Goal: Task Accomplishment & Management: Complete application form

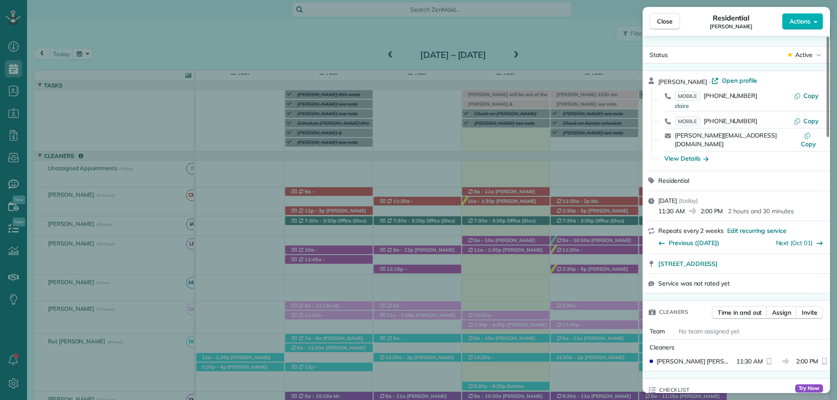
scroll to position [873, 0]
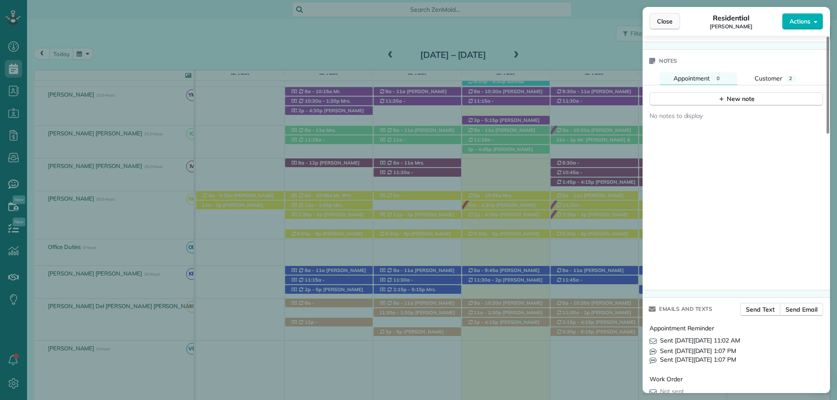
click at [675, 19] on button "Close" at bounding box center [664, 21] width 31 height 17
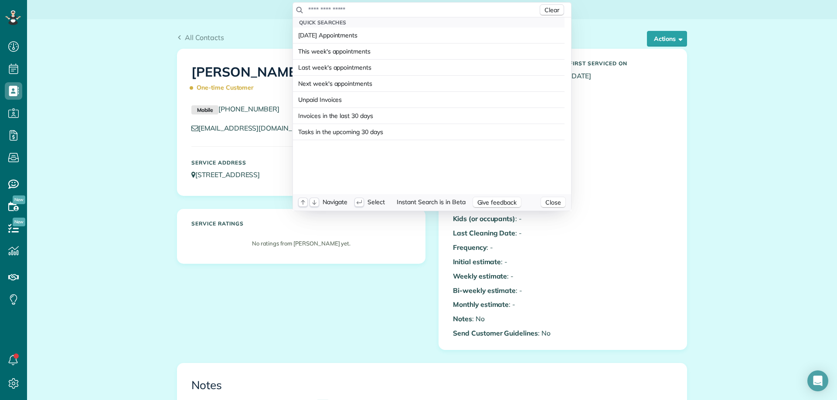
click at [371, 11] on input "text" at bounding box center [423, 9] width 230 height 9
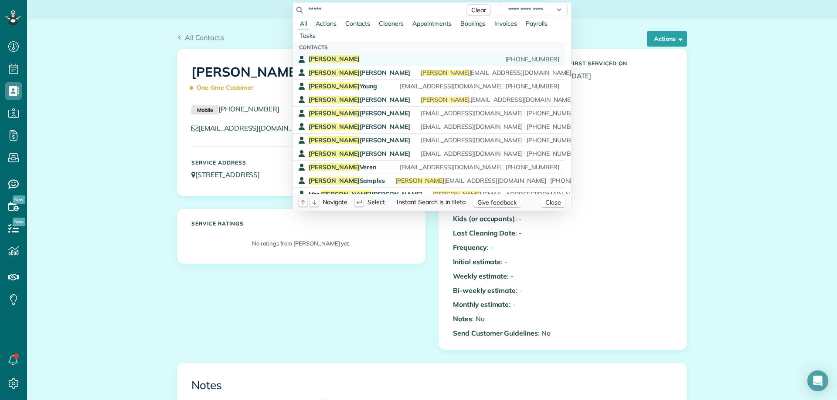
type input "*****"
click at [332, 56] on div "Linda (251) 209-0604" at bounding box center [434, 59] width 251 height 8
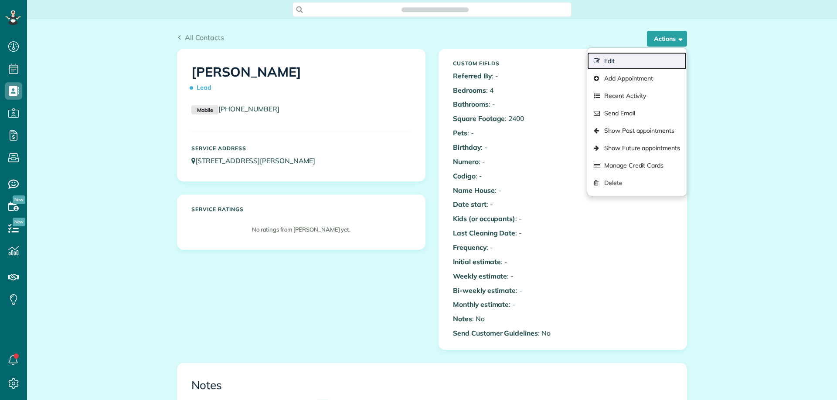
click at [628, 59] on link "Edit" at bounding box center [636, 60] width 99 height 17
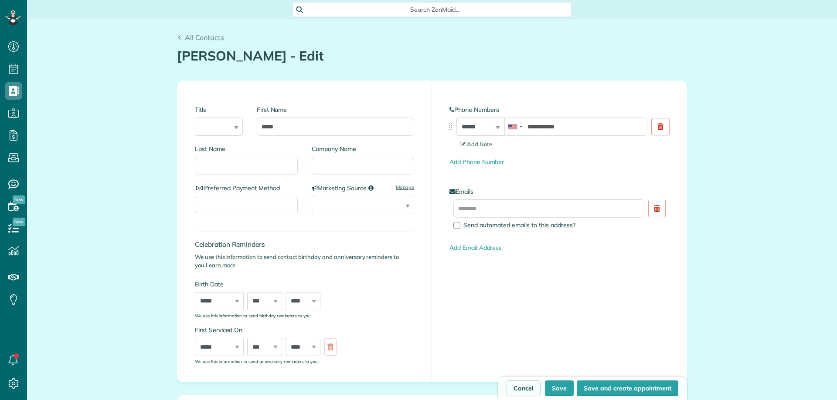
scroll to position [4, 4]
type input "**********"
click at [499, 206] on input "text" at bounding box center [548, 209] width 191 height 18
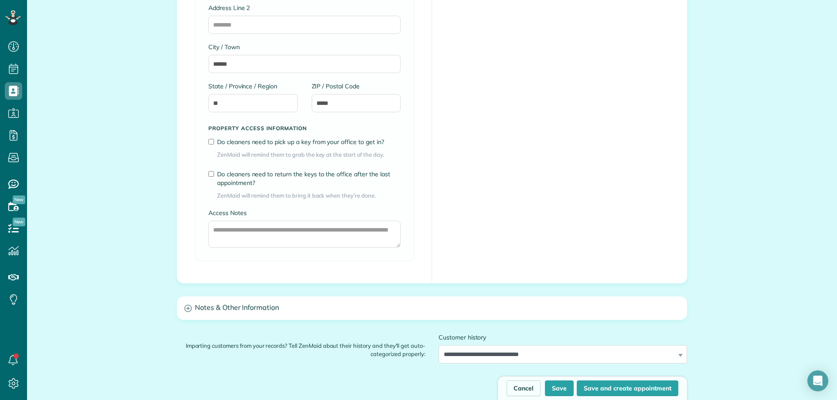
scroll to position [610, 0]
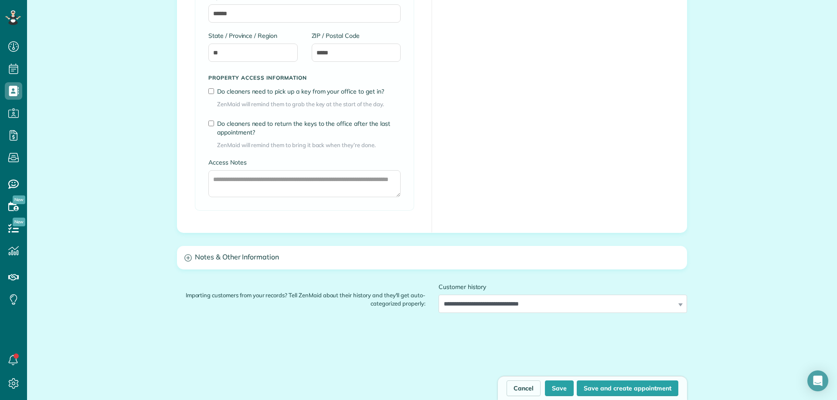
type input "**********"
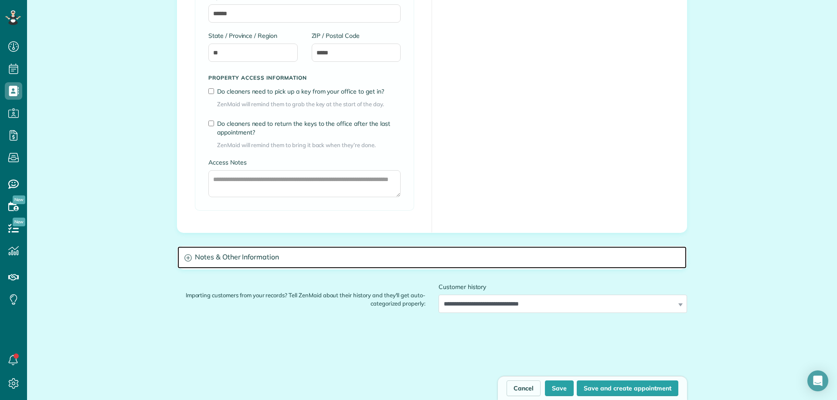
click at [275, 252] on h3 "Notes & Other Information" at bounding box center [431, 258] width 509 height 22
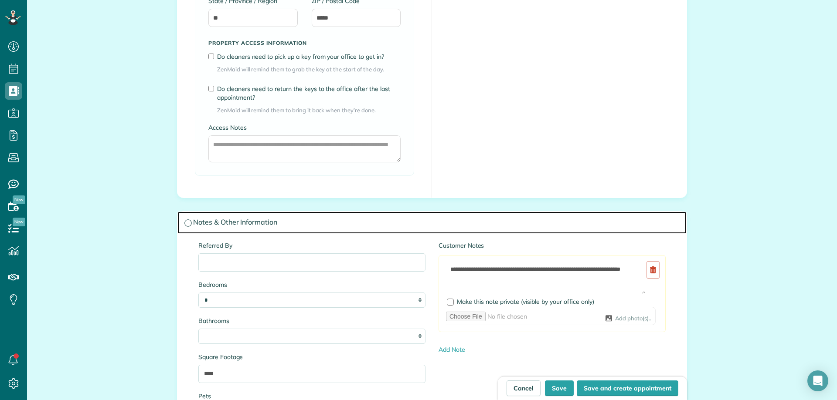
scroll to position [697, 0]
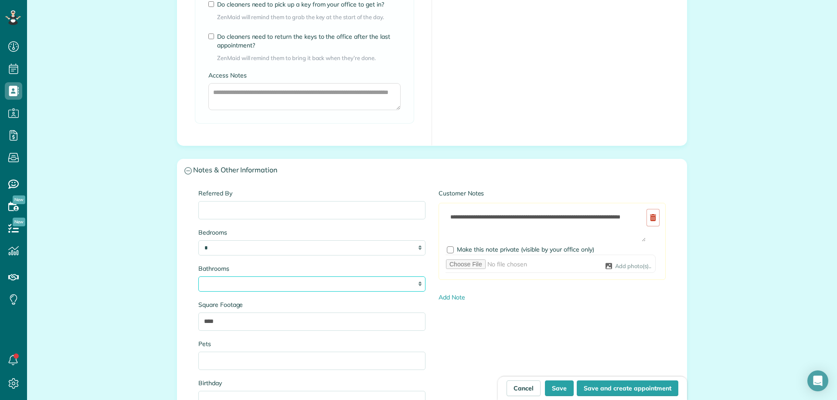
click at [236, 277] on select "* *** * *** * *** * *** **" at bounding box center [311, 284] width 227 height 15
select select "***"
click at [198, 277] on select "* *** * *** * *** * *** **" at bounding box center [311, 284] width 227 height 15
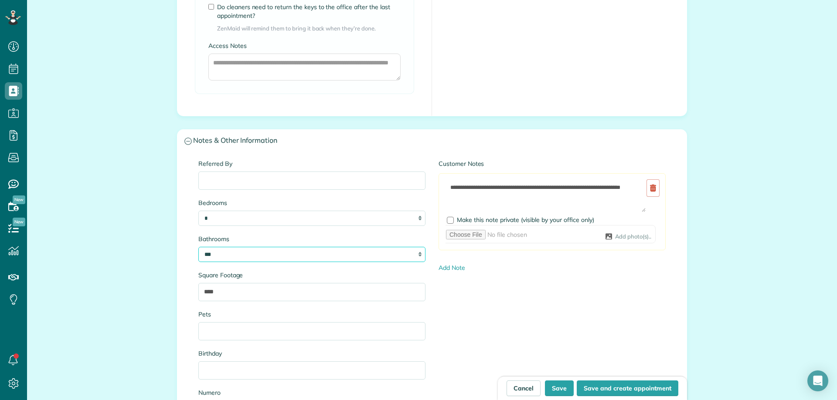
scroll to position [741, 0]
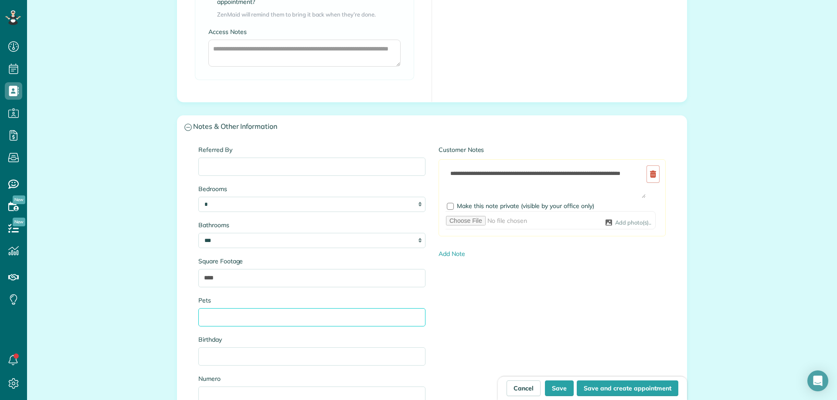
click at [206, 312] on input "Pets" at bounding box center [311, 318] width 227 height 18
type input "*"
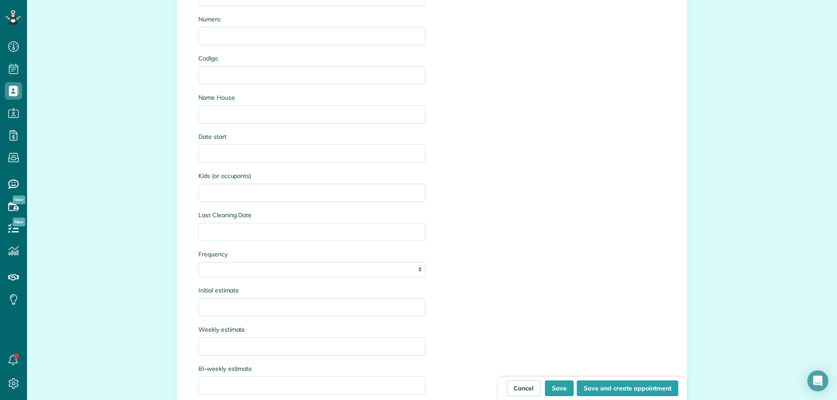
scroll to position [1177, 0]
type input "**********"
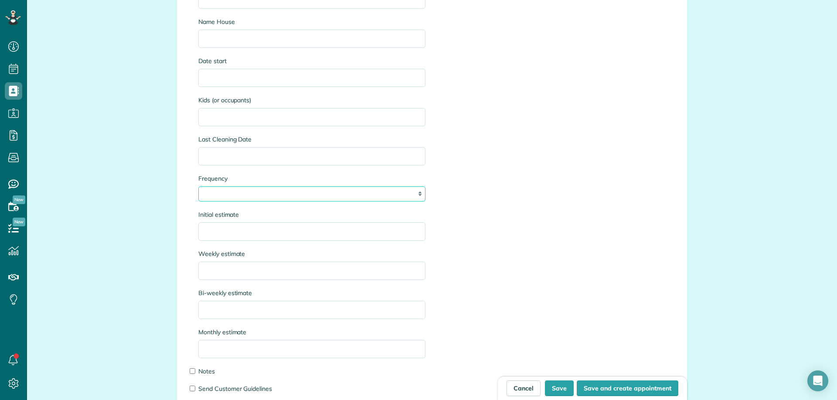
click at [227, 196] on select "**********" at bounding box center [311, 194] width 227 height 15
select select "*********"
click at [198, 187] on select "**********" at bounding box center [311, 194] width 227 height 15
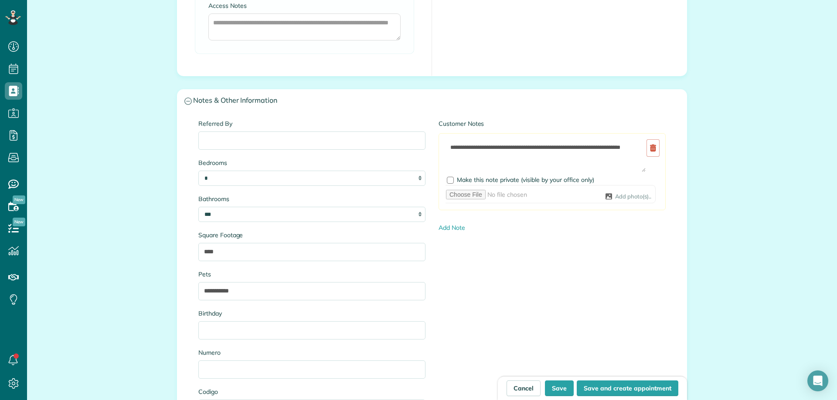
scroll to position [741, 0]
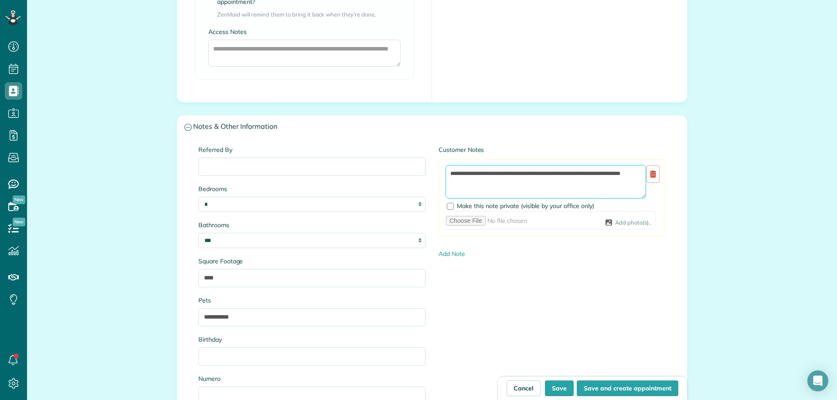
drag, startPoint x: 459, startPoint y: 183, endPoint x: 420, endPoint y: 158, distance: 46.8
drag, startPoint x: 466, startPoint y: 173, endPoint x: 455, endPoint y: 175, distance: 11.8
click at [455, 175] on textarea "**********" at bounding box center [545, 182] width 200 height 34
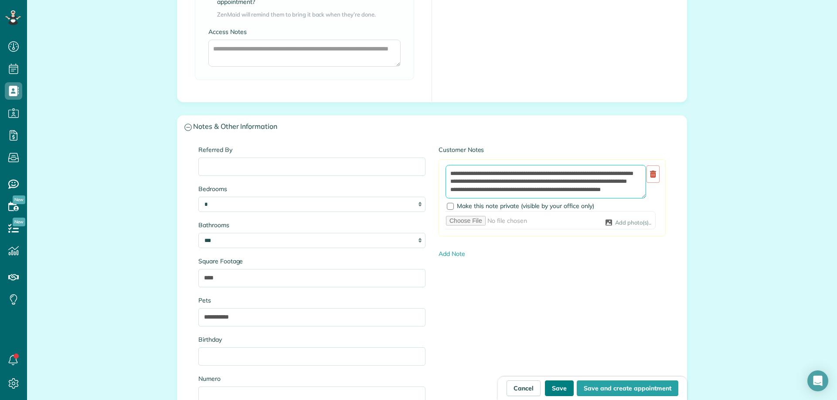
type textarea "**********"
click at [559, 390] on button "Save" at bounding box center [559, 389] width 29 height 16
type input "**********"
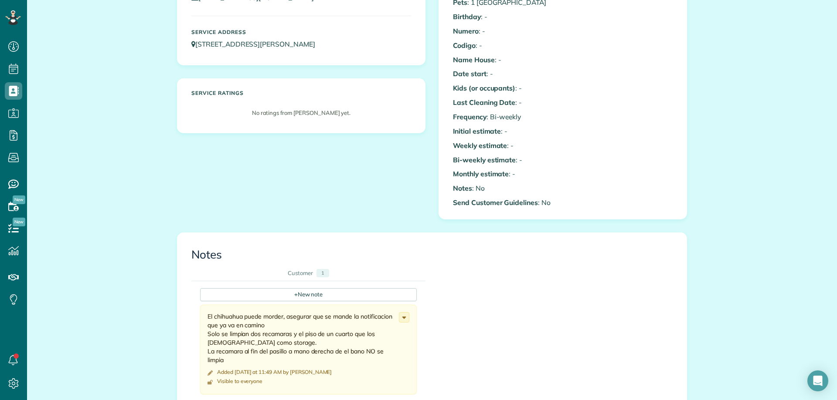
scroll to position [261, 0]
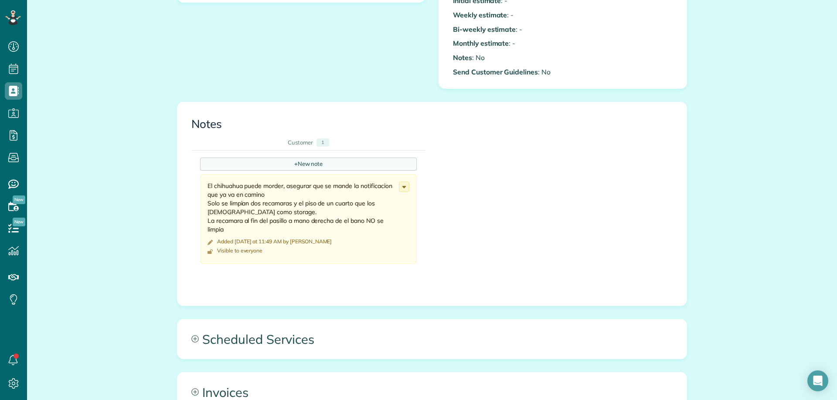
click at [305, 163] on div "+ New note" at bounding box center [308, 164] width 217 height 13
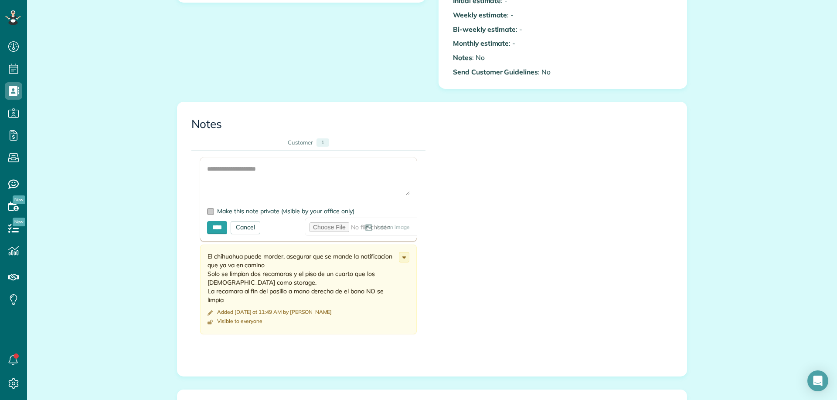
click at [213, 214] on label "Make this note private (visible by your office only)" at bounding box center [308, 211] width 203 height 6
click at [237, 177] on textarea at bounding box center [308, 180] width 203 height 31
type textarea "**********"
click at [223, 230] on input "****" at bounding box center [217, 227] width 20 height 13
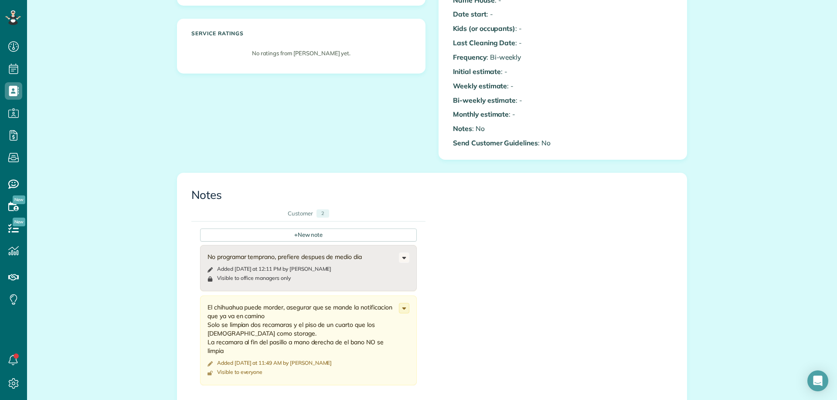
scroll to position [174, 0]
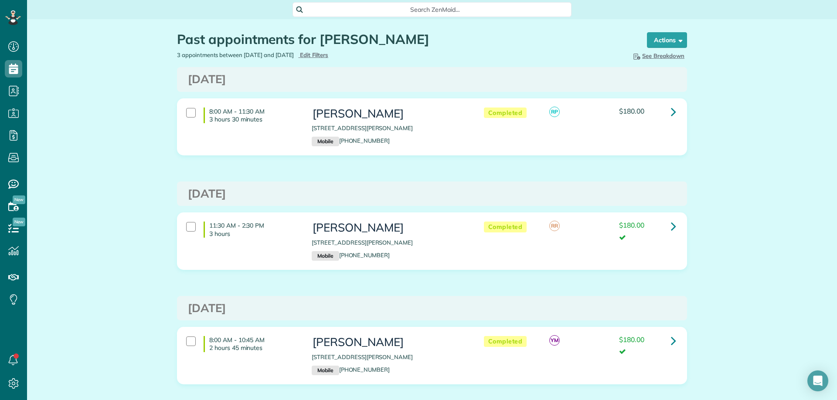
scroll to position [4, 4]
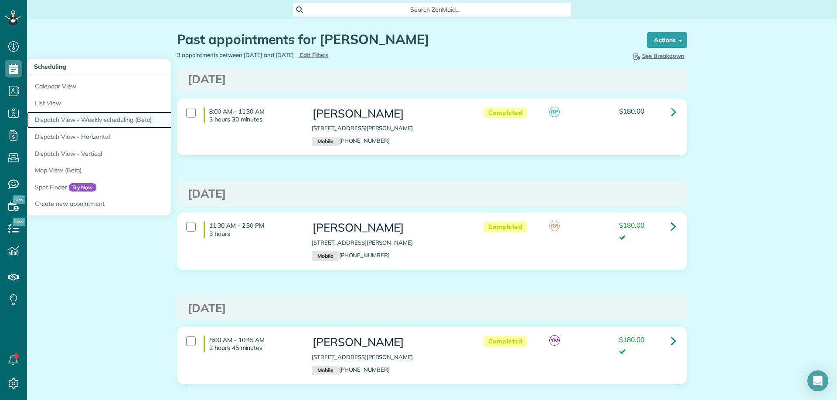
click at [105, 122] on link "Dispatch View - Weekly scheduling (Beta)" at bounding box center [136, 120] width 218 height 17
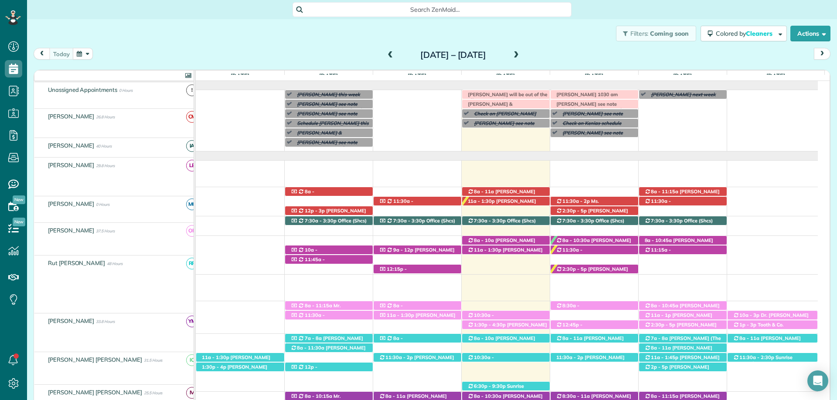
scroll to position [78, 0]
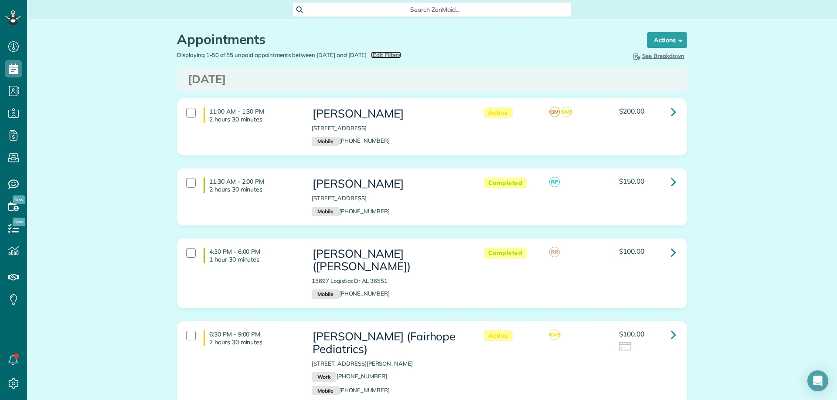
click at [401, 55] on span "Edit Filters" at bounding box center [387, 54] width 28 height 7
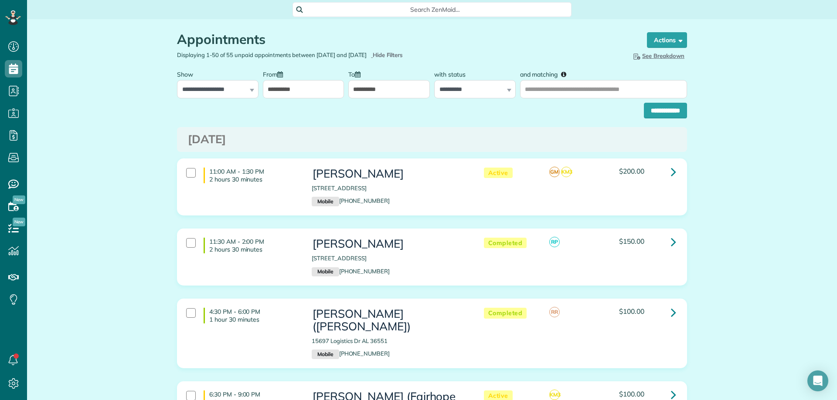
click at [284, 90] on input "**********" at bounding box center [303, 89] width 81 height 18
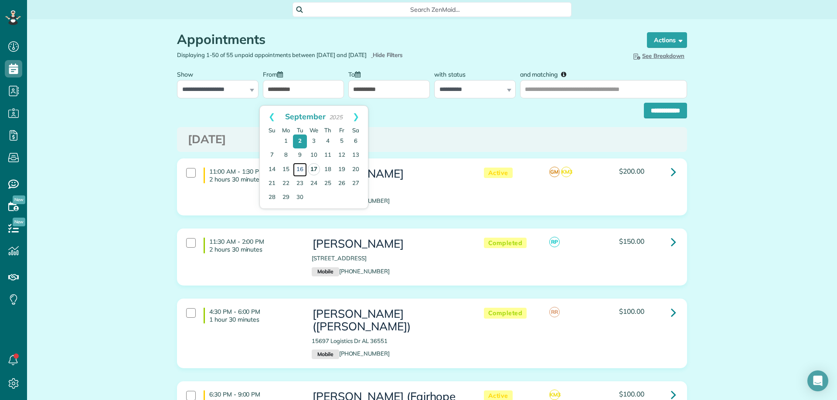
drag, startPoint x: 301, startPoint y: 169, endPoint x: 308, endPoint y: 163, distance: 9.9
click at [302, 168] on link "16" at bounding box center [300, 170] width 14 height 14
type input "**********"
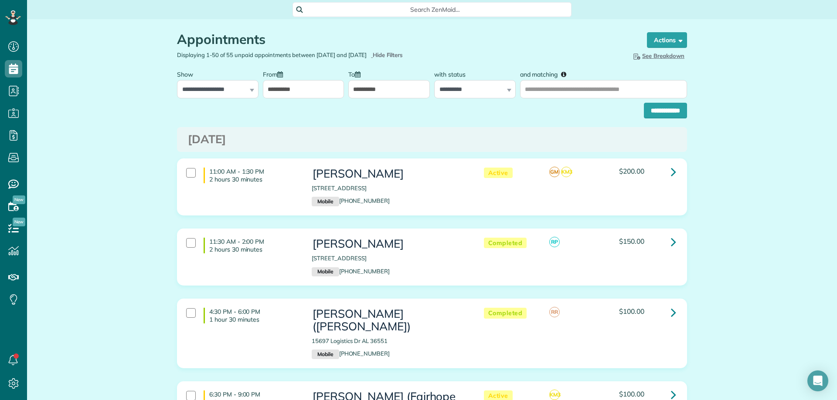
click at [356, 92] on input "**********" at bounding box center [388, 89] width 81 height 18
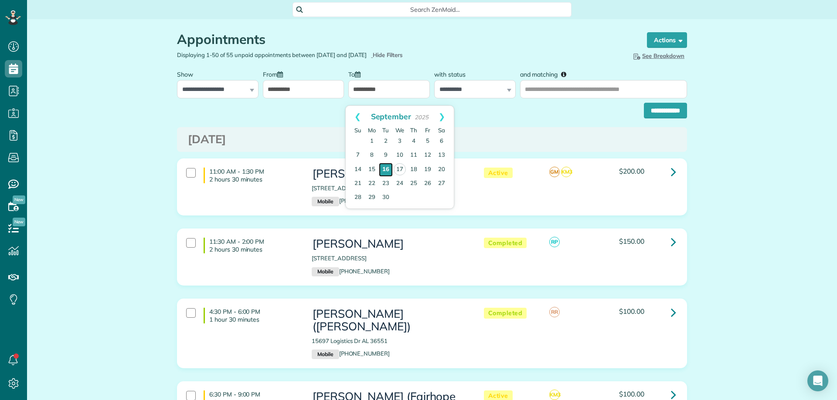
drag, startPoint x: 389, startPoint y: 169, endPoint x: 429, endPoint y: 131, distance: 55.2
click at [389, 168] on link "16" at bounding box center [386, 170] width 14 height 14
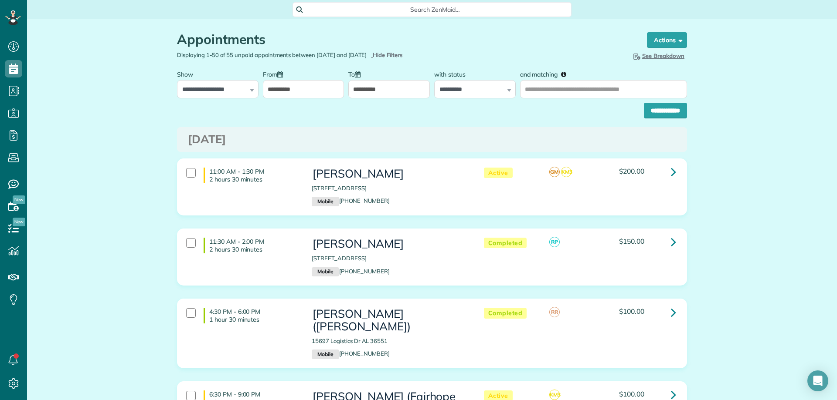
click at [512, 92] on div "**********" at bounding box center [475, 82] width 86 height 33
drag, startPoint x: 501, startPoint y: 92, endPoint x: 511, endPoint y: 93, distance: 10.5
click at [501, 92] on select "**********" at bounding box center [474, 89] width 81 height 18
click at [529, 94] on input "and matching" at bounding box center [603, 89] width 167 height 18
drag, startPoint x: 510, startPoint y: 101, endPoint x: 498, endPoint y: 95, distance: 13.6
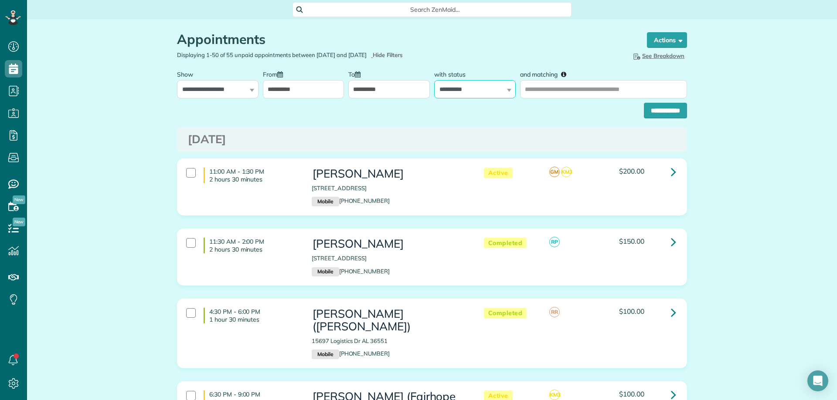
click at [510, 98] on select "**********" at bounding box center [474, 89] width 81 height 18
click at [497, 95] on select "**********" at bounding box center [474, 89] width 81 height 18
click at [494, 96] on select "**********" at bounding box center [474, 89] width 81 height 18
click at [458, 96] on select "**********" at bounding box center [474, 89] width 81 height 18
click at [228, 95] on select "**********" at bounding box center [217, 89] width 81 height 18
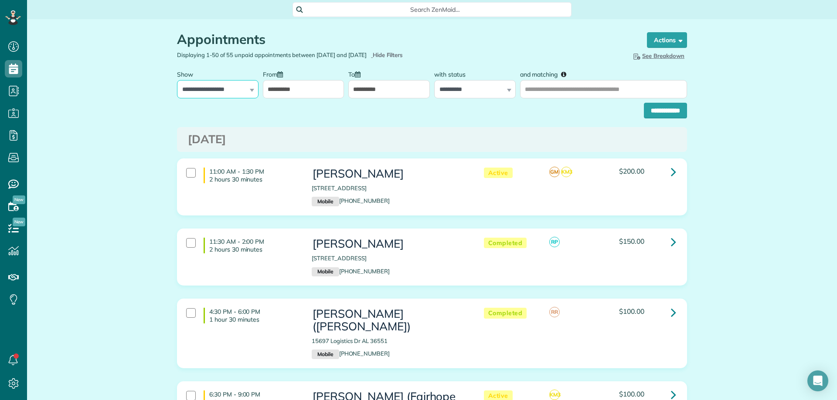
select select "**********"
click at [177, 87] on select "**********" at bounding box center [217, 89] width 81 height 18
click at [646, 119] on input "**********" at bounding box center [665, 111] width 43 height 16
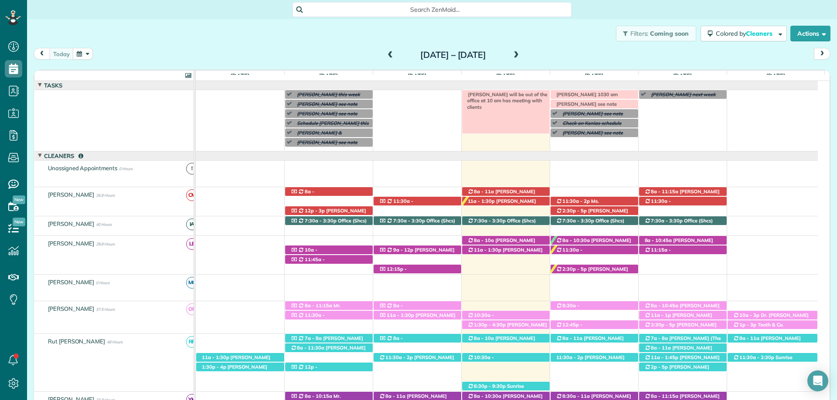
click at [516, 92] on span "Imelda will be out of the office at 10 am has meeting with clients" at bounding box center [506, 101] width 84 height 19
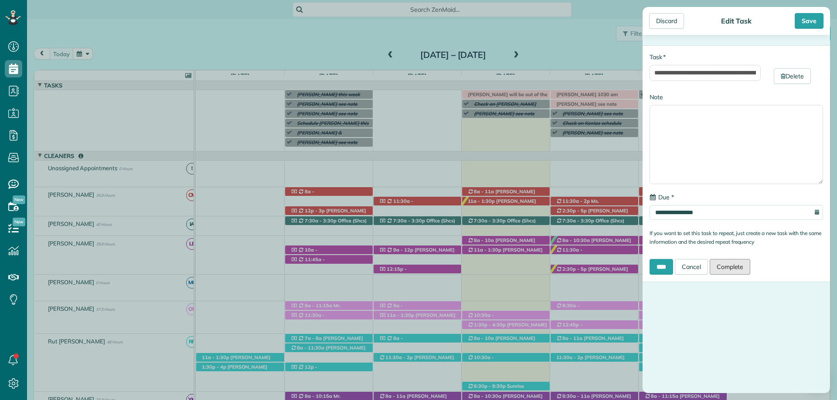
click at [728, 265] on link "Complete" at bounding box center [729, 267] width 41 height 16
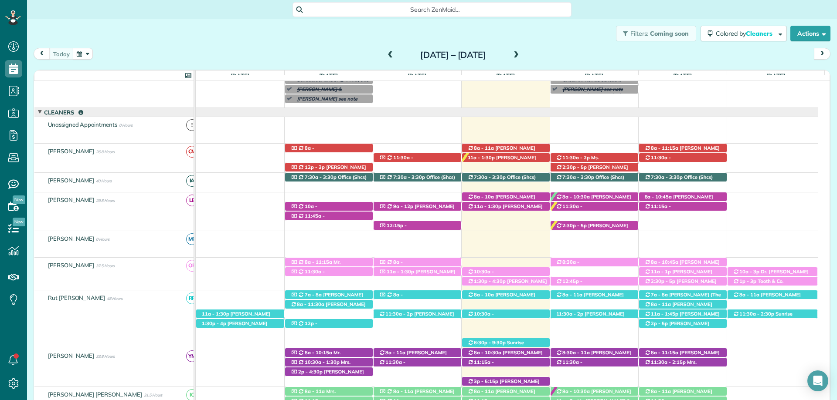
scroll to position [87, 0]
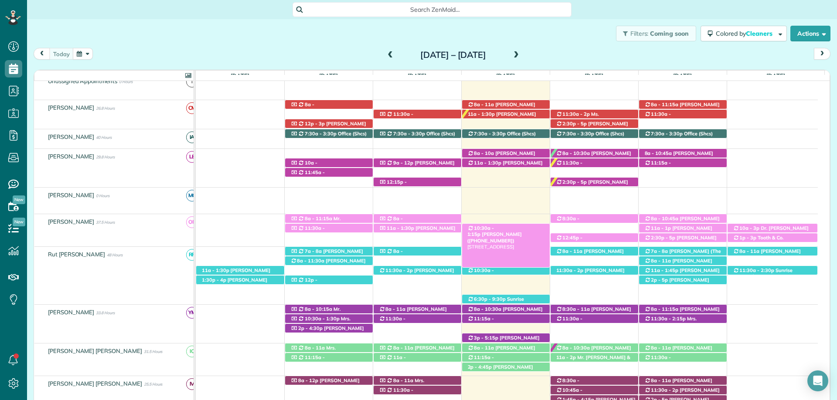
click at [494, 229] on span "10:30a - 1:15p" at bounding box center [480, 231] width 27 height 12
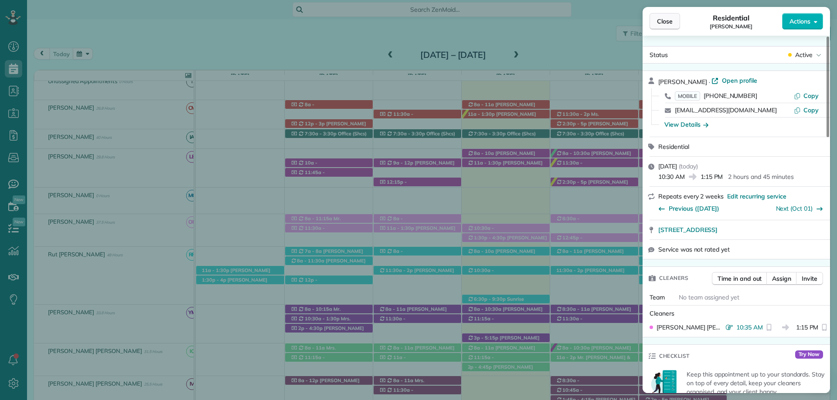
click at [664, 25] on span "Close" at bounding box center [665, 21] width 16 height 9
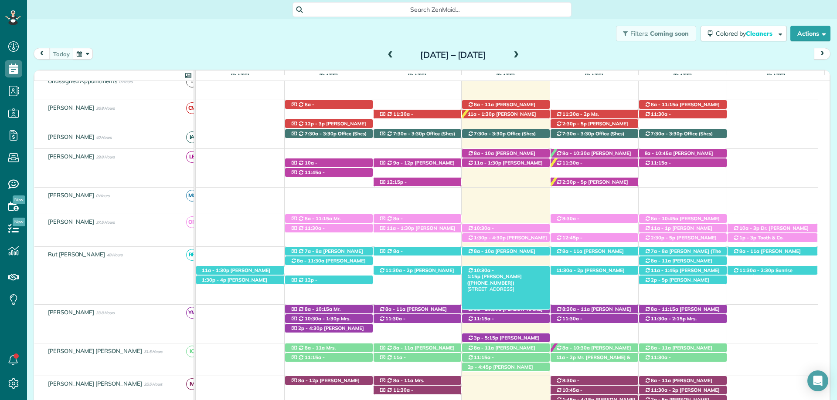
click at [511, 274] on span "[PERSON_NAME] ([PHONE_NUMBER])" at bounding box center [494, 280] width 54 height 12
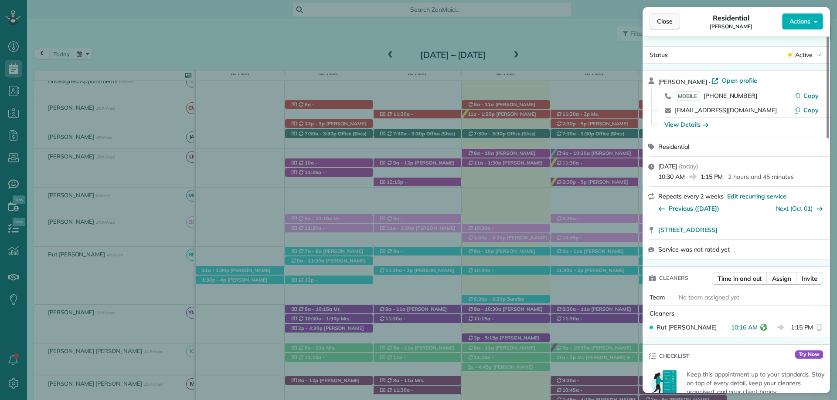
click at [657, 22] on span "Close" at bounding box center [665, 21] width 16 height 9
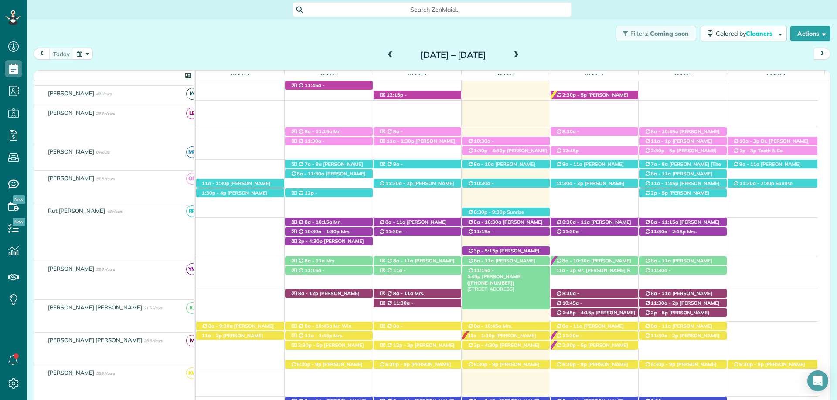
scroll to position [174, 0]
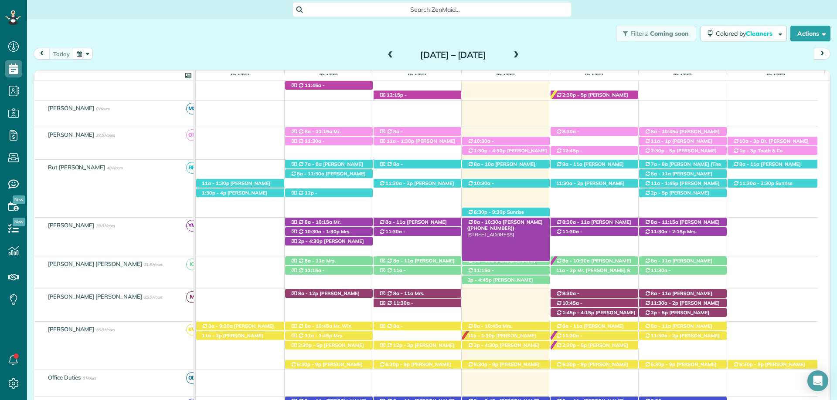
click at [523, 223] on span "Angela Stiffs (+13344148482)" at bounding box center [504, 225] width 75 height 12
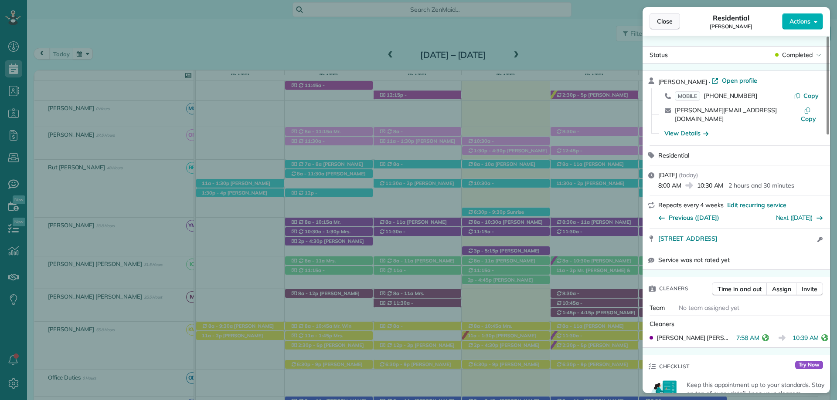
click at [668, 20] on span "Close" at bounding box center [665, 21] width 16 height 9
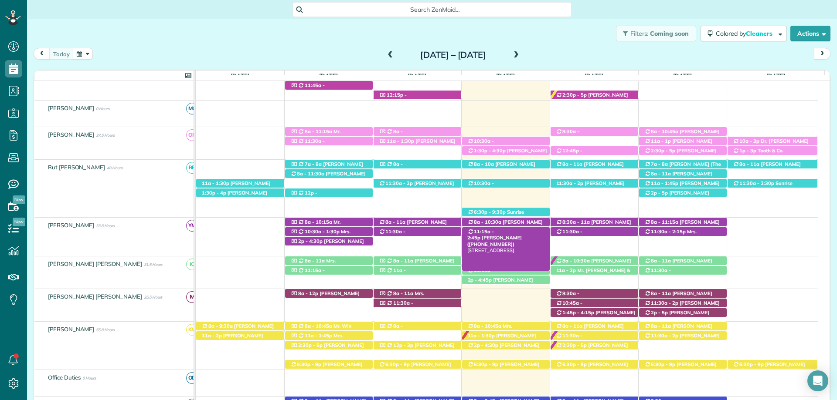
click at [519, 235] on span "Erik Nist (+12512231852)" at bounding box center [494, 241] width 54 height 12
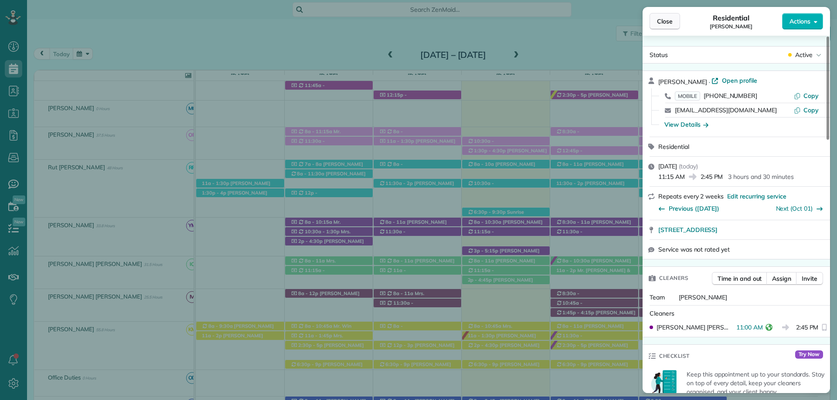
click at [665, 21] on span "Close" at bounding box center [665, 21] width 16 height 9
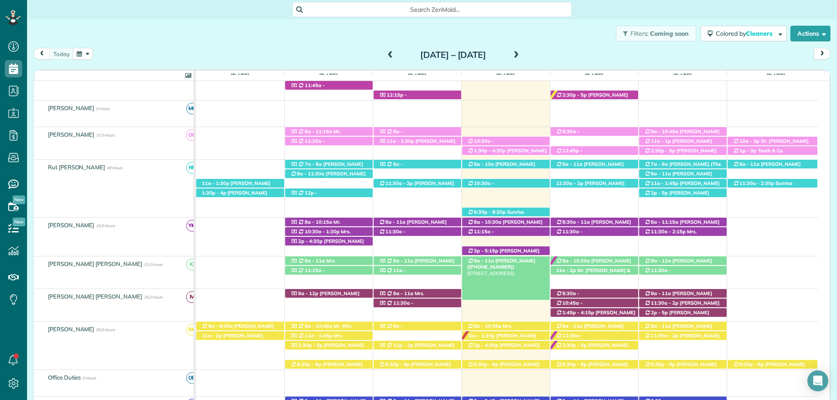
click at [510, 264] on span "Justine Siener (+12817968970)" at bounding box center [501, 264] width 68 height 12
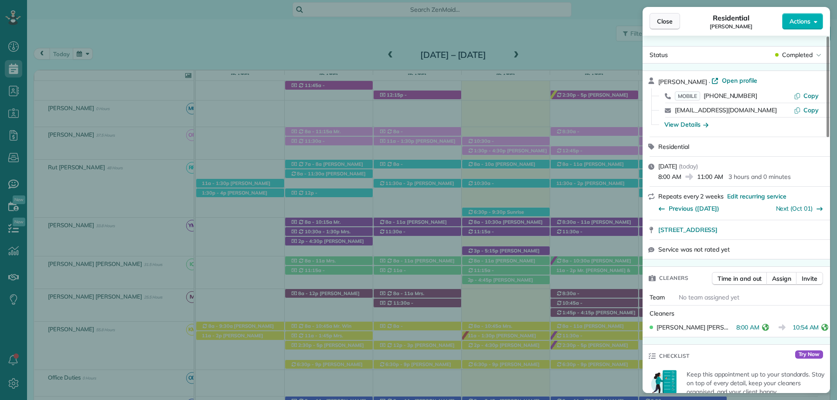
click at [661, 24] on span "Close" at bounding box center [665, 21] width 16 height 9
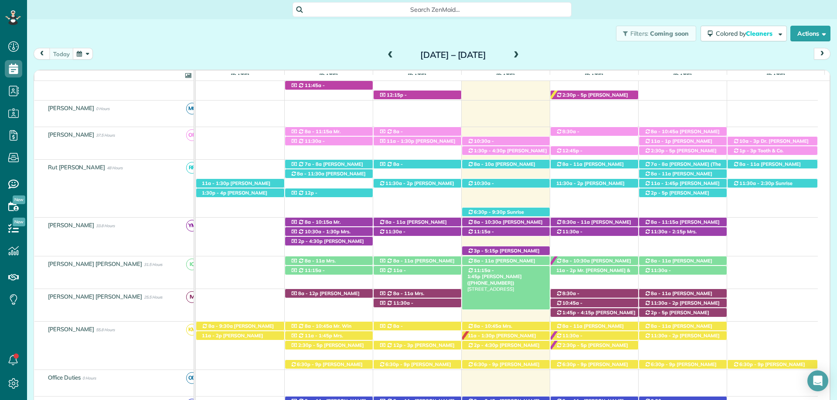
click at [522, 274] on span "[PERSON_NAME] ([PHONE_NUMBER])" at bounding box center [494, 280] width 54 height 12
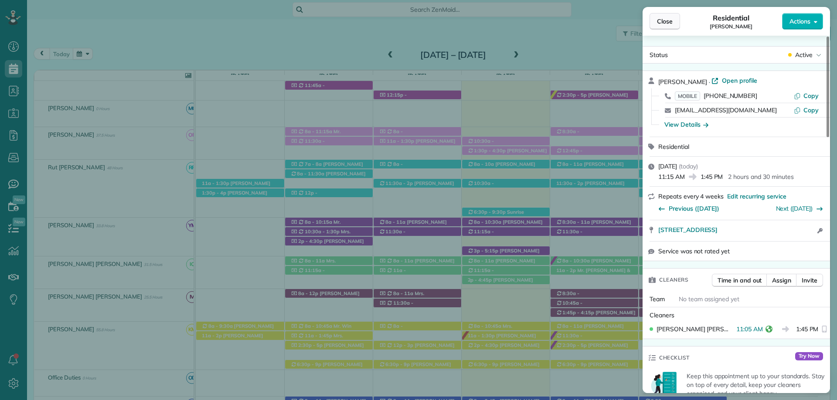
click at [657, 23] on span "Close" at bounding box center [665, 21] width 16 height 9
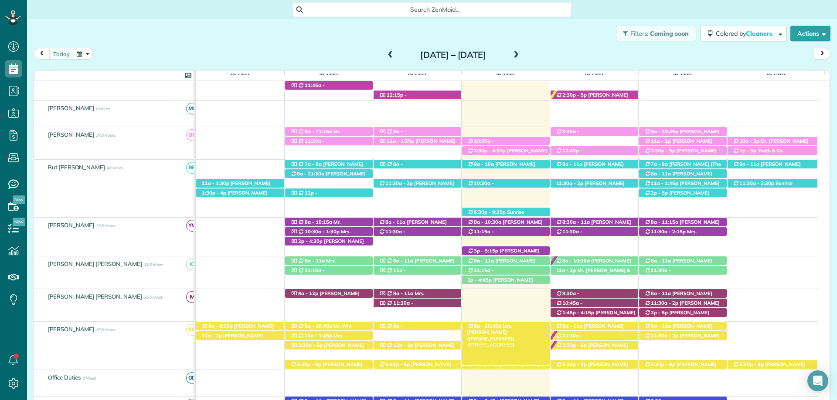
click at [515, 324] on span "Mrs. [PERSON_NAME] ([PHONE_NUMBER])" at bounding box center [491, 332] width 48 height 19
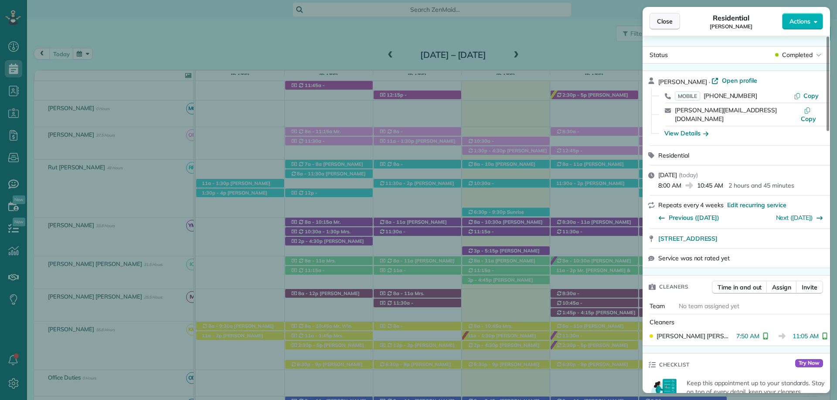
click at [655, 22] on button "Close" at bounding box center [664, 21] width 31 height 17
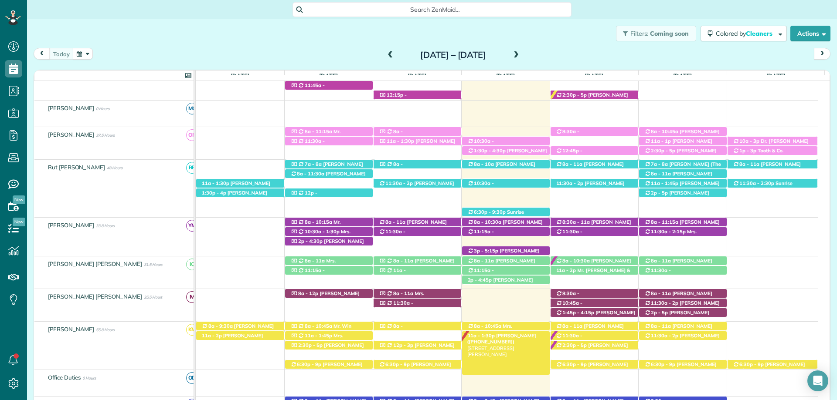
click at [518, 336] on span "Mrs. Karyn Levoie (+17744543091)" at bounding box center [501, 339] width 69 height 12
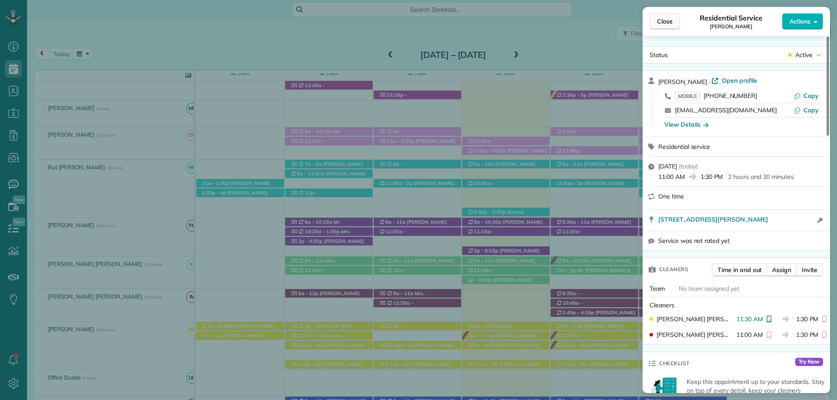
click at [665, 18] on span "Close" at bounding box center [665, 21] width 16 height 9
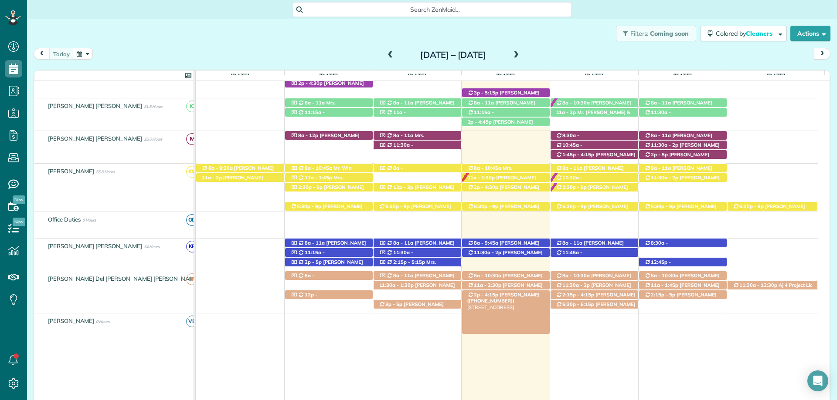
scroll to position [349, 0]
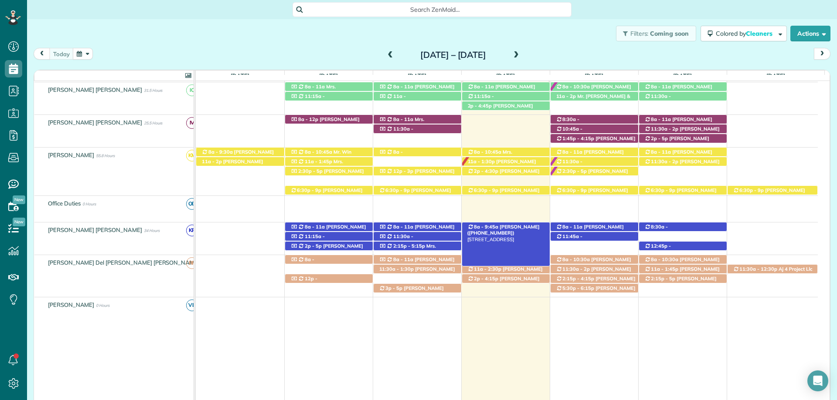
click at [512, 226] on span "[PERSON_NAME] ([PHONE_NUMBER])" at bounding box center [503, 230] width 72 height 12
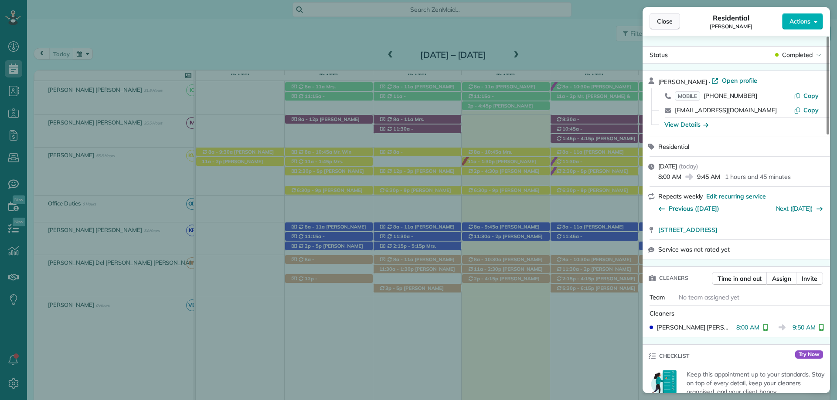
click at [659, 20] on span "Close" at bounding box center [665, 21] width 16 height 9
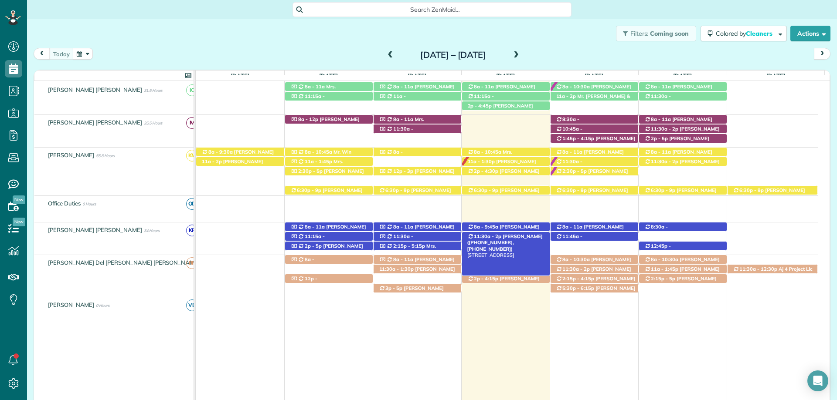
click at [513, 234] on div "11:30a - 2p Anne Norton (+13346637304, +12517476453) 17106 Truck Route 17 Road …" at bounding box center [506, 236] width 88 height 9
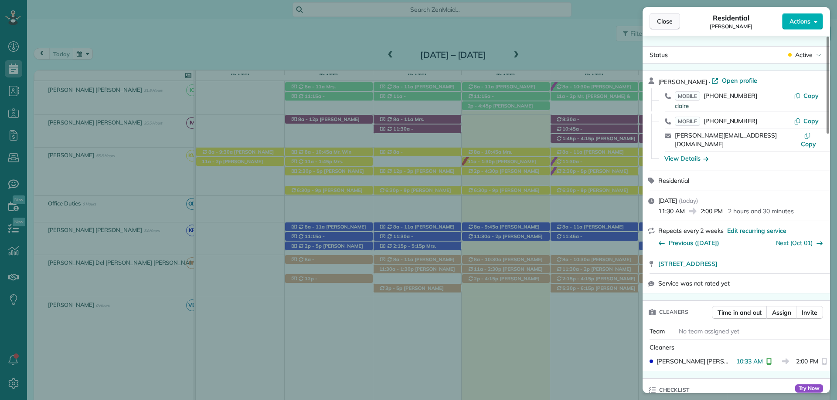
click at [672, 23] on span "Close" at bounding box center [665, 21] width 16 height 9
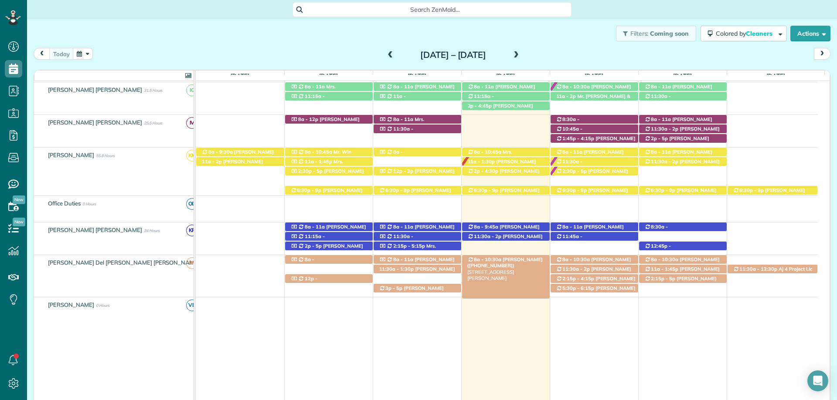
click at [526, 262] on span "[PERSON_NAME] ([PHONE_NUMBER])" at bounding box center [504, 263] width 75 height 12
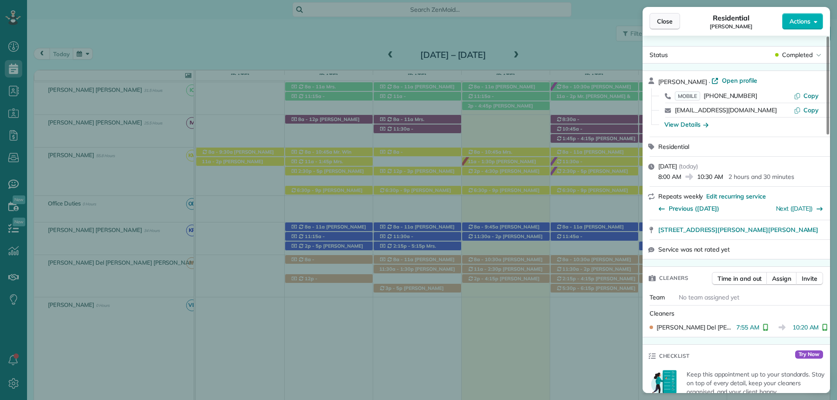
click at [657, 17] on span "Close" at bounding box center [665, 21] width 16 height 9
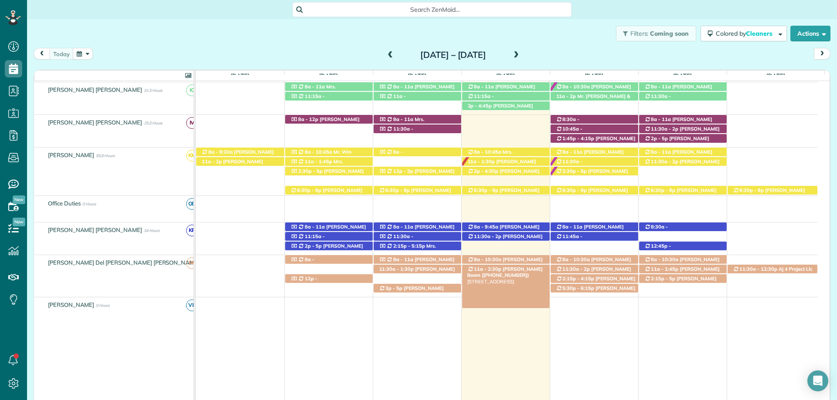
click at [516, 267] on div "11a - 2:30p Mrs. Coley Boom (+12513796155) 173 Ettle Street - Fairhope, AL, 365…" at bounding box center [506, 269] width 88 height 9
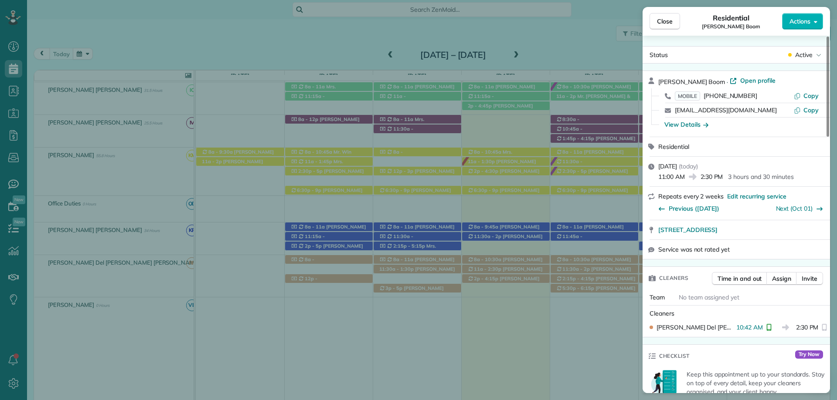
drag, startPoint x: 658, startPoint y: 24, endPoint x: 547, endPoint y: 238, distance: 241.3
click at [659, 24] on span "Close" at bounding box center [665, 21] width 16 height 9
click at [656, 15] on button "Close" at bounding box center [664, 21] width 31 height 17
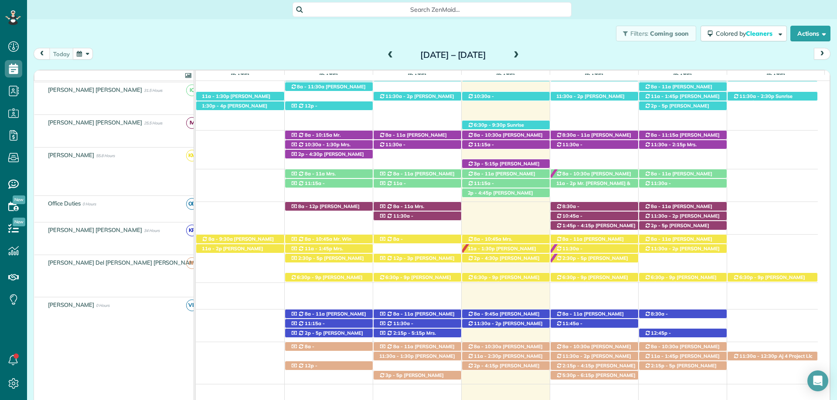
scroll to position [261, 0]
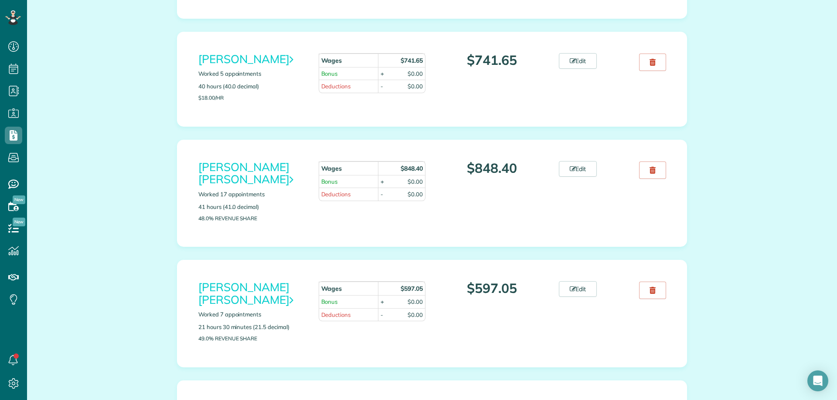
scroll to position [349, 0]
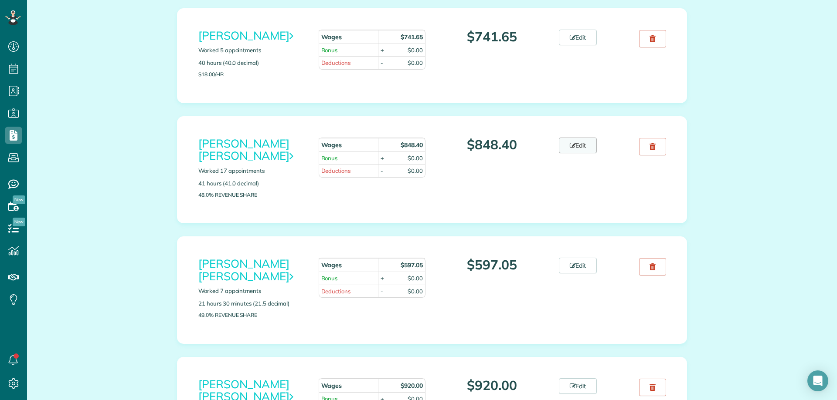
click at [574, 143] on link "Edit" at bounding box center [578, 146] width 38 height 16
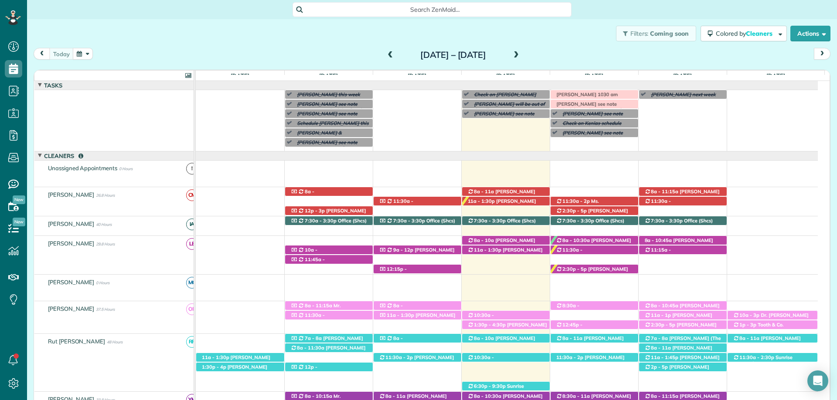
scroll to position [44, 0]
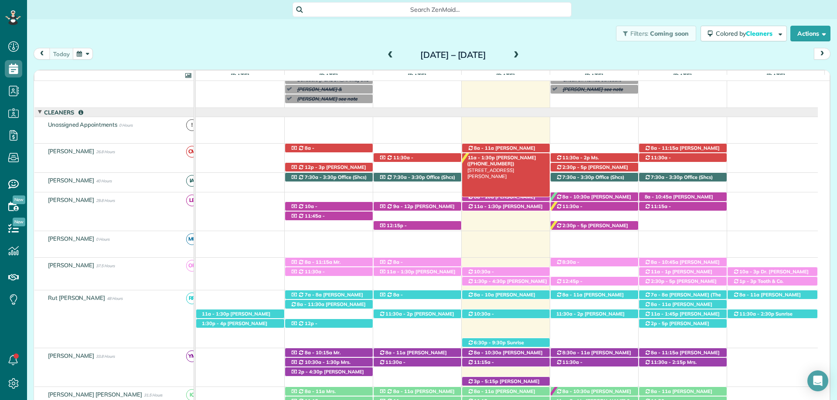
click at [506, 155] on div "11a - 1:30p [PERSON_NAME] ([PHONE_NUMBER]) [STREET_ADDRESS][PERSON_NAME]" at bounding box center [506, 157] width 88 height 9
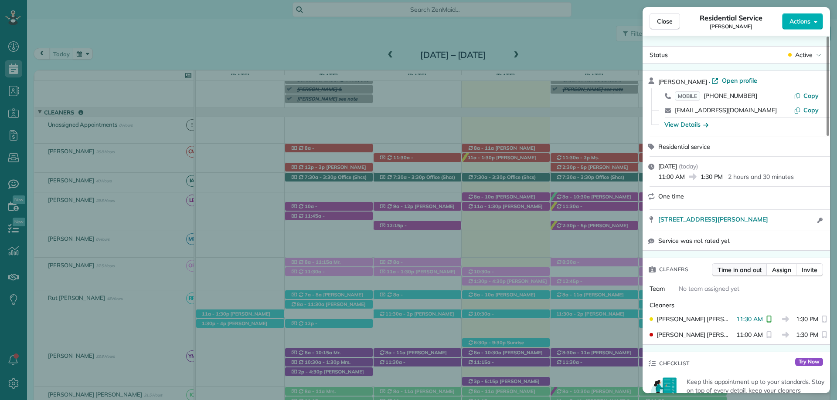
click at [736, 270] on span "Time in and out" at bounding box center [739, 270] width 44 height 9
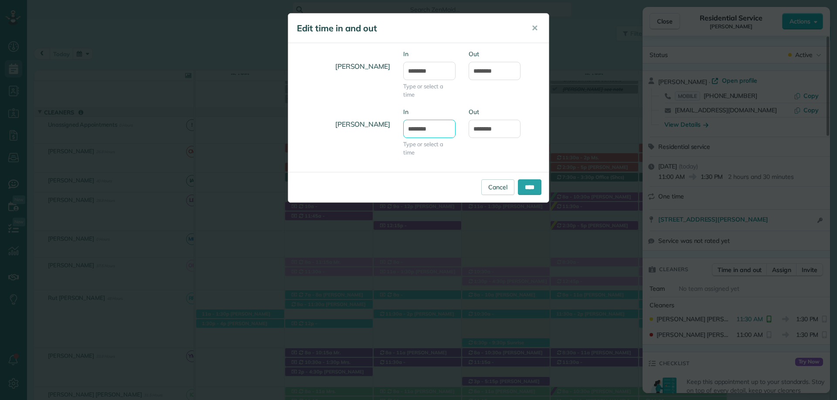
click at [423, 127] on input "********" at bounding box center [429, 129] width 52 height 18
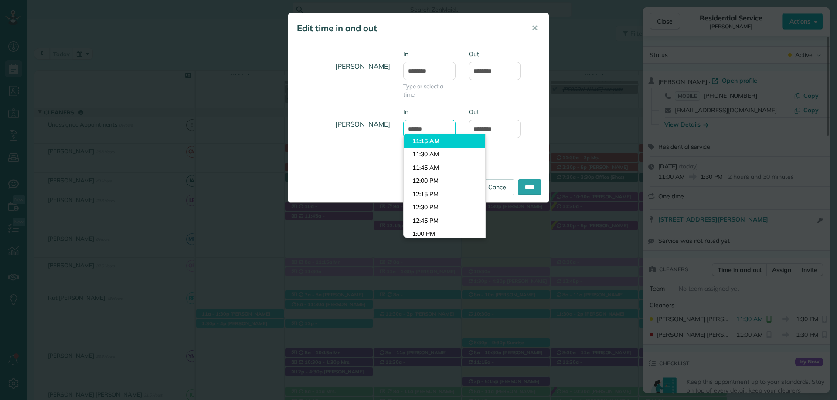
scroll to position [559, 0]
type input "********"
click at [523, 190] on input "****" at bounding box center [530, 188] width 24 height 16
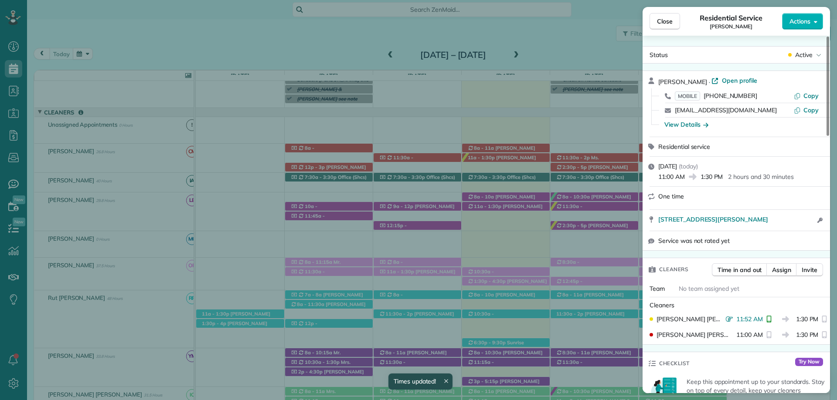
click at [766, 317] on icon "reset" at bounding box center [768, 319] width 5 height 7
click at [737, 266] on span "Time in and out" at bounding box center [739, 270] width 44 height 9
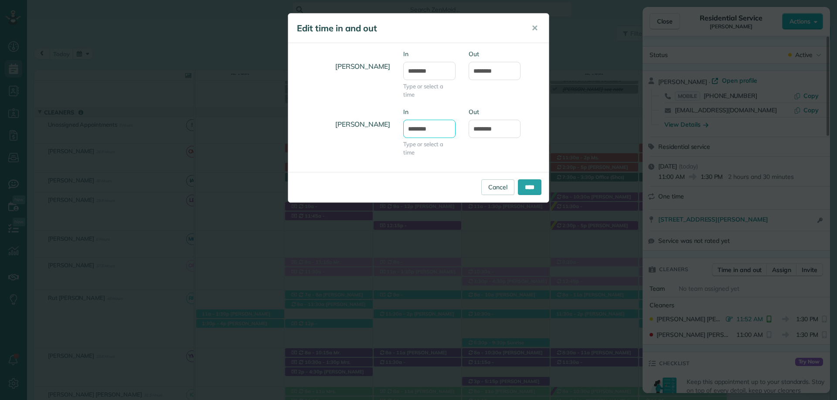
click at [421, 128] on input "********" at bounding box center [429, 129] width 52 height 18
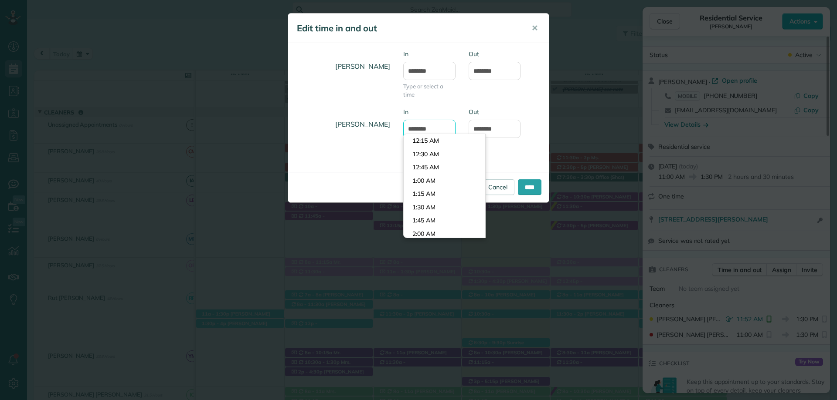
scroll to position [599, 0]
type input "********"
type input "*******"
click at [437, 141] on body "Dashboard Scheduling Calendar View List View Dispatch View - Weekly scheduling …" at bounding box center [418, 200] width 837 height 400
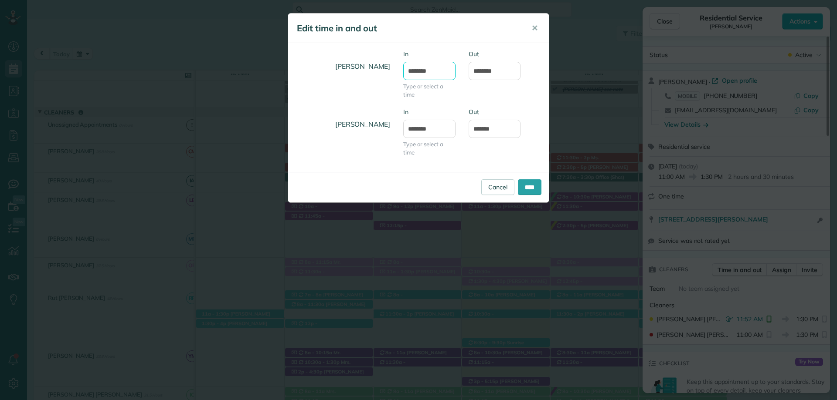
click at [421, 71] on input "********" at bounding box center [429, 71] width 52 height 18
type input "********"
click at [532, 187] on input "****" at bounding box center [530, 188] width 24 height 16
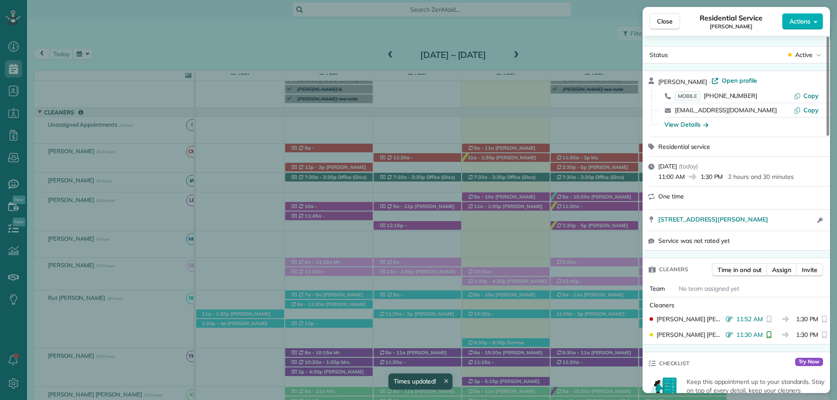
scroll to position [87, 0]
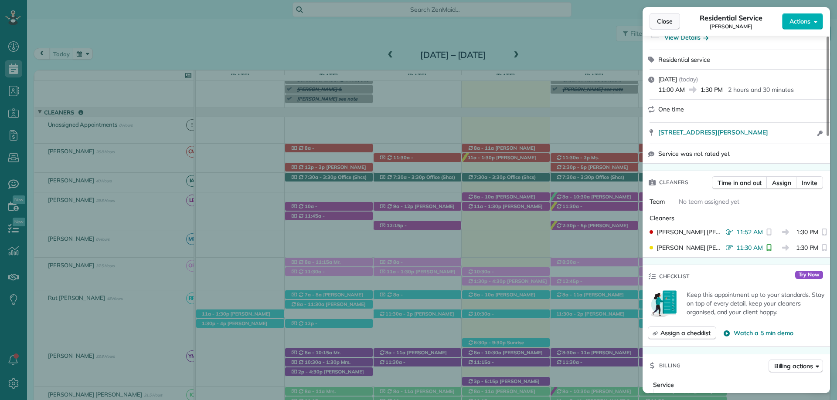
click at [666, 16] on button "Close" at bounding box center [664, 21] width 31 height 17
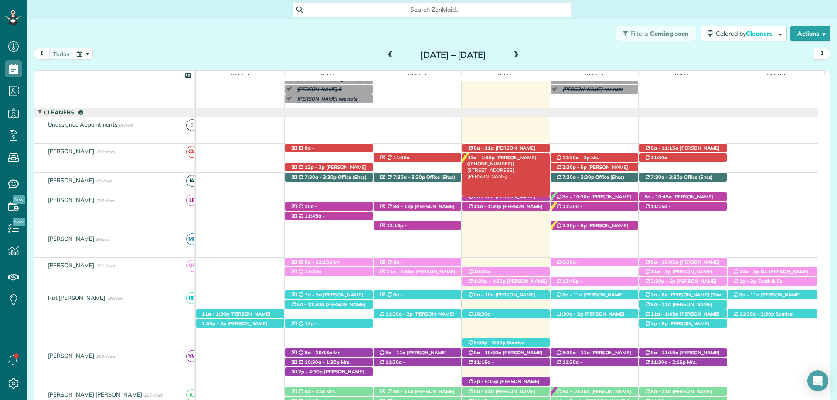
click at [508, 159] on span "[PERSON_NAME] ([PHONE_NUMBER])" at bounding box center [501, 161] width 69 height 12
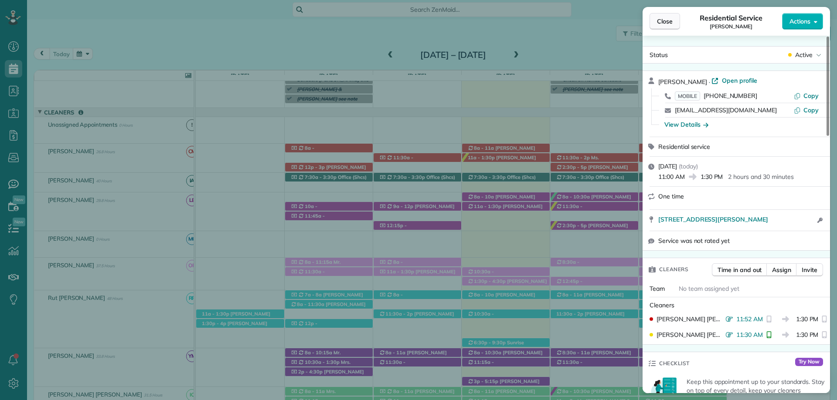
click at [653, 17] on button "Close" at bounding box center [664, 21] width 31 height 17
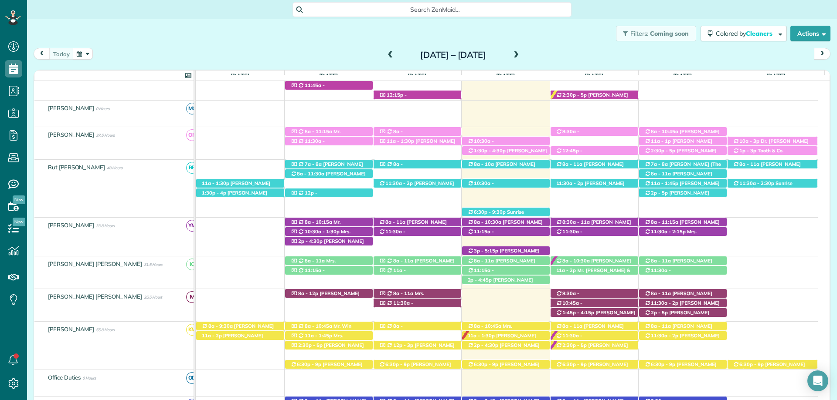
scroll to position [261, 0]
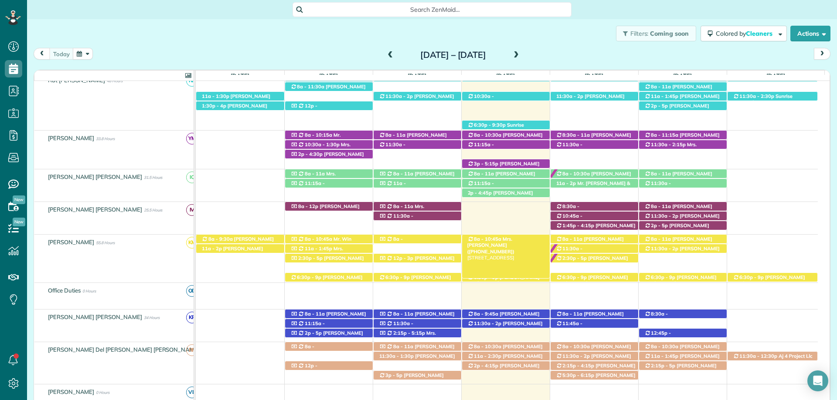
click at [509, 239] on span "Mrs. [PERSON_NAME] ([PHONE_NUMBER])" at bounding box center [491, 245] width 48 height 19
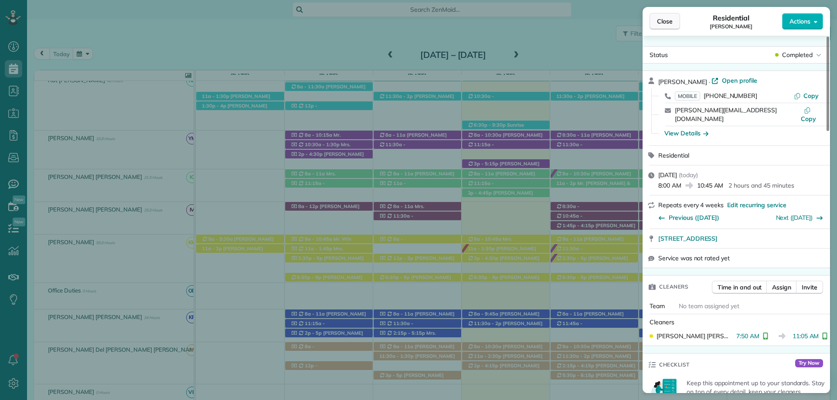
click at [664, 16] on button "Close" at bounding box center [664, 21] width 31 height 17
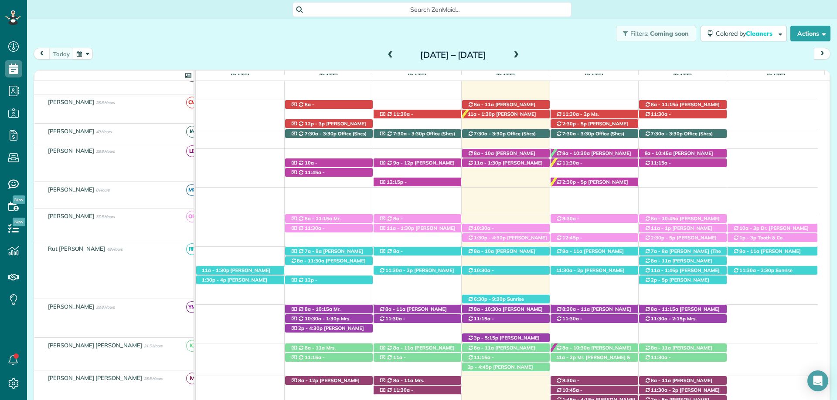
scroll to position [87, 0]
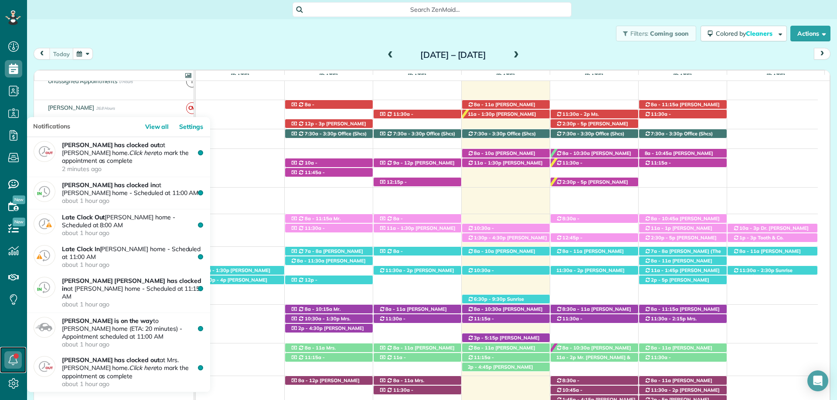
click at [12, 356] on icon at bounding box center [12, 360] width 17 height 17
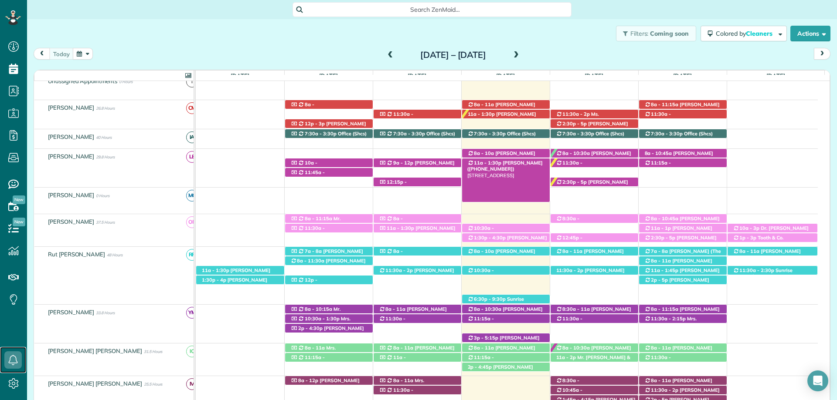
click at [518, 163] on span "[PERSON_NAME] ([PHONE_NUMBER])" at bounding box center [504, 166] width 75 height 12
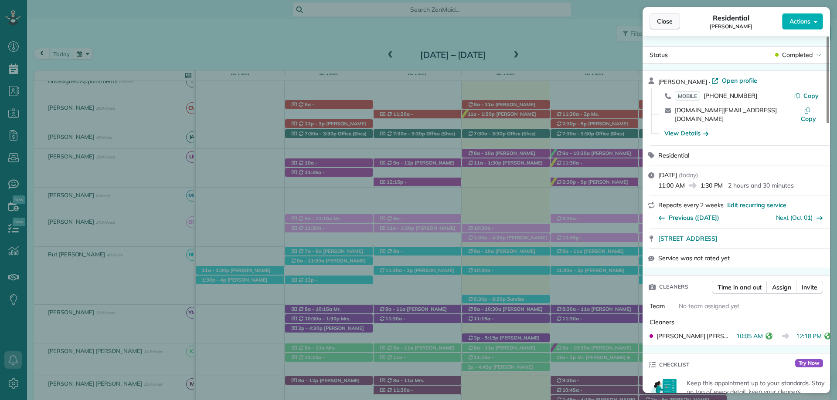
click at [660, 24] on span "Close" at bounding box center [665, 21] width 16 height 9
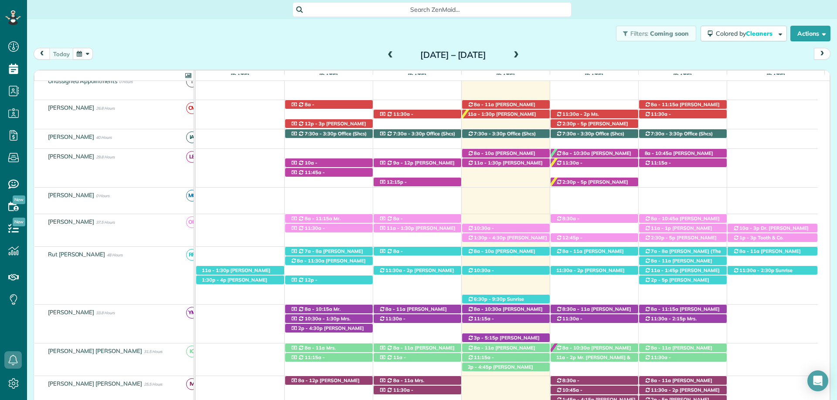
click at [521, 58] on span at bounding box center [516, 55] width 10 height 8
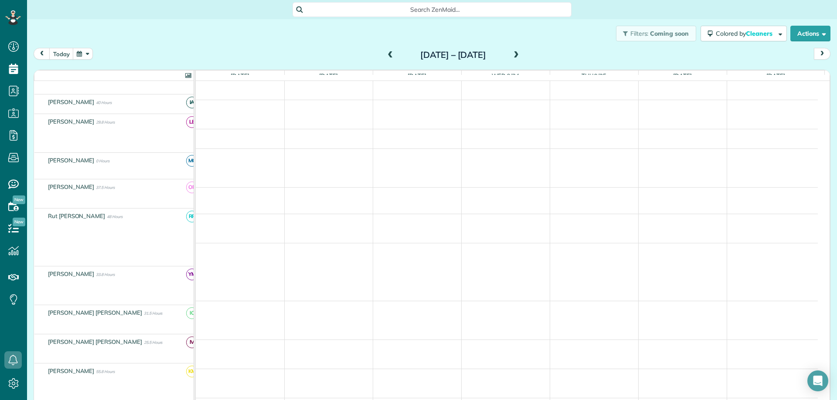
scroll to position [52, 0]
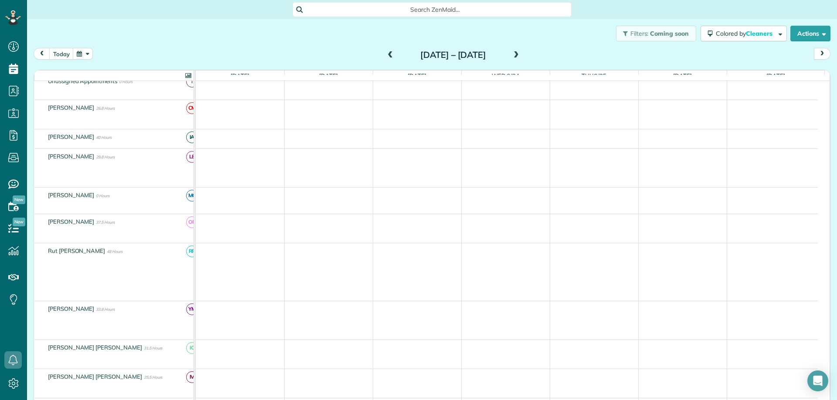
click at [386, 53] on span at bounding box center [391, 55] width 10 height 8
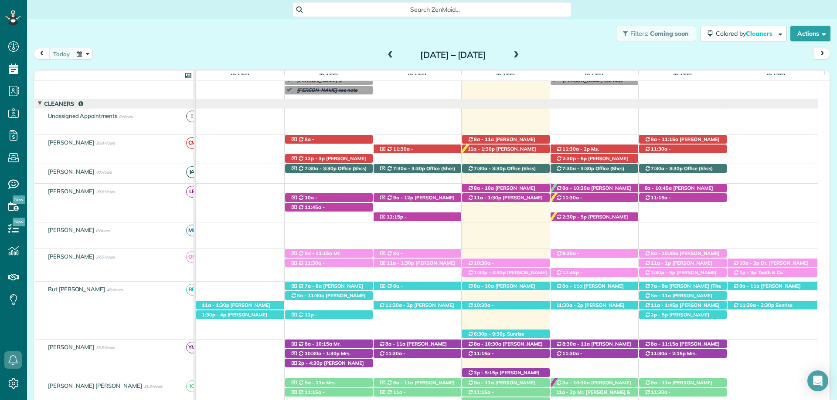
scroll to position [87, 0]
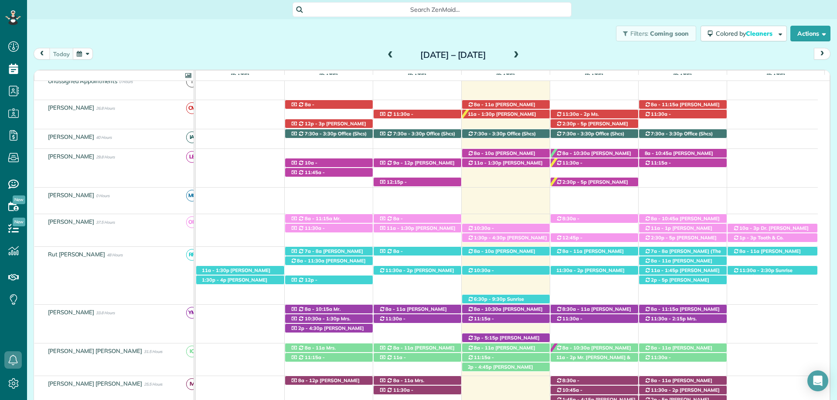
click at [386, 53] on span at bounding box center [391, 55] width 10 height 8
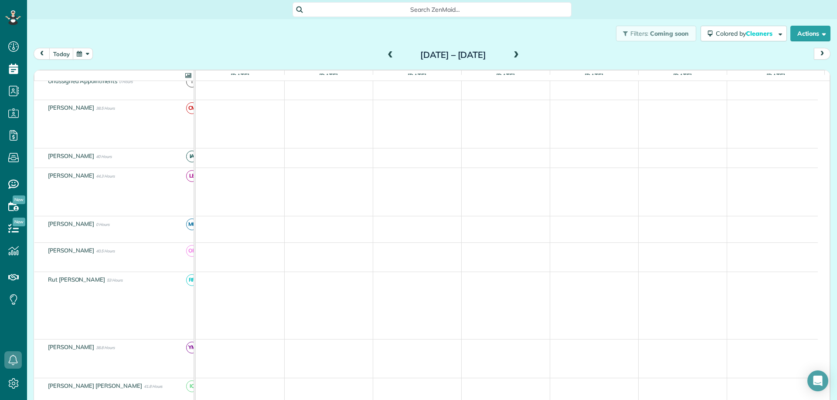
scroll to position [52, 0]
click at [386, 54] on span at bounding box center [391, 55] width 10 height 8
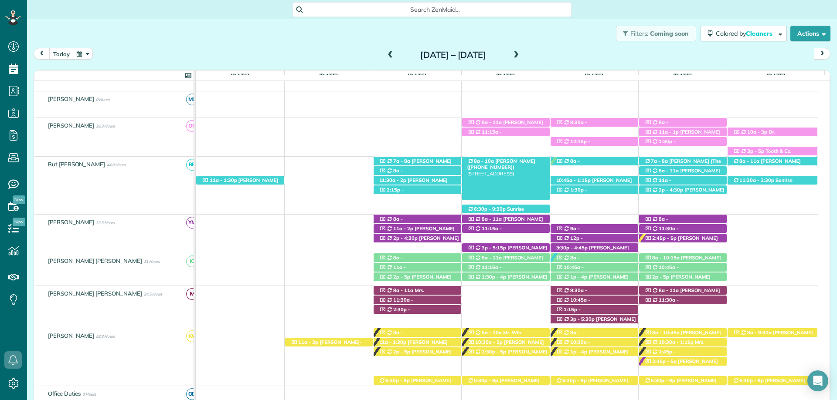
scroll to position [208, 0]
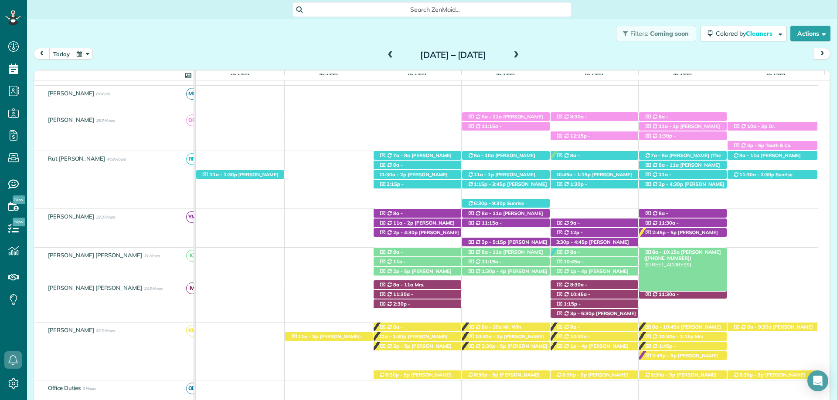
click at [699, 253] on span "Kelly Samek (+18502649725)" at bounding box center [682, 255] width 77 height 12
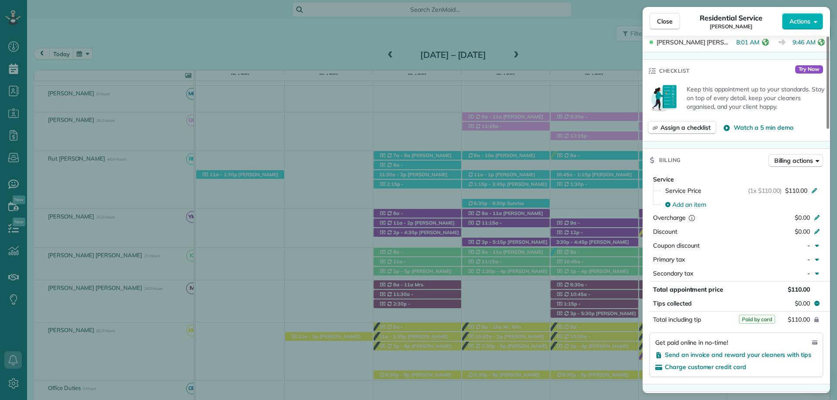
scroll to position [349, 0]
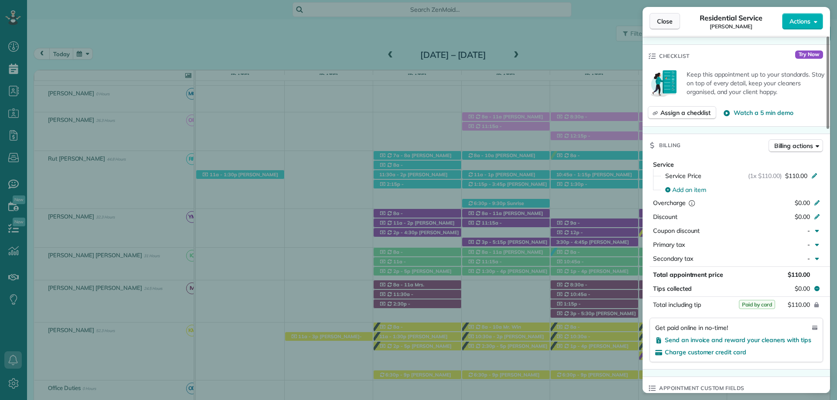
click at [660, 21] on span "Close" at bounding box center [665, 21] width 16 height 9
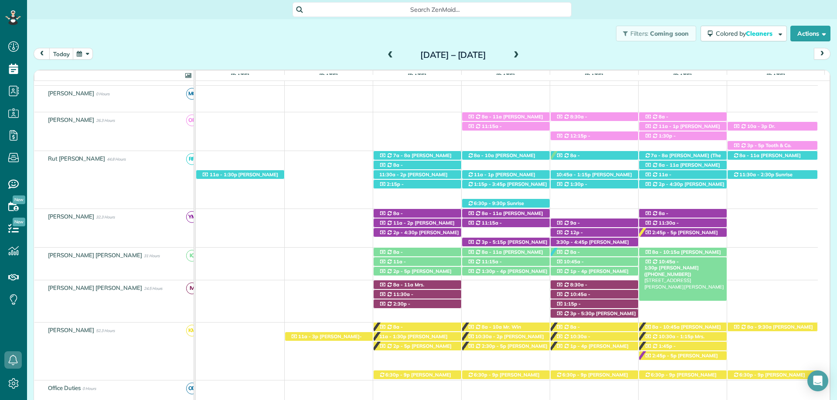
click at [690, 258] on div "10:45a - 1:30p Elena McNeil (+16192272387) 21261 Rachel Myers Lane - Fairhope, …" at bounding box center [683, 262] width 88 height 9
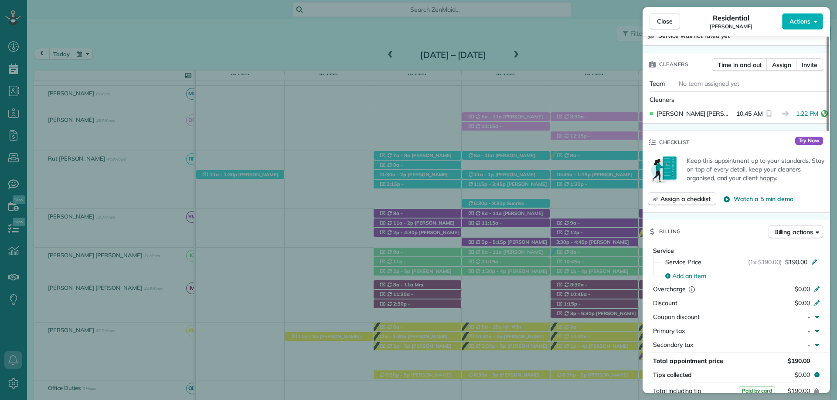
scroll to position [305, 0]
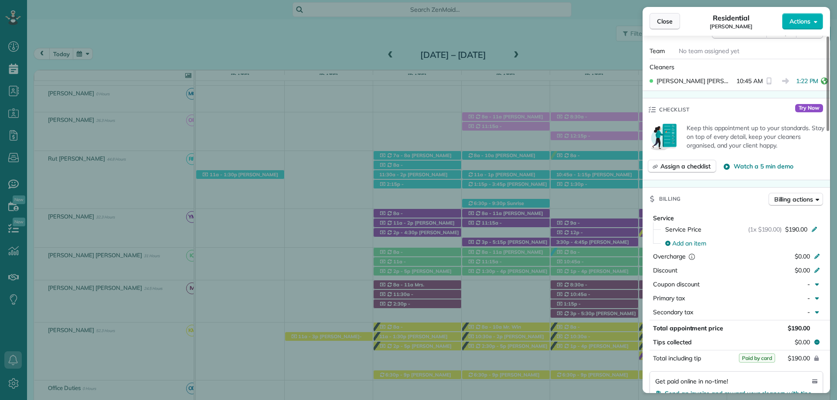
click at [673, 17] on button "Close" at bounding box center [664, 21] width 31 height 17
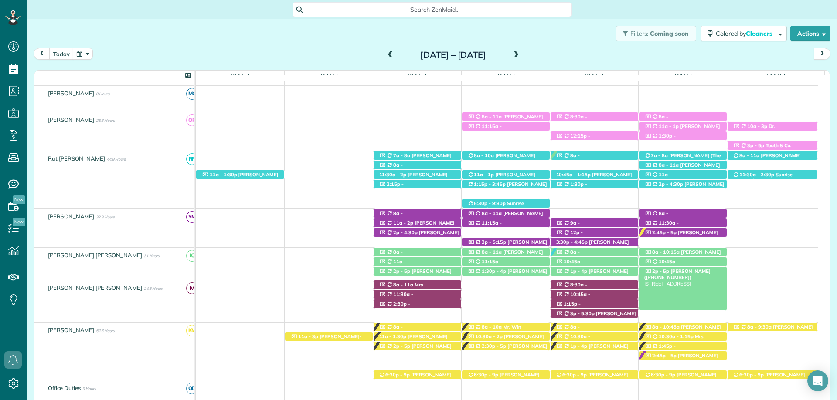
click at [713, 272] on div "2p - 5p Morgan Stalder (+15043886767) 312 Patrician Drive West - Spanish Fort, …" at bounding box center [683, 271] width 88 height 9
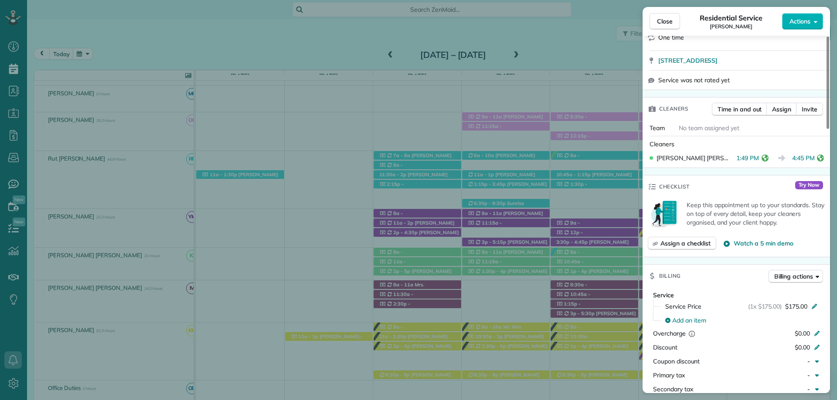
scroll to position [305, 0]
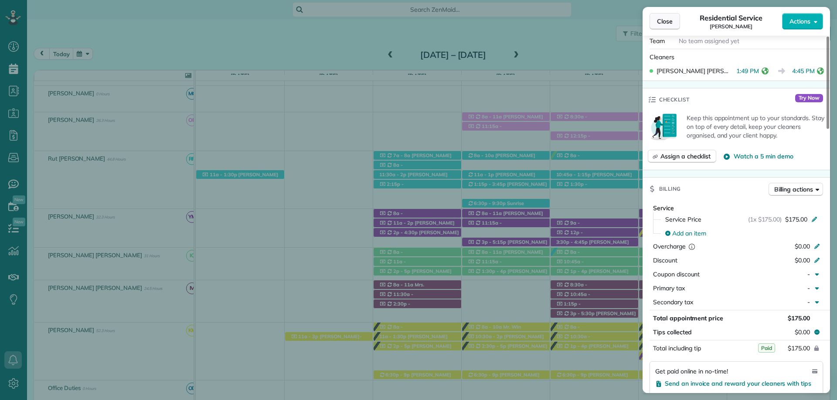
click at [662, 17] on span "Close" at bounding box center [665, 21] width 16 height 9
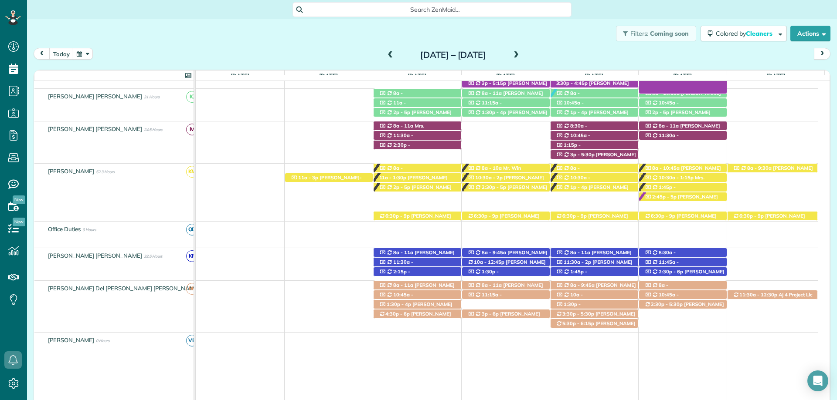
scroll to position [383, 0]
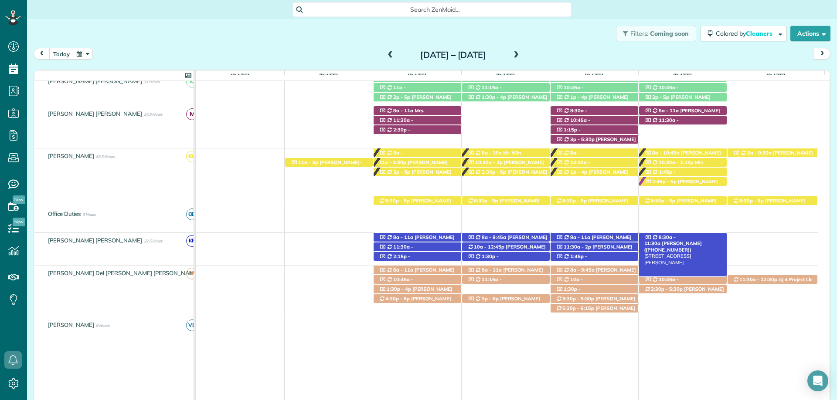
click at [676, 237] on span "8:30a - 11:30a" at bounding box center [660, 240] width 32 height 12
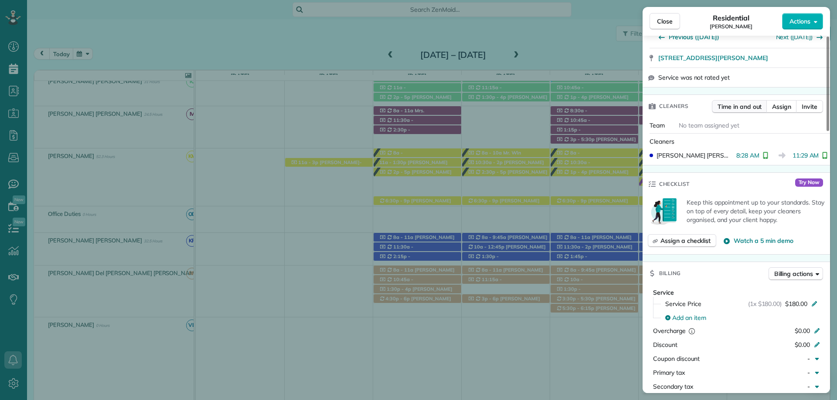
scroll to position [261, 0]
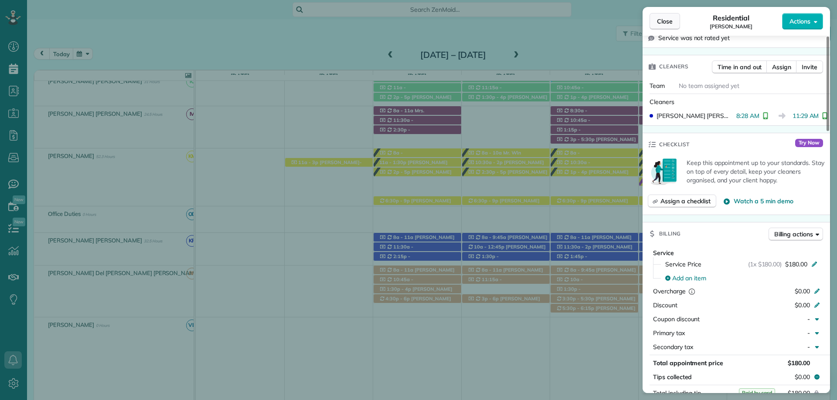
click at [664, 20] on span "Close" at bounding box center [665, 21] width 16 height 9
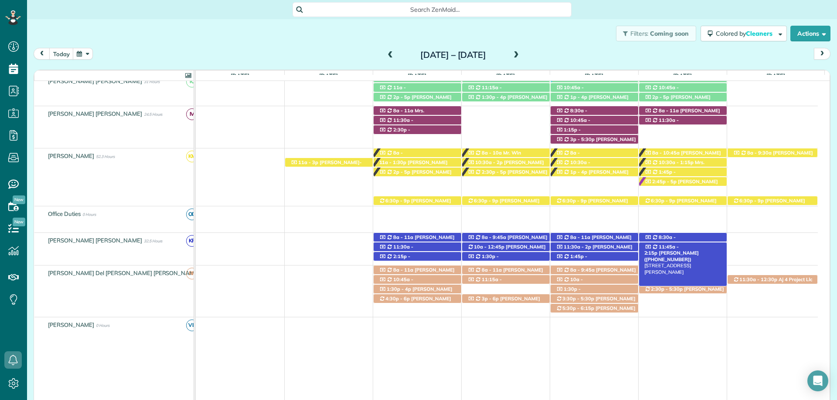
click at [699, 250] on span "Jimmy Benson Sr (+17026824405)" at bounding box center [671, 256] width 54 height 12
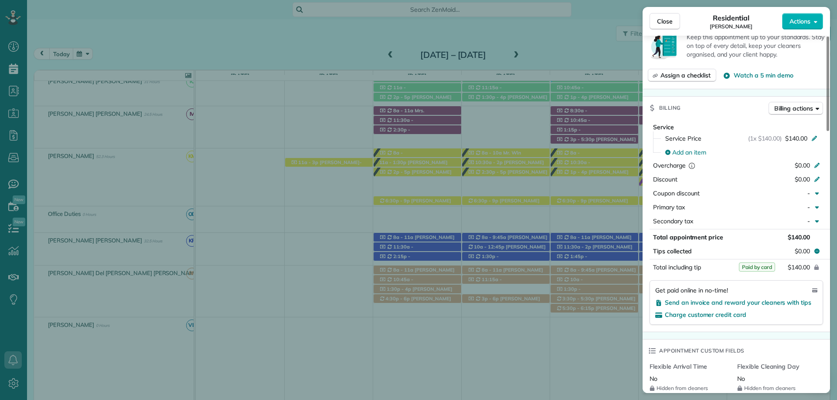
scroll to position [392, 0]
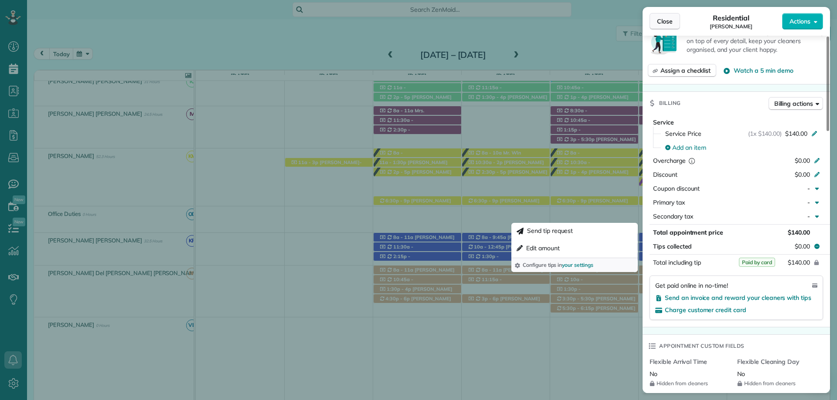
click at [669, 22] on span "Close" at bounding box center [665, 21] width 16 height 9
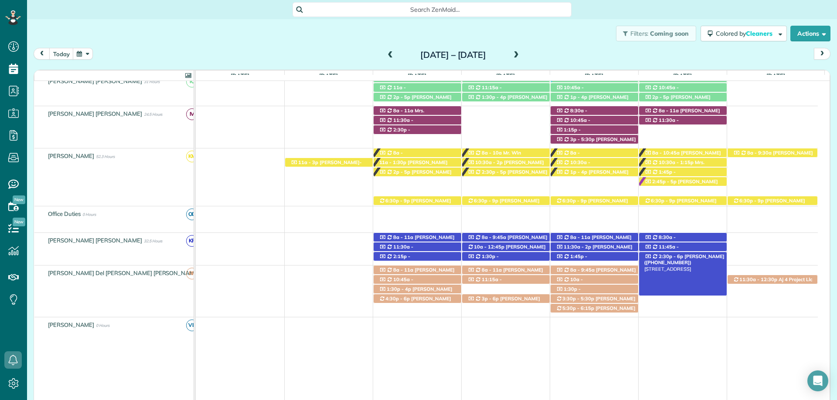
click at [705, 259] on span "Philip Ciaccio (+15046060277)" at bounding box center [684, 260] width 80 height 12
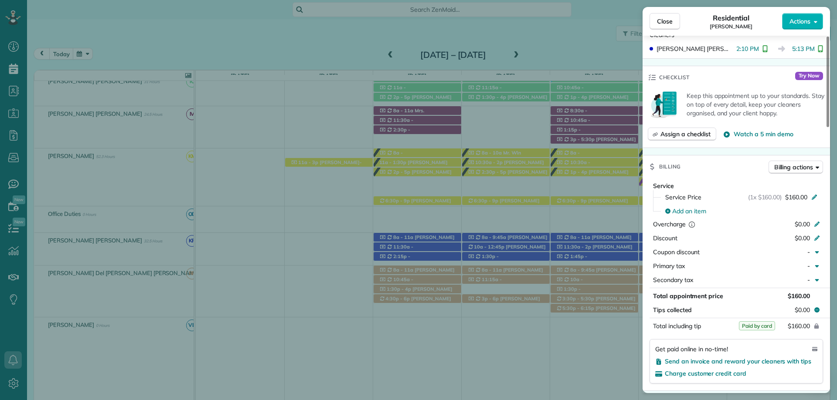
scroll to position [372, 0]
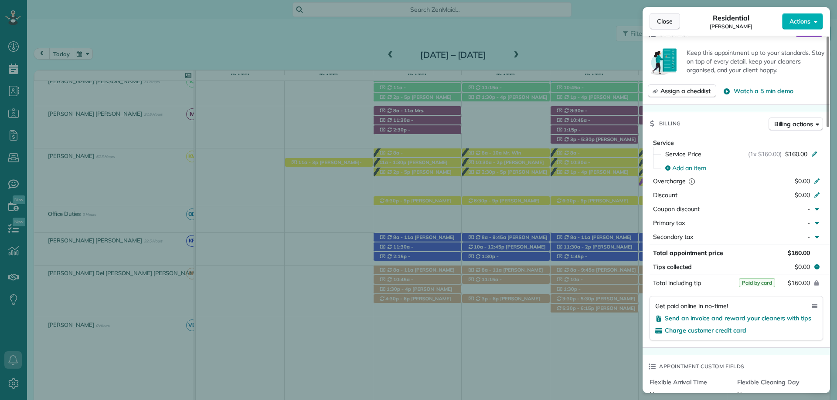
click at [653, 20] on button "Close" at bounding box center [664, 21] width 31 height 17
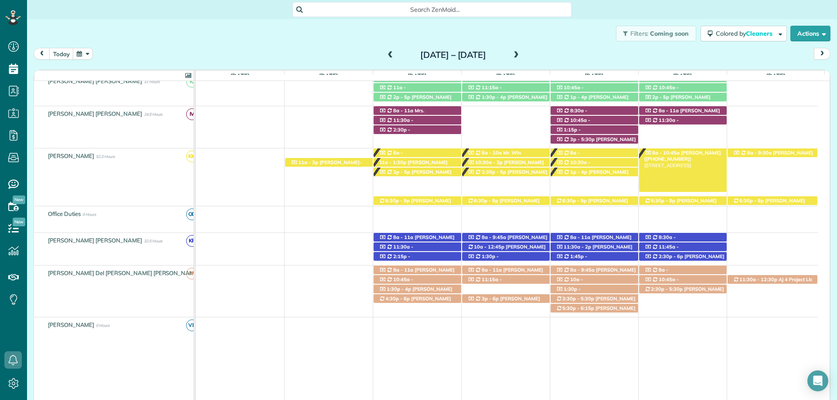
click at [703, 152] on div "8a - 10:45a Mary Buck (+12147704514) 347 Hemlock Drive - Fairhope, AL, 36532" at bounding box center [683, 153] width 88 height 9
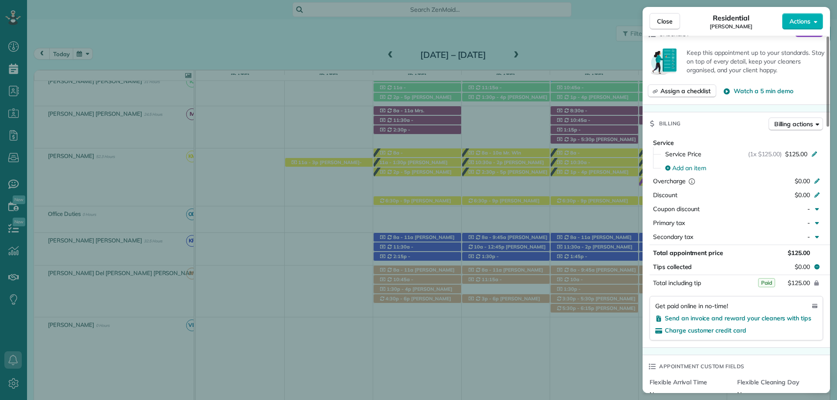
scroll to position [392, 0]
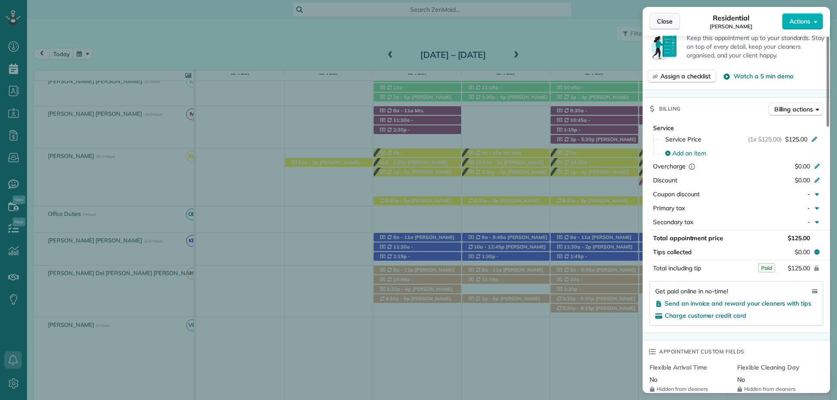
click at [667, 21] on span "Close" at bounding box center [665, 21] width 16 height 9
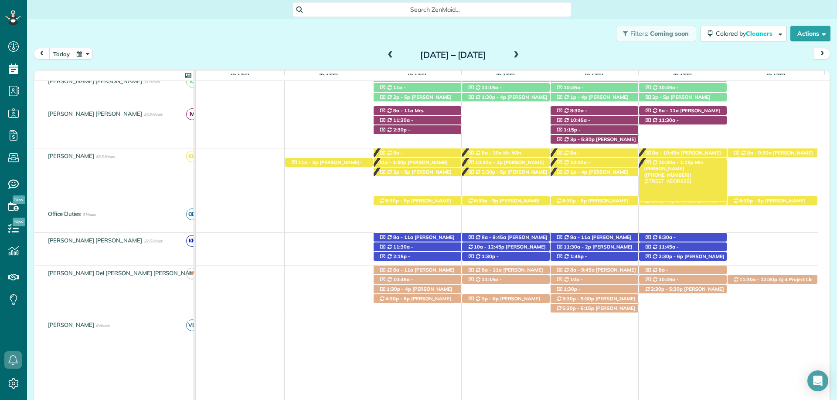
click at [696, 164] on span "Mrs. [PERSON_NAME] ([PHONE_NUMBER])" at bounding box center [674, 169] width 60 height 19
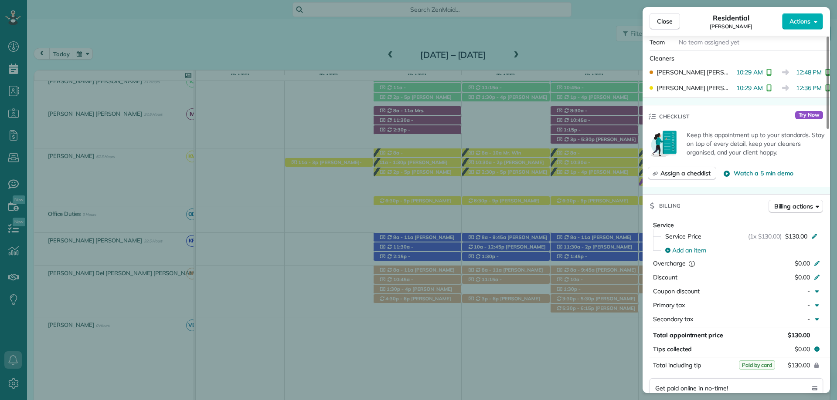
scroll to position [349, 0]
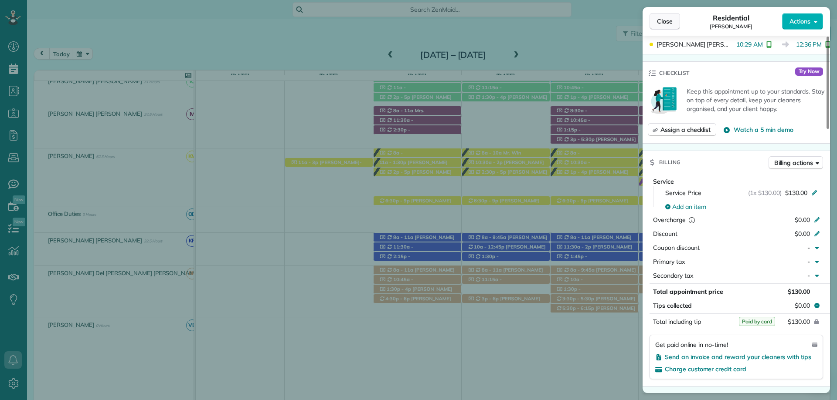
click at [663, 23] on span "Close" at bounding box center [665, 21] width 16 height 9
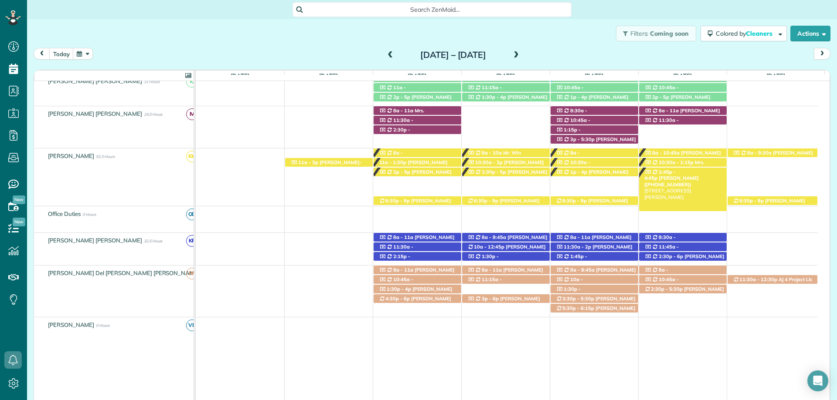
click at [690, 175] on span "[PERSON_NAME] ([PHONE_NUMBER])" at bounding box center [671, 181] width 54 height 12
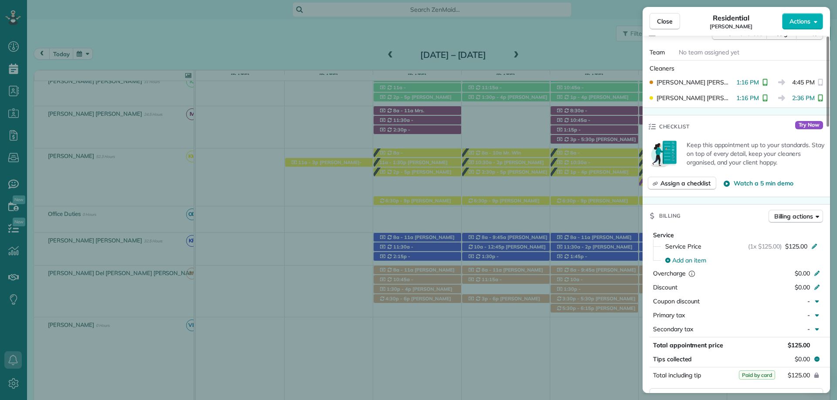
scroll to position [305, 0]
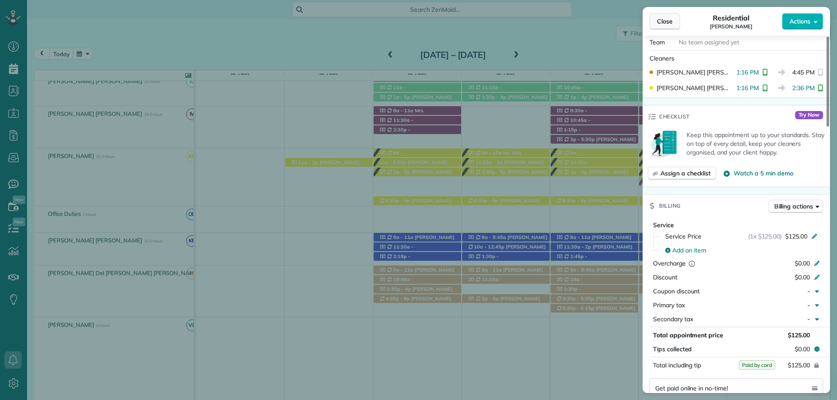
click at [657, 19] on span "Close" at bounding box center [665, 21] width 16 height 9
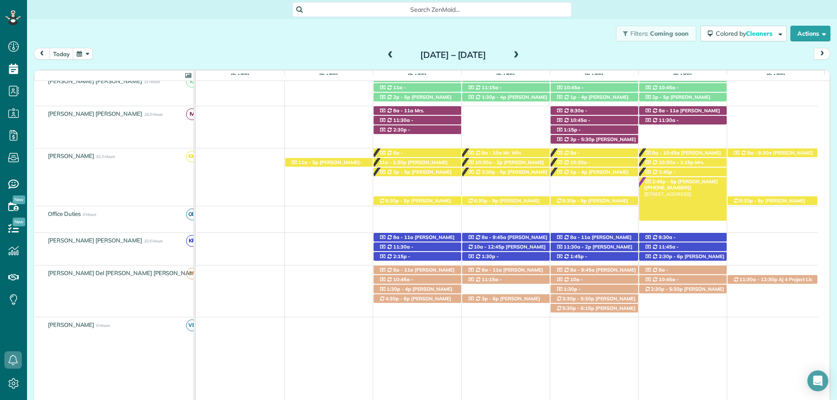
click at [682, 183] on span "Mrs. Patty Harvard (+12519282212)" at bounding box center [681, 185] width 74 height 12
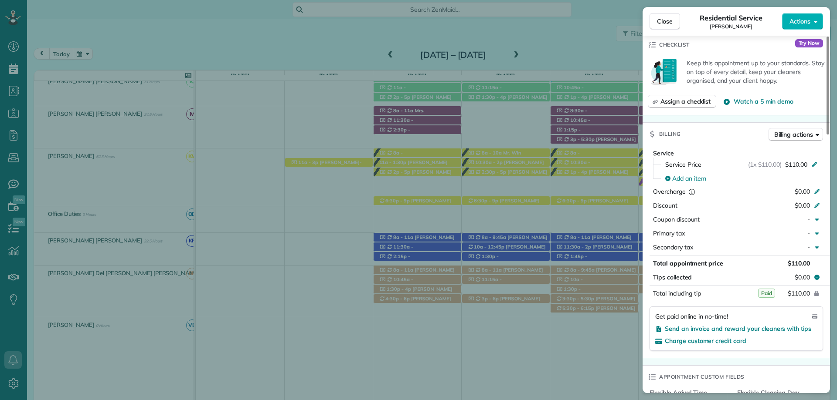
scroll to position [392, 0]
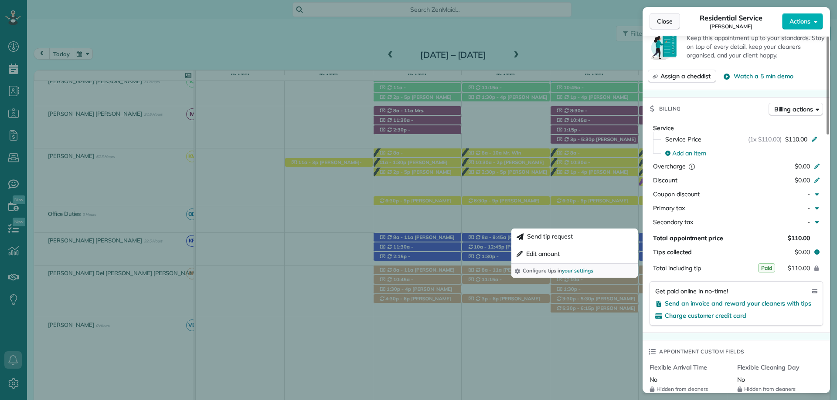
click at [661, 19] on span "Close" at bounding box center [665, 21] width 16 height 9
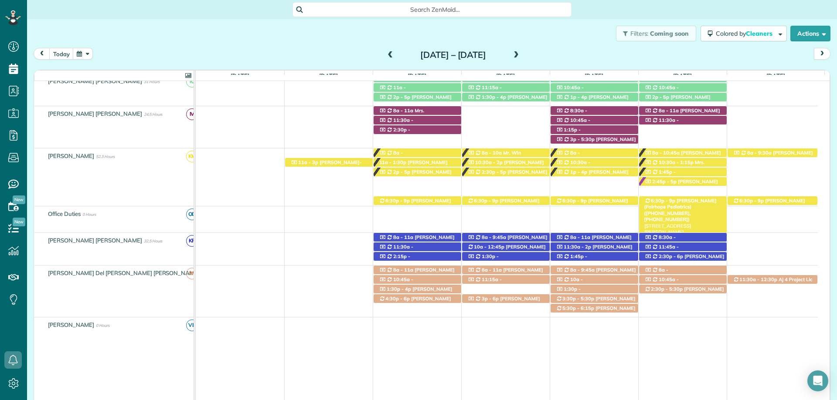
click at [691, 200] on span "[PERSON_NAME] (Fairhope Pediatrics) ([PHONE_NUMBER], [PHONE_NUMBER])" at bounding box center [680, 210] width 72 height 25
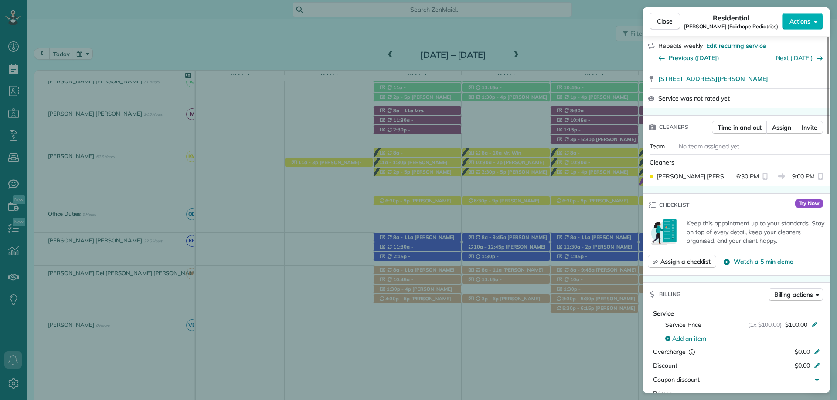
scroll to position [436, 0]
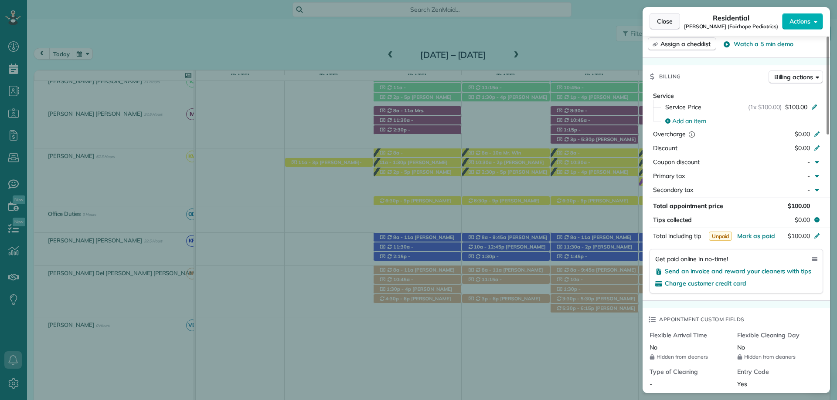
click at [664, 19] on span "Close" at bounding box center [665, 21] width 16 height 9
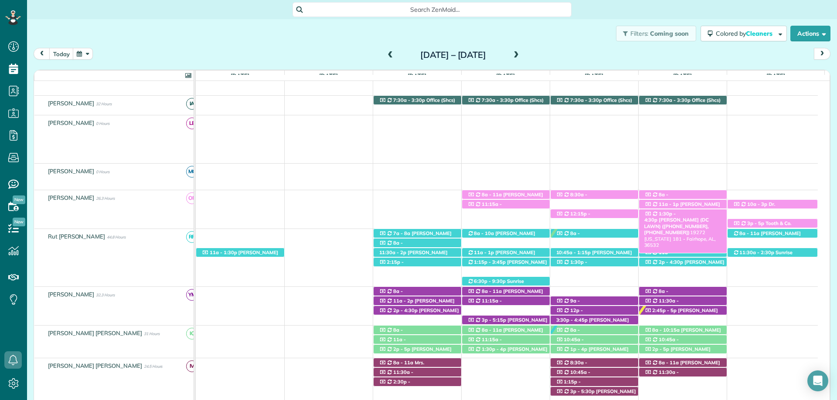
scroll to position [131, 0]
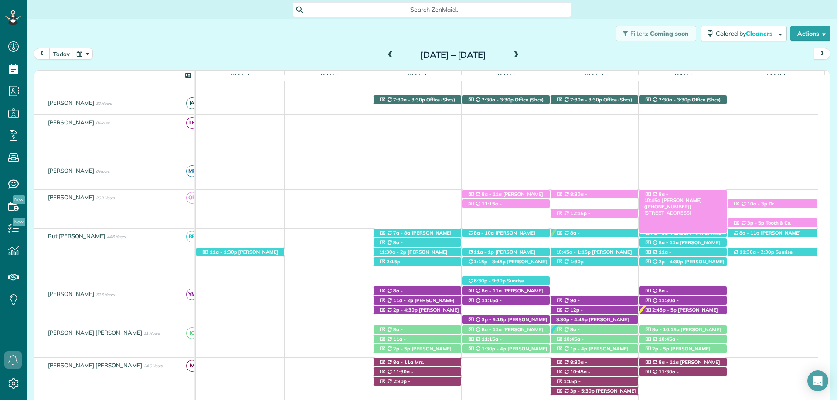
click at [682, 197] on span "[PERSON_NAME] ([PHONE_NUMBER])" at bounding box center [673, 203] width 58 height 12
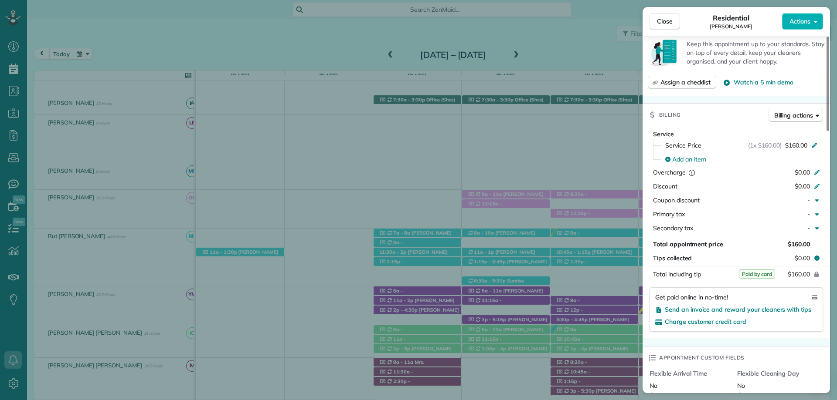
scroll to position [392, 0]
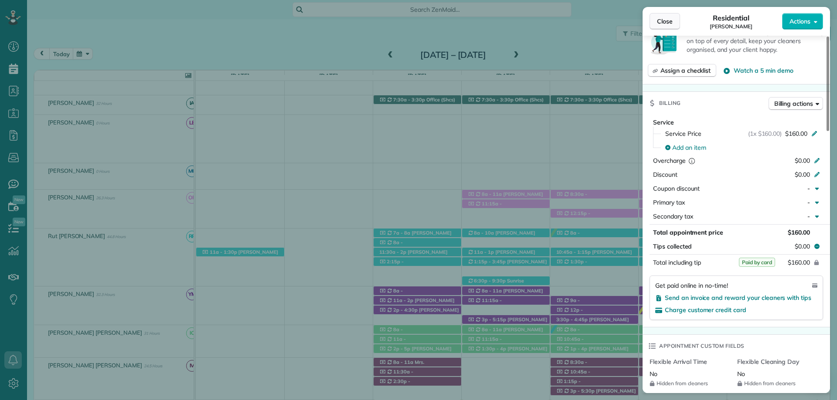
click at [662, 18] on span "Close" at bounding box center [665, 21] width 16 height 9
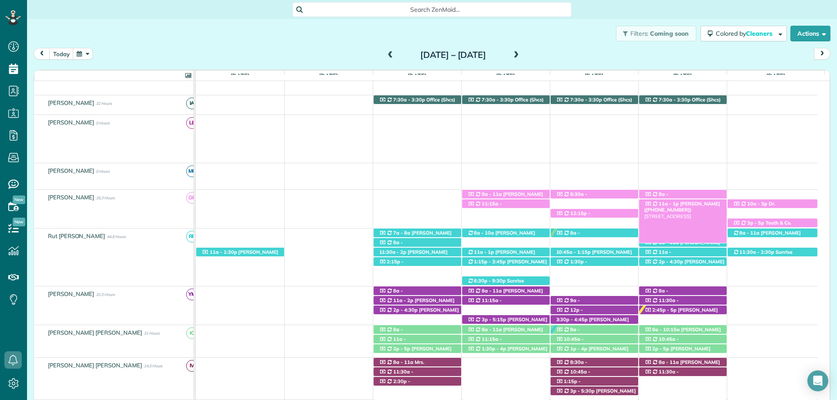
click at [688, 203] on span "[PERSON_NAME] ([PHONE_NUMBER])" at bounding box center [682, 207] width 76 height 12
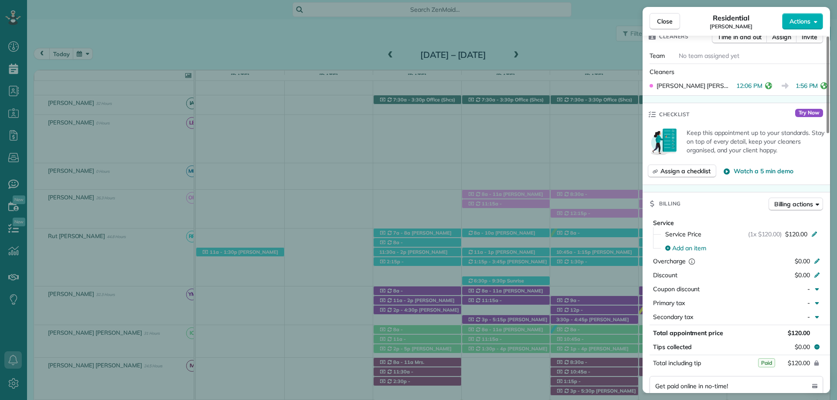
scroll to position [305, 0]
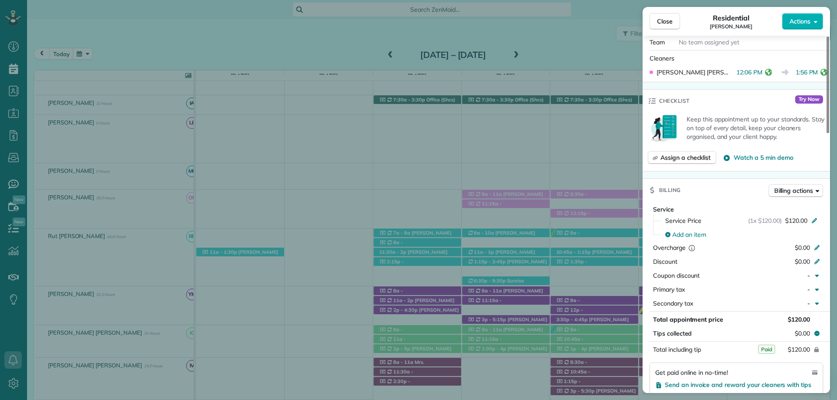
click at [662, 9] on div "Close Residential Joni Golde Actions" at bounding box center [735, 21] width 187 height 29
click at [664, 16] on button "Close" at bounding box center [664, 21] width 31 height 17
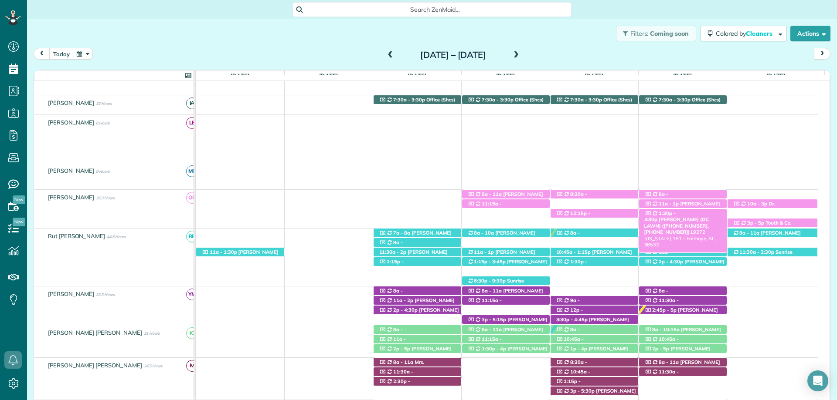
click at [701, 217] on span "[PERSON_NAME] (DC LAWN) ([PHONE_NUMBER], [PHONE_NUMBER])" at bounding box center [676, 226] width 64 height 19
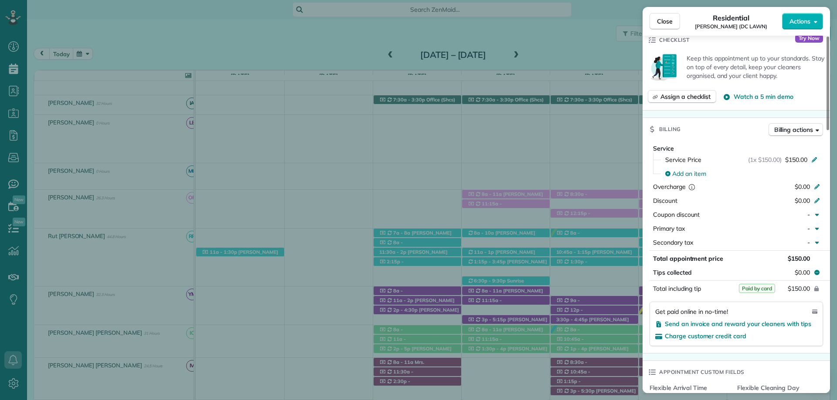
scroll to position [524, 0]
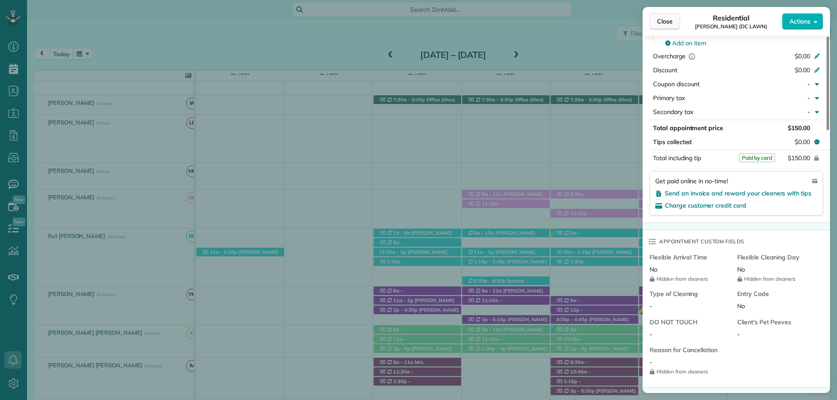
click at [663, 22] on span "Close" at bounding box center [665, 21] width 16 height 9
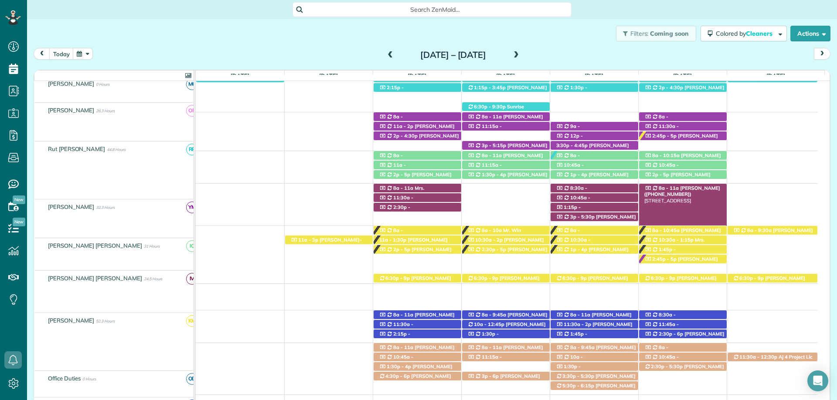
scroll to position [305, 0]
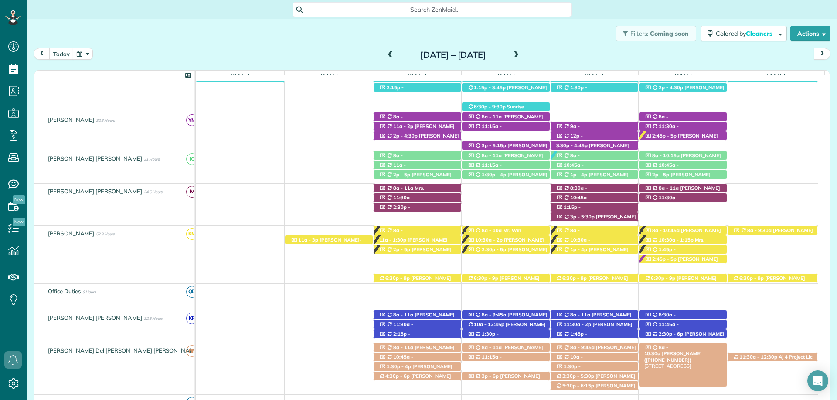
click at [692, 351] on span "[PERSON_NAME] ([PHONE_NUMBER])" at bounding box center [673, 357] width 58 height 12
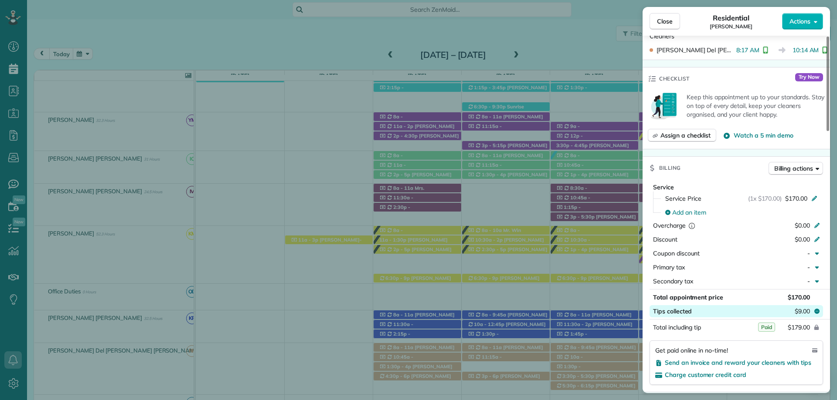
scroll to position [392, 0]
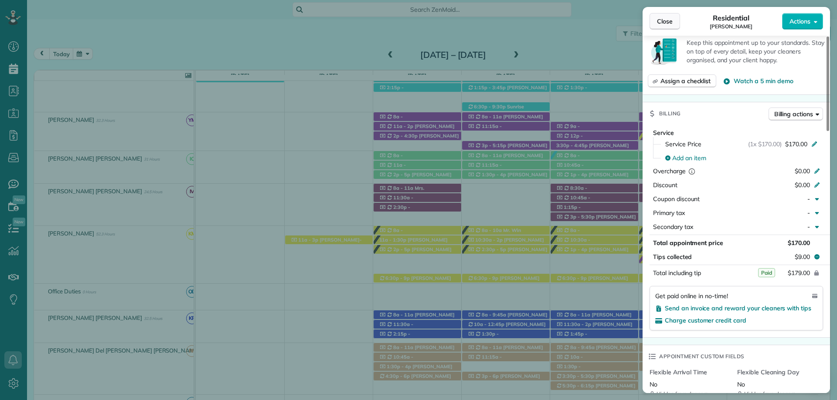
click at [663, 17] on span "Close" at bounding box center [665, 21] width 16 height 9
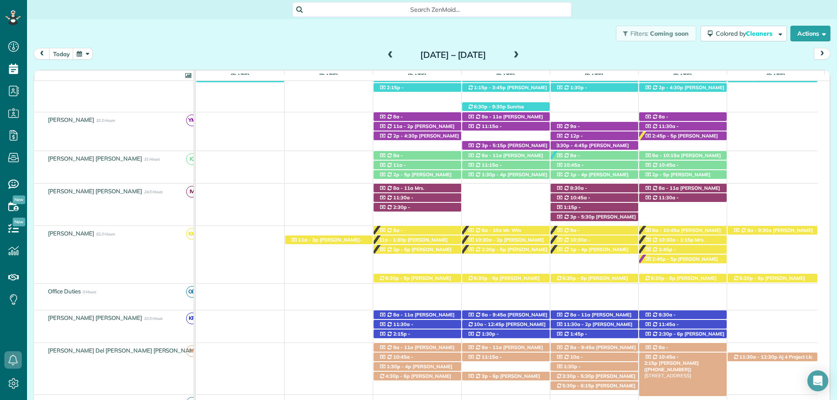
click at [699, 360] on span "Catherine Bartz (+12516489450)" at bounding box center [671, 366] width 54 height 12
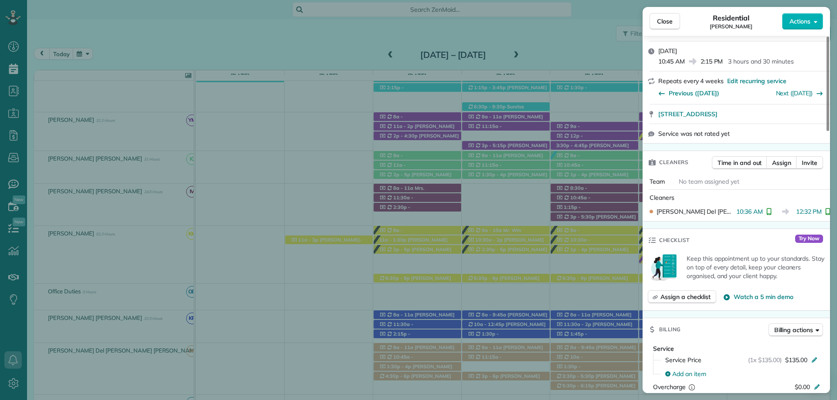
scroll to position [349, 0]
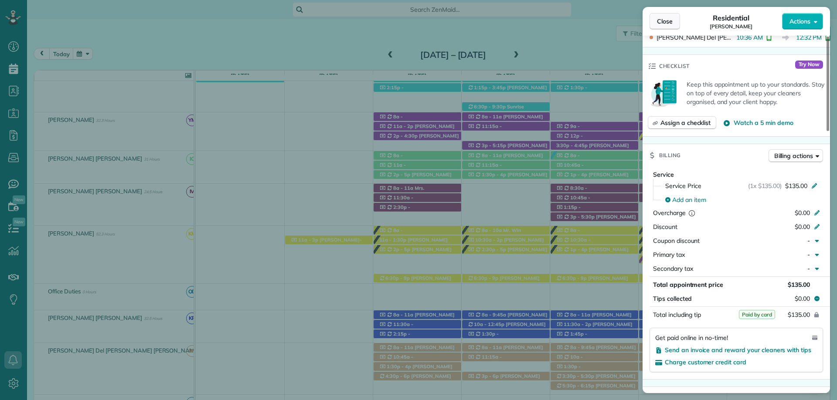
click at [667, 26] on button "Close" at bounding box center [664, 21] width 31 height 17
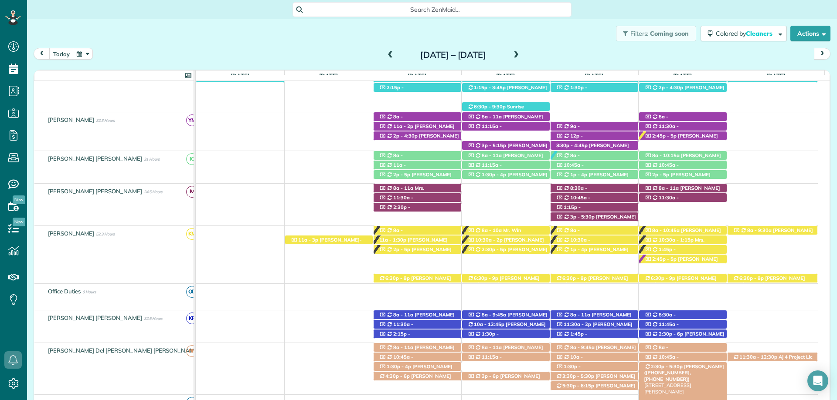
click at [691, 369] on span "[PERSON_NAME] ([PHONE_NUMBER], [PHONE_NUMBER])" at bounding box center [684, 373] width 80 height 19
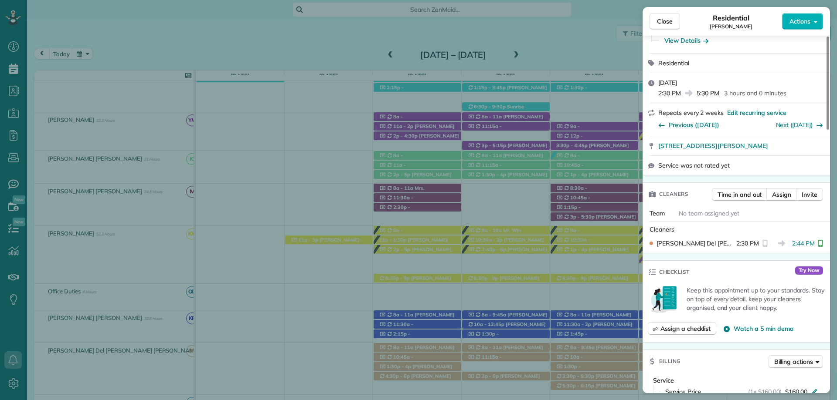
scroll to position [261, 0]
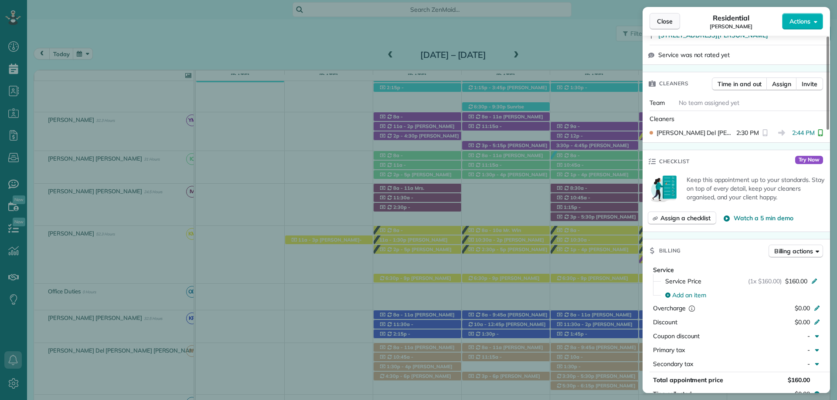
click at [661, 22] on span "Close" at bounding box center [665, 21] width 16 height 9
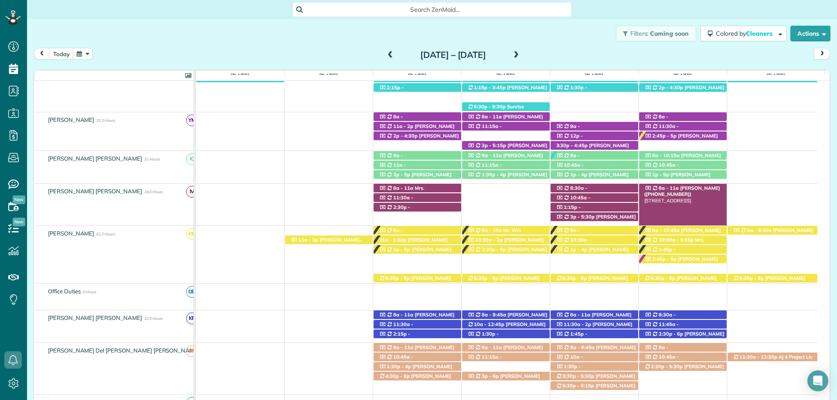
scroll to position [218, 0]
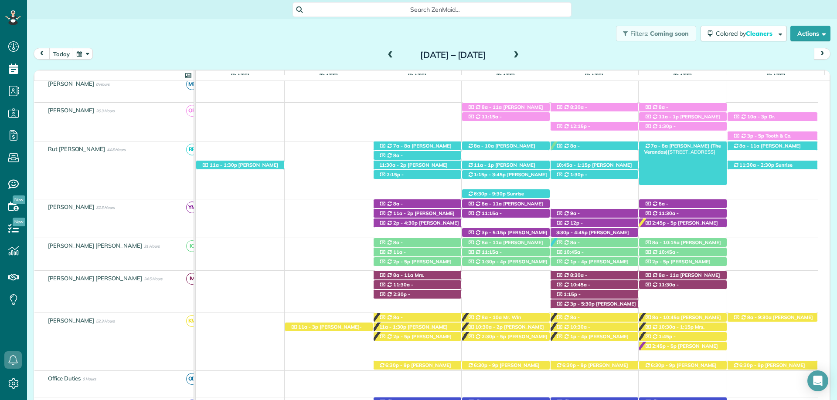
click at [698, 145] on span "[PERSON_NAME] (The Verandas)" at bounding box center [682, 149] width 77 height 12
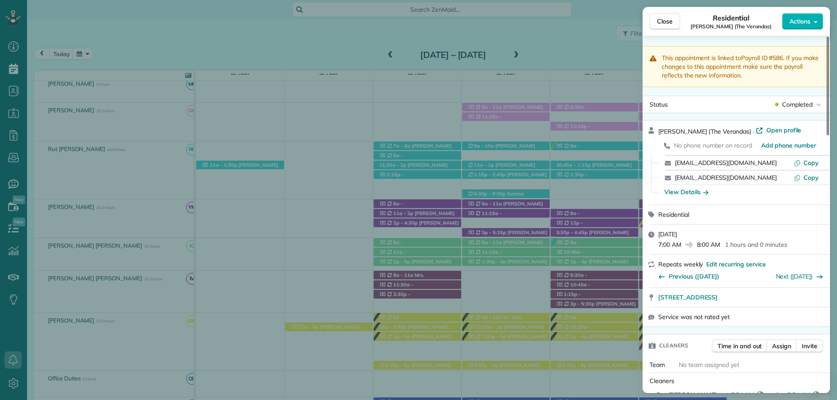
click at [613, 2] on div "Close Residential Dan Rubel (The Verandas) Actions This appointment is linked t…" at bounding box center [418, 200] width 837 height 400
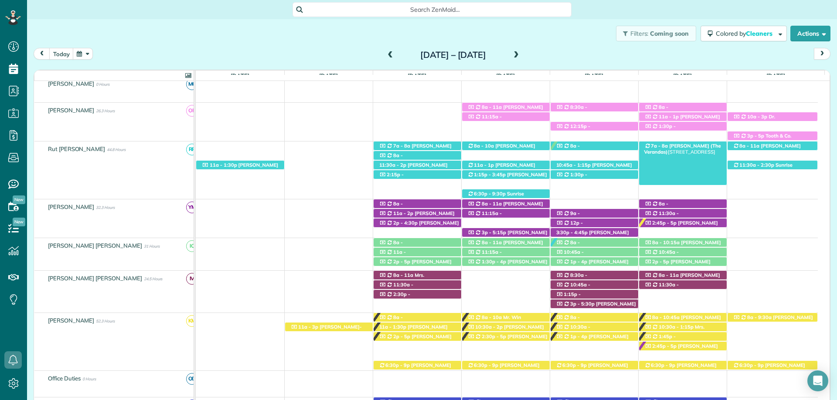
click at [686, 148] on span "[PERSON_NAME] (The Verandas)" at bounding box center [682, 149] width 77 height 12
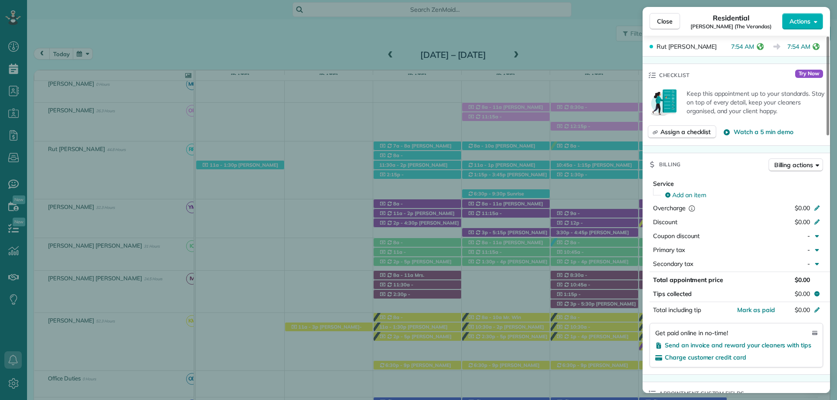
scroll to position [436, 0]
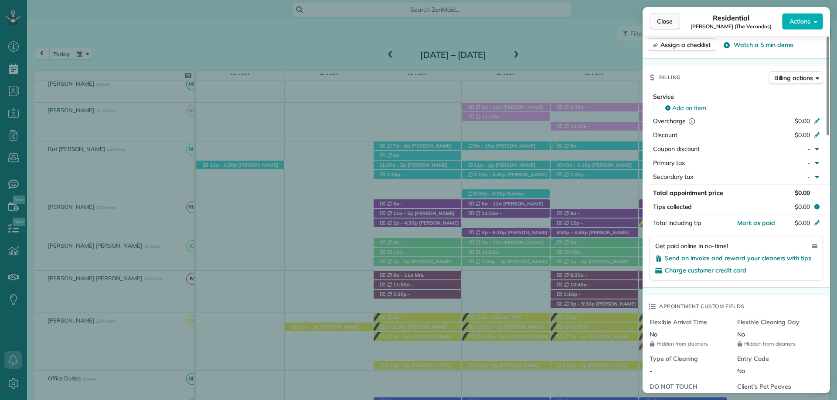
click at [666, 22] on span "Close" at bounding box center [665, 21] width 16 height 9
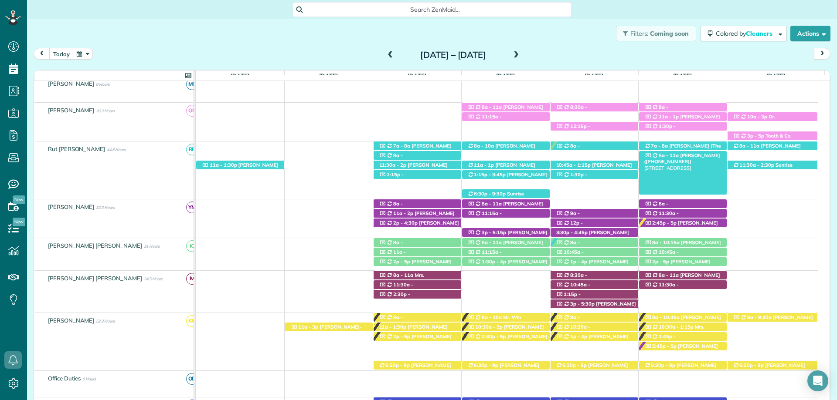
click at [706, 155] on span "[PERSON_NAME] ([PHONE_NUMBER])" at bounding box center [682, 159] width 76 height 12
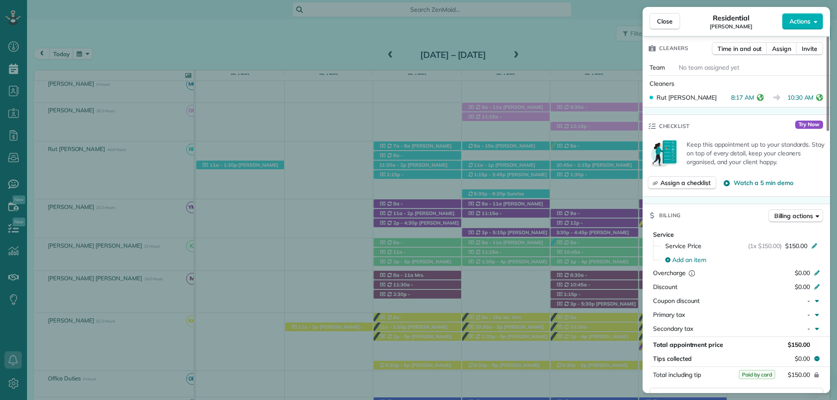
scroll to position [317, 0]
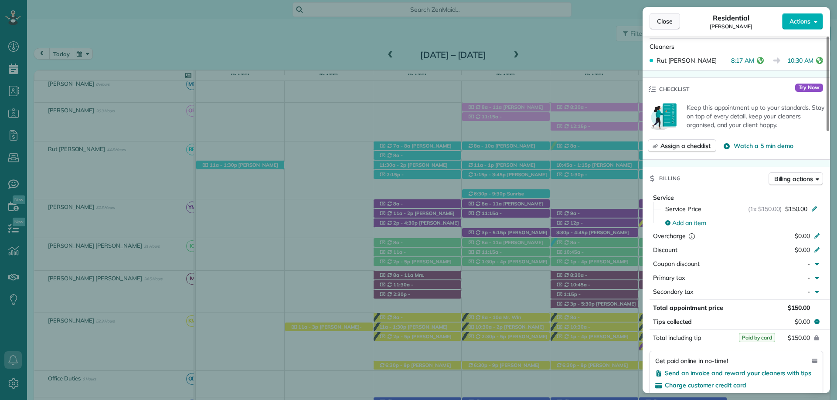
click at [669, 19] on span "Close" at bounding box center [665, 21] width 16 height 9
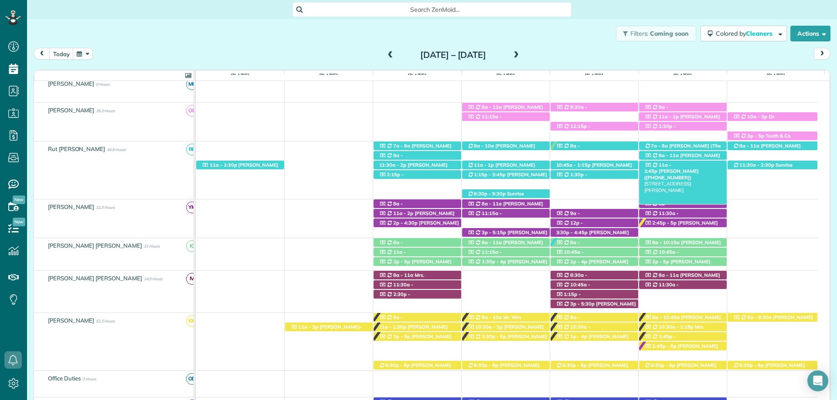
click at [699, 168] on span "[PERSON_NAME] ([PHONE_NUMBER])" at bounding box center [671, 174] width 54 height 12
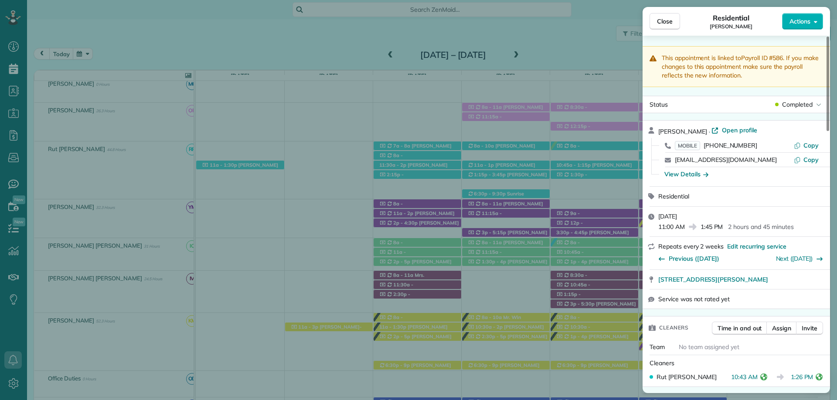
scroll to position [366, 0]
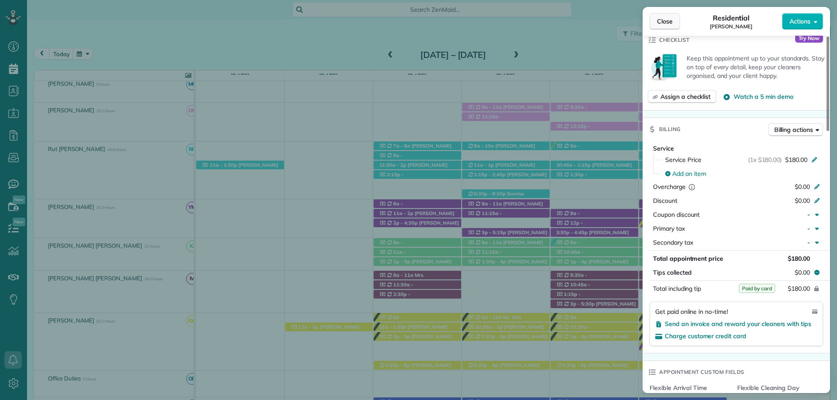
click at [663, 20] on span "Close" at bounding box center [665, 21] width 16 height 9
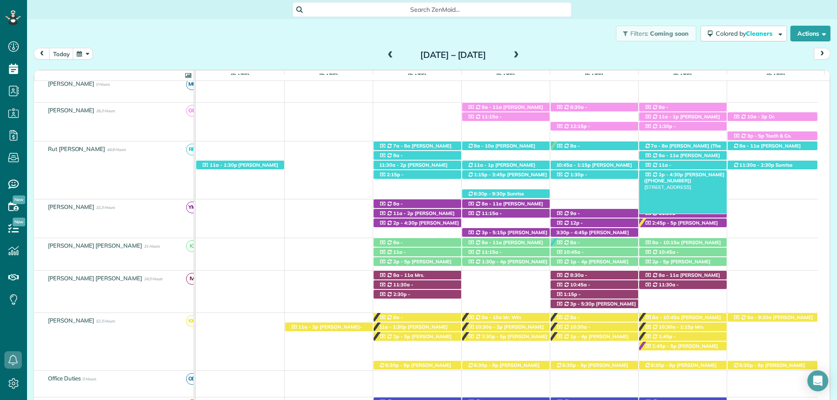
click at [685, 175] on span "[PERSON_NAME] ([PHONE_NUMBER])" at bounding box center [684, 178] width 80 height 12
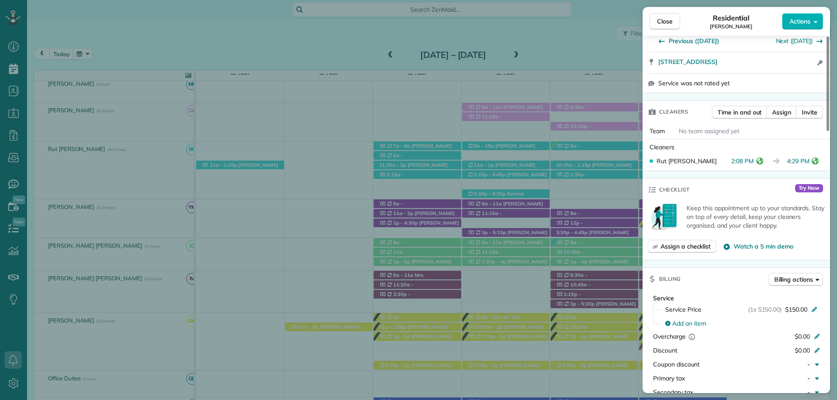
scroll to position [392, 0]
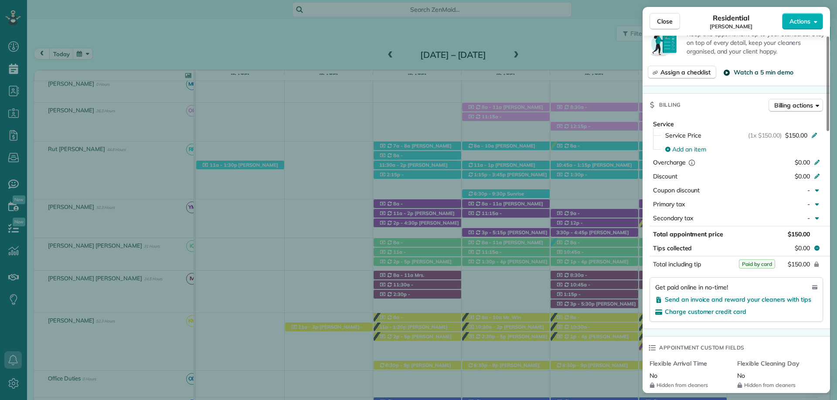
drag, startPoint x: 663, startPoint y: 20, endPoint x: 729, endPoint y: 70, distance: 82.1
click at [663, 20] on span "Close" at bounding box center [665, 21] width 16 height 9
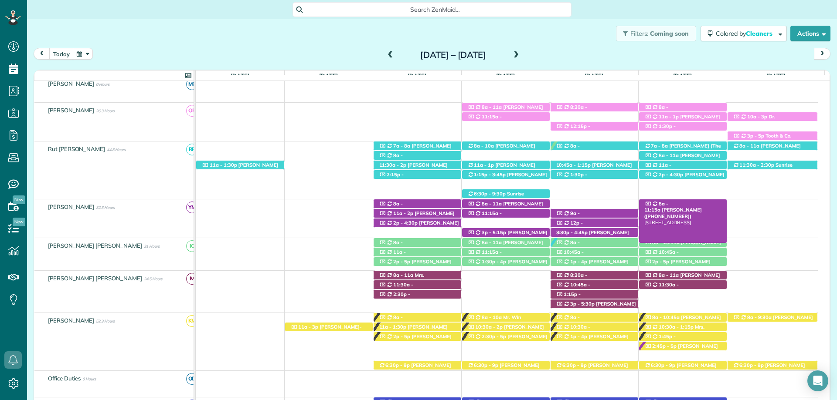
click at [682, 207] on span "[PERSON_NAME] ([PHONE_NUMBER])" at bounding box center [673, 213] width 58 height 12
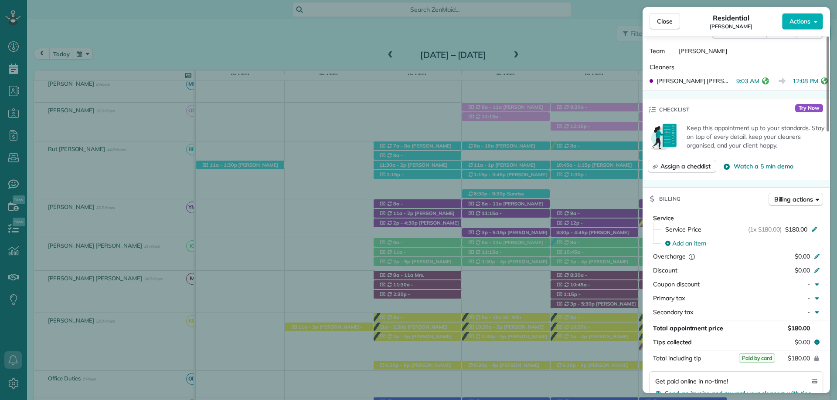
scroll to position [567, 0]
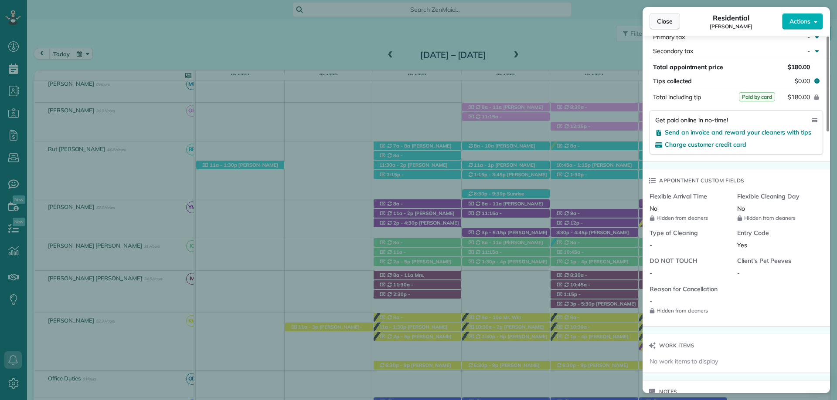
click at [664, 21] on span "Close" at bounding box center [665, 21] width 16 height 9
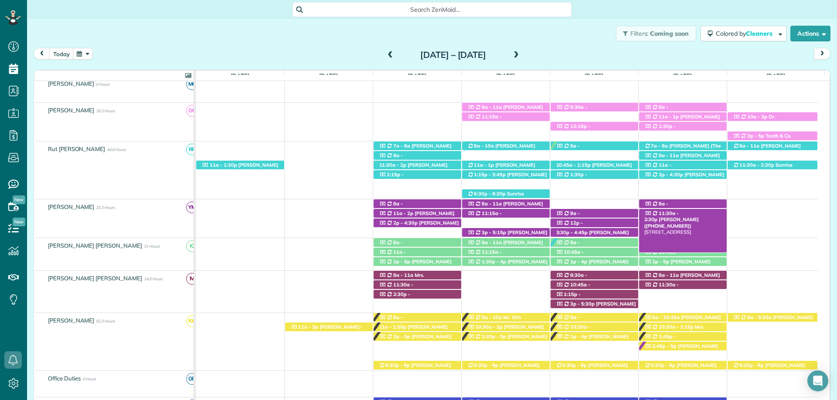
click at [679, 214] on span "11:30a - 2:30p" at bounding box center [661, 216] width 35 height 12
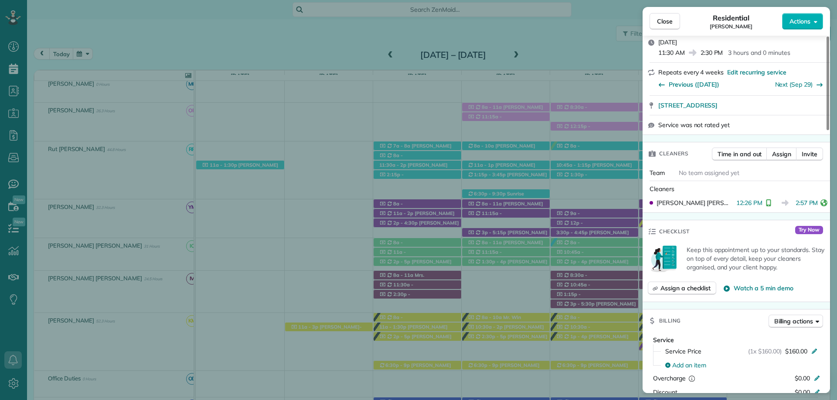
scroll to position [261, 0]
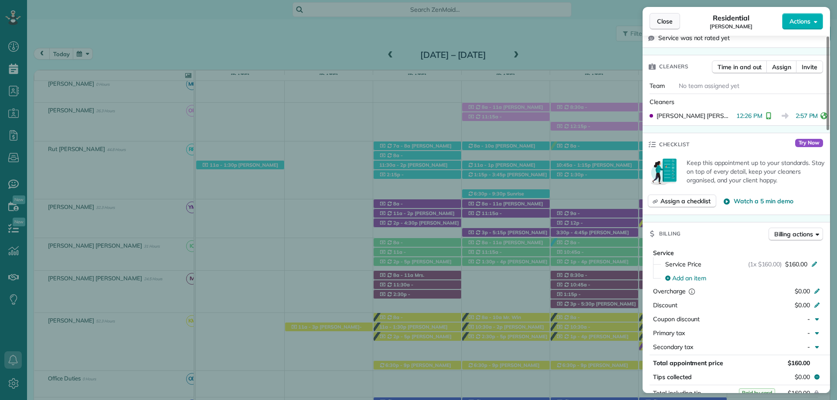
click at [670, 24] on span "Close" at bounding box center [665, 21] width 16 height 9
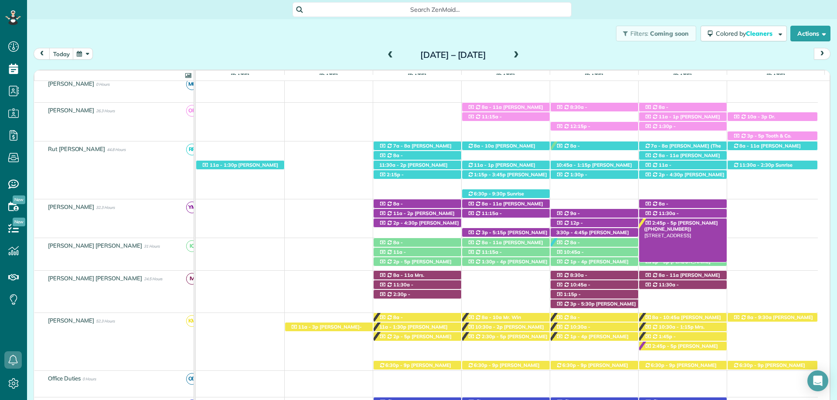
click at [702, 221] on div "2:45p - 5p Mrs. Patty Harvard (+12519282212) 125 Volanta Avenue - Fairhope, AL,…" at bounding box center [683, 223] width 88 height 9
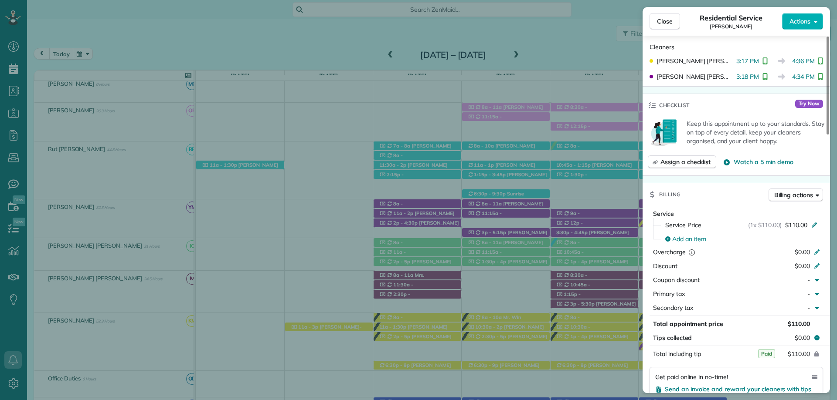
scroll to position [305, 0]
click at [660, 19] on span "Close" at bounding box center [665, 21] width 16 height 9
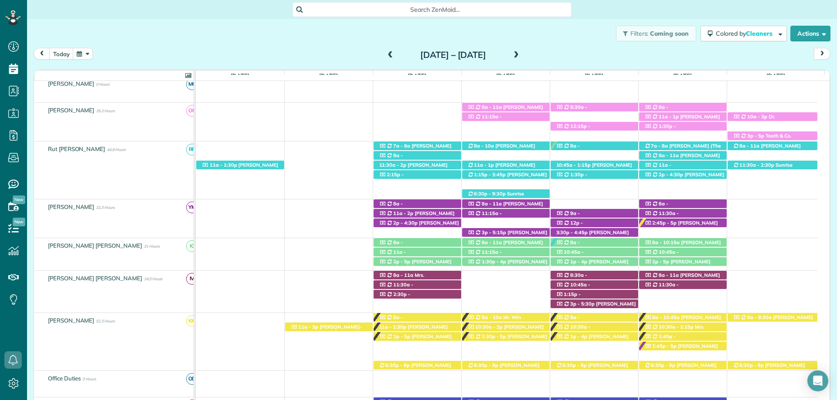
click at [521, 52] on span at bounding box center [516, 55] width 10 height 8
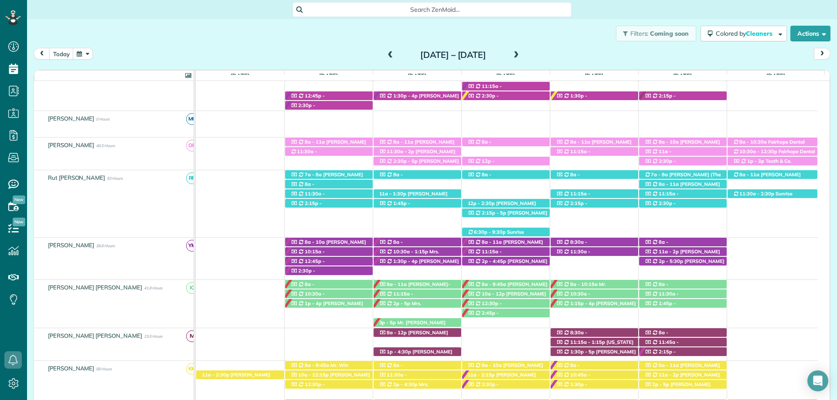
scroll to position [227, 0]
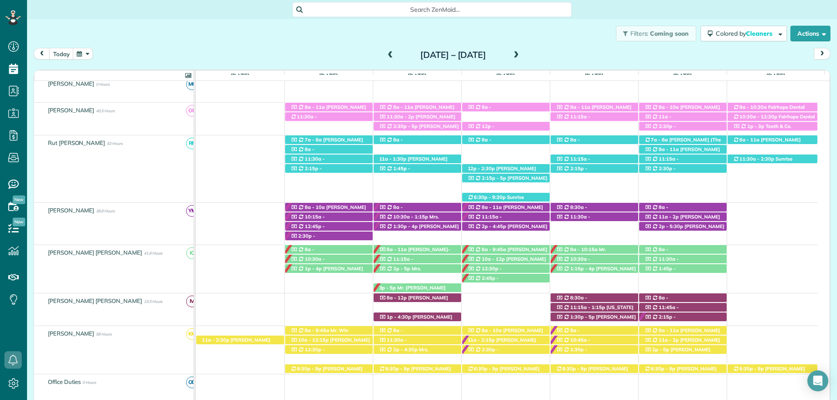
click at [386, 55] on span at bounding box center [391, 55] width 10 height 8
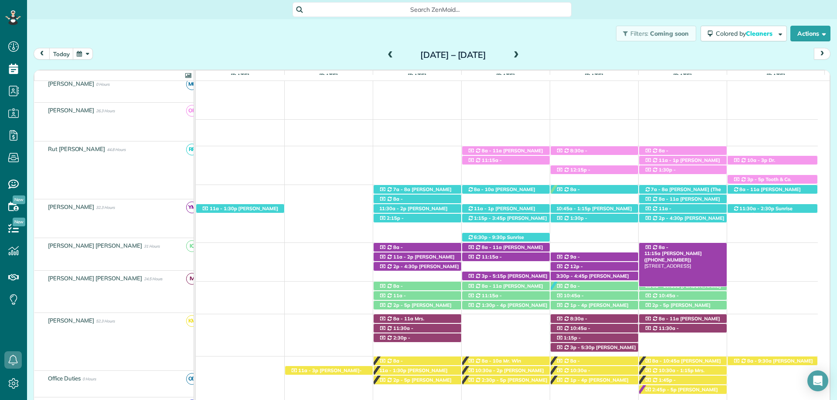
scroll to position [174, 0]
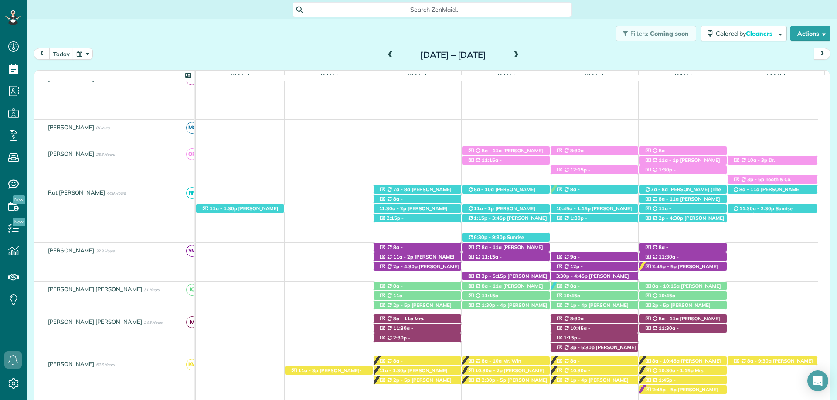
drag, startPoint x: 764, startPoint y: 163, endPoint x: 755, endPoint y: 166, distance: 9.0
click at [764, 162] on span "Dr. [PERSON_NAME] ([PHONE_NUMBER], [PHONE_NUMBER])" at bounding box center [756, 169] width 47 height 25
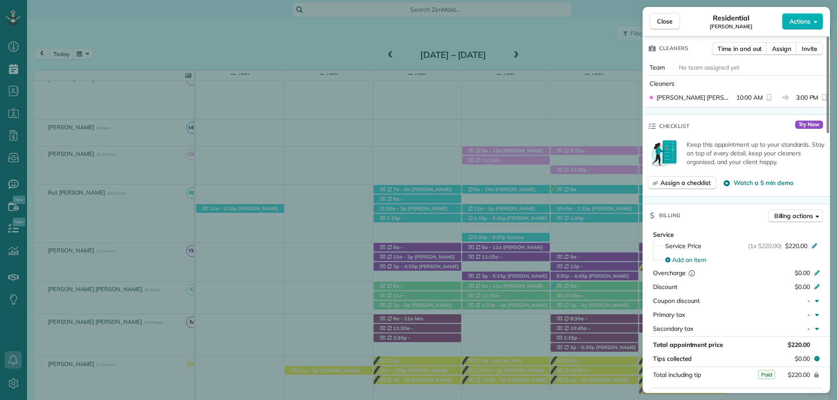
scroll to position [392, 0]
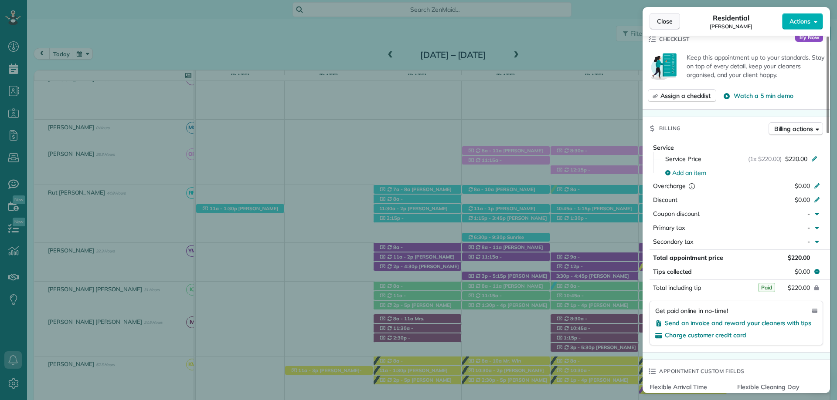
click at [670, 26] on button "Close" at bounding box center [664, 21] width 31 height 17
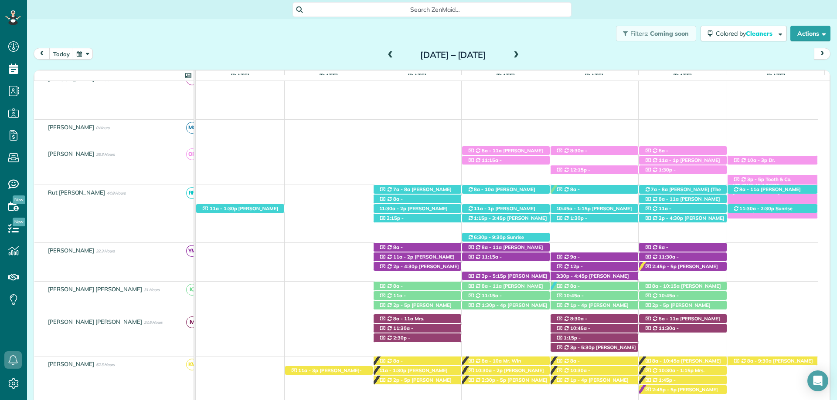
click at [774, 180] on span "Tooth & Co. ([PHONE_NUMBER])" at bounding box center [762, 182] width 59 height 12
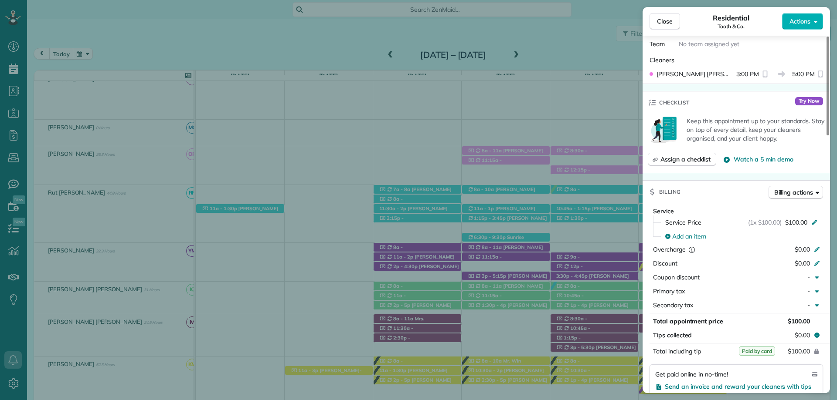
scroll to position [350, 0]
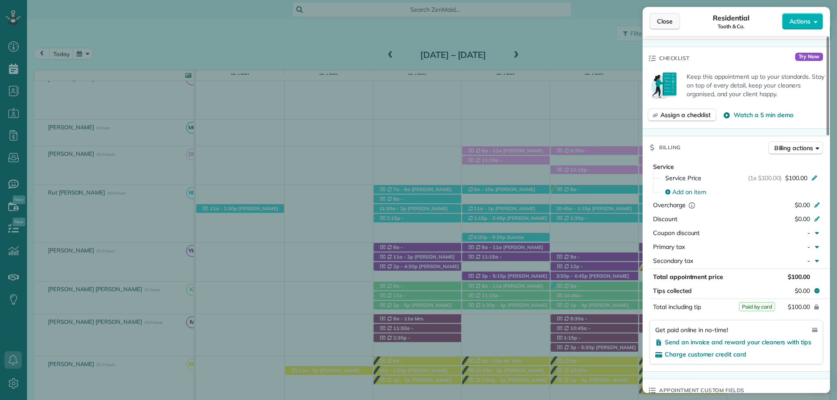
drag, startPoint x: 642, startPoint y: 14, endPoint x: 652, endPoint y: 21, distance: 12.1
click at [646, 19] on div "Close Residential Tooth & Co. Actions" at bounding box center [735, 21] width 187 height 29
click at [666, 21] on span "Close" at bounding box center [665, 21] width 16 height 9
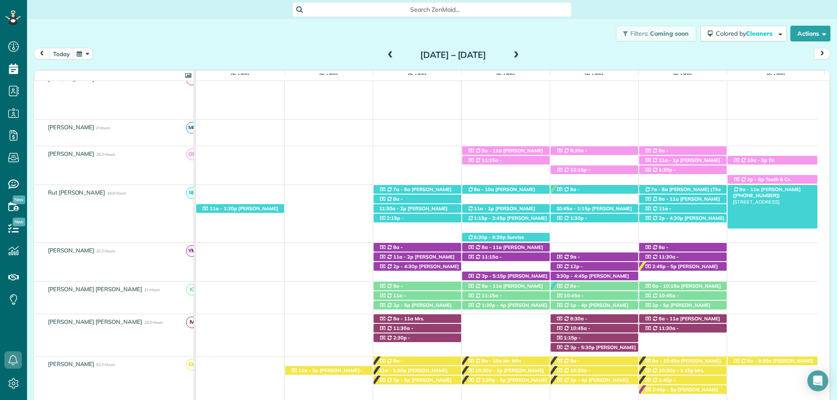
click at [767, 191] on span "[PERSON_NAME] ([PHONE_NUMBER])" at bounding box center [767, 193] width 68 height 12
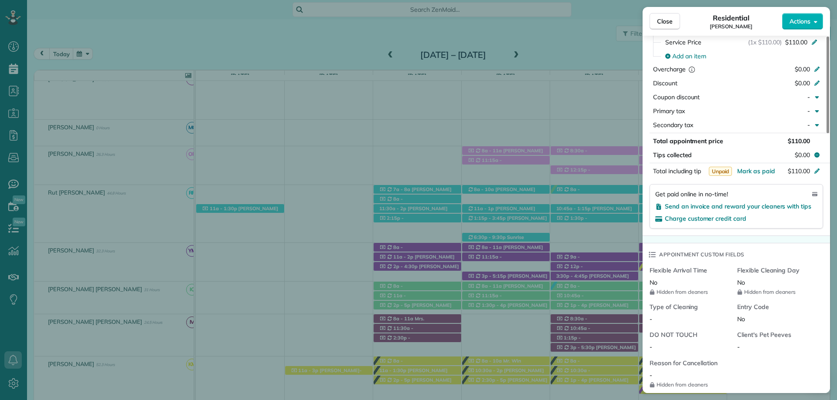
scroll to position [523, 0]
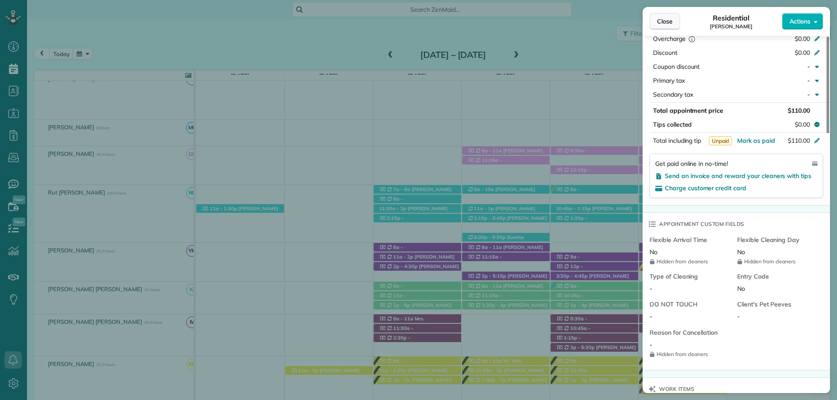
click at [669, 20] on span "Close" at bounding box center [665, 21] width 16 height 9
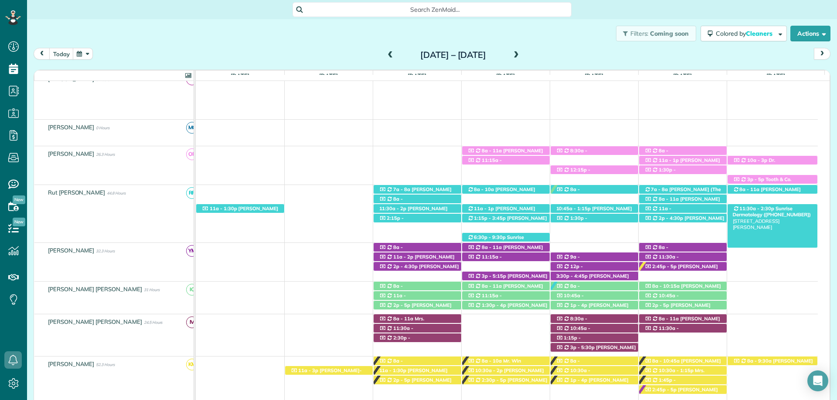
click at [783, 209] on span "Sunrise Dermatology ([PHONE_NUMBER])" at bounding box center [772, 212] width 78 height 12
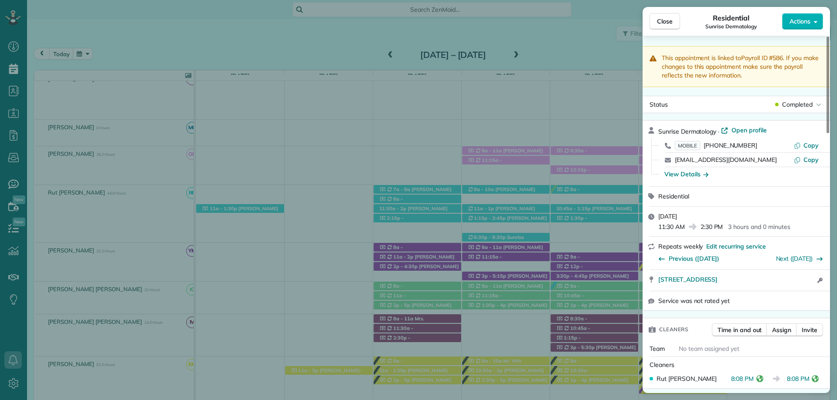
scroll to position [392, 0]
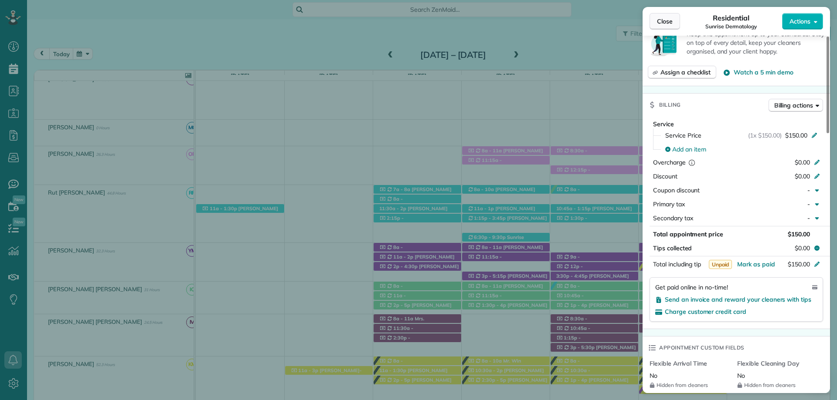
click at [664, 23] on span "Close" at bounding box center [665, 21] width 16 height 9
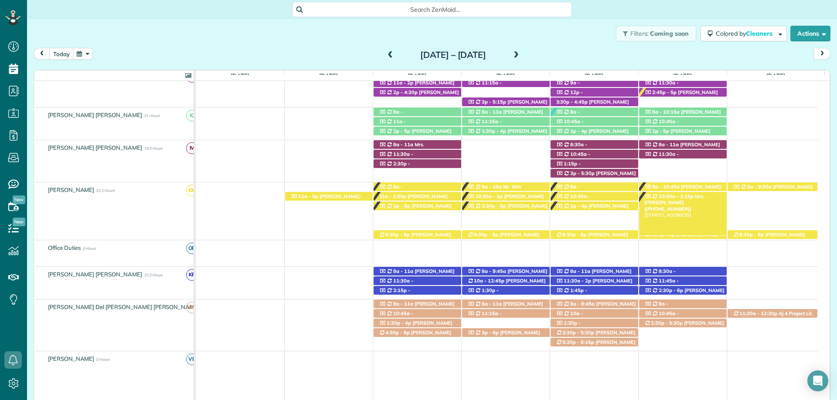
scroll to position [305, 0]
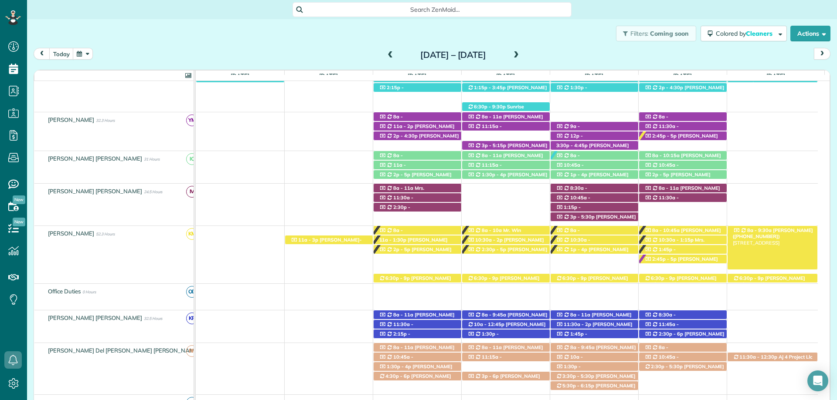
click at [772, 229] on span "[PERSON_NAME] ([PHONE_NUMBER])" at bounding box center [773, 233] width 80 height 12
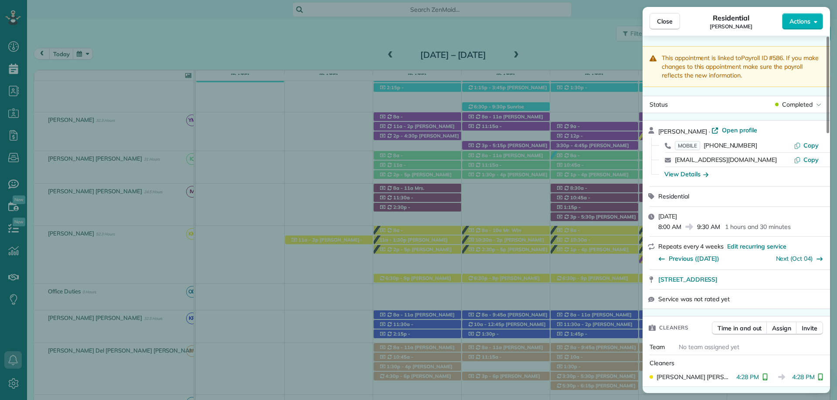
scroll to position [523, 0]
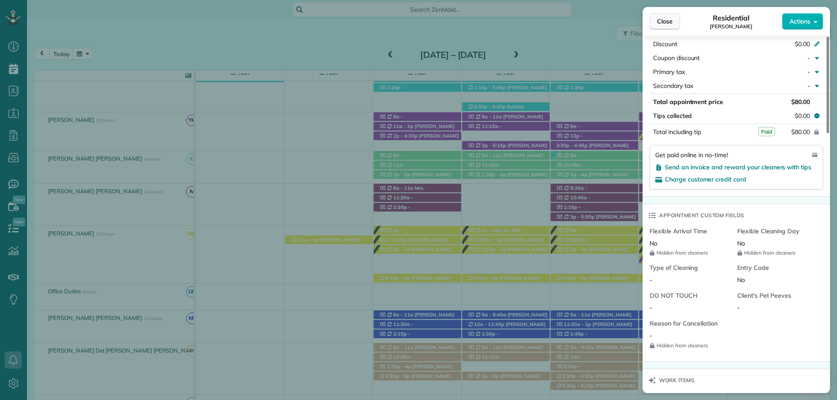
click at [674, 20] on button "Close" at bounding box center [664, 21] width 31 height 17
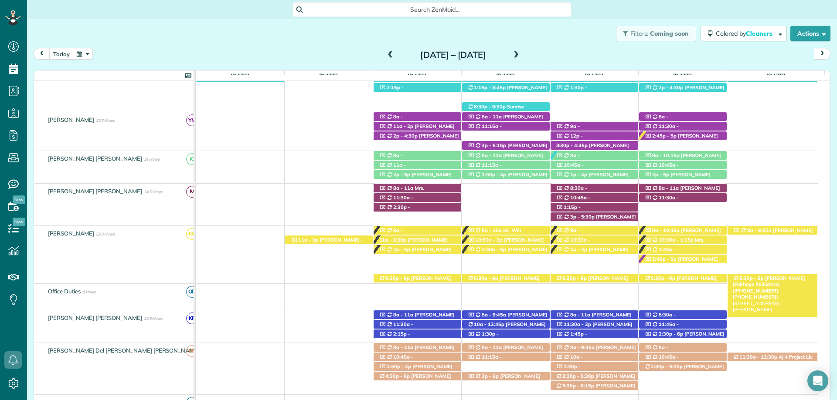
click at [776, 276] on span "[PERSON_NAME] (Fairhope Pediatrics) ([PHONE_NUMBER], [PHONE_NUMBER])" at bounding box center [769, 287] width 72 height 25
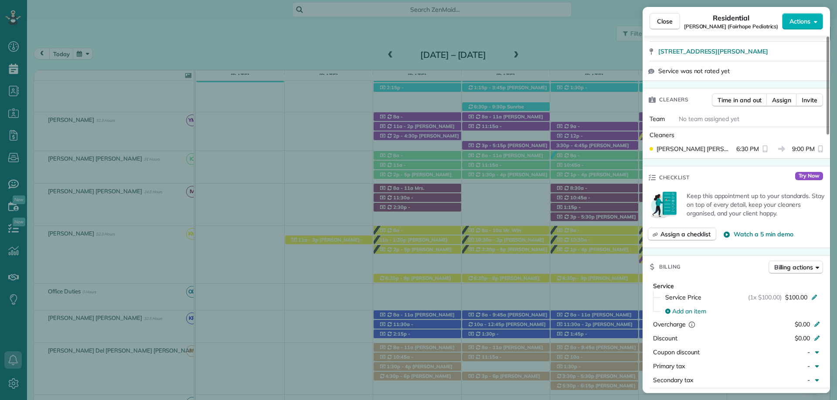
scroll to position [261, 0]
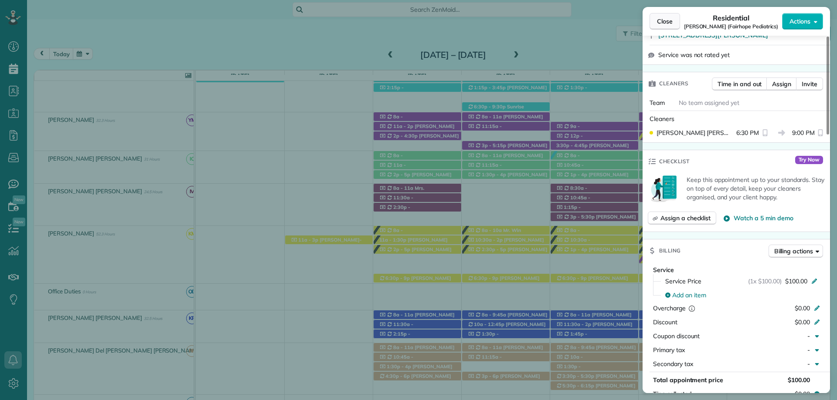
click at [660, 23] on span "Close" at bounding box center [665, 21] width 16 height 9
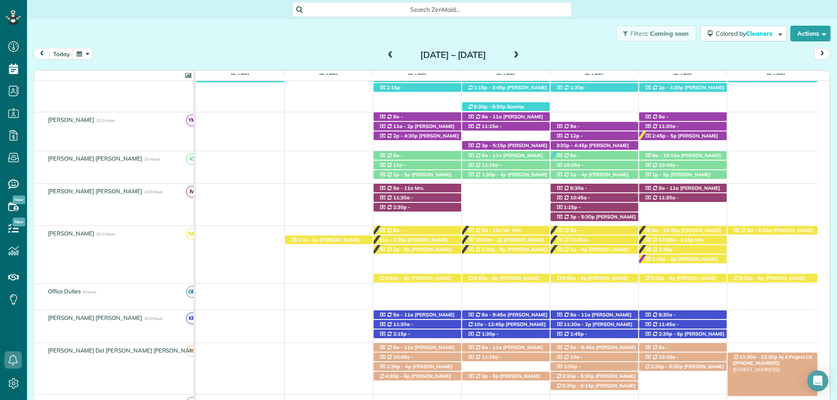
click at [797, 358] on span "Aj 4 Project Llc ([PHONE_NUMBER])" at bounding box center [773, 360] width 80 height 12
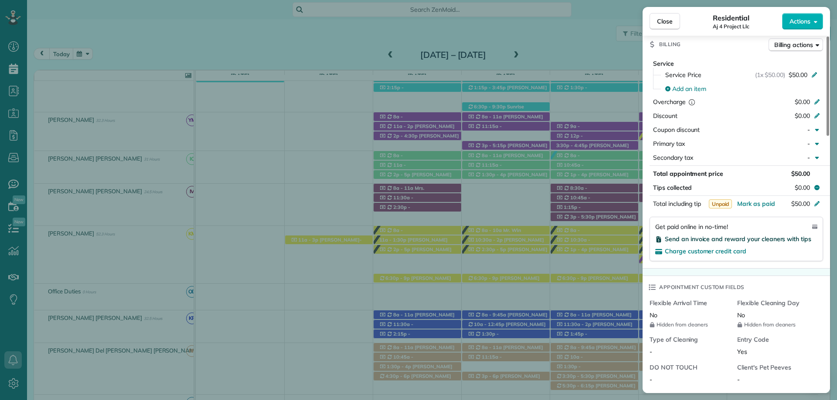
scroll to position [479, 0]
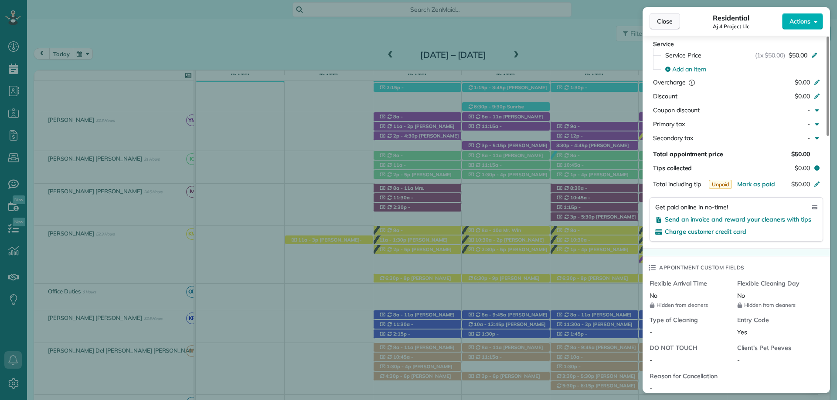
click at [658, 23] on span "Close" at bounding box center [665, 21] width 16 height 9
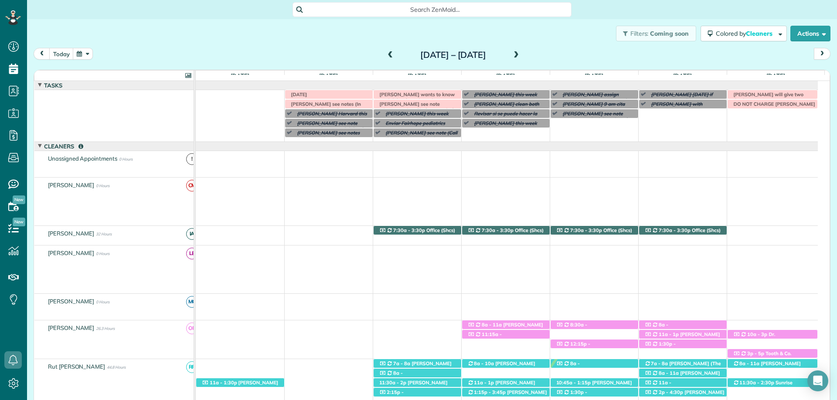
click at [521, 56] on span at bounding box center [516, 55] width 10 height 8
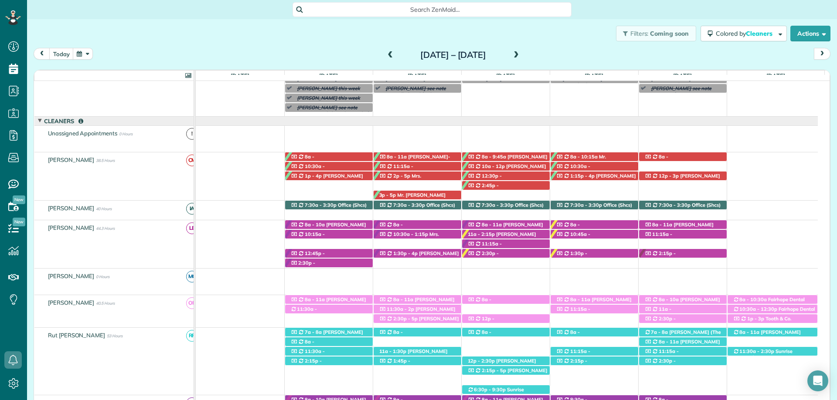
scroll to position [122, 0]
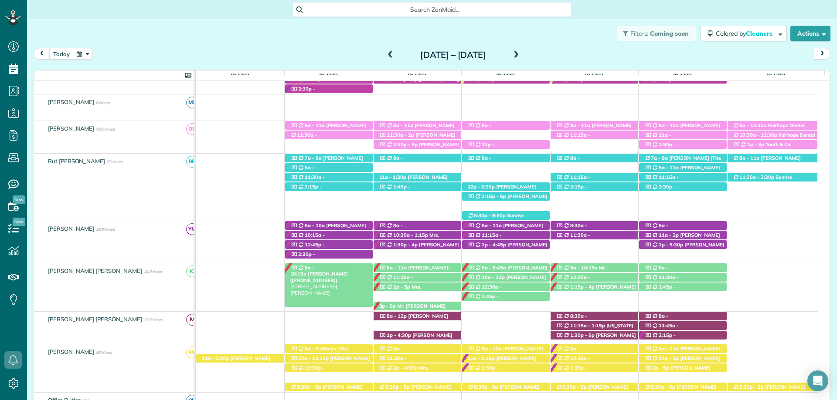
click at [348, 271] on span "[PERSON_NAME] ([PHONE_NUMBER])" at bounding box center [319, 277] width 58 height 12
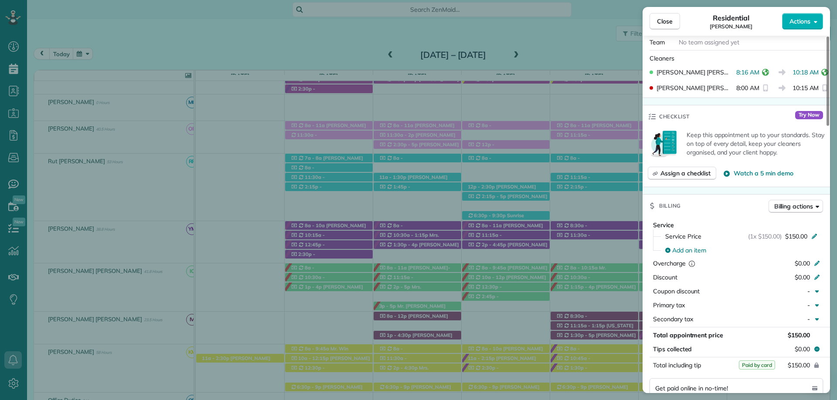
scroll to position [349, 0]
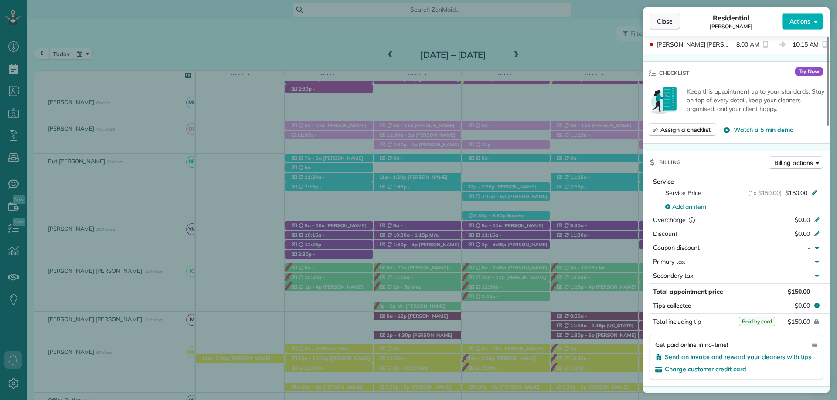
click at [662, 17] on span "Close" at bounding box center [665, 21] width 16 height 9
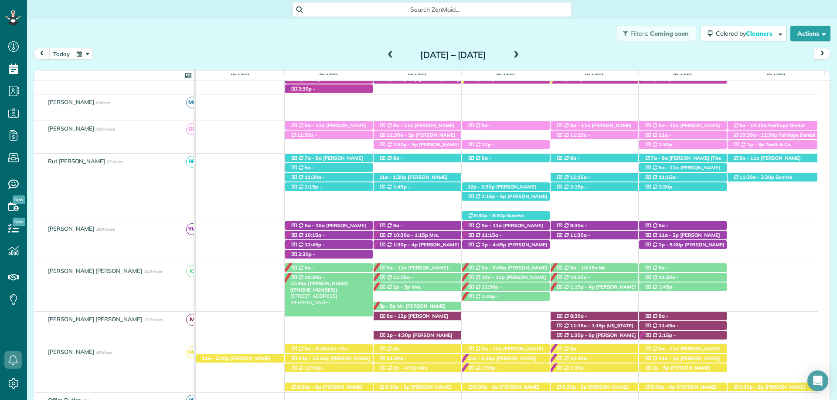
click at [325, 276] on span "10:30a - 12:45p" at bounding box center [307, 281] width 35 height 12
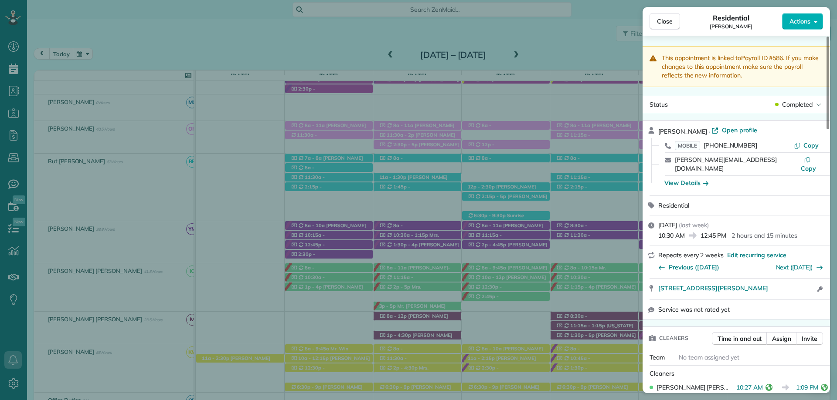
scroll to position [303, 0]
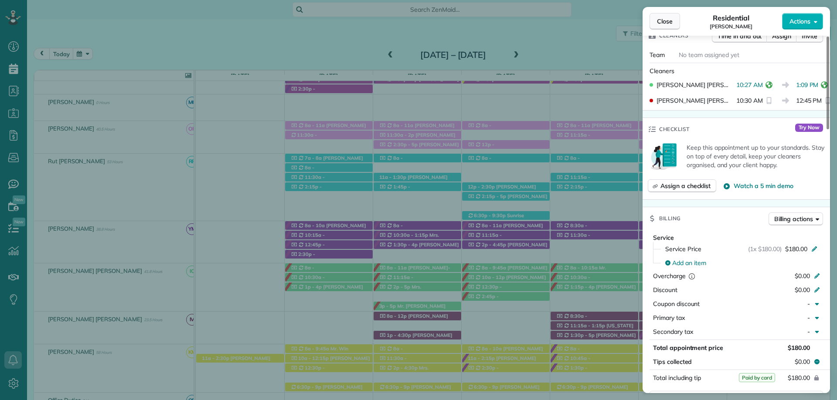
click at [674, 19] on button "Close" at bounding box center [664, 21] width 31 height 17
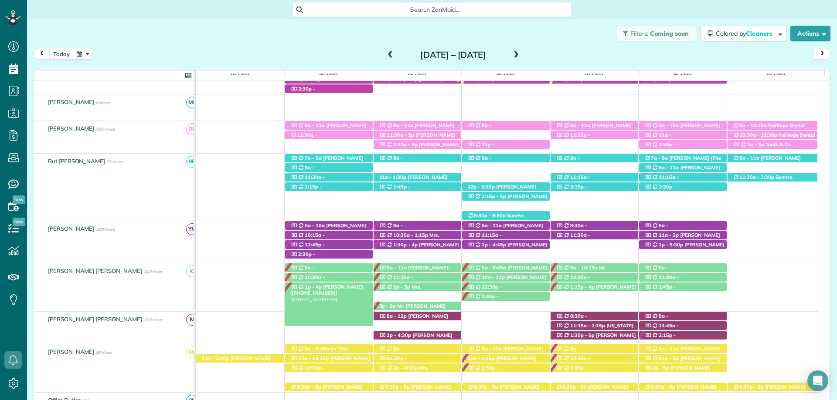
click at [328, 289] on span "[PERSON_NAME] ([PHONE_NUMBER])" at bounding box center [326, 290] width 73 height 12
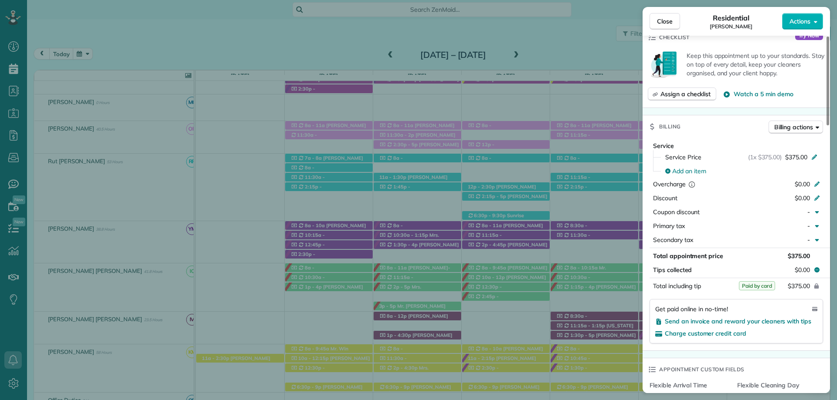
scroll to position [392, 0]
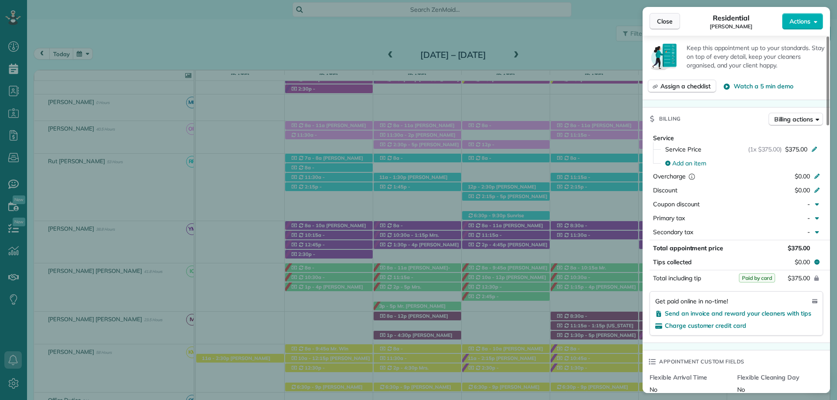
click at [664, 14] on button "Close" at bounding box center [664, 21] width 31 height 17
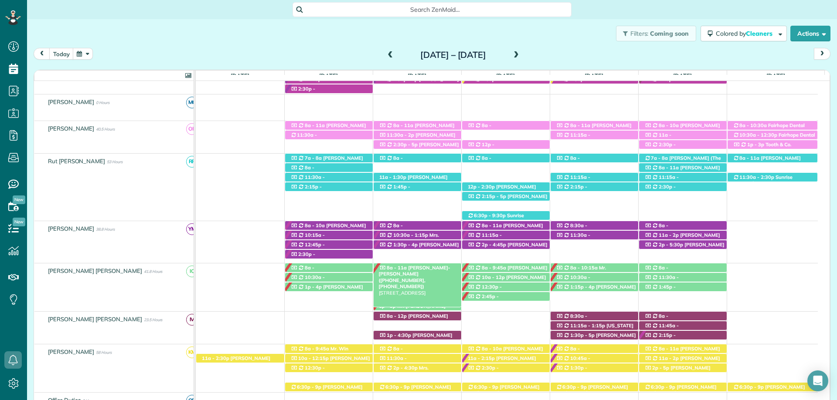
click at [431, 265] on div "8a - 11a Leslie Naff-Eddie Curran (+12514541911, +12055415458) 15179 Scenic Hig…" at bounding box center [417, 268] width 88 height 9
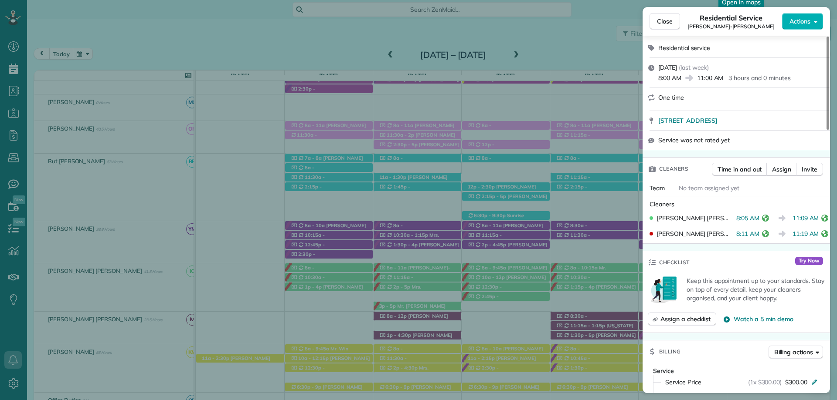
scroll to position [349, 0]
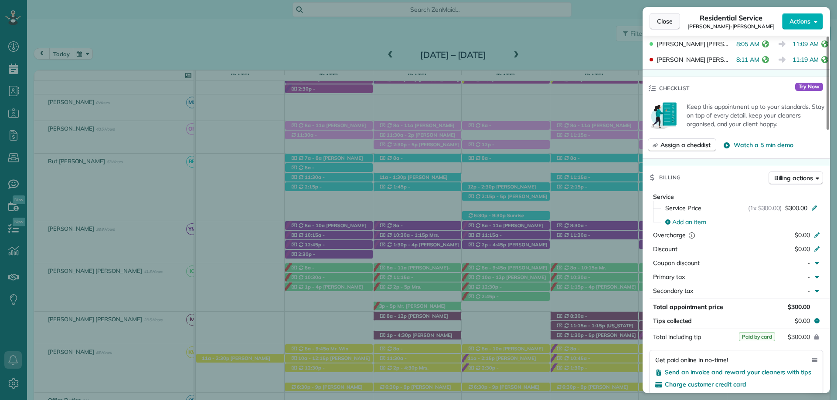
click at [673, 20] on button "Close" at bounding box center [664, 21] width 31 height 17
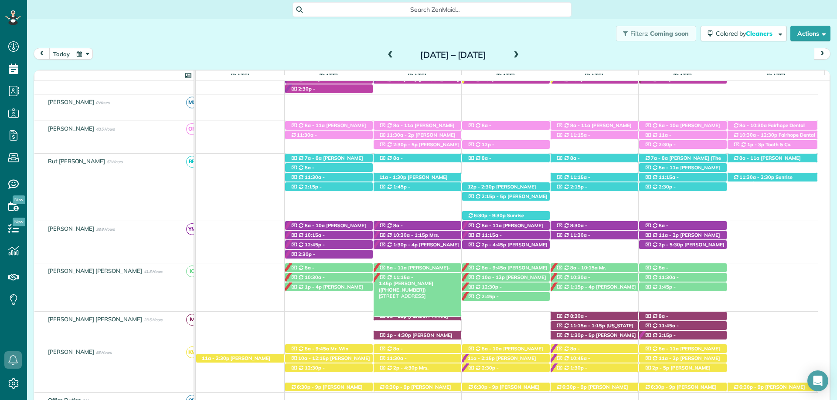
click at [412, 277] on span "11:15a - 1:45p" at bounding box center [396, 281] width 35 height 12
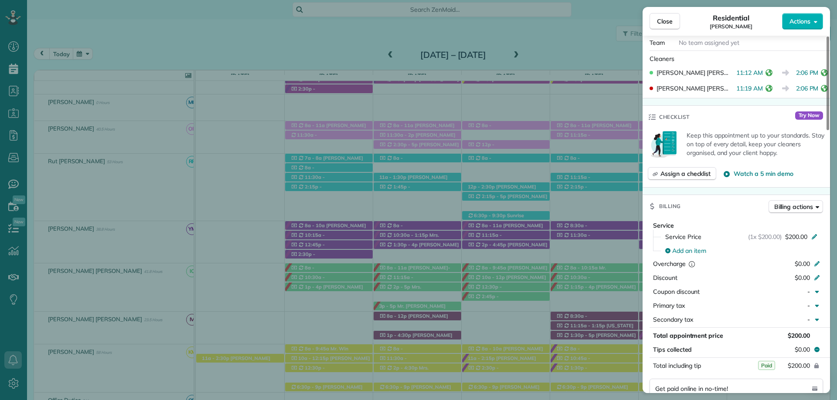
scroll to position [305, 0]
click at [662, 17] on button "Close" at bounding box center [664, 21] width 31 height 17
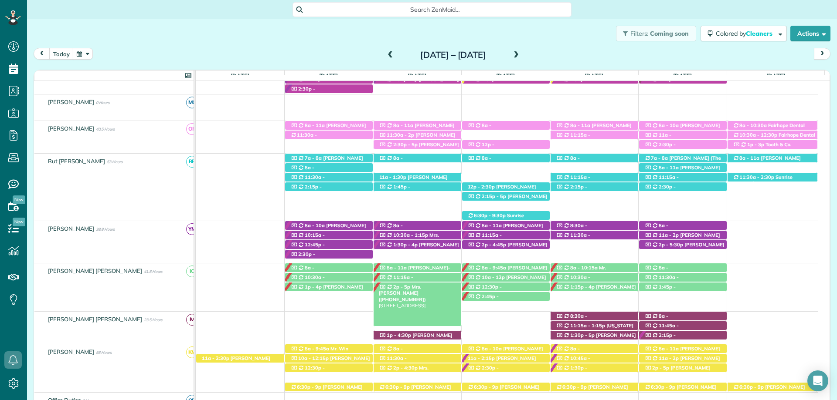
click at [419, 287] on span "Mrs. Allison Moore (+12515914224)" at bounding box center [403, 293] width 48 height 19
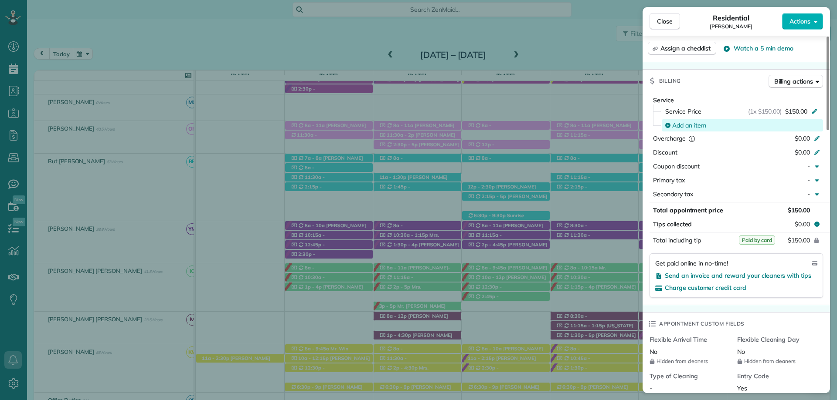
scroll to position [436, 0]
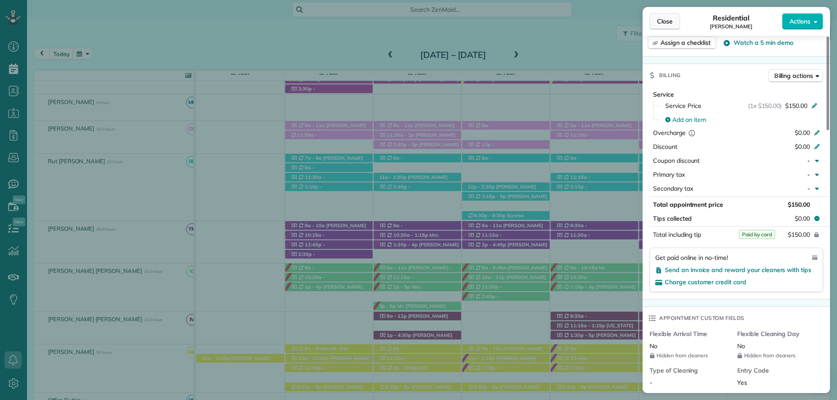
click at [661, 21] on span "Close" at bounding box center [665, 21] width 16 height 9
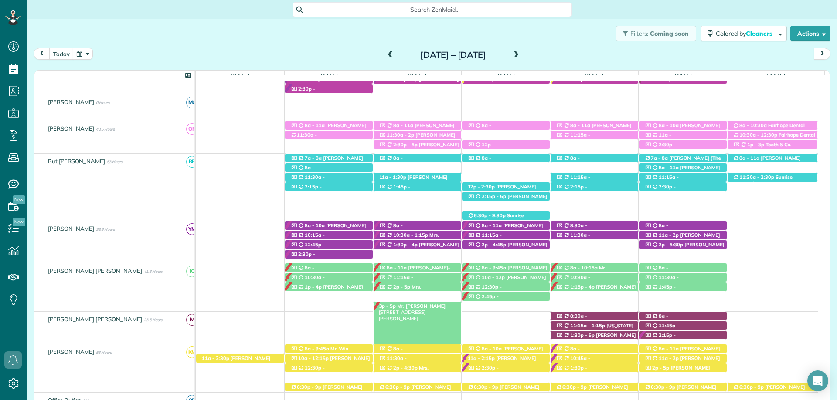
click at [414, 305] on span "Mr. Tom Proctor" at bounding box center [419, 306] width 53 height 6
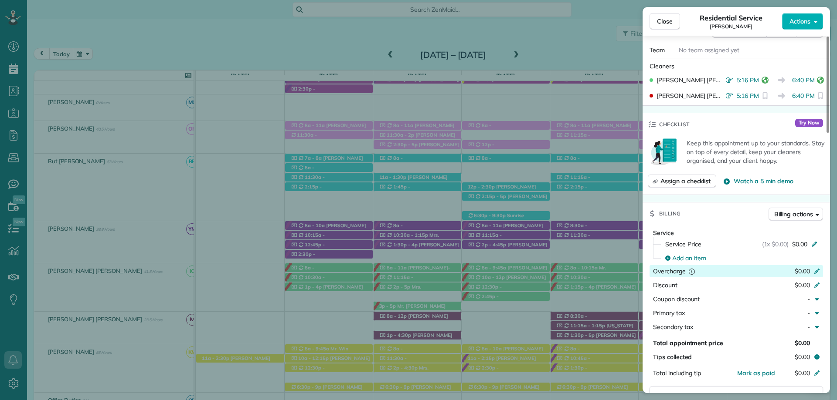
scroll to position [392, 0]
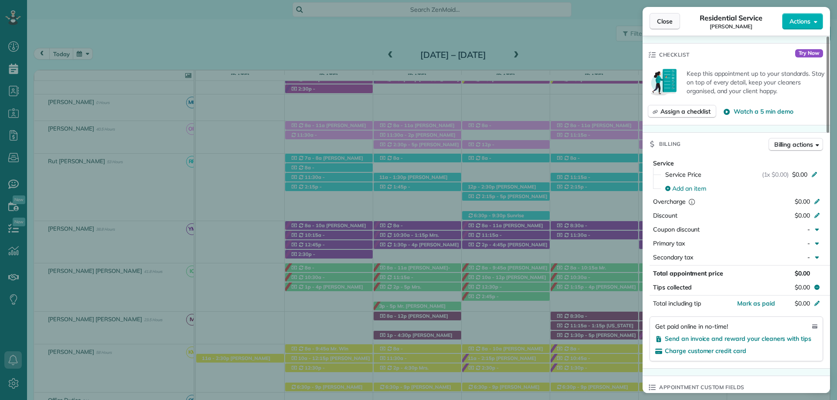
click at [662, 14] on button "Close" at bounding box center [664, 21] width 31 height 17
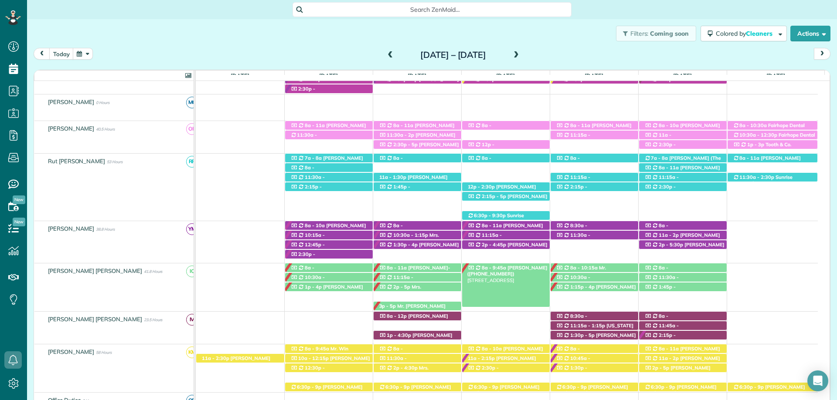
click at [512, 268] on span "Claire Bowman (+12514557588)" at bounding box center [507, 271] width 80 height 12
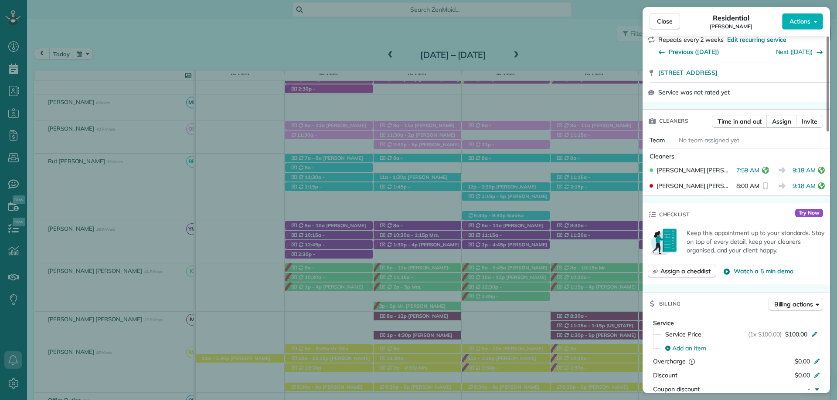
scroll to position [261, 0]
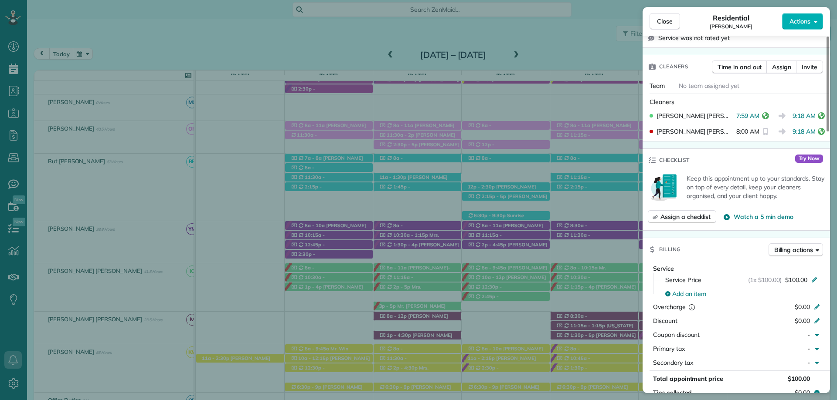
click at [507, 277] on div "Close Residential Claire Bowman Actions This appointment is linked to Payroll I…" at bounding box center [418, 200] width 837 height 400
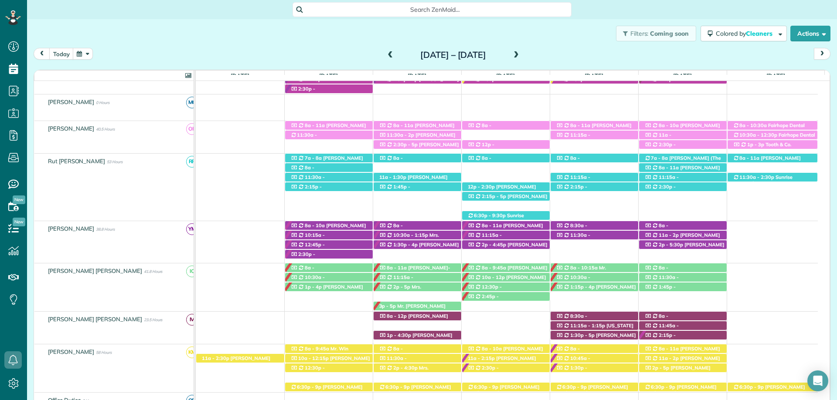
click at [507, 277] on span "Ray Evans (+12517536600)" at bounding box center [506, 281] width 79 height 12
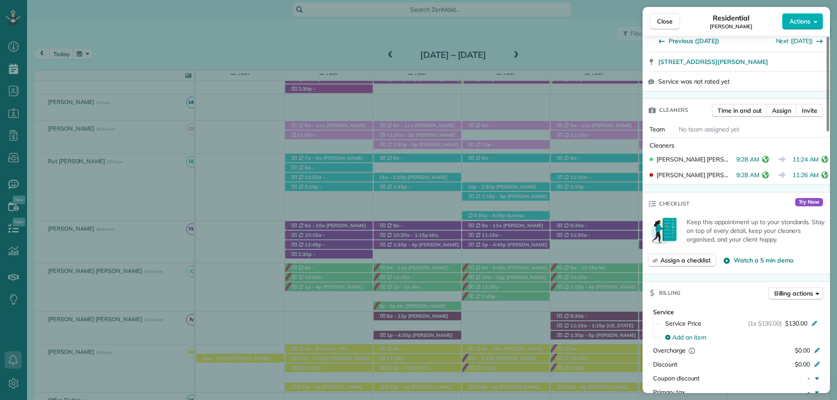
scroll to position [479, 0]
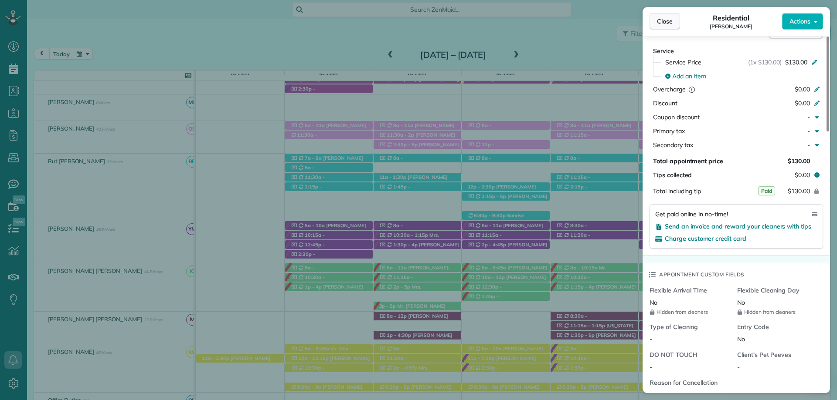
click at [664, 20] on span "Close" at bounding box center [665, 21] width 16 height 9
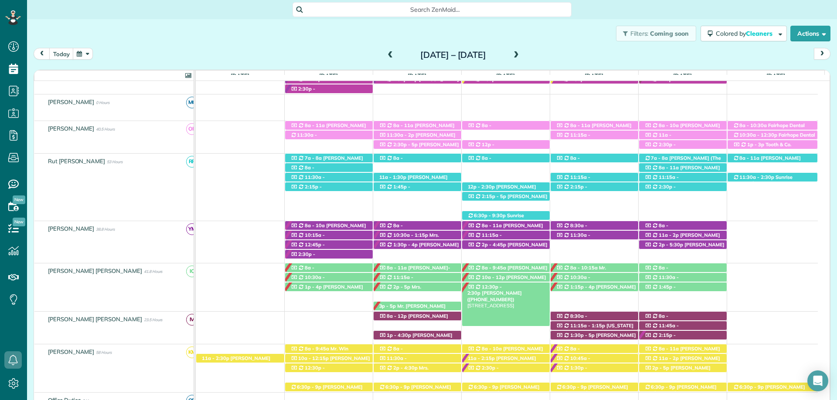
click at [502, 287] on span "12:30p - 2:30p" at bounding box center [484, 290] width 35 height 12
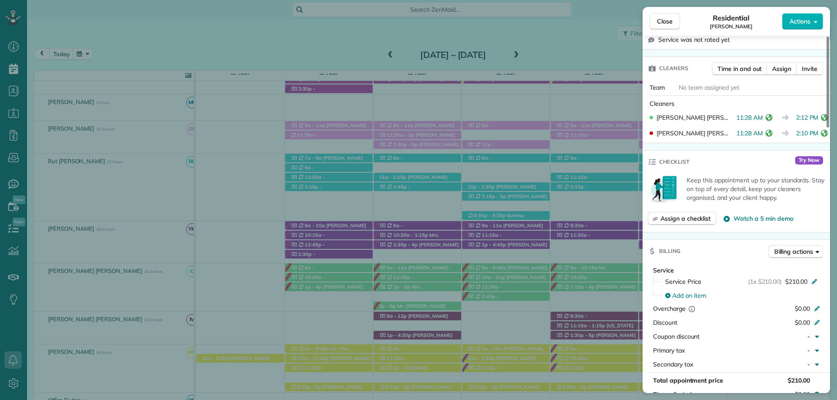
scroll to position [392, 0]
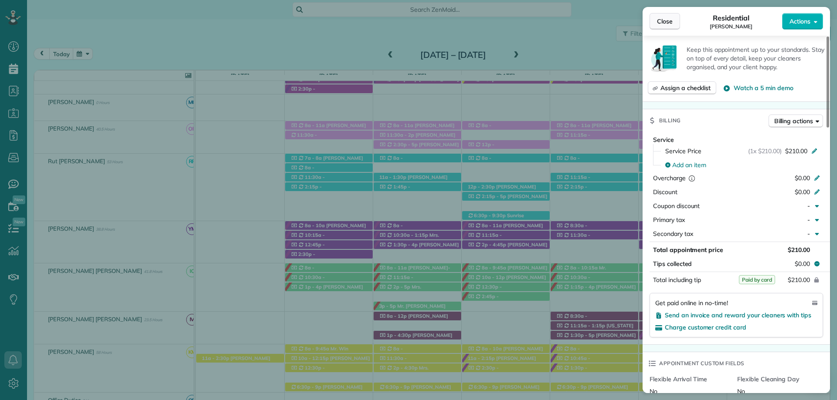
click at [668, 25] on span "Close" at bounding box center [665, 21] width 16 height 9
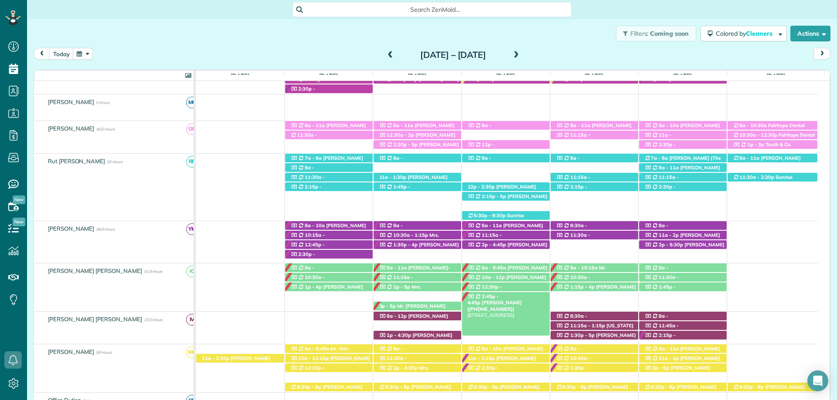
click at [511, 300] on span "Lisa Taylor (+13344628858)" at bounding box center [494, 306] width 54 height 12
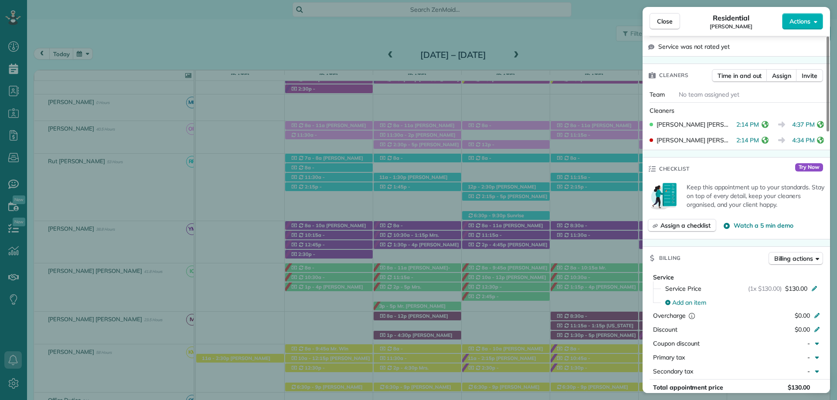
scroll to position [436, 0]
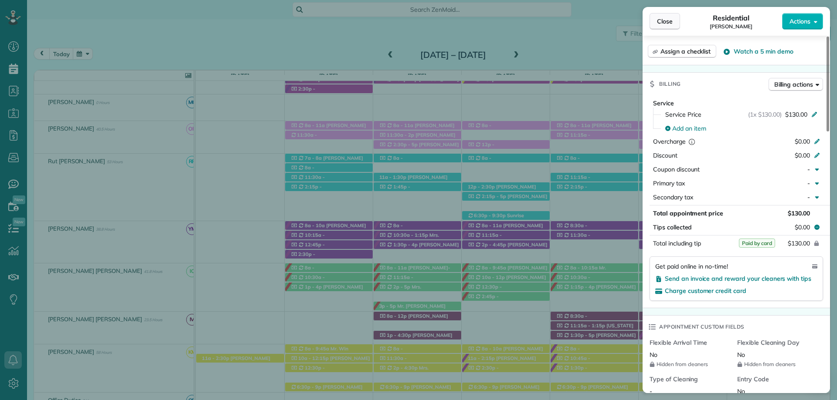
click at [669, 17] on span "Close" at bounding box center [665, 21] width 16 height 9
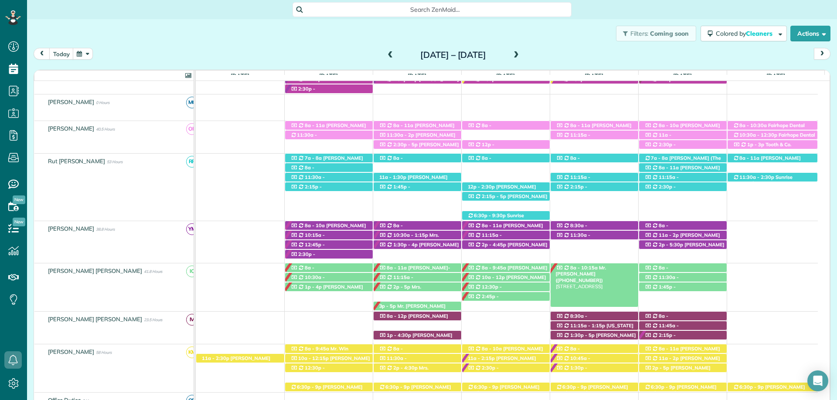
click at [603, 268] on span "Mr. Kevin Hall (+13363910278)" at bounding box center [581, 274] width 51 height 19
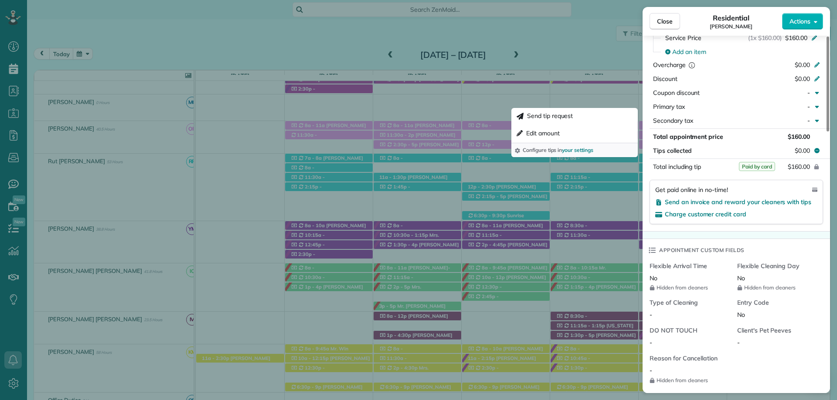
scroll to position [523, 0]
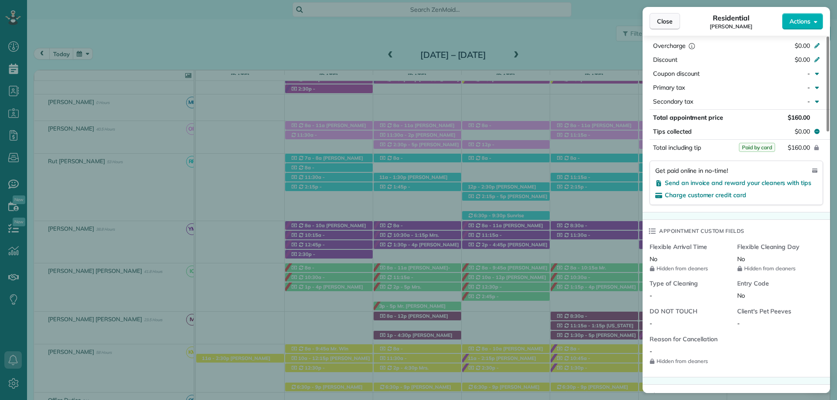
click at [670, 21] on span "Close" at bounding box center [665, 21] width 16 height 9
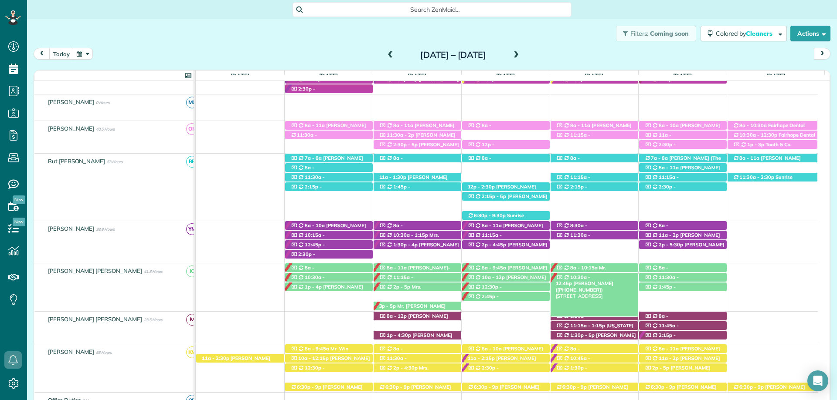
click at [613, 281] on span "Mrs. Abbie McCullogh (+12516544825)" at bounding box center [585, 287] width 58 height 12
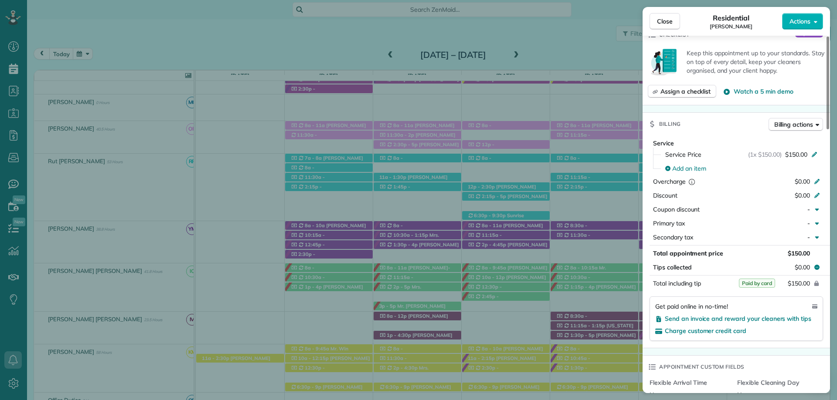
scroll to position [436, 0]
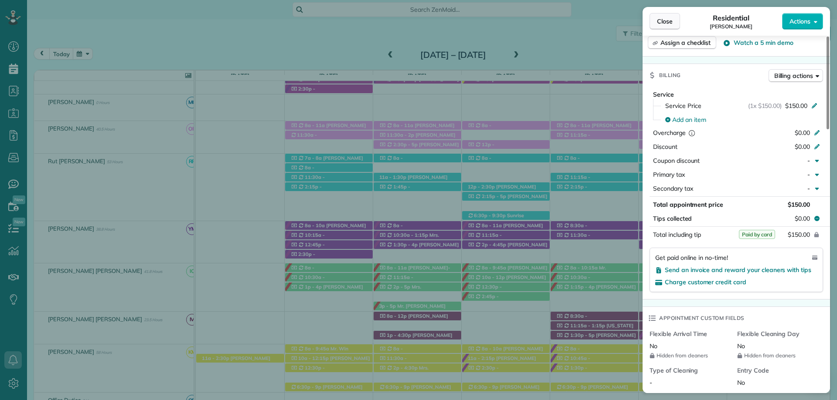
click at [667, 24] on span "Close" at bounding box center [665, 21] width 16 height 9
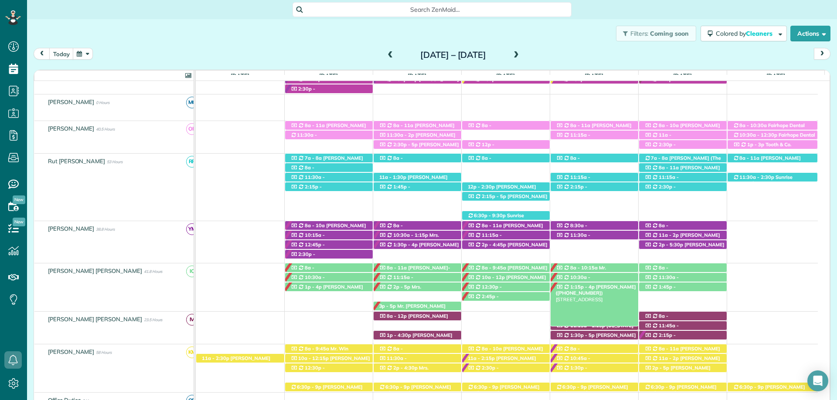
click at [622, 286] on span "Elizabeth Barnes (+12519908798)" at bounding box center [596, 290] width 80 height 12
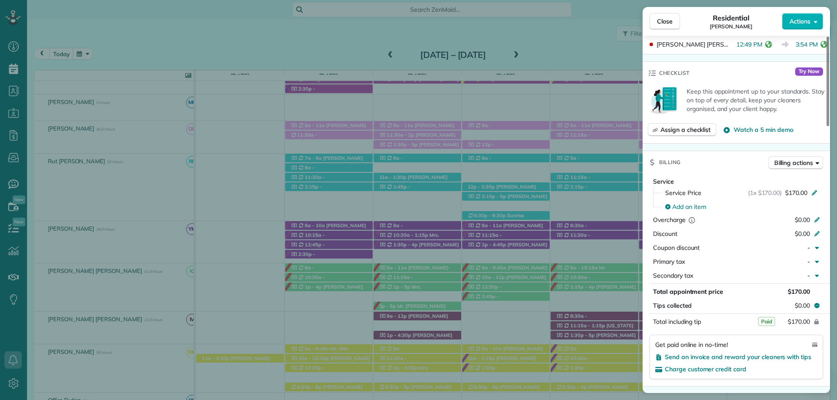
scroll to position [392, 0]
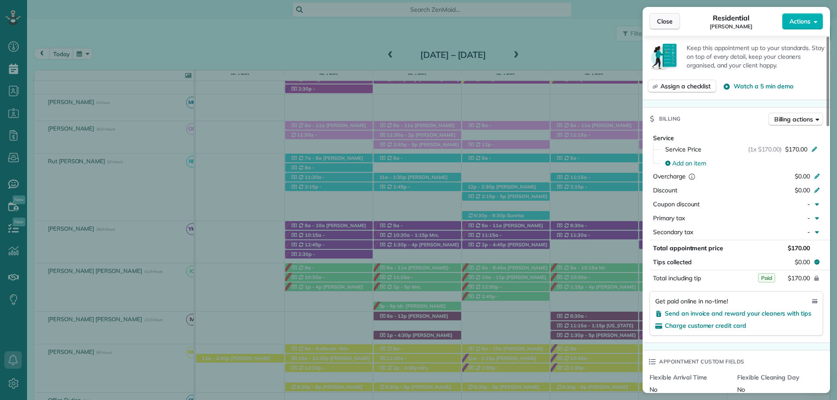
click at [653, 16] on button "Close" at bounding box center [664, 21] width 31 height 17
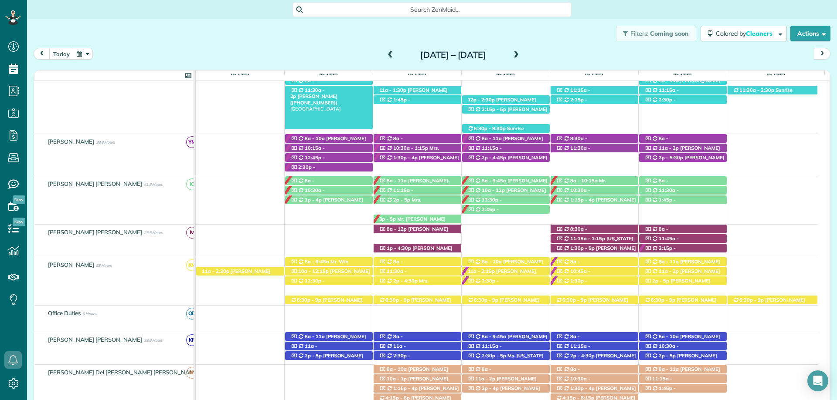
scroll to position [340, 0]
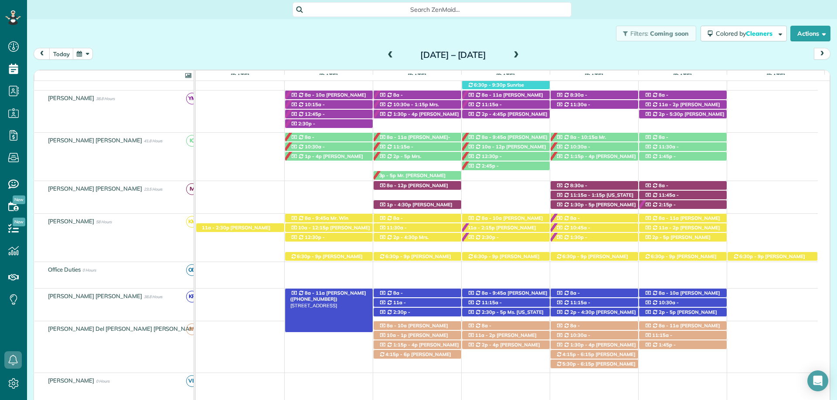
click at [331, 293] on span "Chris Altermatt (+17703632196)" at bounding box center [328, 296] width 76 height 12
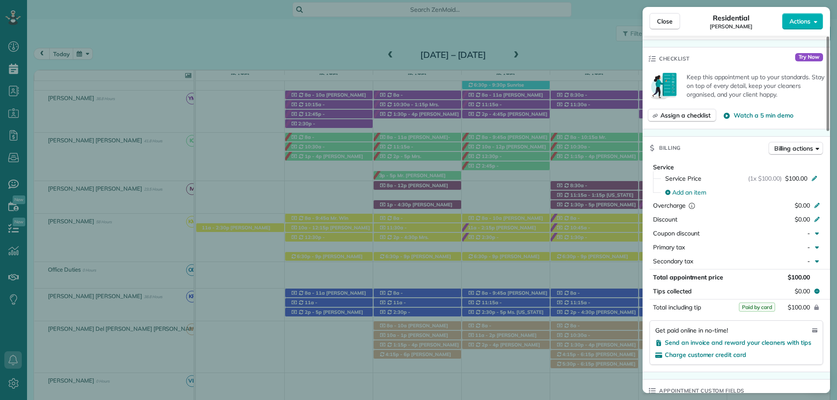
scroll to position [392, 0]
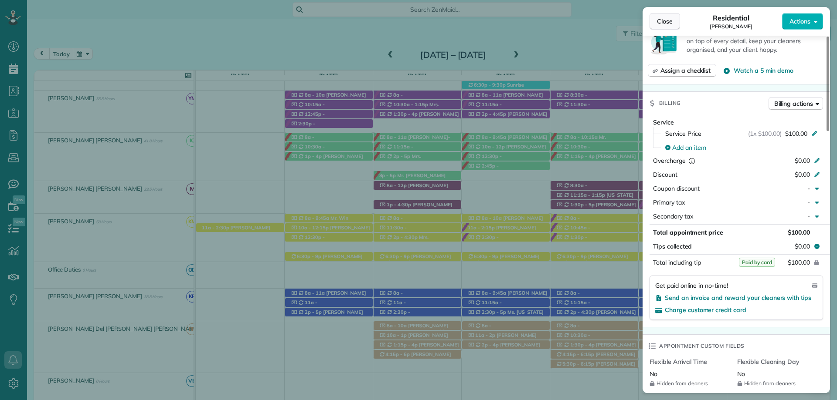
click at [655, 20] on button "Close" at bounding box center [664, 21] width 31 height 17
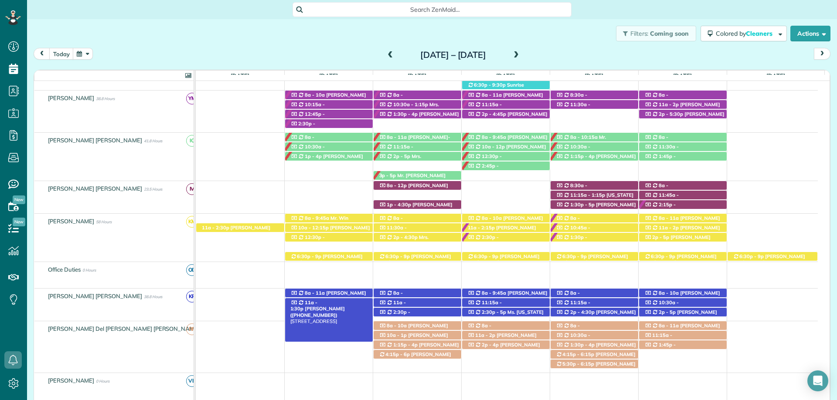
click at [345, 306] on span "Mrs. Elsie Pritchard (+16067823191)" at bounding box center [317, 312] width 54 height 12
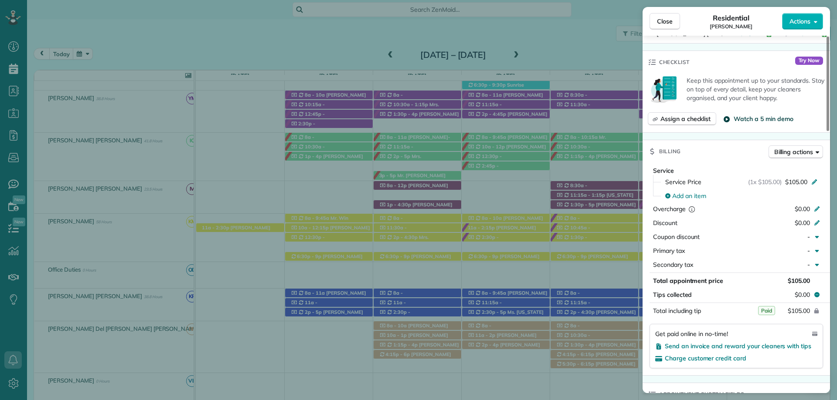
scroll to position [349, 0]
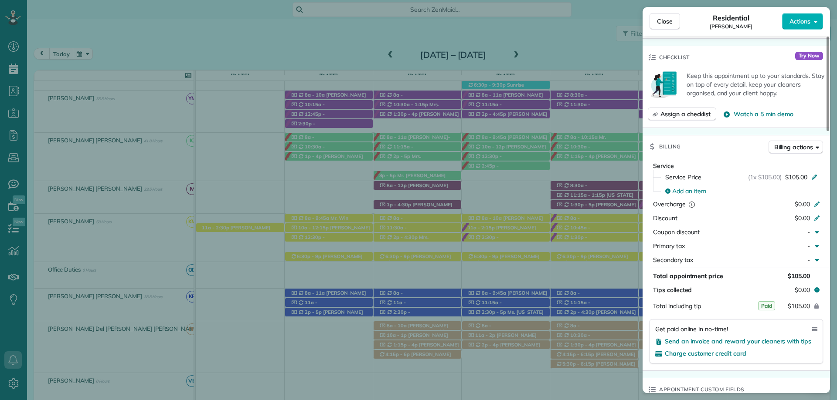
drag, startPoint x: 667, startPoint y: 24, endPoint x: 478, endPoint y: 239, distance: 286.6
click at [667, 24] on span "Close" at bounding box center [665, 21] width 16 height 9
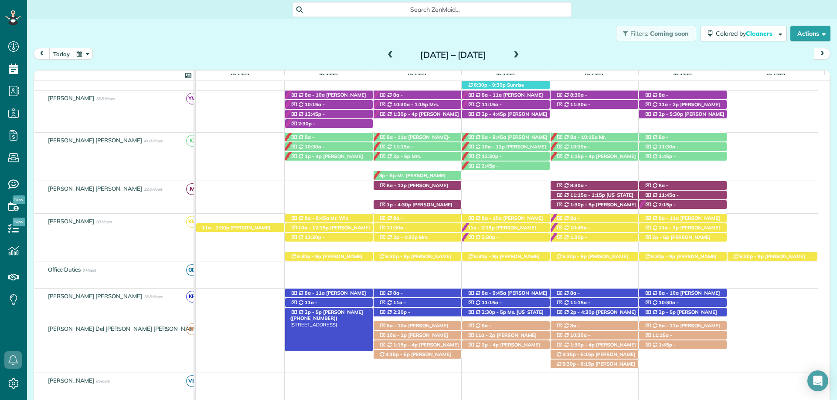
click at [346, 312] on span "Rose Unger (+12514233638)" at bounding box center [326, 315] width 73 height 12
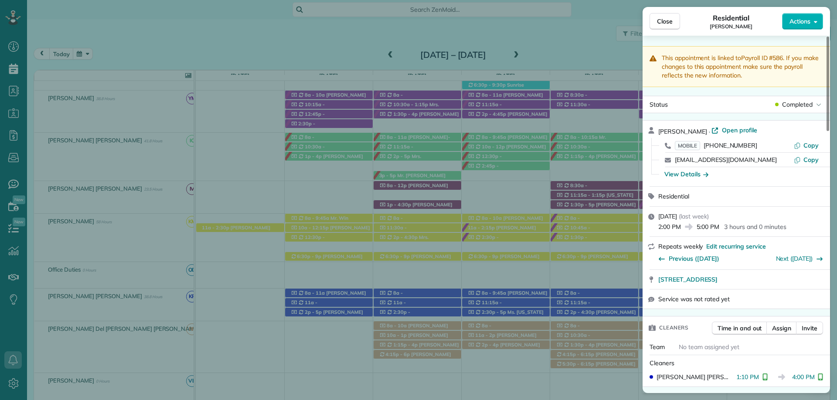
scroll to position [349, 0]
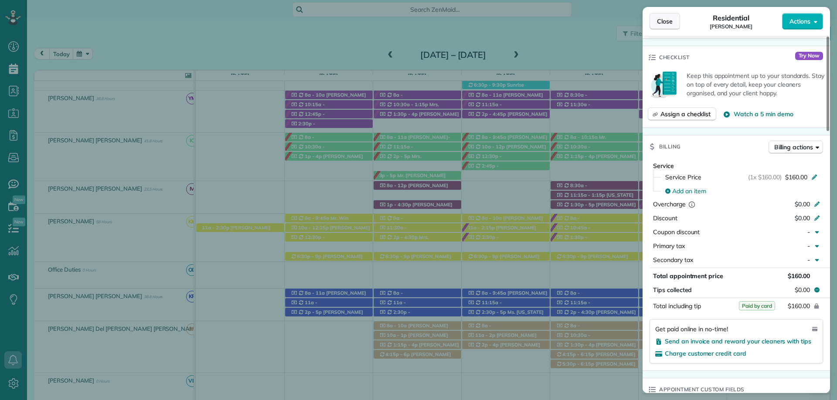
click at [669, 17] on span "Close" at bounding box center [665, 21] width 16 height 9
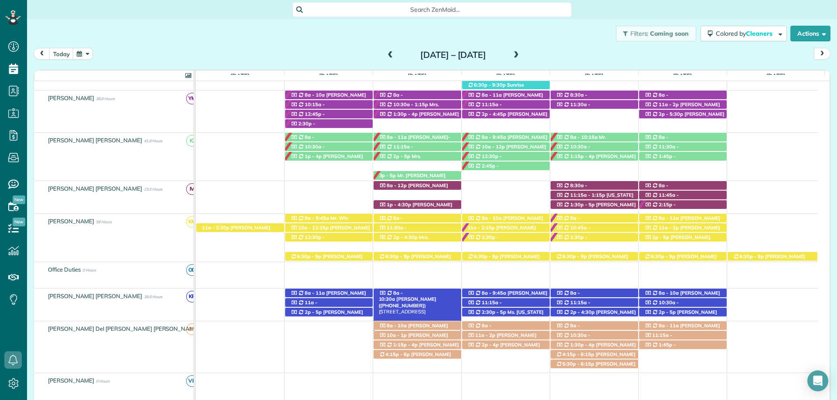
click at [416, 296] on span "Glenda Gravlee (+12517097088)" at bounding box center [408, 302] width 58 height 12
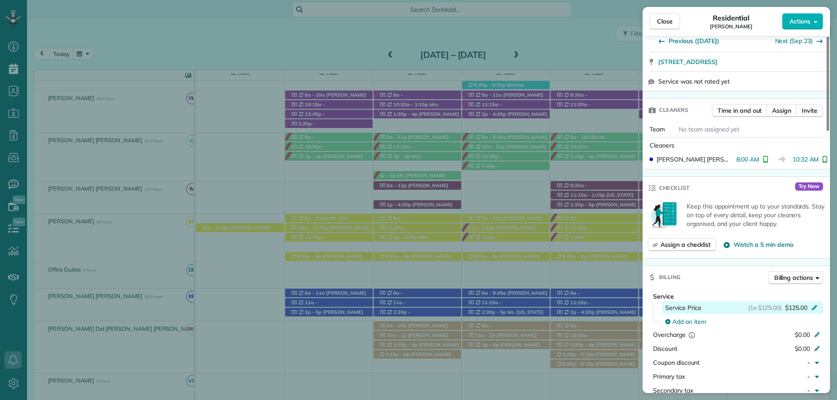
scroll to position [479, 0]
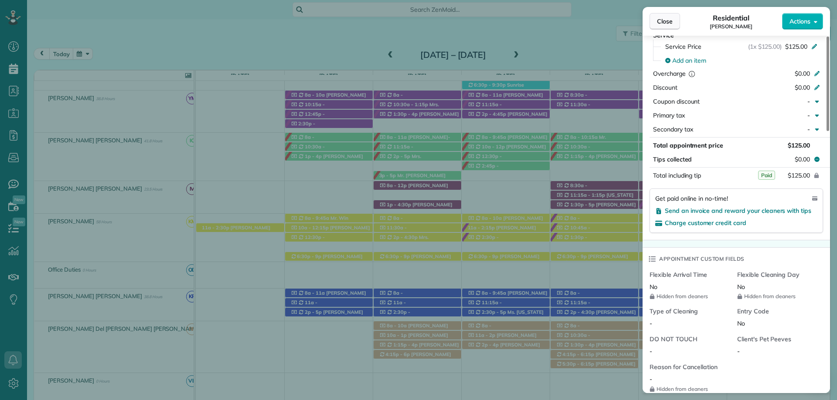
click at [665, 23] on span "Close" at bounding box center [665, 21] width 16 height 9
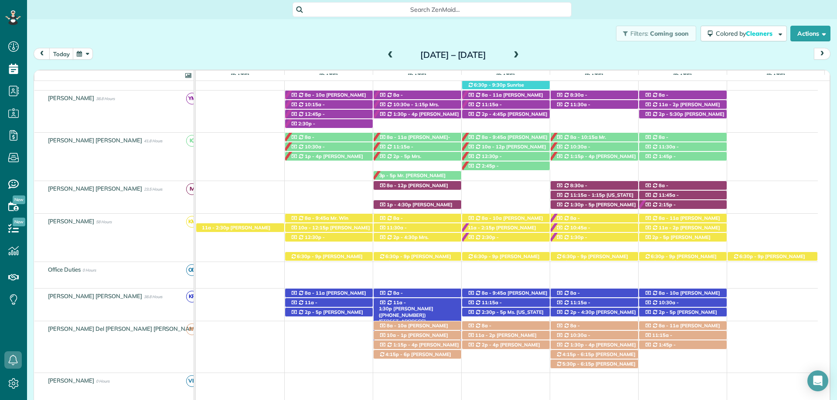
click at [416, 300] on div "11a - 1:30p Lisa Bailey (+12052752368) 7440 J V Cummings Drive - Fairhope, AL, …" at bounding box center [417, 303] width 88 height 9
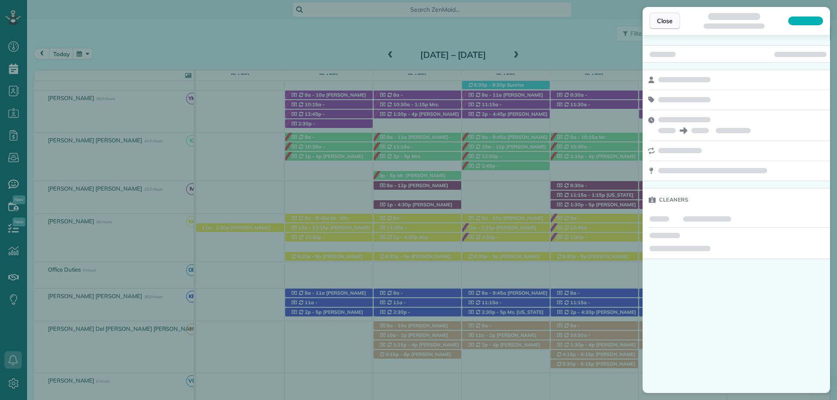
click at [665, 20] on span "Close" at bounding box center [665, 21] width 16 height 9
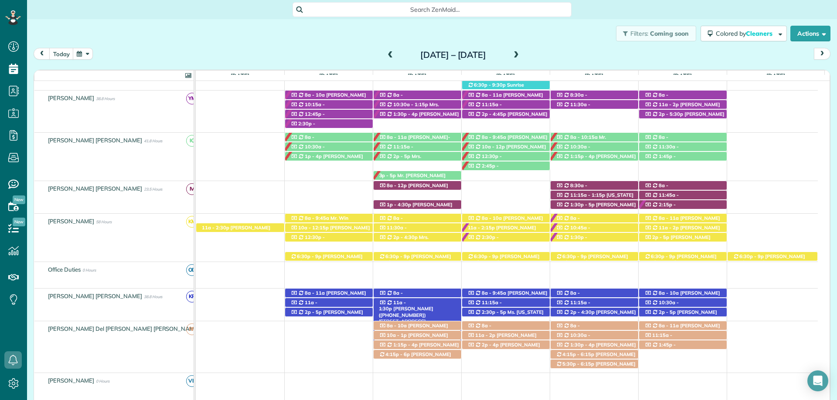
click at [428, 306] on span "Lisa Bailey (+12052752368)" at bounding box center [406, 312] width 54 height 12
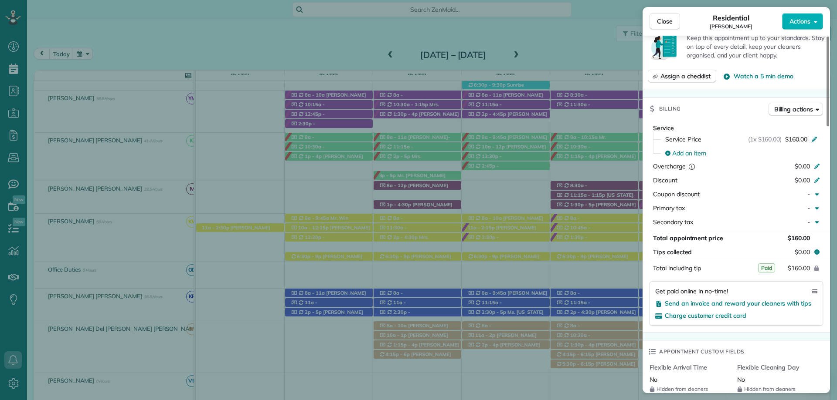
scroll to position [392, 0]
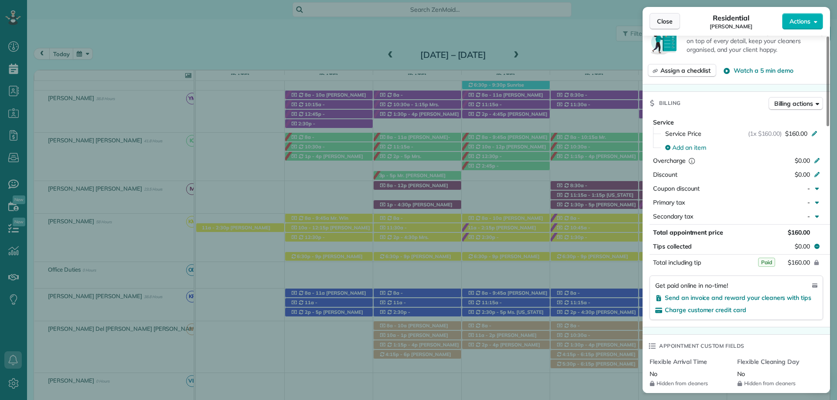
click at [665, 26] on button "Close" at bounding box center [664, 21] width 31 height 17
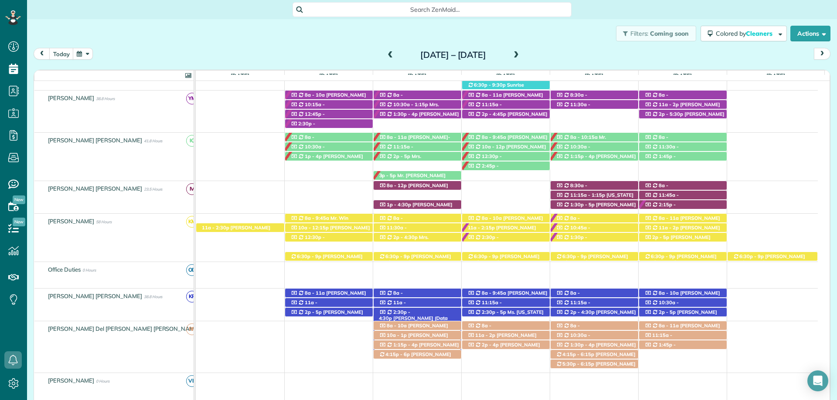
click at [442, 316] on span "Dan Nicholson (Data Trust) (+12513706685)" at bounding box center [413, 322] width 69 height 12
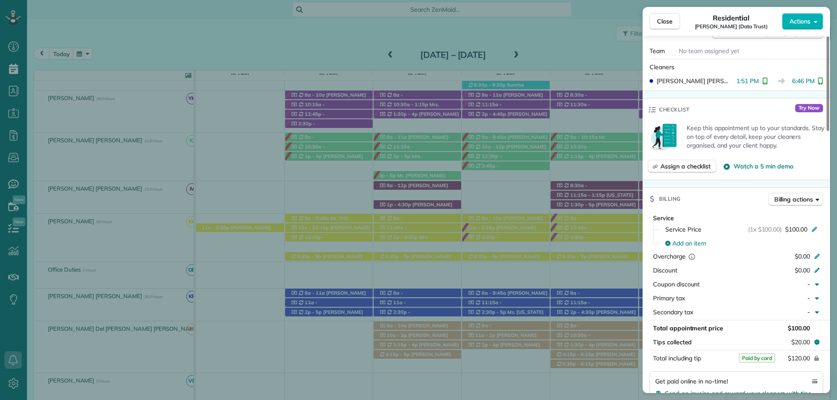
scroll to position [349, 0]
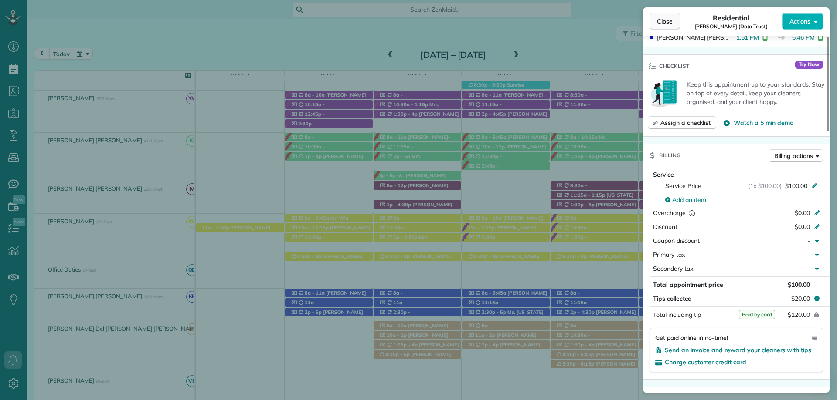
click at [655, 18] on button "Close" at bounding box center [664, 21] width 31 height 17
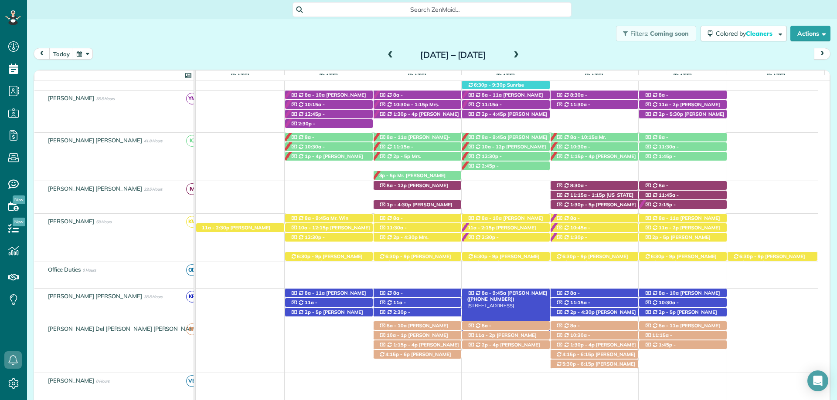
click at [533, 292] on span "[PERSON_NAME] ([PHONE_NUMBER])" at bounding box center [507, 296] width 80 height 12
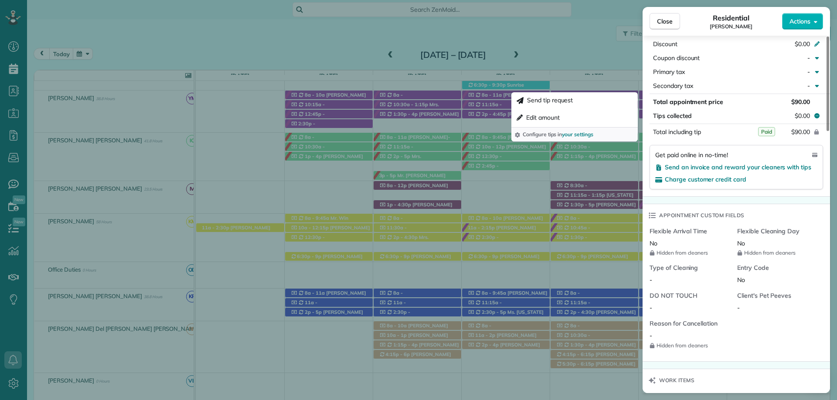
scroll to position [645, 0]
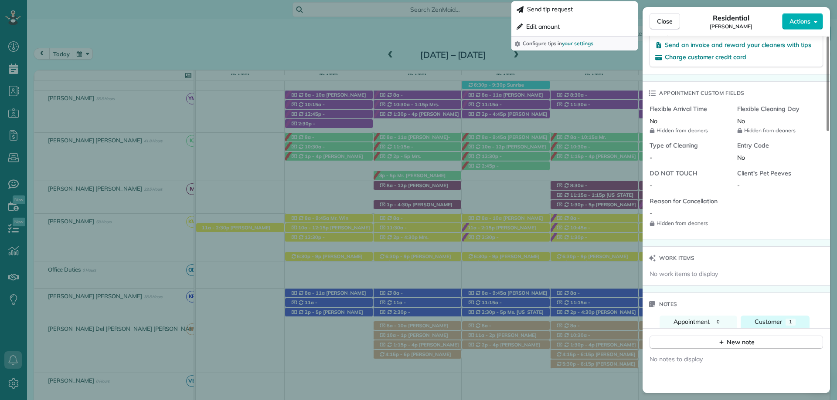
click at [772, 318] on span "Customer" at bounding box center [767, 322] width 27 height 8
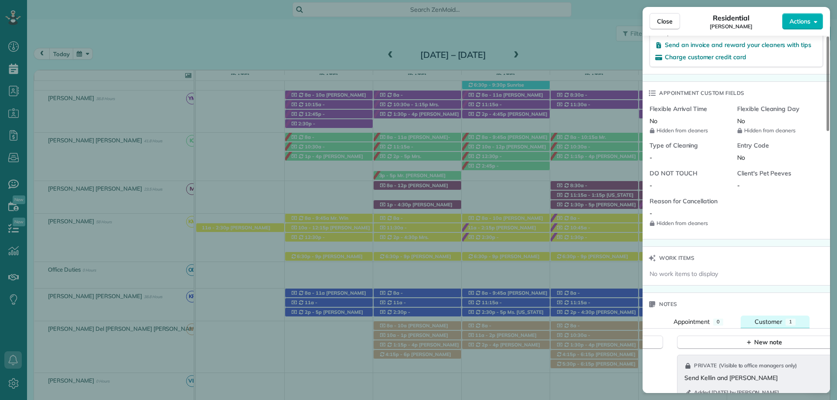
scroll to position [697, 0]
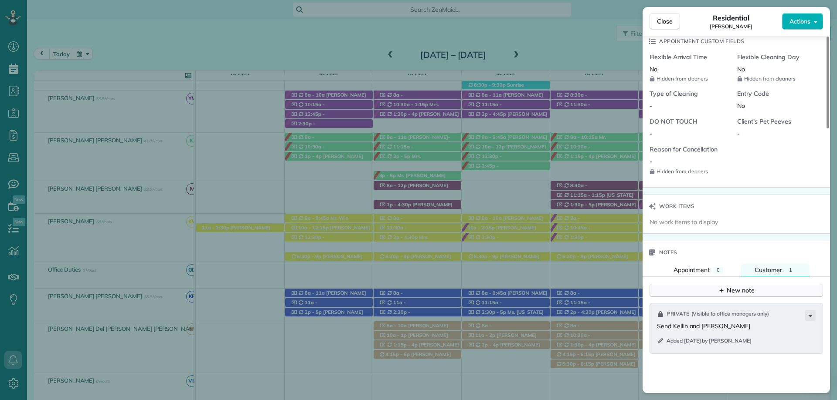
click at [740, 293] on div "New note" at bounding box center [736, 290] width 37 height 9
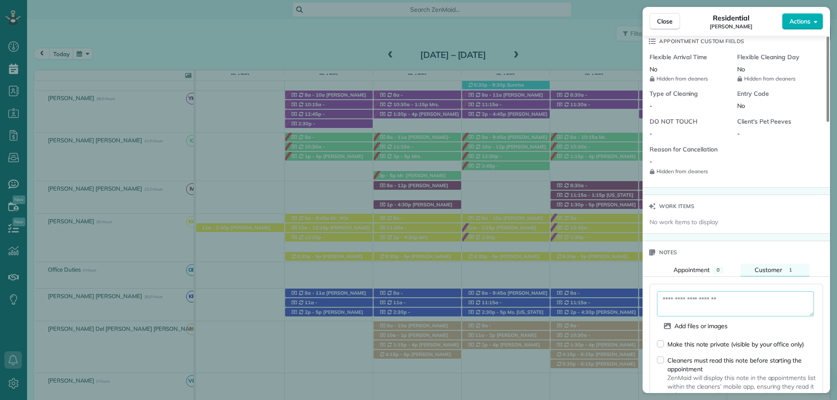
click at [710, 309] on textarea at bounding box center [735, 304] width 157 height 25
type textarea "**********"
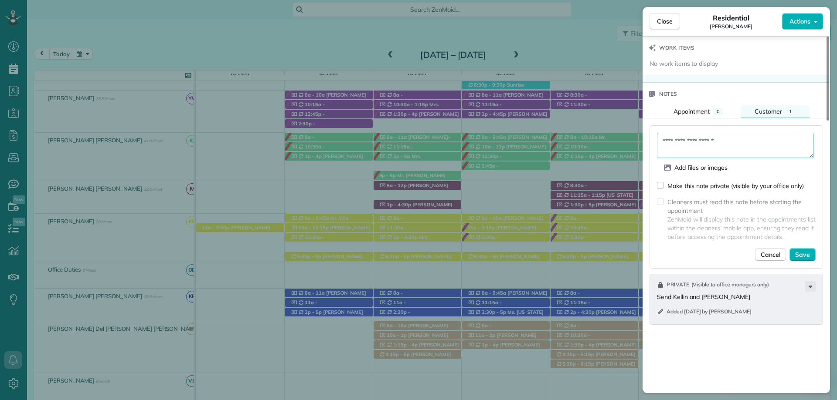
scroll to position [872, 0]
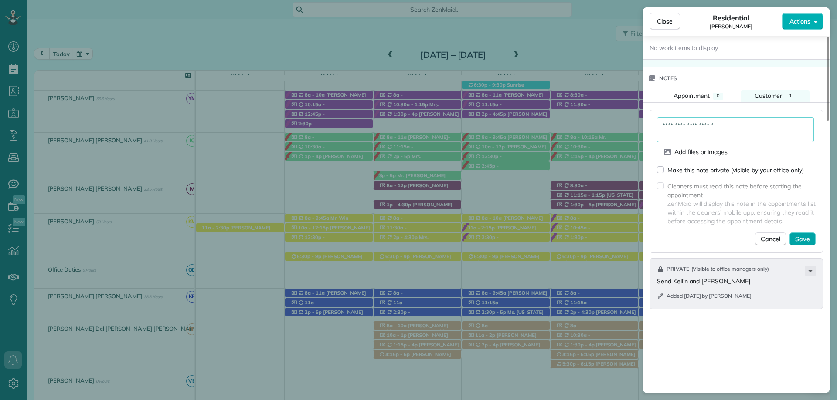
click at [809, 238] on span "Save" at bounding box center [802, 239] width 15 height 9
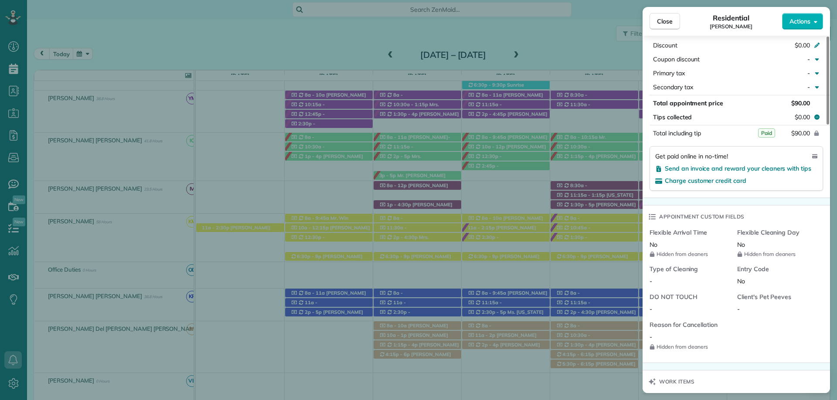
scroll to position [479, 0]
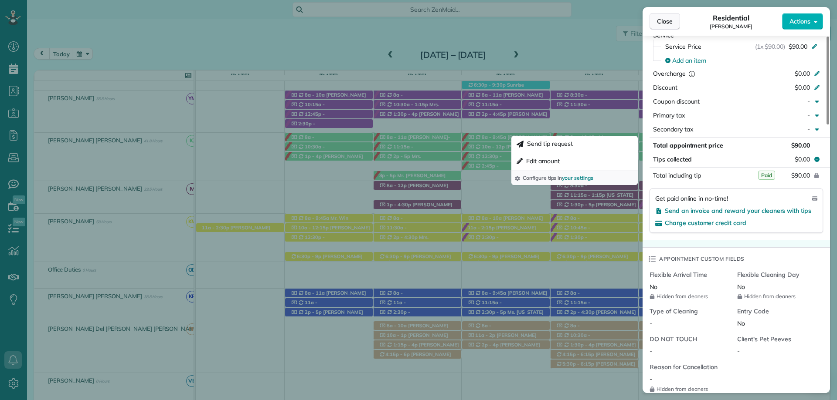
click at [655, 18] on button "Close" at bounding box center [664, 21] width 31 height 17
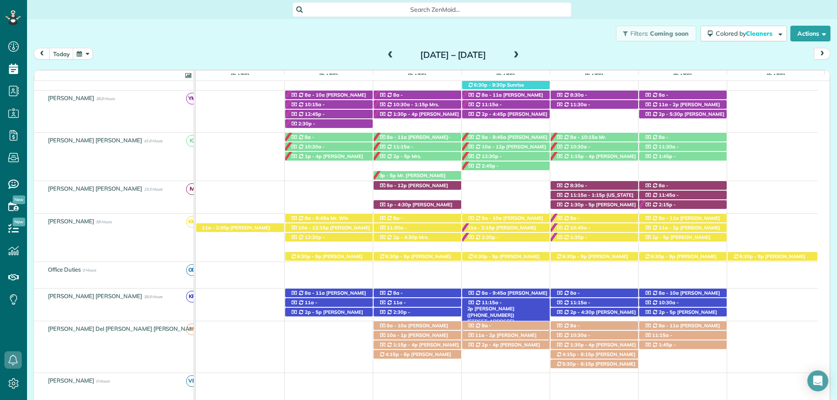
click at [515, 306] on span "Daniel Calametti (+12516569074)" at bounding box center [491, 312] width 48 height 12
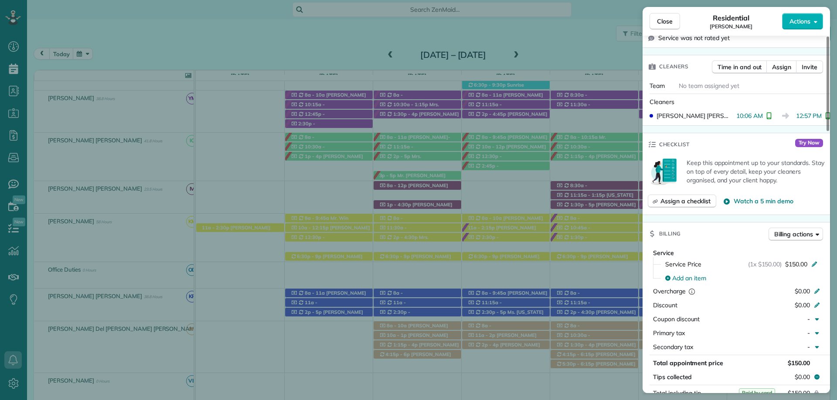
scroll to position [349, 0]
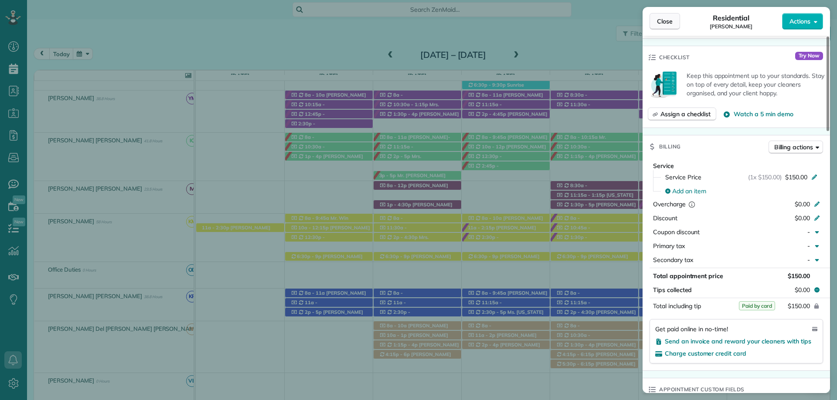
click at [664, 16] on button "Close" at bounding box center [664, 21] width 31 height 17
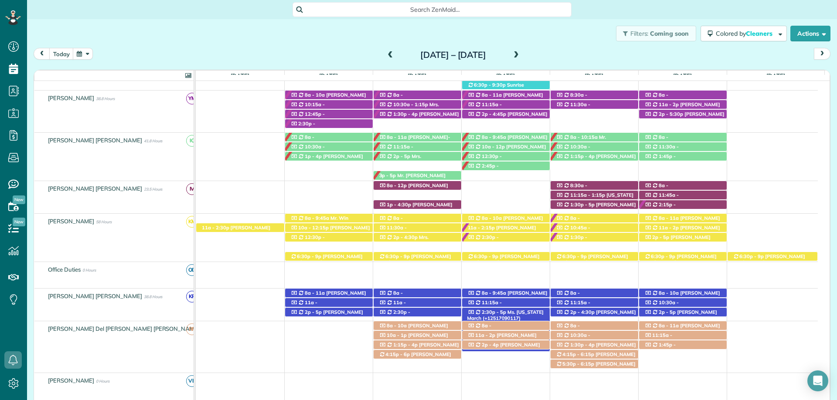
click at [520, 314] on span "Ms. Virginia March (+12517090117)" at bounding box center [505, 315] width 76 height 12
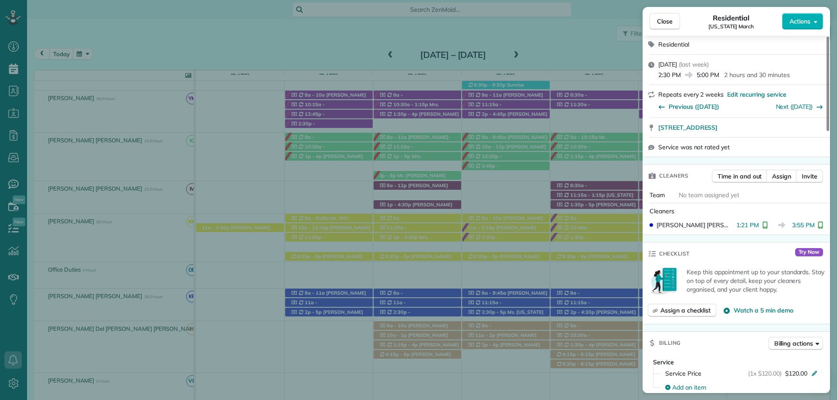
scroll to position [218, 0]
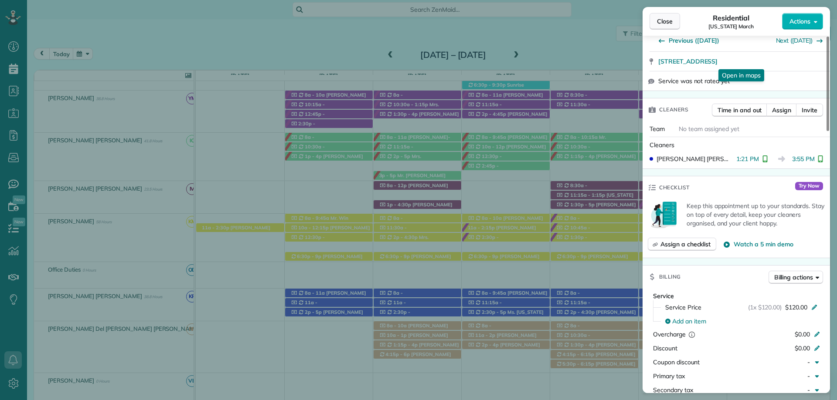
click at [669, 16] on button "Close" at bounding box center [664, 21] width 31 height 17
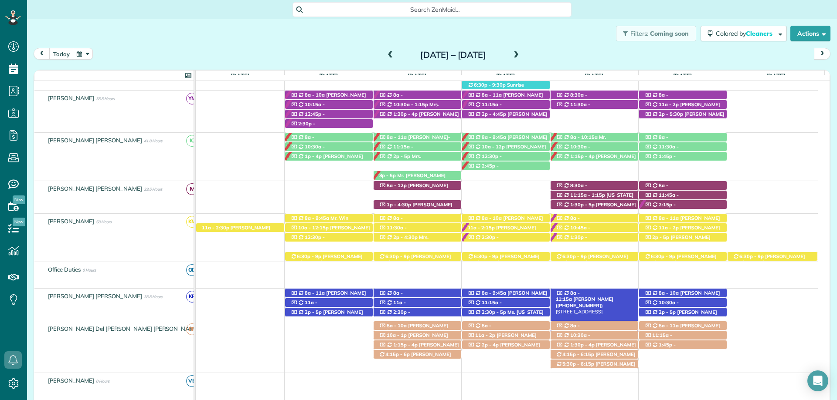
click at [594, 296] on span "Sarah Bryant (+12513670561)" at bounding box center [585, 302] width 58 height 12
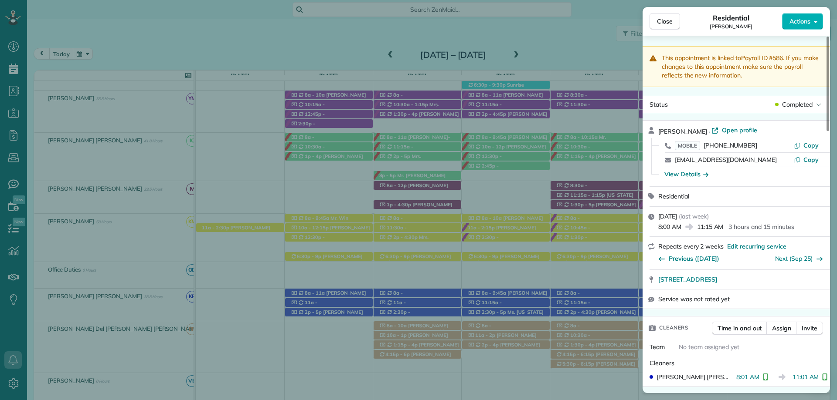
scroll to position [349, 0]
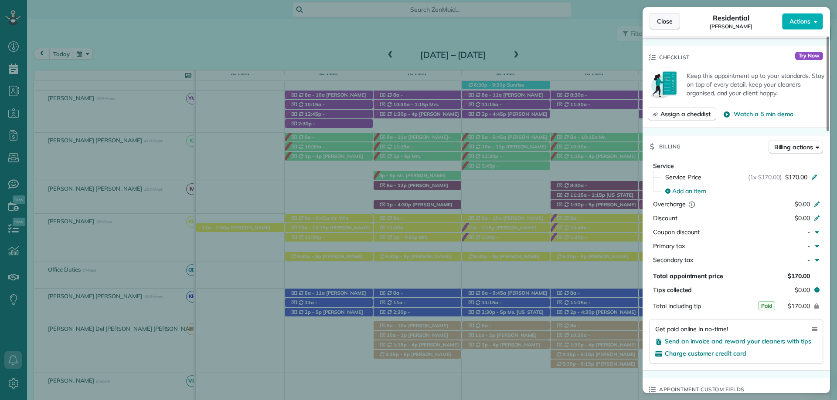
click at [671, 18] on span "Close" at bounding box center [665, 21] width 16 height 9
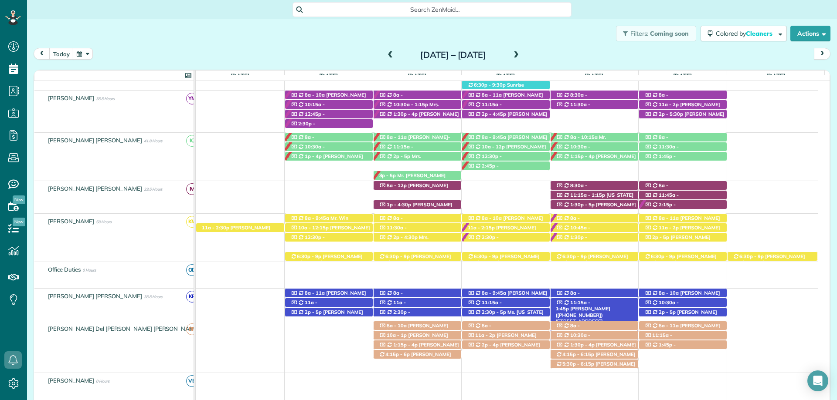
click at [610, 306] on span "Bob Grogan (+12565911504)" at bounding box center [583, 312] width 54 height 12
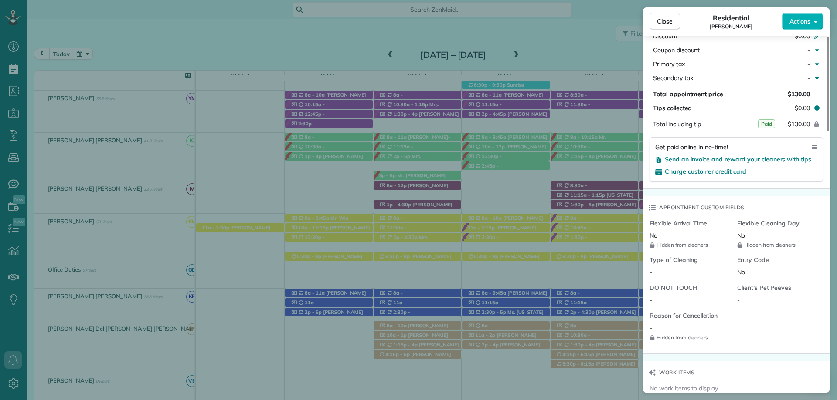
scroll to position [482, 0]
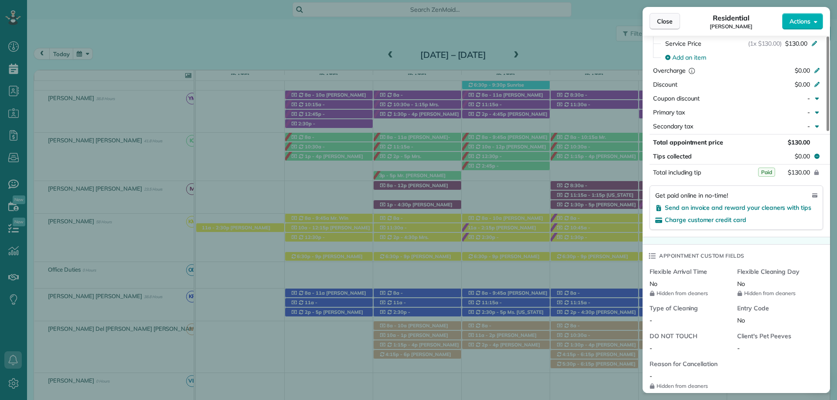
click at [675, 18] on button "Close" at bounding box center [664, 21] width 31 height 17
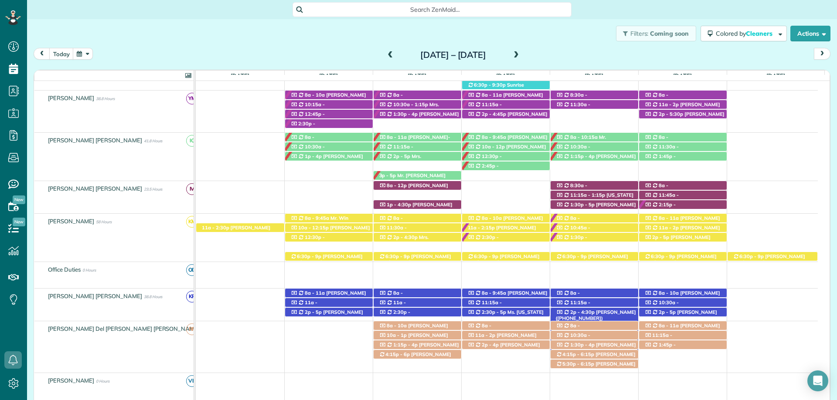
click at [612, 312] on span "[PERSON_NAME] ([PHONE_NUMBER])" at bounding box center [596, 315] width 80 height 12
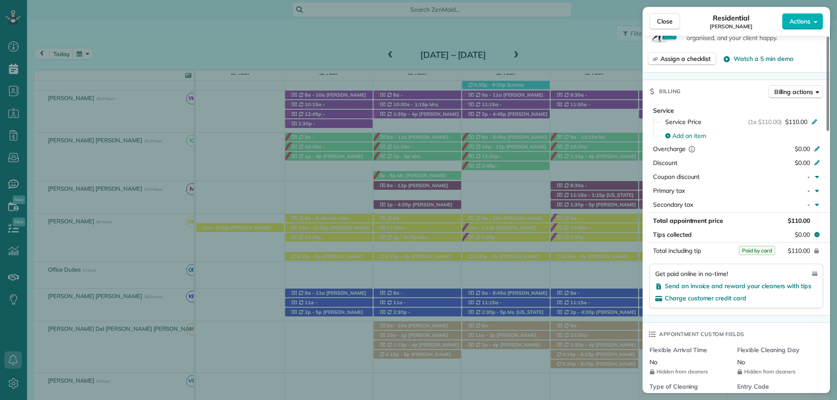
scroll to position [436, 0]
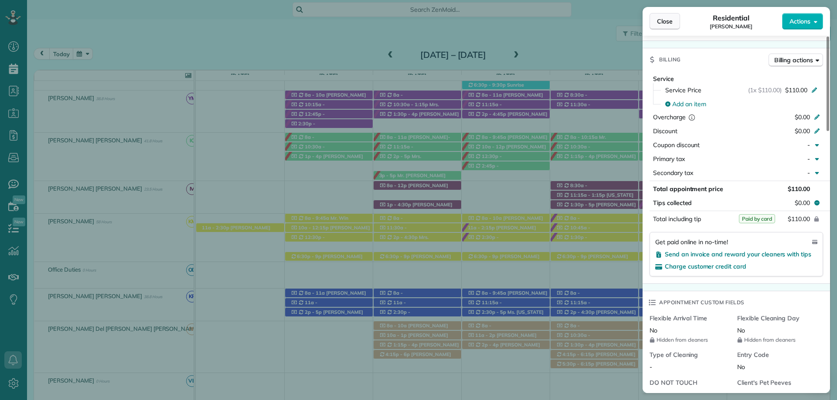
click at [666, 23] on span "Close" at bounding box center [665, 21] width 16 height 9
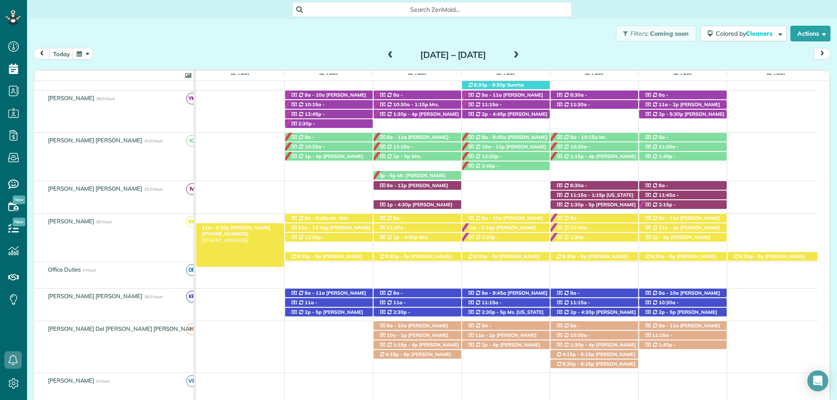
click at [228, 230] on span "[PERSON_NAME] ([PHONE_NUMBER])" at bounding box center [235, 231] width 69 height 12
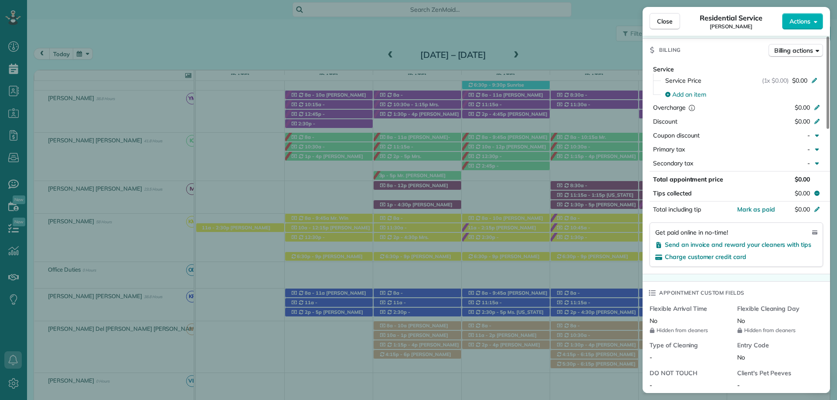
scroll to position [436, 0]
click at [660, 21] on span "Close" at bounding box center [665, 21] width 16 height 9
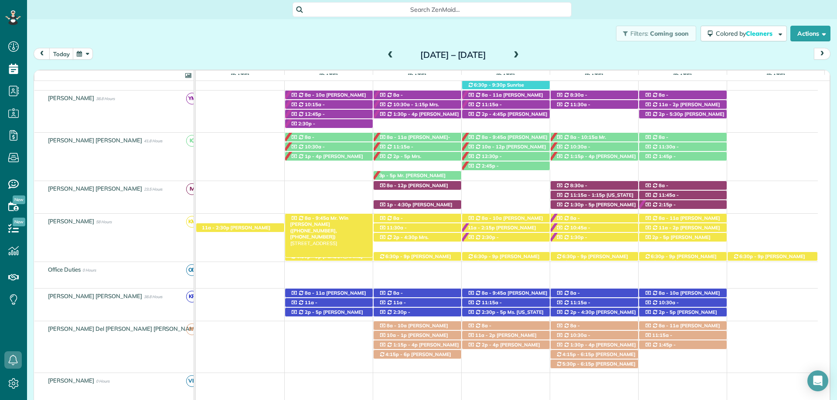
click at [341, 219] on span "Mr. Win [PERSON_NAME] ([PHONE_NUMBER], [PHONE_NUMBER])" at bounding box center [319, 227] width 58 height 25
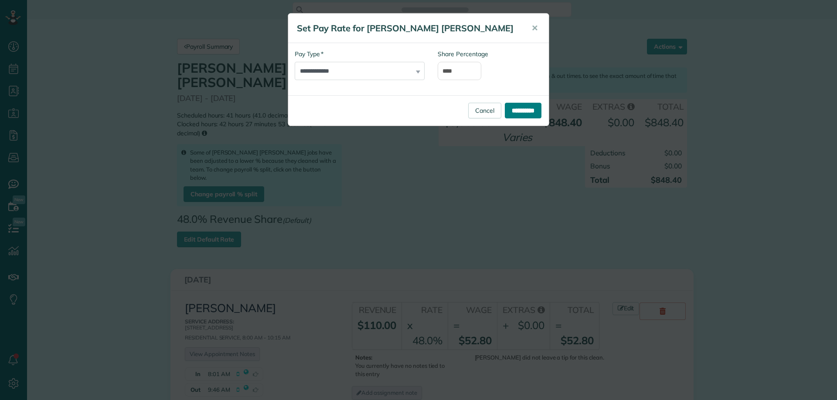
click at [526, 106] on input "**********" at bounding box center [523, 111] width 37 height 16
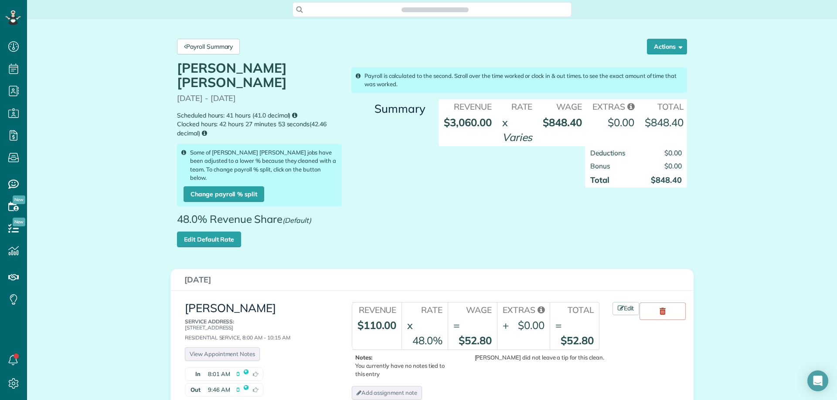
scroll to position [4, 4]
click at [192, 48] on link "Payroll Summary" at bounding box center [208, 47] width 63 height 16
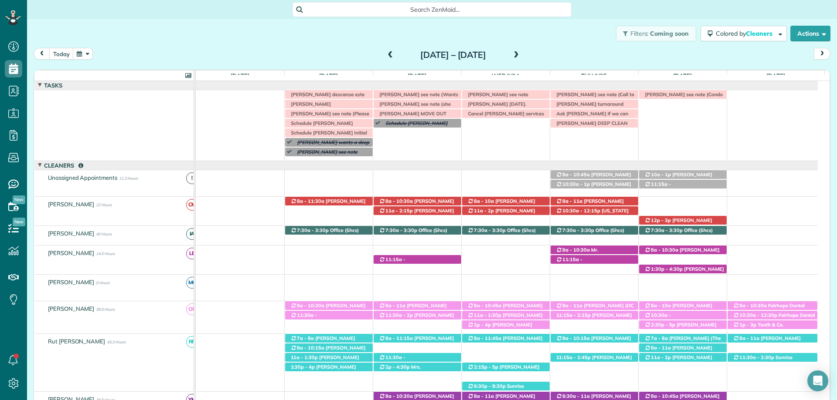
click at [521, 56] on span at bounding box center [516, 55] width 10 height 8
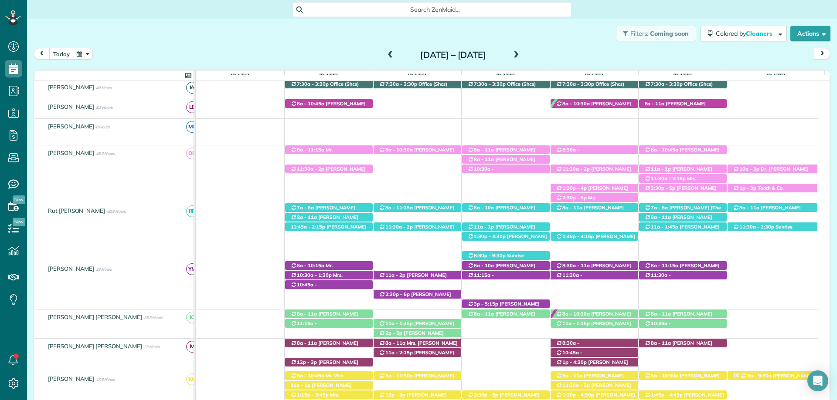
scroll to position [160, 0]
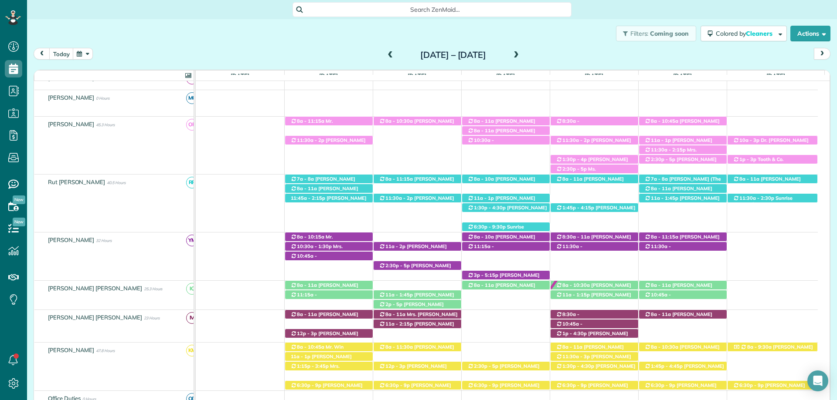
click at [386, 58] on span at bounding box center [391, 55] width 10 height 8
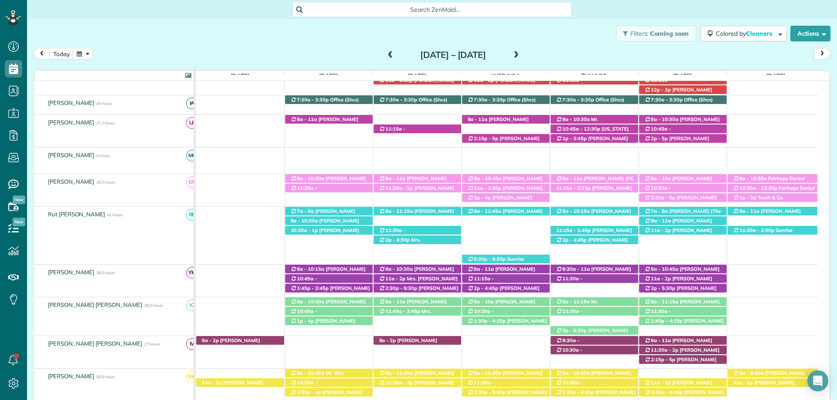
scroll to position [188, 0]
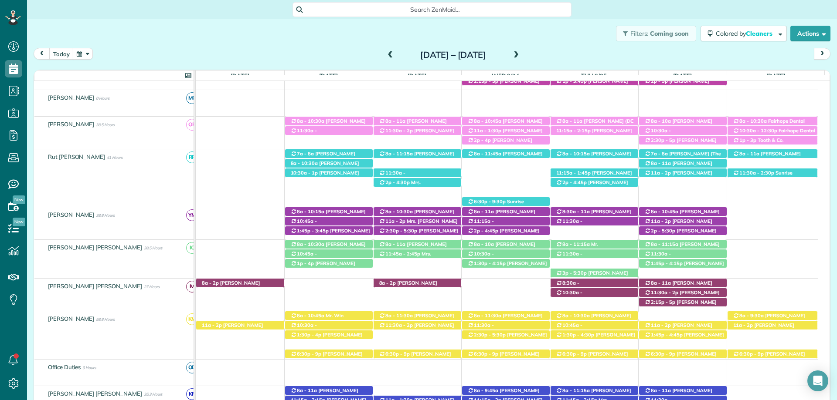
click at [386, 56] on span at bounding box center [391, 55] width 10 height 8
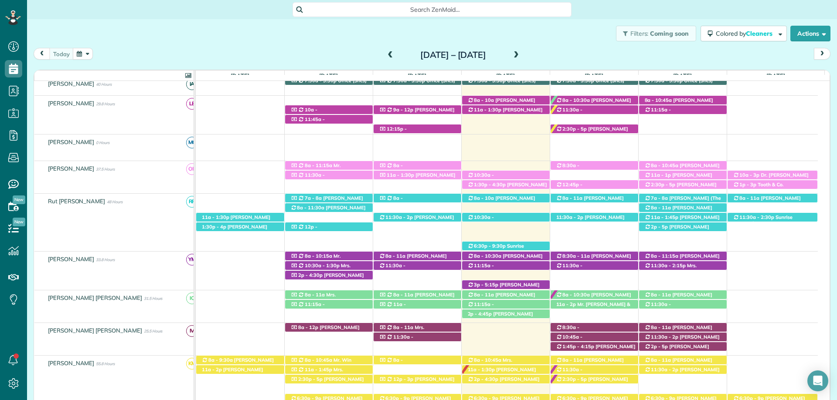
scroll to position [179, 0]
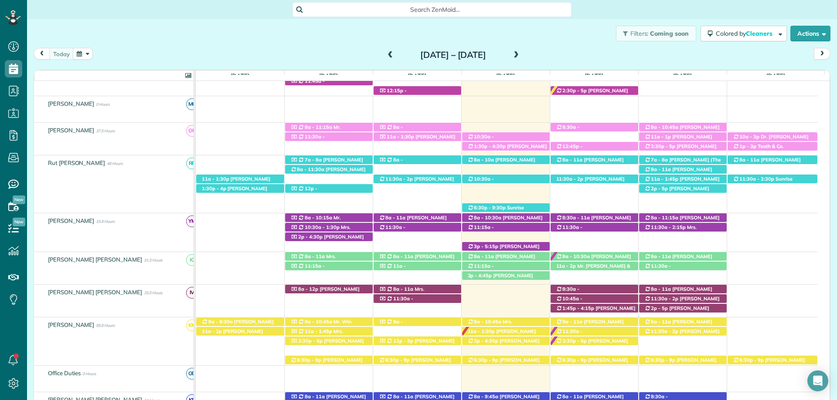
drag, startPoint x: 684, startPoint y: 3, endPoint x: 673, endPoint y: 20, distance: 20.1
click at [684, 3] on div "Search ZenMaid…" at bounding box center [432, 9] width 810 height 15
click at [624, 3] on div "Search ZenMaid…" at bounding box center [432, 9] width 810 height 15
drag, startPoint x: 602, startPoint y: 3, endPoint x: 597, endPoint y: 0, distance: 6.1
click at [602, 3] on div "Search ZenMaid…" at bounding box center [432, 9] width 810 height 15
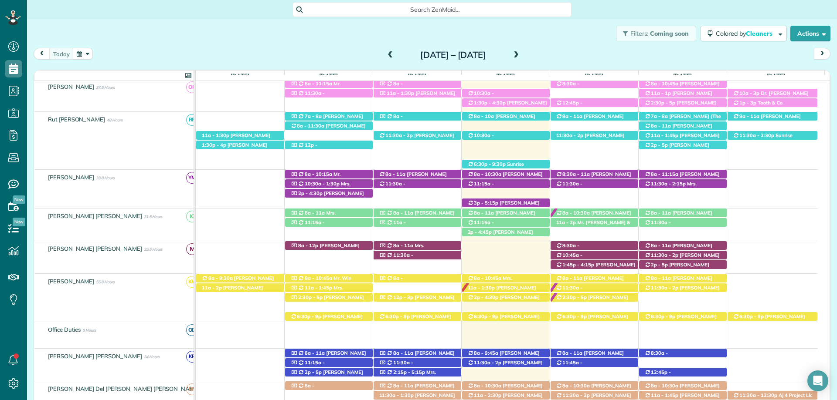
scroll to position [266, 0]
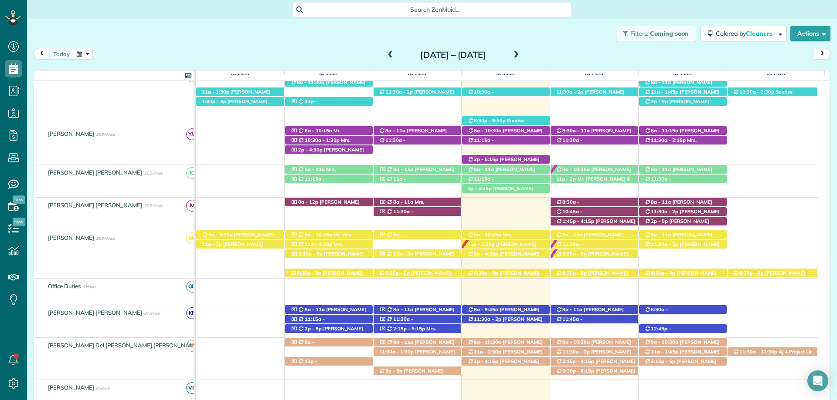
click at [373, 34] on div "Filters: Coming soon Colored by Cleaners Color by Cleaner Color by Team Color b…" at bounding box center [432, 33] width 810 height 29
click at [521, 54] on span at bounding box center [516, 55] width 10 height 8
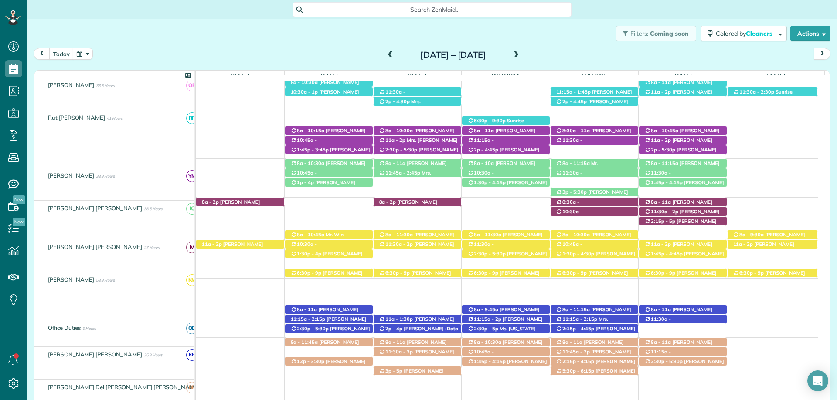
scroll to position [269, 0]
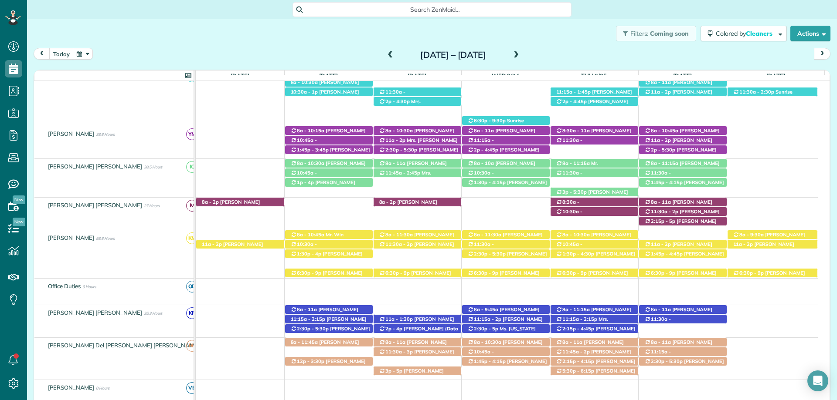
click at [386, 51] on span at bounding box center [391, 55] width 10 height 13
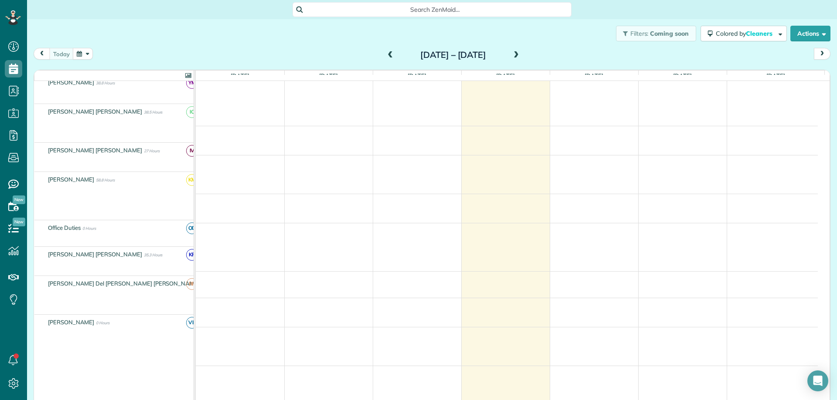
scroll to position [218, 0]
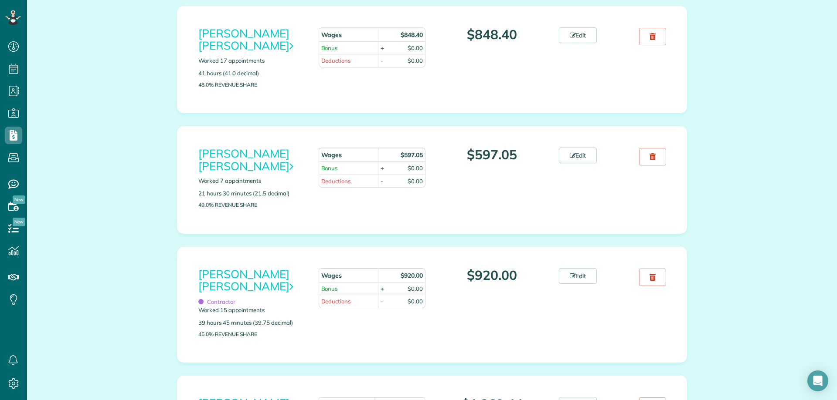
scroll to position [392, 0]
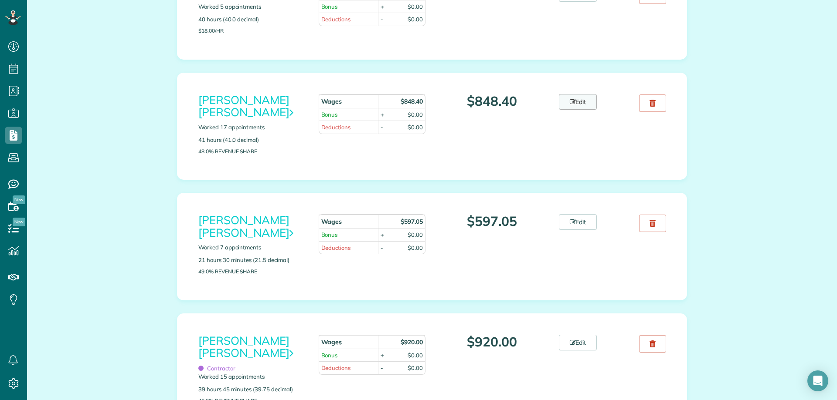
click at [564, 99] on link "Edit" at bounding box center [578, 102] width 38 height 16
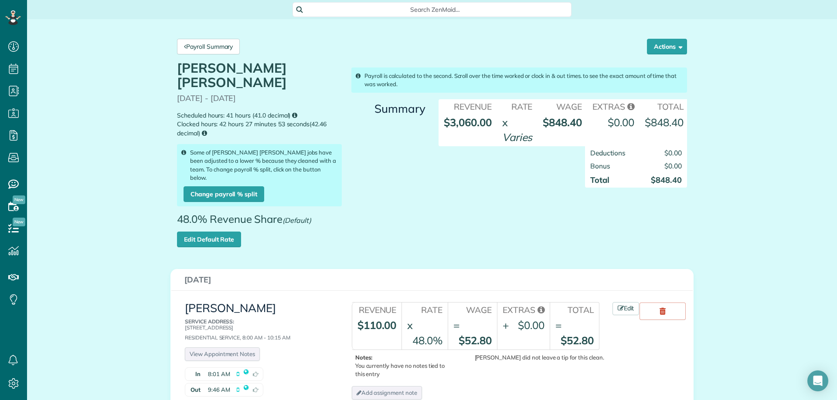
scroll to position [4, 4]
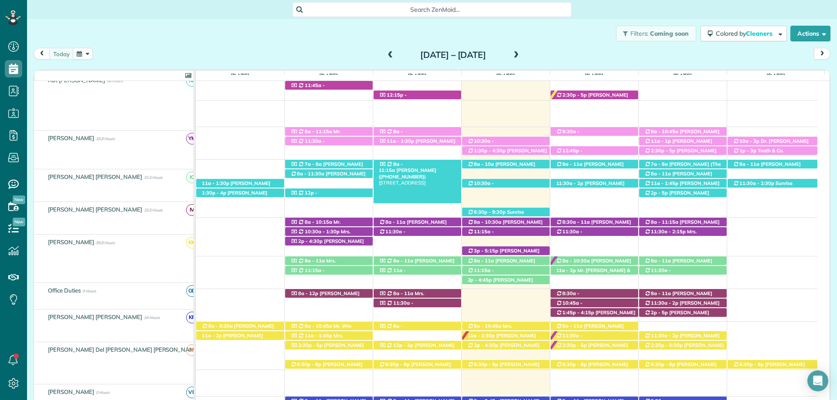
scroll to position [174, 0]
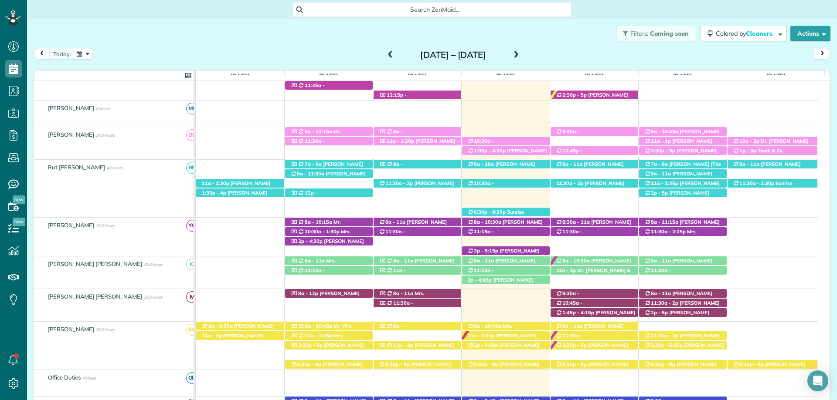
click at [340, 14] on span "Search ZenMaid…" at bounding box center [434, 9] width 265 height 9
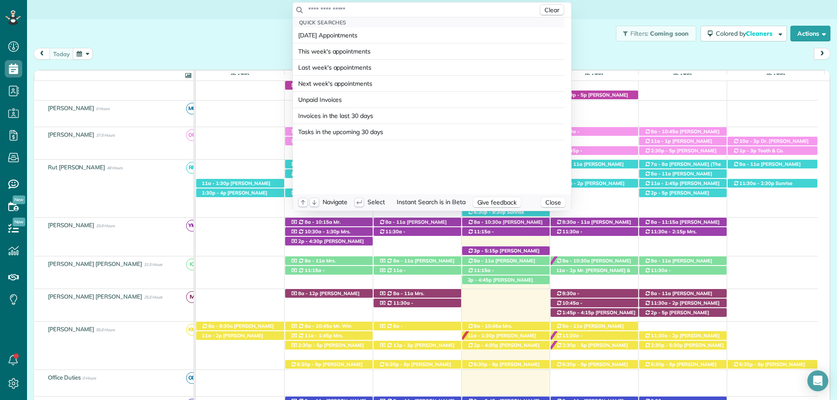
click at [340, 14] on input "text" at bounding box center [423, 9] width 230 height 9
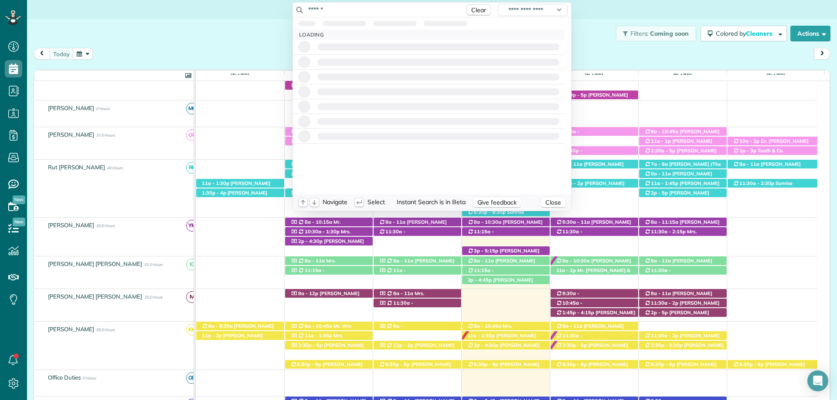
type input "*******"
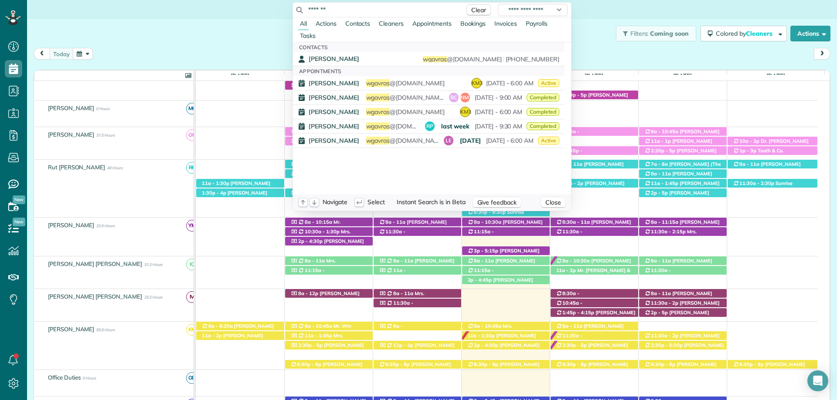
click at [268, 19] on html "Dashboard Scheduling Calendar View List View Dispatch View - Weekly scheduling …" at bounding box center [418, 200] width 837 height 400
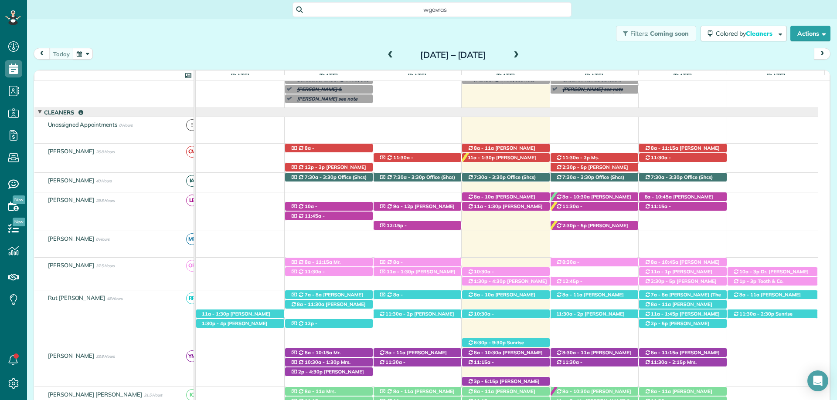
scroll to position [0, 0]
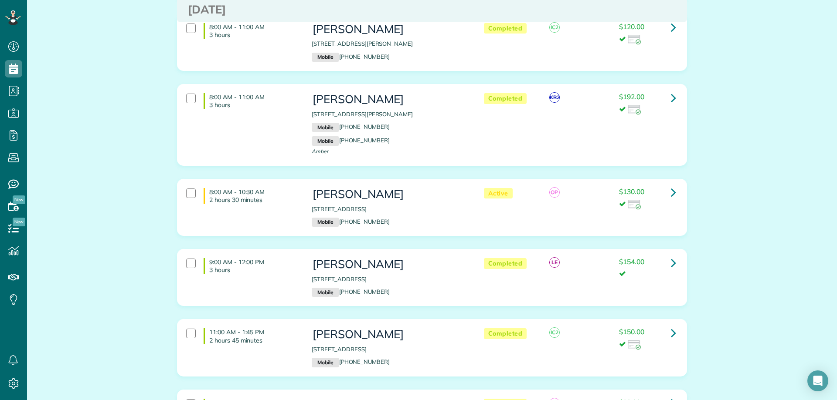
scroll to position [349, 0]
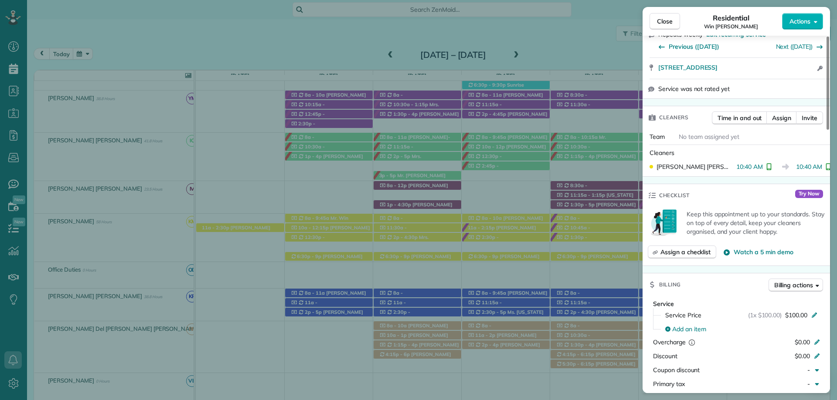
scroll to position [305, 0]
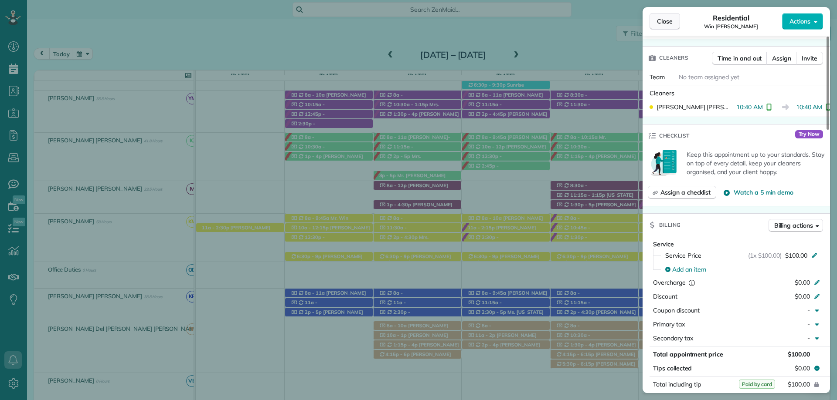
click at [665, 15] on button "Close" at bounding box center [664, 21] width 31 height 17
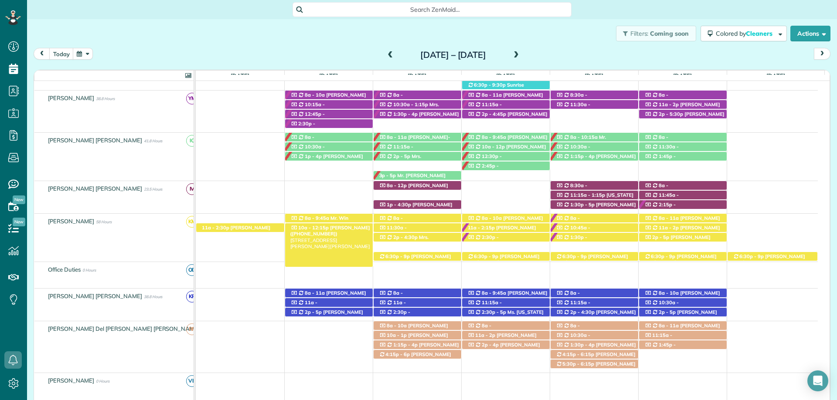
click at [363, 227] on span "[PERSON_NAME] ([PHONE_NUMBER])" at bounding box center [330, 231] width 80 height 12
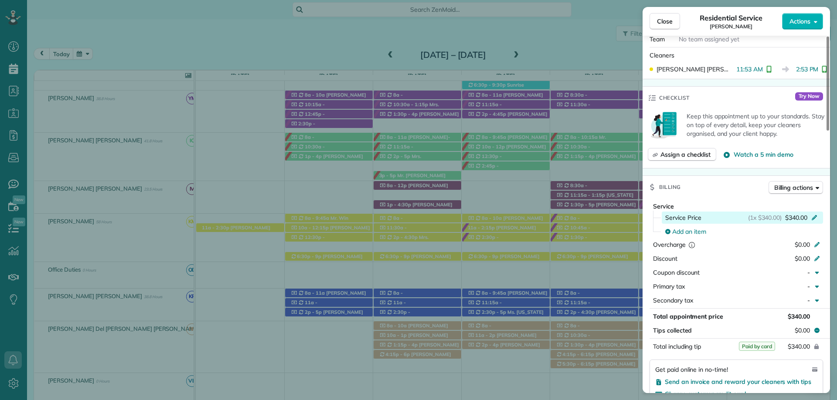
scroll to position [305, 0]
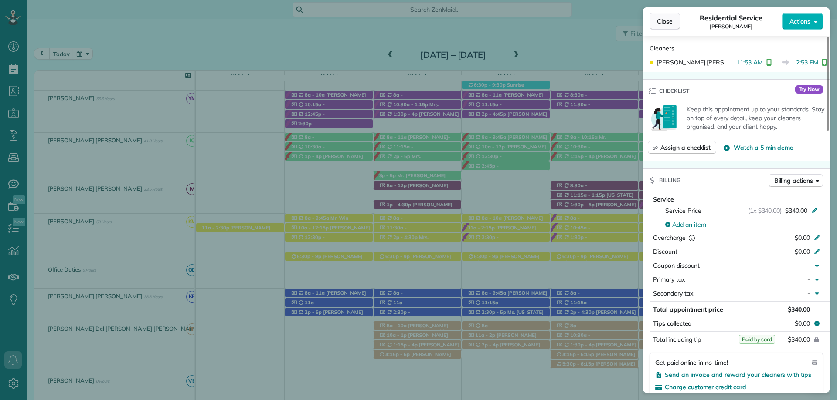
click at [661, 23] on span "Close" at bounding box center [665, 21] width 16 height 9
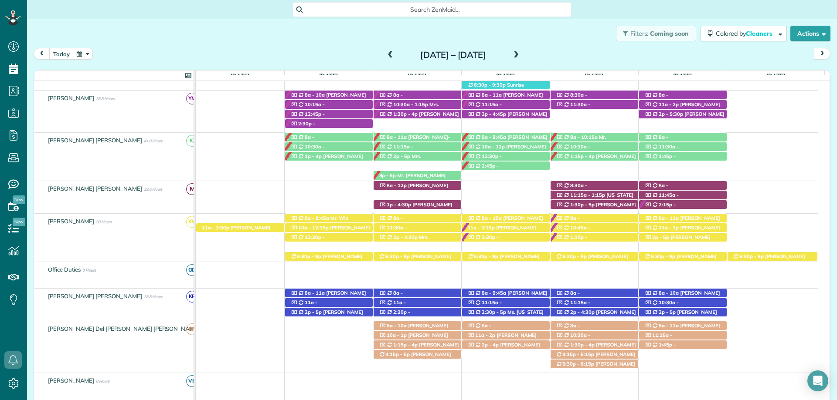
click at [344, 233] on div "10a - 12:15p Glen Cunningham (+12512708430) 103 Shirley Circle - Daphne, AL, 36…" at bounding box center [329, 228] width 88 height 9
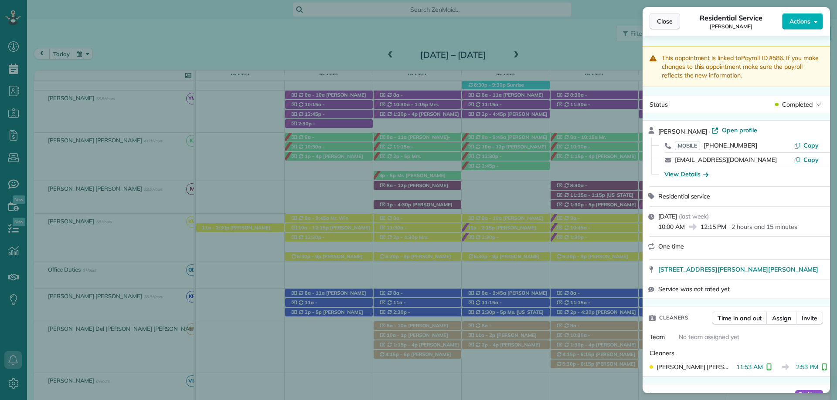
click at [664, 26] on button "Close" at bounding box center [664, 21] width 31 height 17
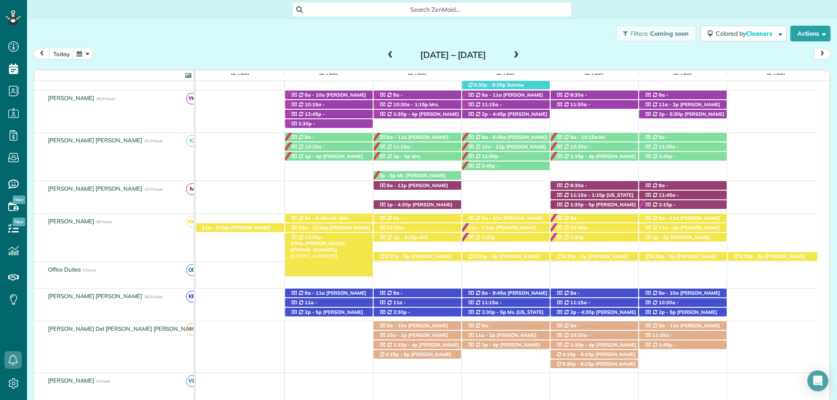
click at [345, 241] on span "[PERSON_NAME] ([PHONE_NUMBER])" at bounding box center [317, 247] width 54 height 12
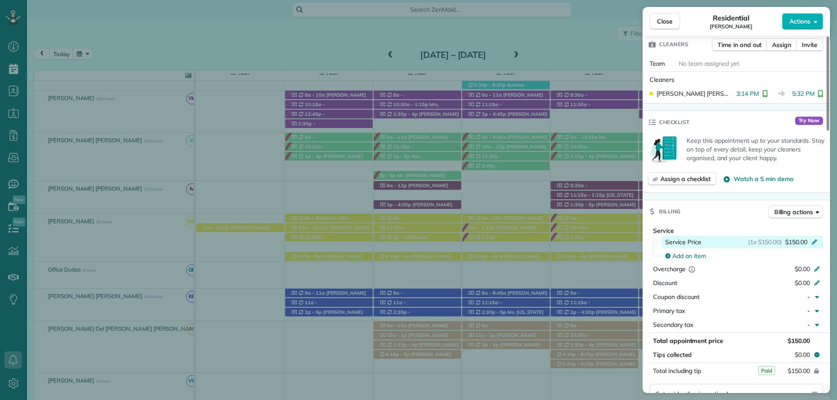
scroll to position [305, 0]
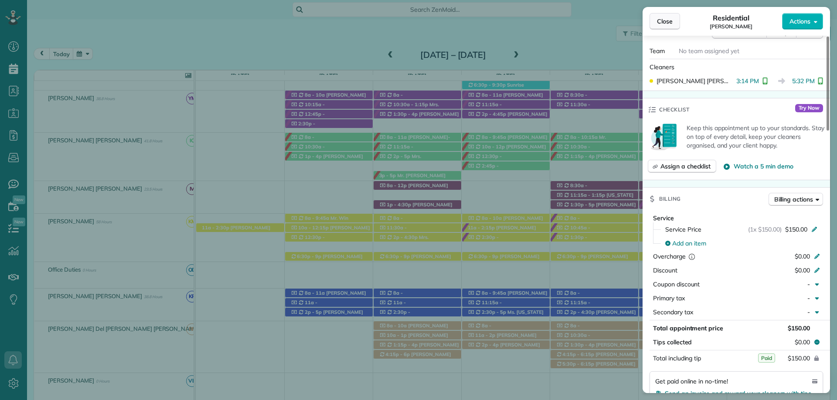
click at [662, 14] on button "Close" at bounding box center [664, 21] width 31 height 17
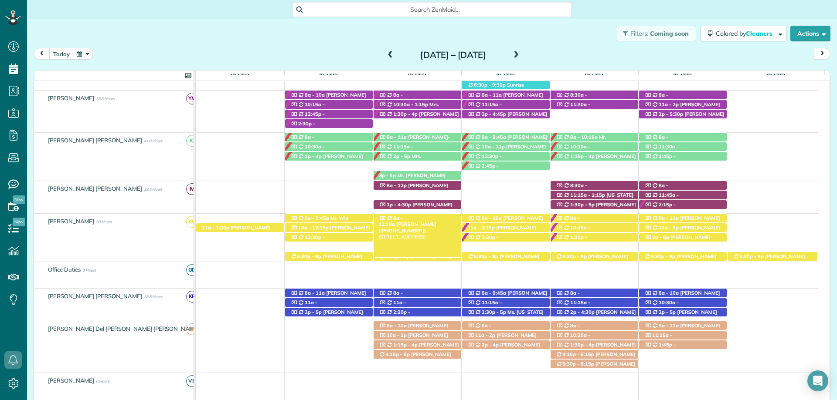
click at [433, 221] on span "[PERSON_NAME] ([PHONE_NUMBER])" at bounding box center [408, 227] width 58 height 12
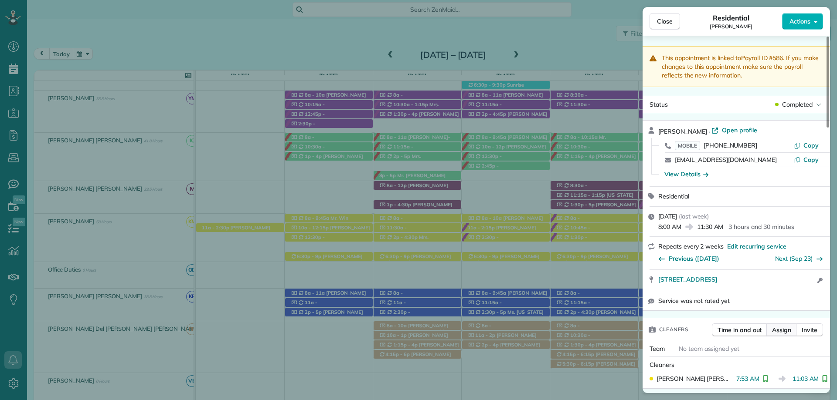
scroll to position [305, 0]
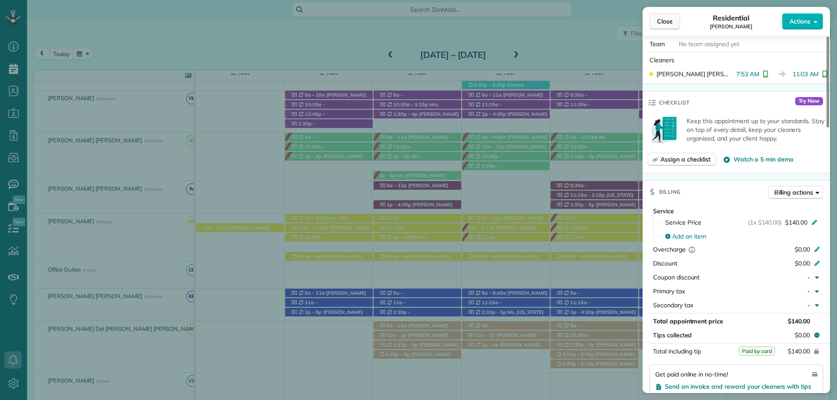
click at [659, 23] on span "Close" at bounding box center [665, 21] width 16 height 9
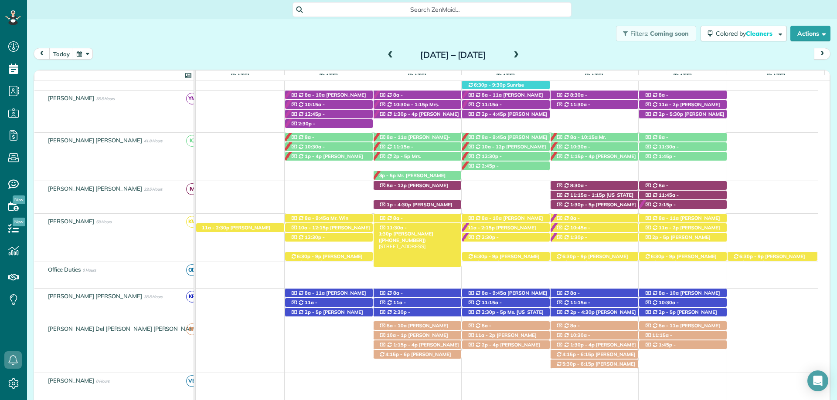
click at [425, 231] on span "Patty Cummin (+14046255055)" at bounding box center [406, 237] width 54 height 12
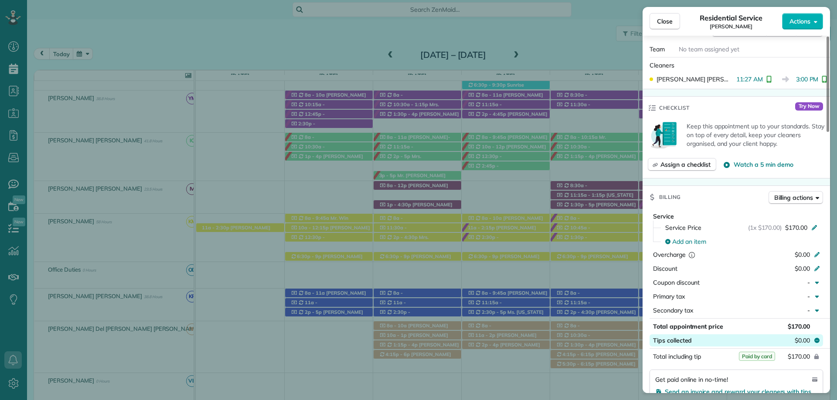
scroll to position [349, 0]
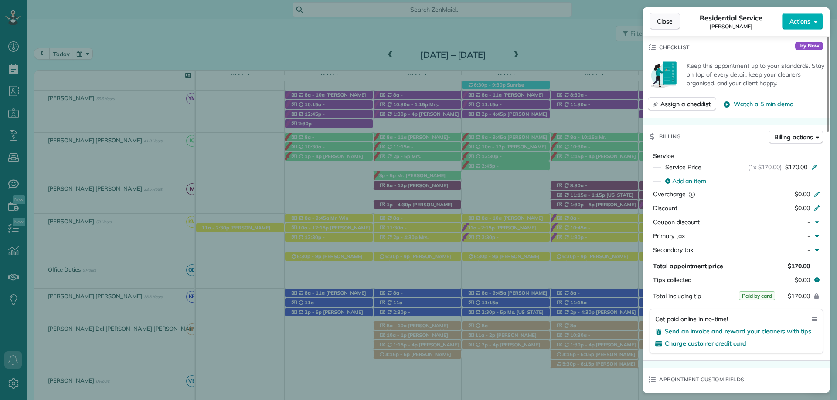
click at [662, 26] on button "Close" at bounding box center [664, 21] width 31 height 17
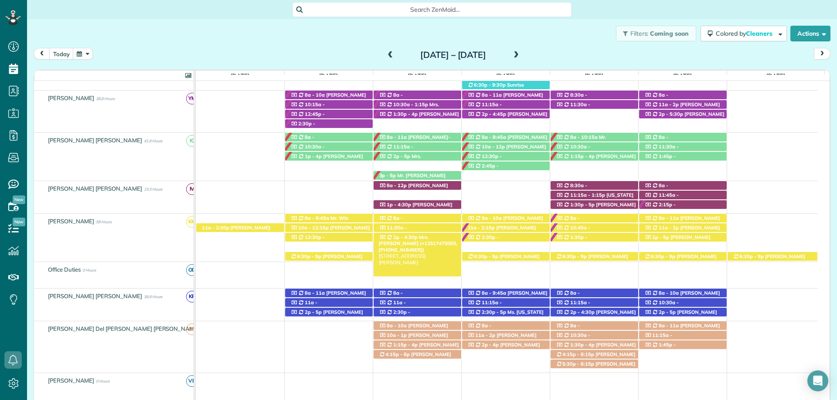
click at [438, 237] on span "Mrs. Amanda May (+12517475065, +12517161356)" at bounding box center [418, 243] width 78 height 19
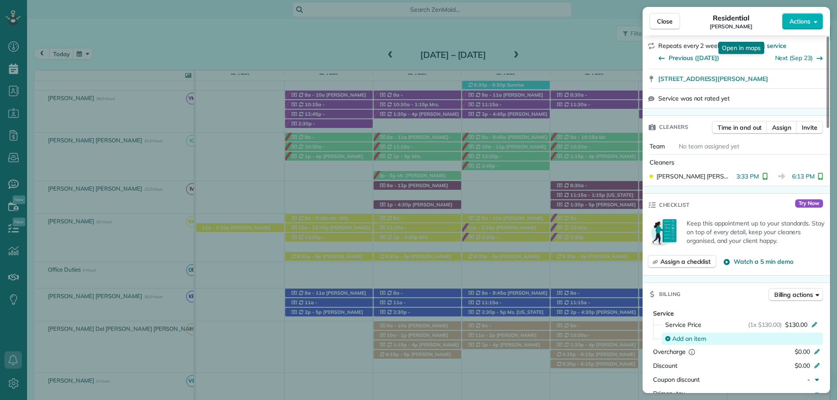
scroll to position [261, 0]
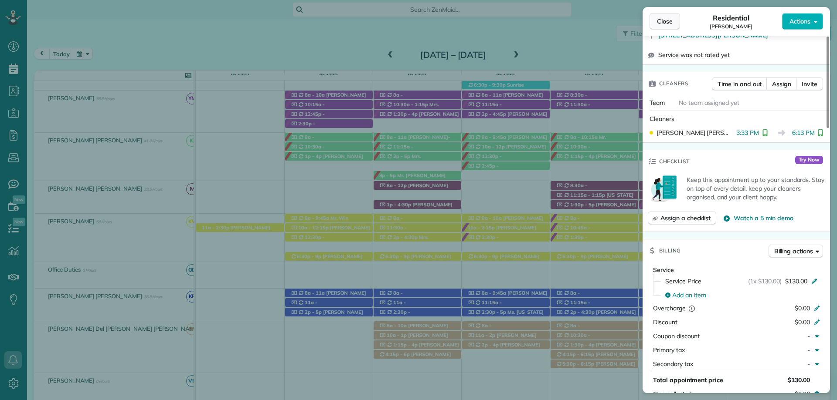
click at [662, 29] on div "Close Residential Amanda May Actions" at bounding box center [735, 21] width 187 height 29
click at [663, 19] on span "Close" at bounding box center [665, 21] width 16 height 9
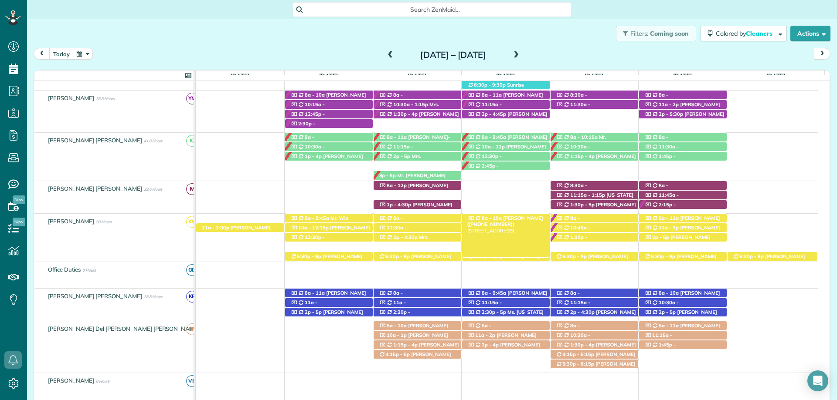
click at [524, 215] on div "8a - 10a Scot Nelson (+12516481135) 13111 Ibis Blvd - Spanish Fort, AL, 36527" at bounding box center [506, 218] width 88 height 9
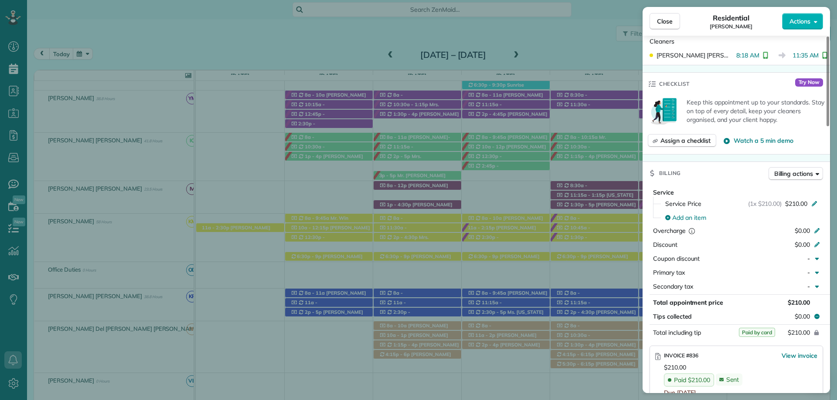
scroll to position [479, 0]
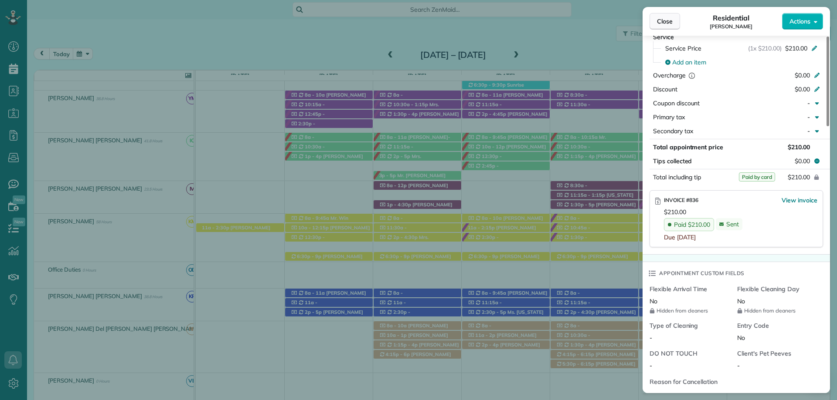
click at [662, 20] on span "Close" at bounding box center [665, 21] width 16 height 9
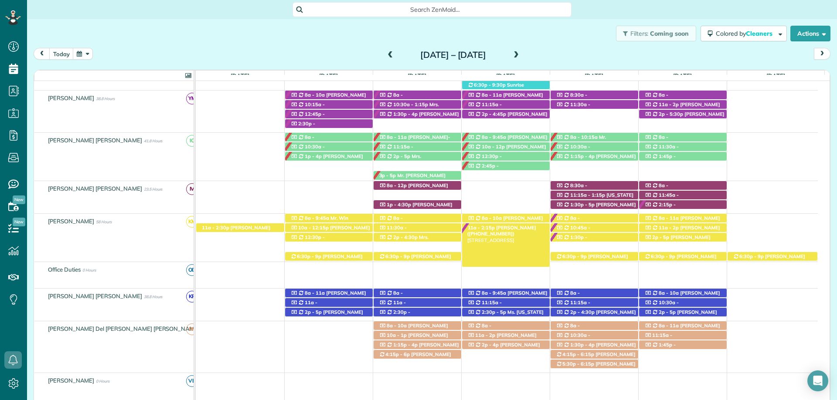
click at [511, 228] on span "Pam Hansen (+15094351560)" at bounding box center [501, 231] width 69 height 12
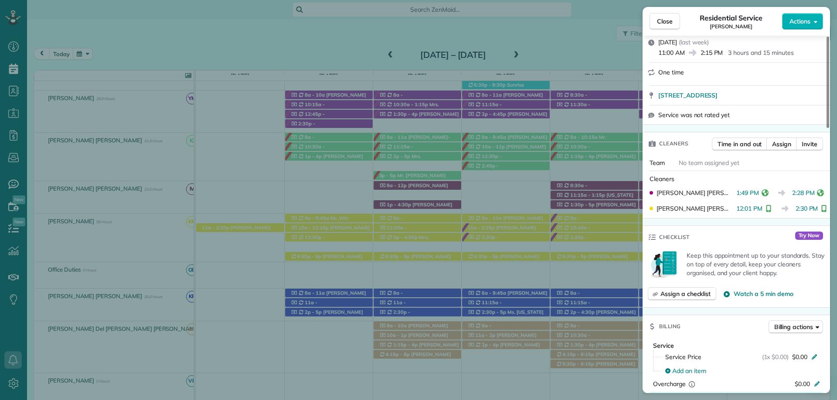
scroll to position [349, 0]
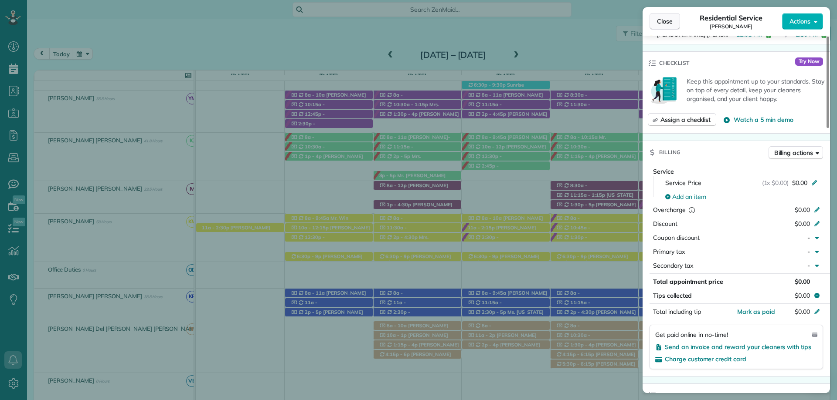
click at [676, 20] on button "Close" at bounding box center [664, 21] width 31 height 17
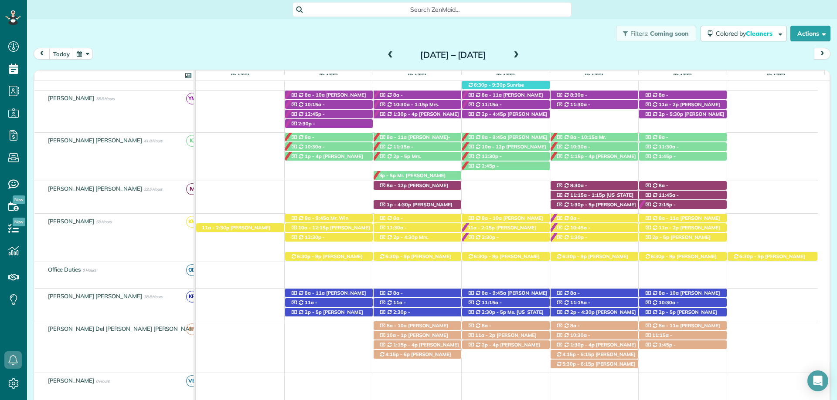
click at [517, 241] on span "Mr. George Lemis (+14072477241)" at bounding box center [494, 247] width 54 height 12
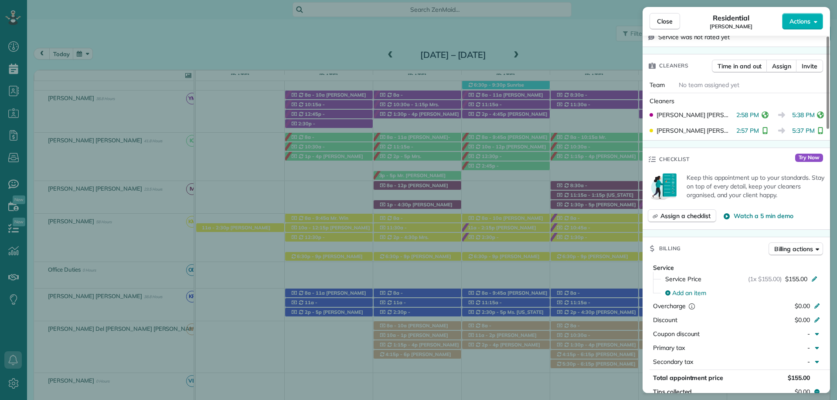
scroll to position [303, 0]
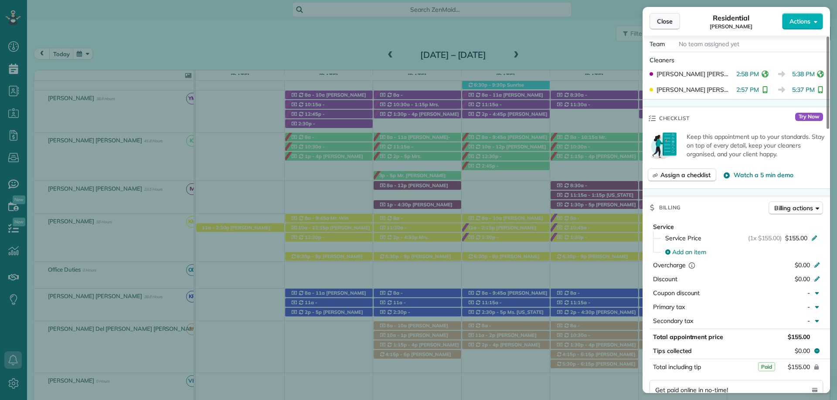
click at [665, 17] on span "Close" at bounding box center [665, 21] width 16 height 9
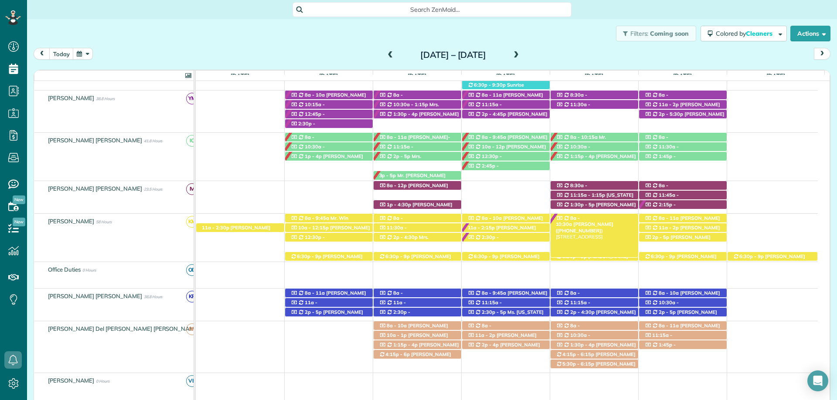
click at [624, 215] on div "8a - 10:30a Andy Tubertini (+12515506514) 9895 County Road 11 - Fairhope, AL, 3…" at bounding box center [594, 218] width 88 height 9
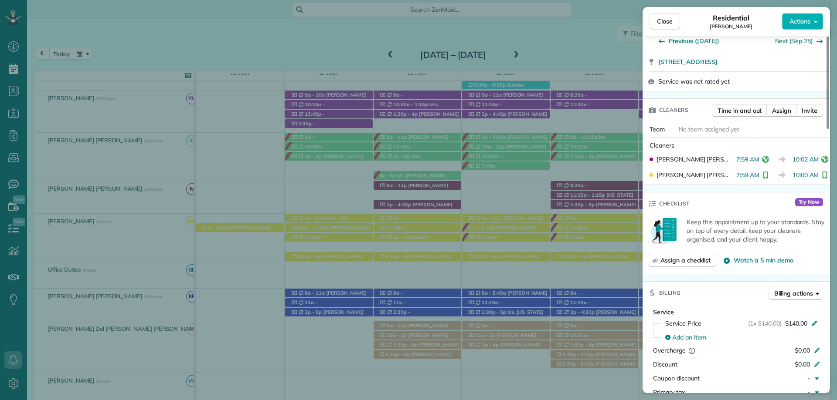
scroll to position [436, 0]
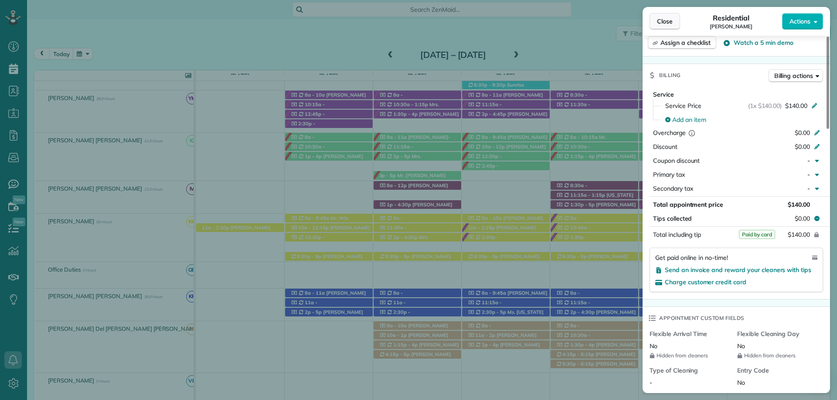
click at [661, 17] on span "Close" at bounding box center [665, 21] width 16 height 9
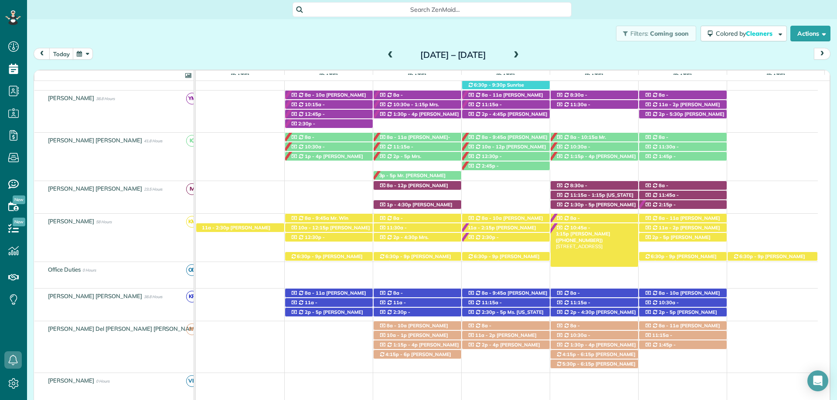
click at [610, 231] on span "Frank Hennington (+16019559922)" at bounding box center [583, 237] width 54 height 12
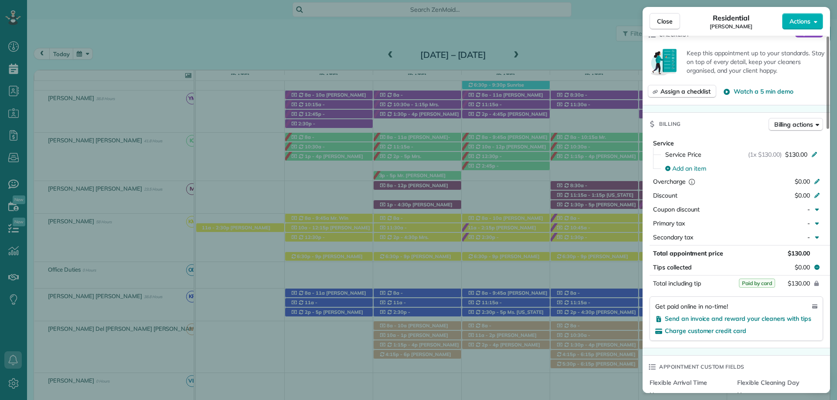
scroll to position [392, 0]
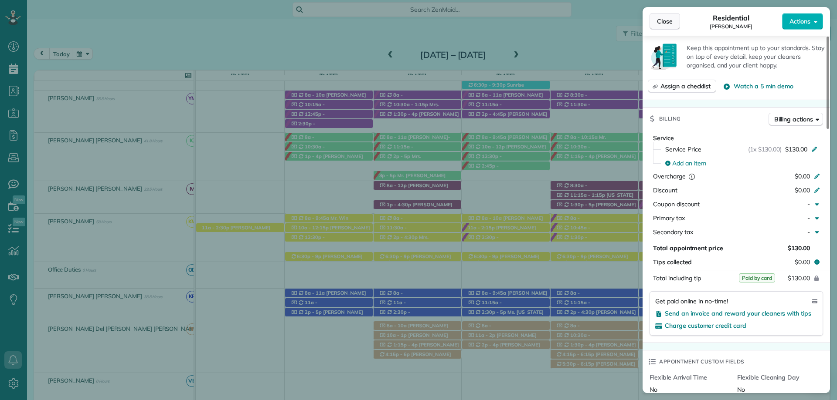
click at [658, 24] on span "Close" at bounding box center [665, 21] width 16 height 9
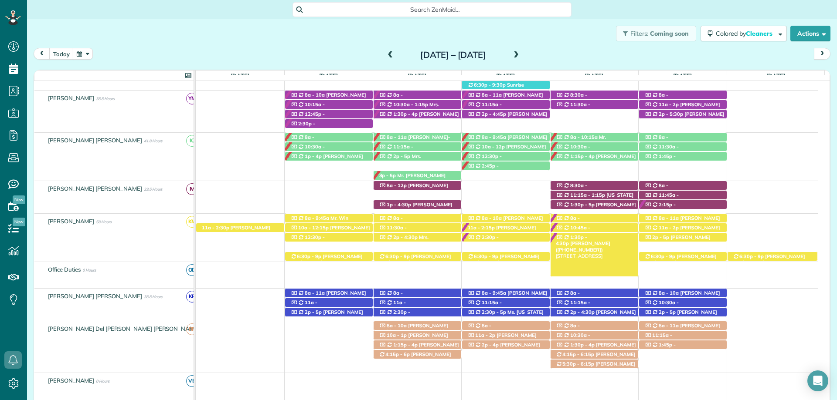
click at [599, 241] on span "[PERSON_NAME] ([PHONE_NUMBER])" at bounding box center [583, 247] width 54 height 12
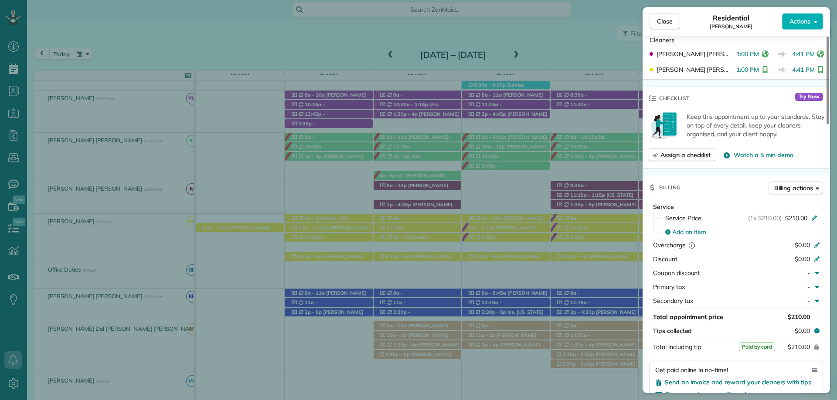
scroll to position [349, 0]
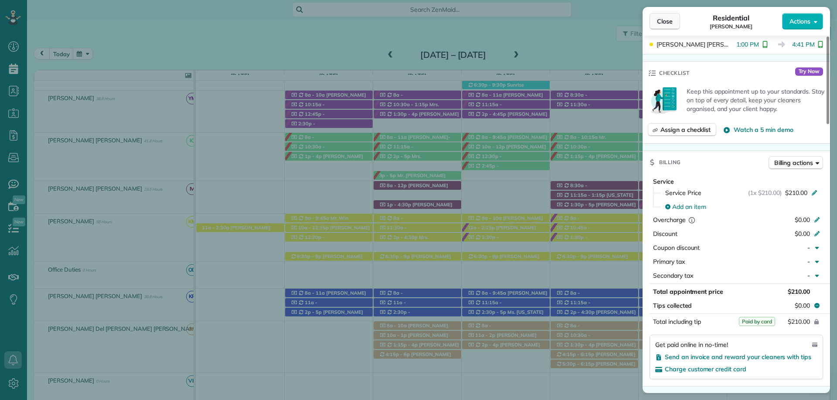
click at [674, 14] on button "Close" at bounding box center [664, 21] width 31 height 17
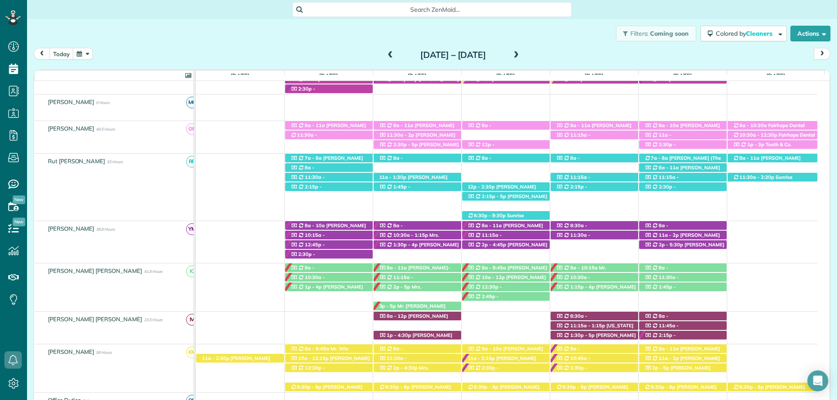
scroll to position [122, 0]
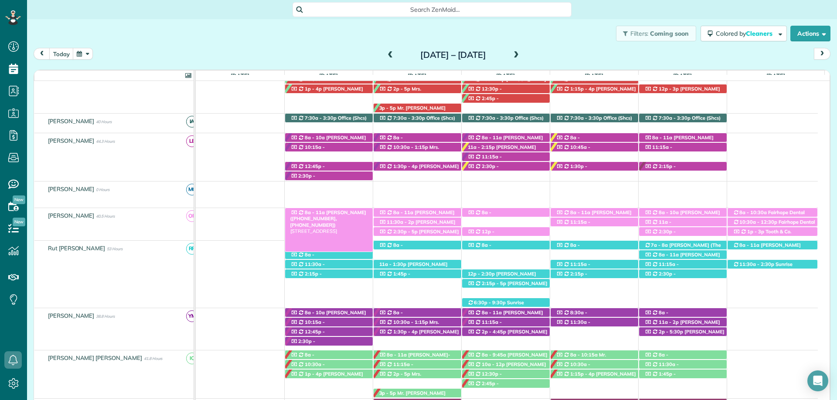
click at [349, 212] on span "Anita Bounds (+15613192215, +12515459292)" at bounding box center [328, 219] width 76 height 19
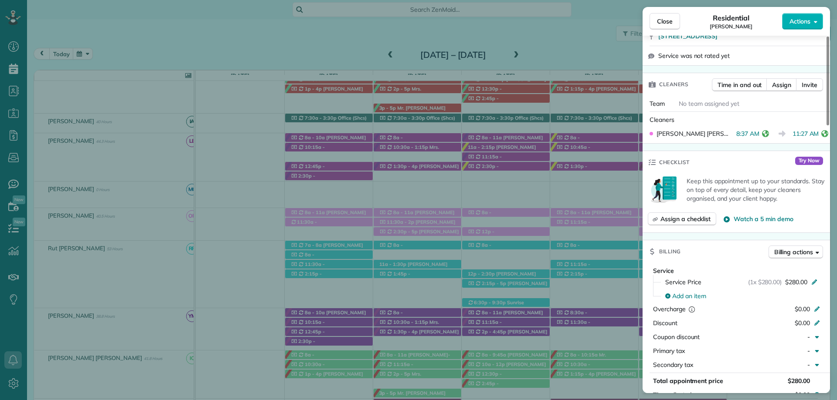
scroll to position [305, 0]
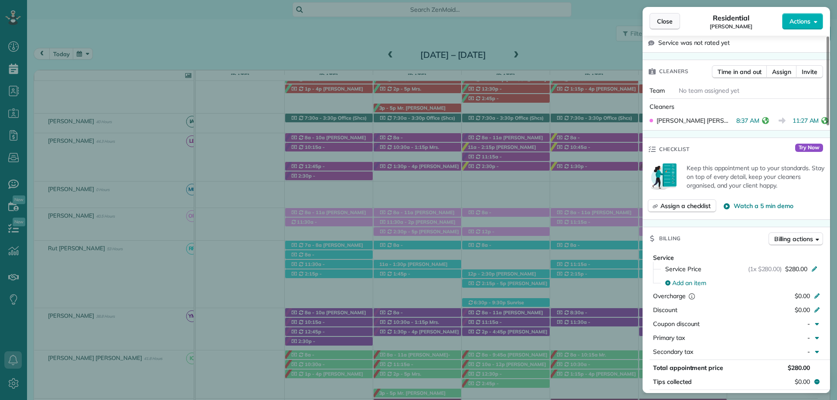
click at [665, 22] on span "Close" at bounding box center [665, 21] width 16 height 9
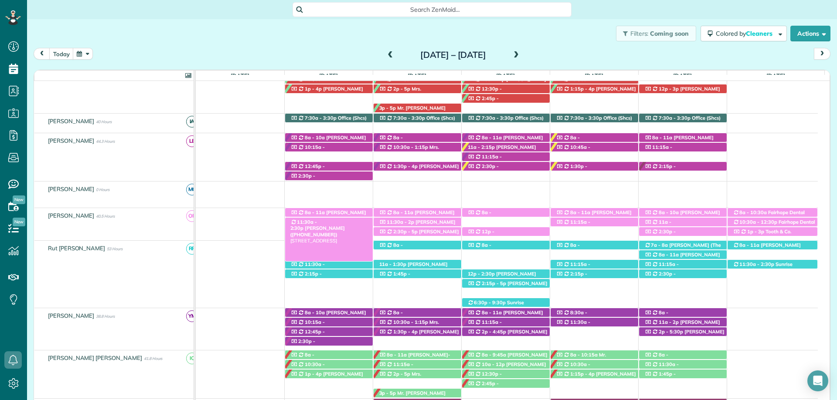
click at [342, 225] on span "Mrs. Kelly Downs (+12512840177)" at bounding box center [317, 231] width 54 height 12
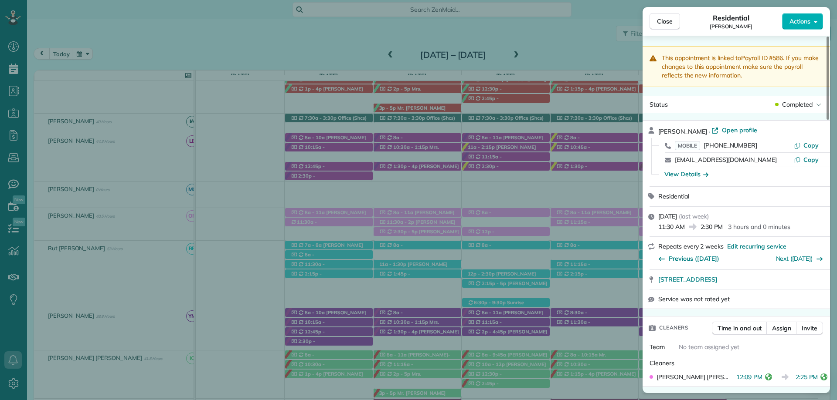
scroll to position [306, 0]
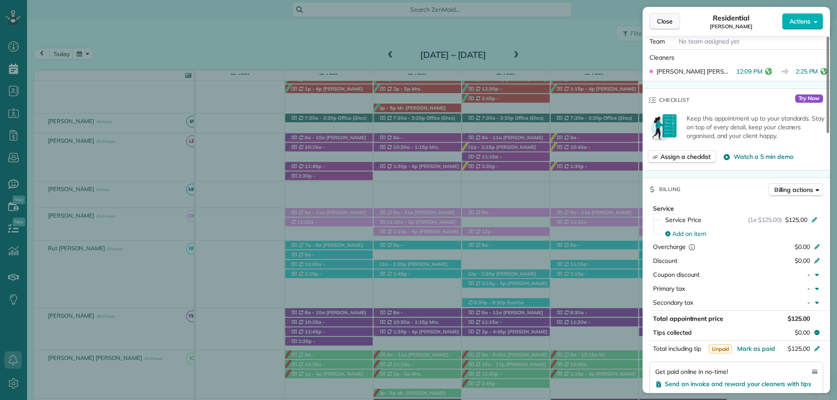
click at [669, 19] on span "Close" at bounding box center [665, 21] width 16 height 9
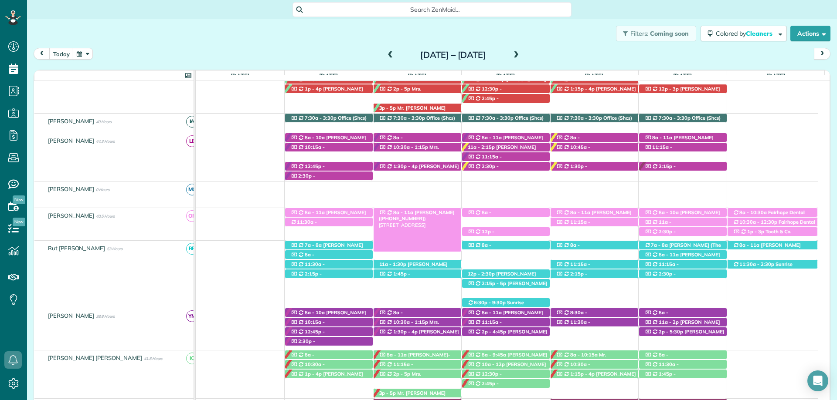
click at [431, 212] on span "Caron Richards (+12516898236)" at bounding box center [417, 216] width 76 height 12
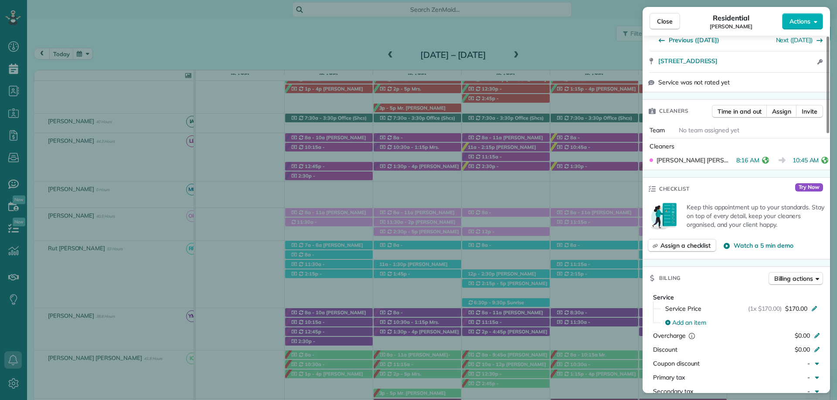
scroll to position [306, 0]
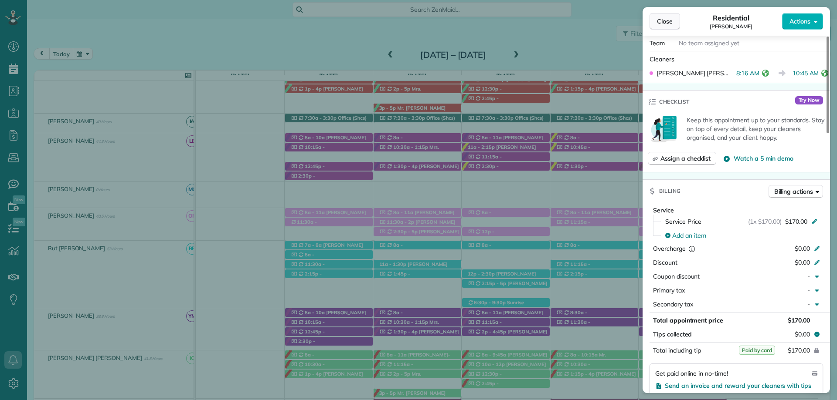
click at [663, 22] on span "Close" at bounding box center [665, 21] width 16 height 9
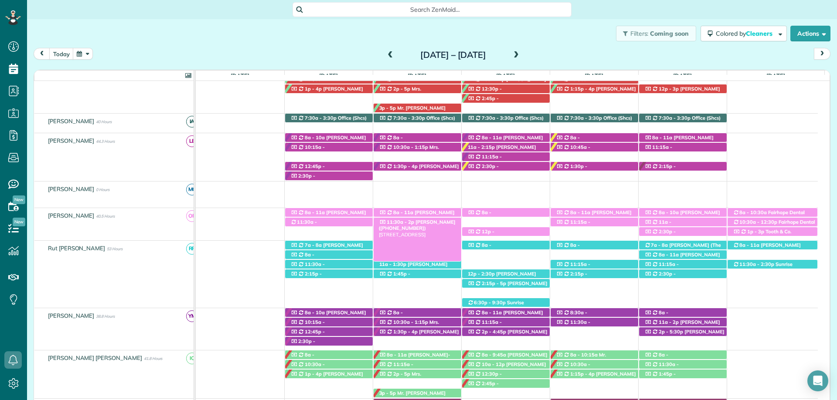
click at [413, 220] on div "11:30a - 2p Mrs. Mary Beth O'Brien (+12515330212) 605 Cate Court - Bay Minette,…" at bounding box center [417, 222] width 88 height 9
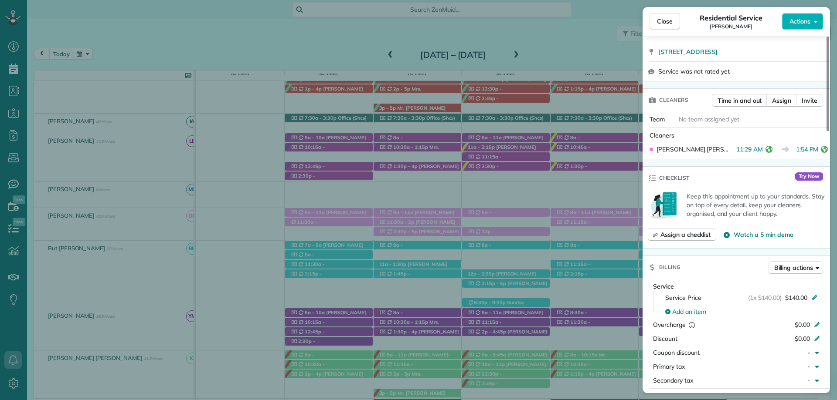
scroll to position [305, 0]
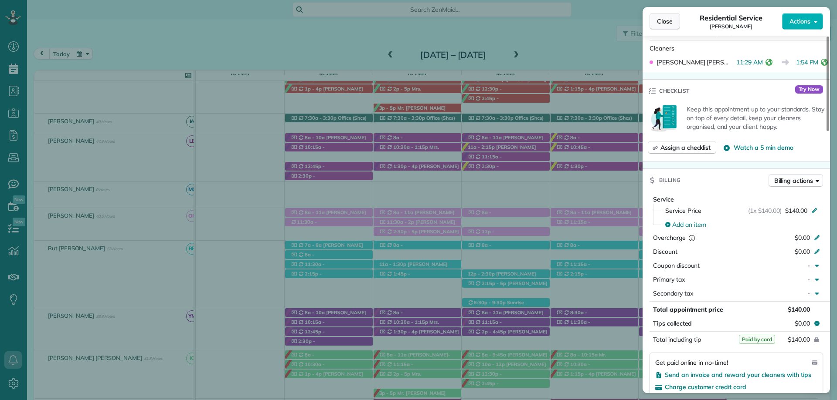
click at [660, 21] on span "Close" at bounding box center [665, 21] width 16 height 9
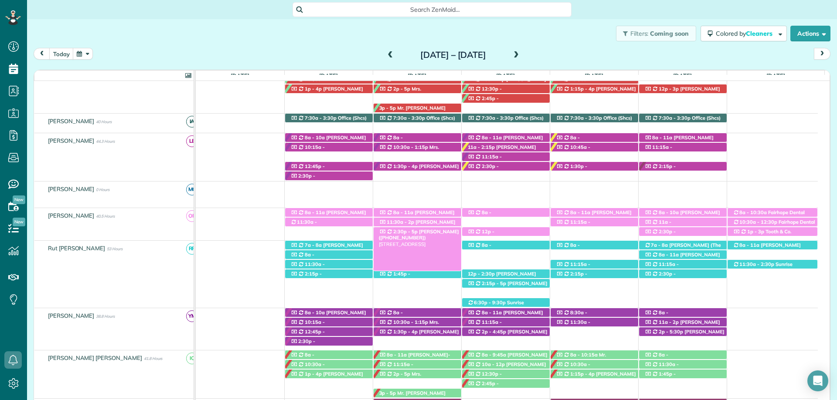
click at [414, 231] on span "Robin Reed (+12515080013)" at bounding box center [419, 235] width 80 height 12
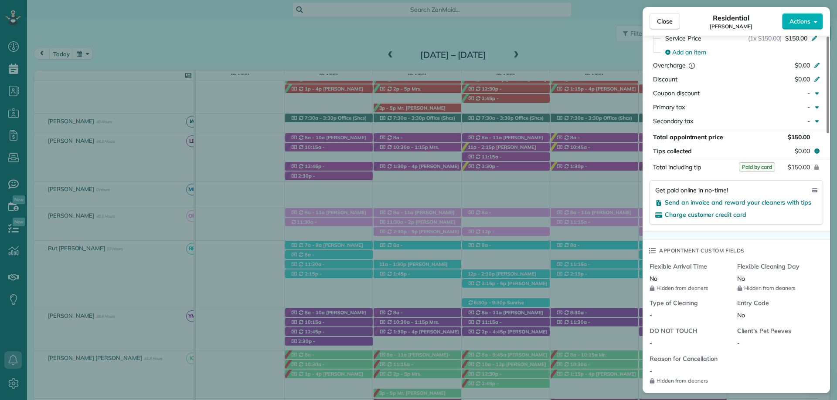
scroll to position [475, 0]
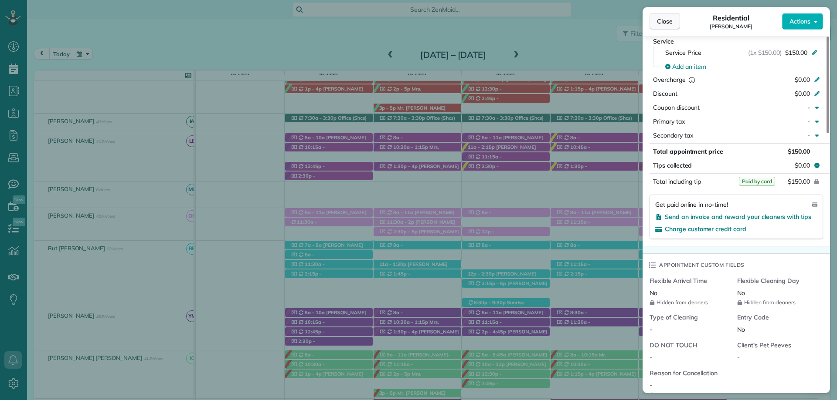
click at [659, 21] on span "Close" at bounding box center [665, 21] width 16 height 9
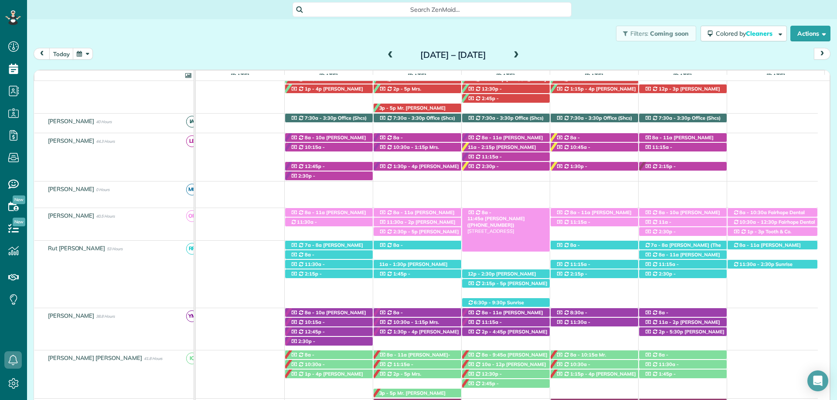
click at [492, 210] on span "8a - 11:45a" at bounding box center [479, 216] width 24 height 12
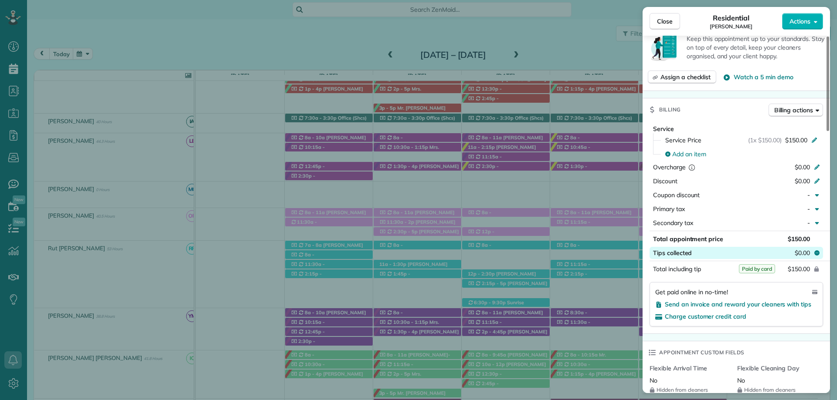
scroll to position [392, 0]
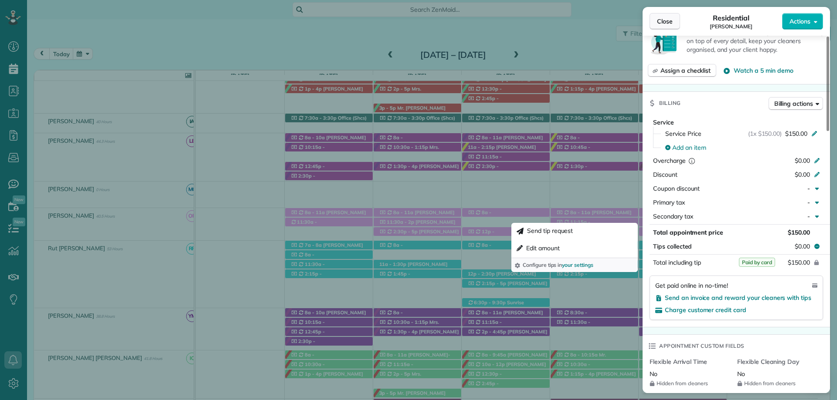
click at [662, 18] on span "Close" at bounding box center [665, 21] width 16 height 9
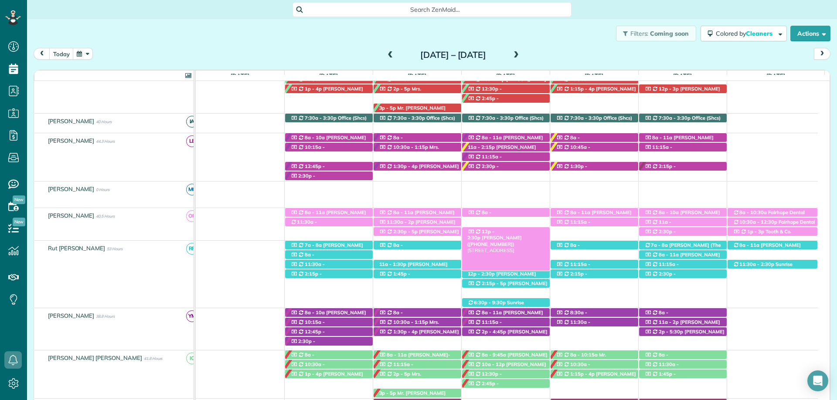
click at [495, 230] on span "12p - 2:30p" at bounding box center [480, 235] width 27 height 12
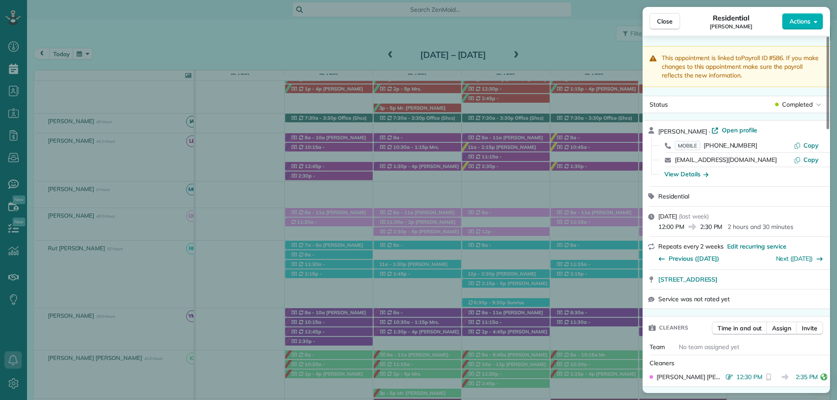
scroll to position [174, 0]
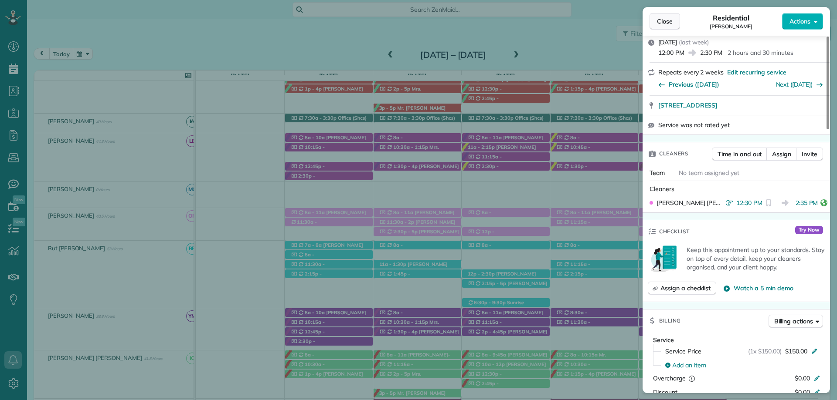
click at [658, 15] on button "Close" at bounding box center [664, 21] width 31 height 17
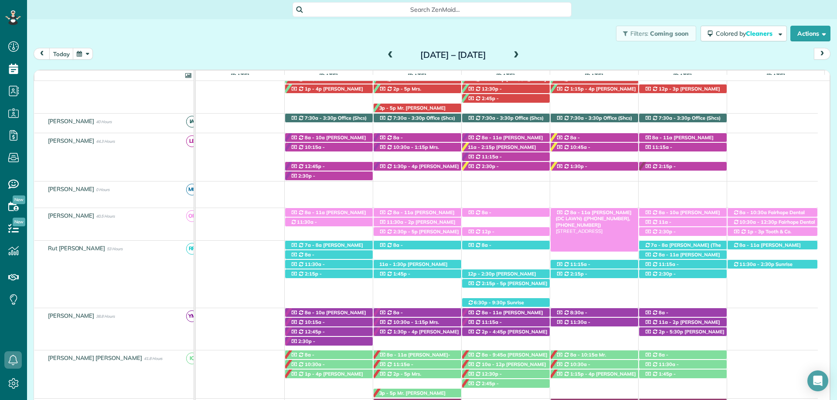
click at [605, 211] on span "[PERSON_NAME] (DC LAWN) ([PHONE_NUMBER], [PHONE_NUMBER])" at bounding box center [594, 219] width 76 height 19
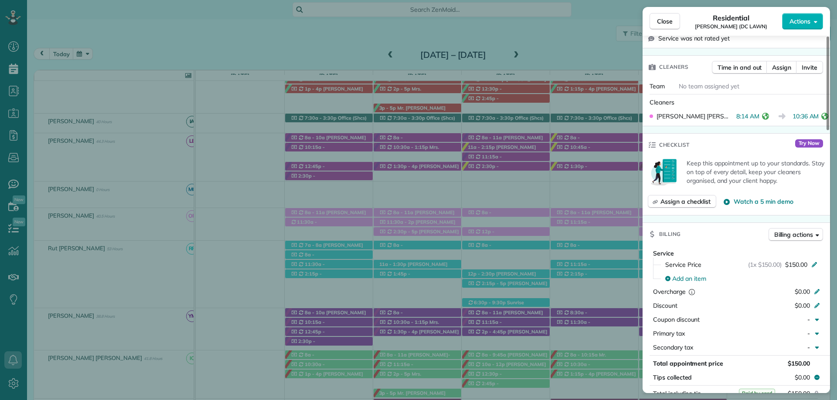
scroll to position [349, 0]
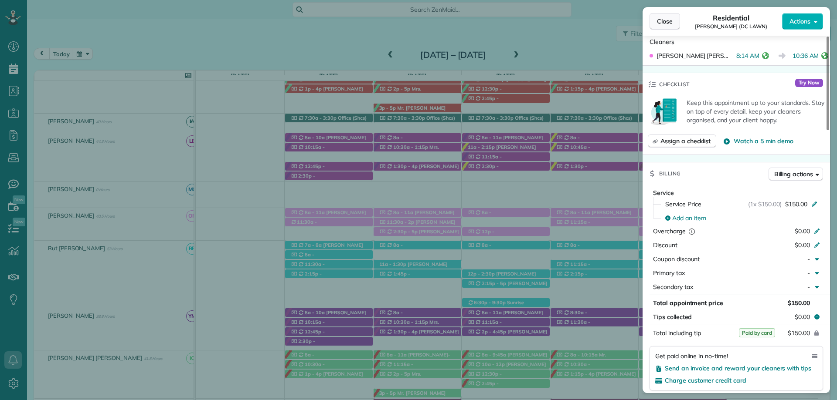
click at [672, 19] on span "Close" at bounding box center [665, 21] width 16 height 9
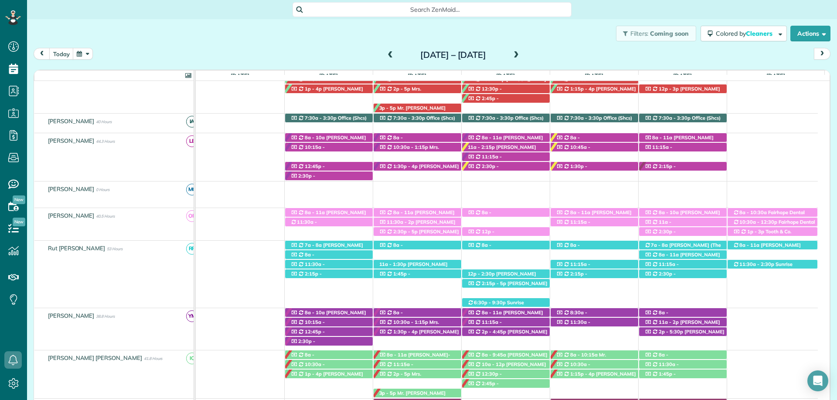
click at [600, 225] on span "Mrs. Joselyn Amoo (+12517163100)" at bounding box center [583, 231] width 54 height 12
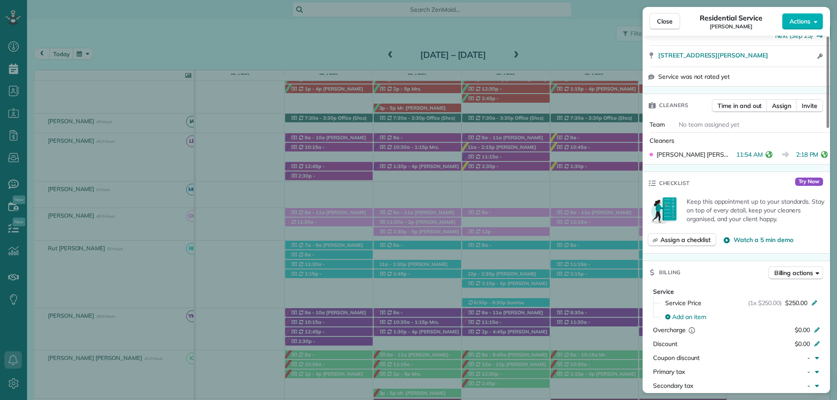
scroll to position [261, 0]
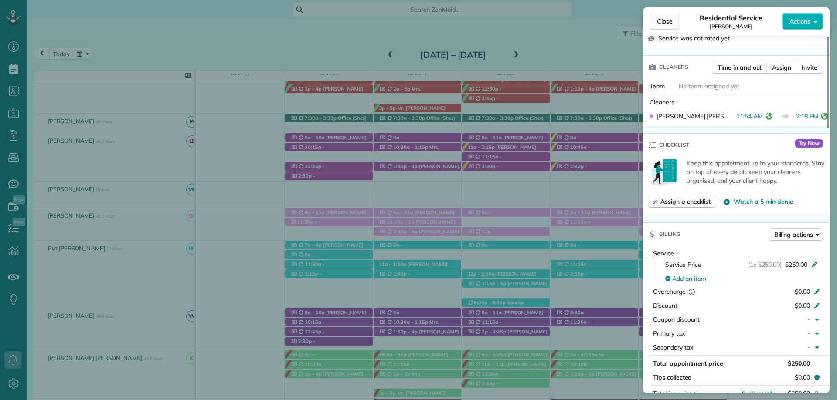
click at [670, 16] on button "Close" at bounding box center [664, 21] width 31 height 17
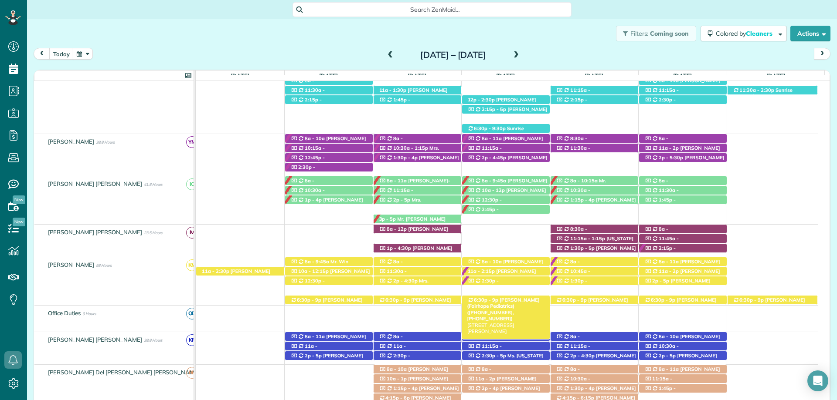
scroll to position [384, 0]
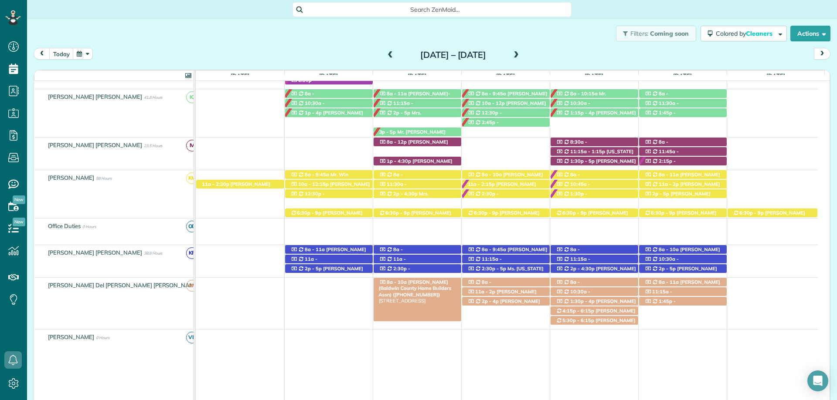
click at [429, 281] on span "Marsha Jordan (Baldwin County Home Builders Assn) (+12519289927)" at bounding box center [415, 288] width 72 height 19
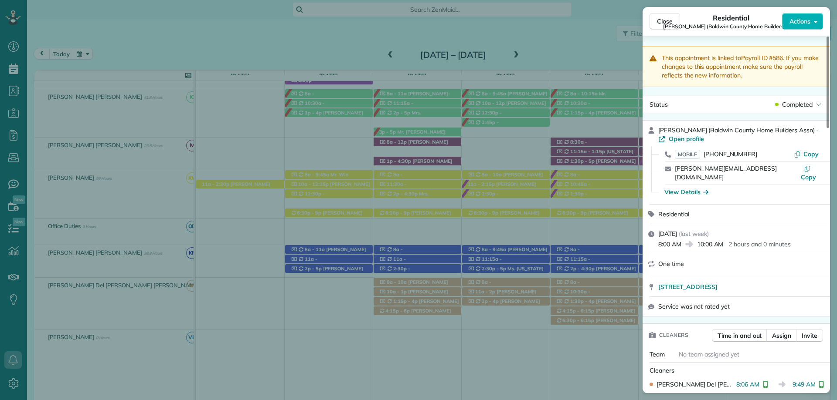
scroll to position [330, 0]
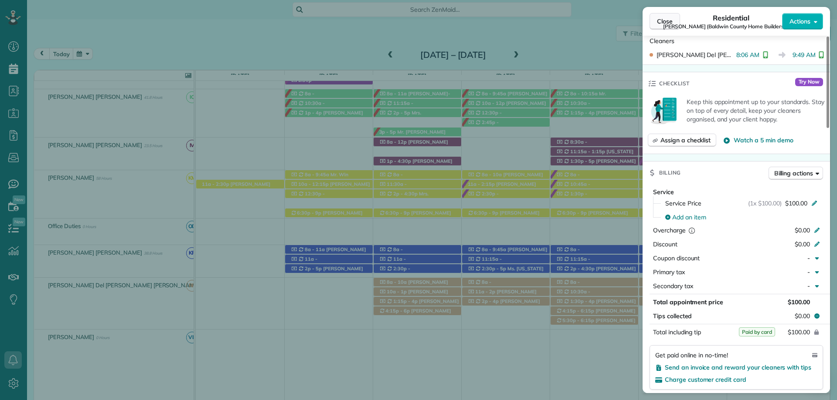
click at [663, 15] on button "Close" at bounding box center [664, 21] width 31 height 17
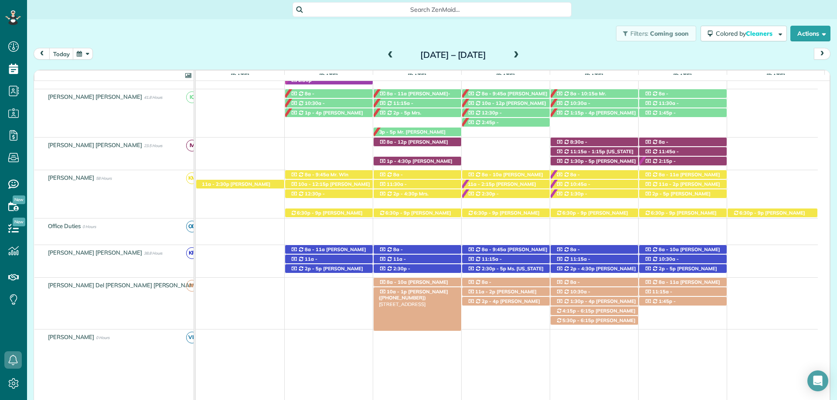
click at [430, 289] on div "10a - 1p Shay Hickey (+12146733294) 6637 South Winding Brook Drive - Fairhope, …" at bounding box center [417, 292] width 88 height 9
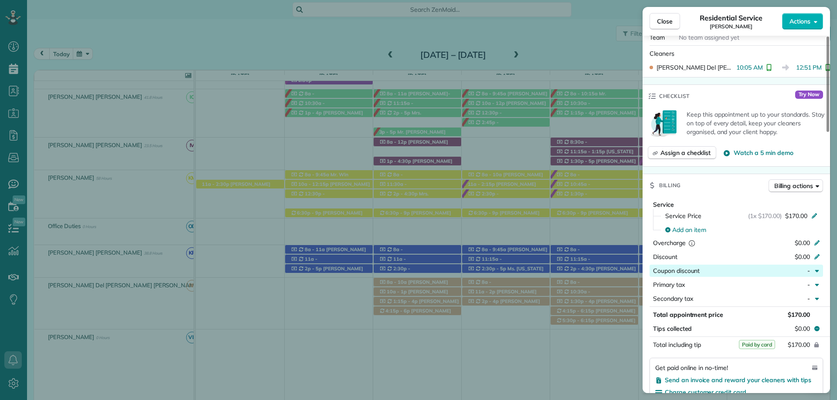
scroll to position [305, 0]
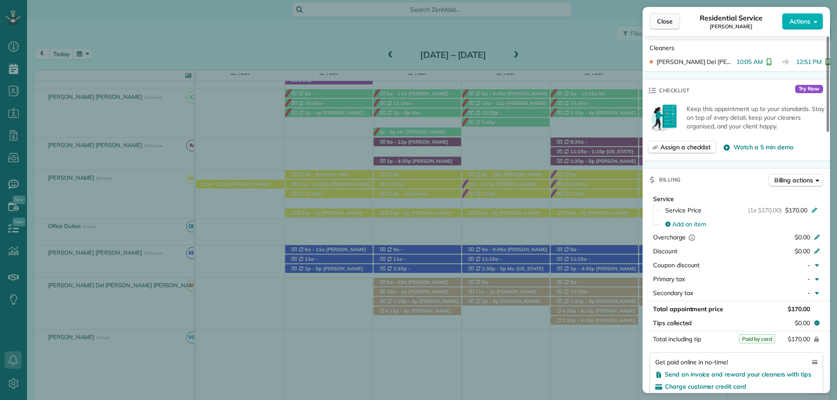
click at [662, 24] on span "Close" at bounding box center [665, 21] width 16 height 9
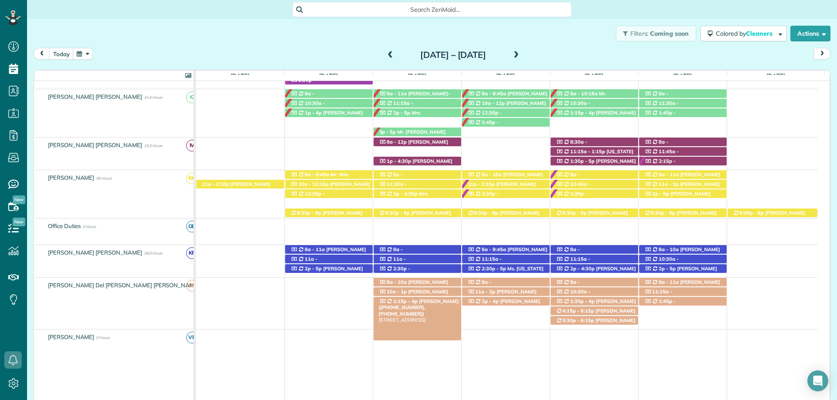
click at [424, 300] on span "Mrs. Amy Burt (+12512986196, +12513916159)" at bounding box center [419, 308] width 80 height 19
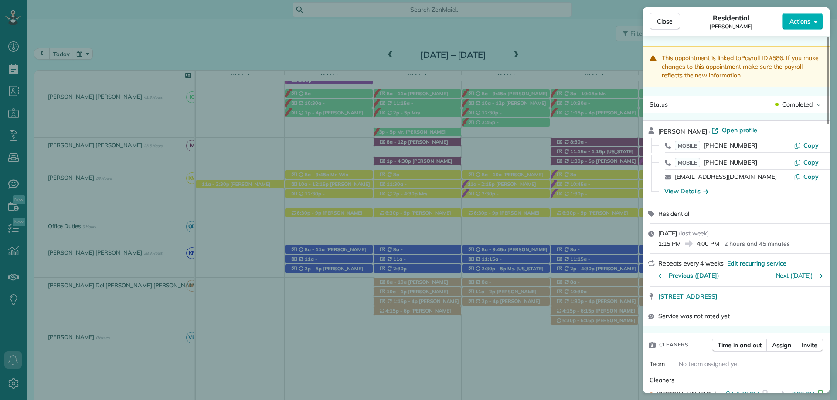
scroll to position [305, 0]
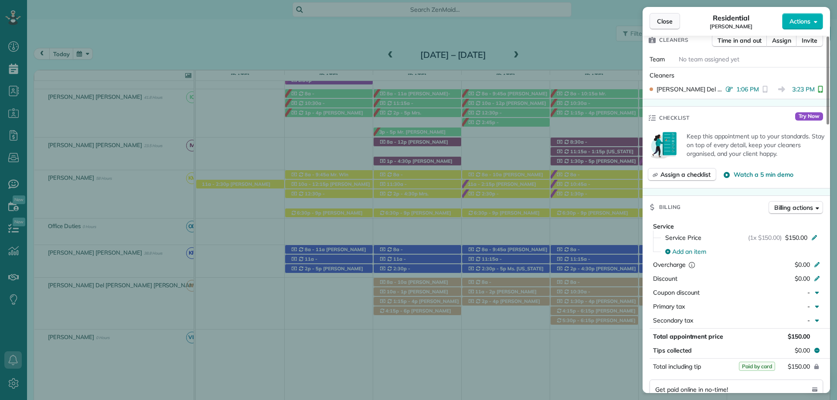
click at [668, 22] on span "Close" at bounding box center [665, 21] width 16 height 9
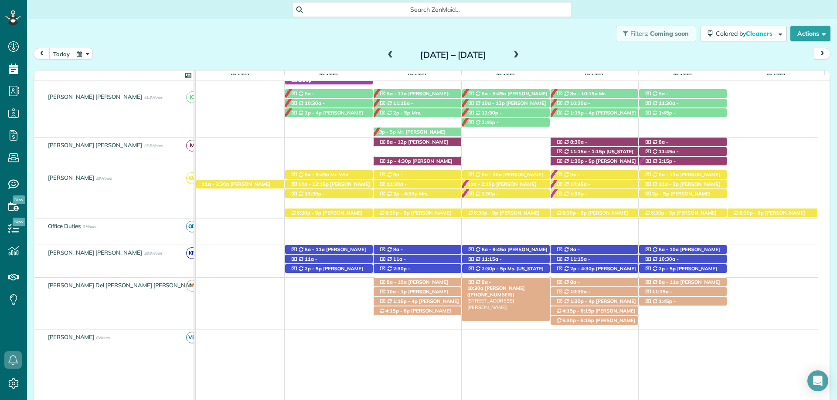
click at [518, 285] on span "[PERSON_NAME] ([PHONE_NUMBER])" at bounding box center [496, 291] width 58 height 12
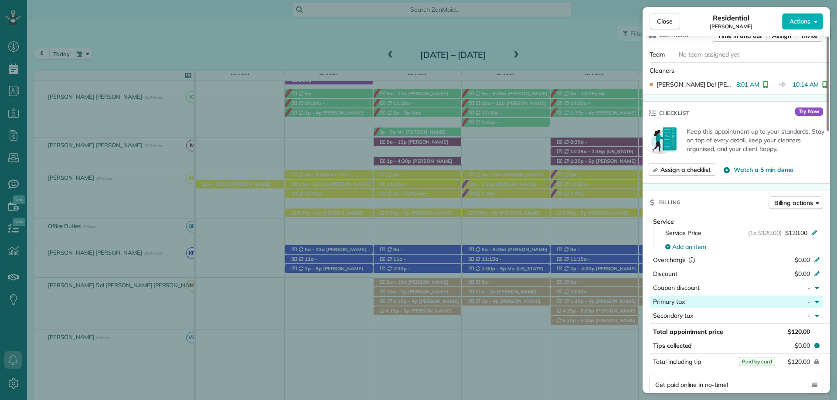
scroll to position [305, 0]
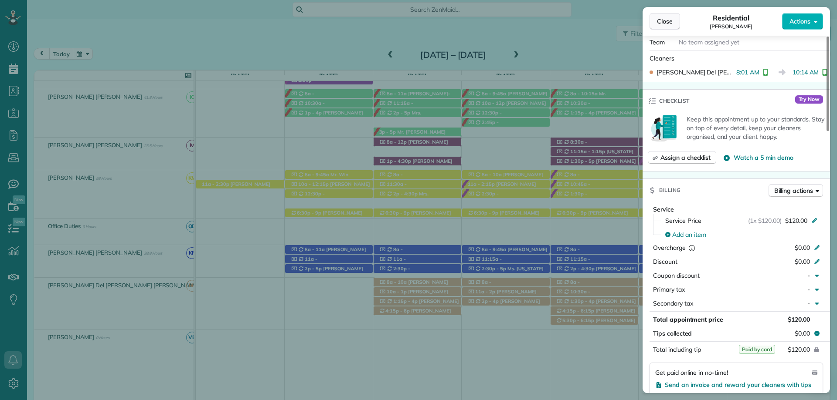
click at [662, 21] on span "Close" at bounding box center [665, 21] width 16 height 9
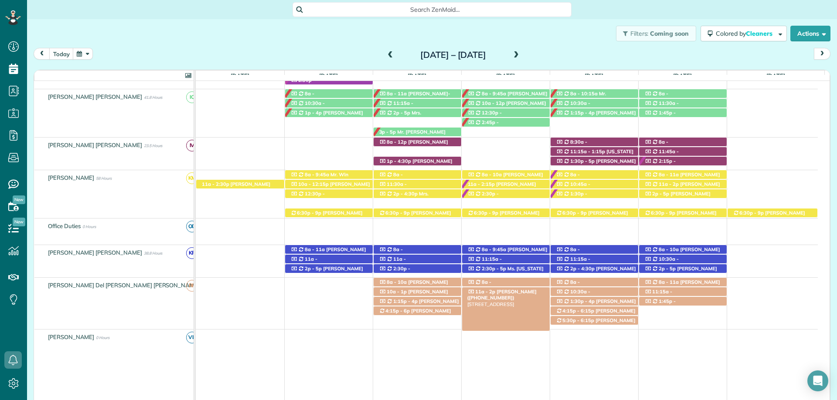
click at [516, 291] on span "Mrs. LeLe Fraser (+14048258669)" at bounding box center [501, 295] width 69 height 12
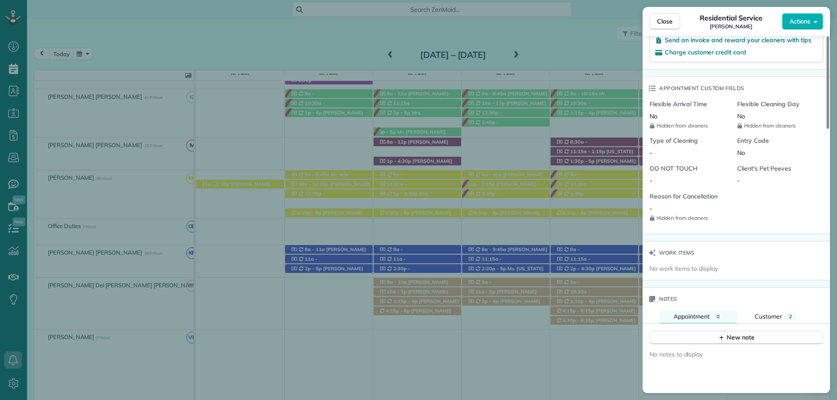
scroll to position [654, 0]
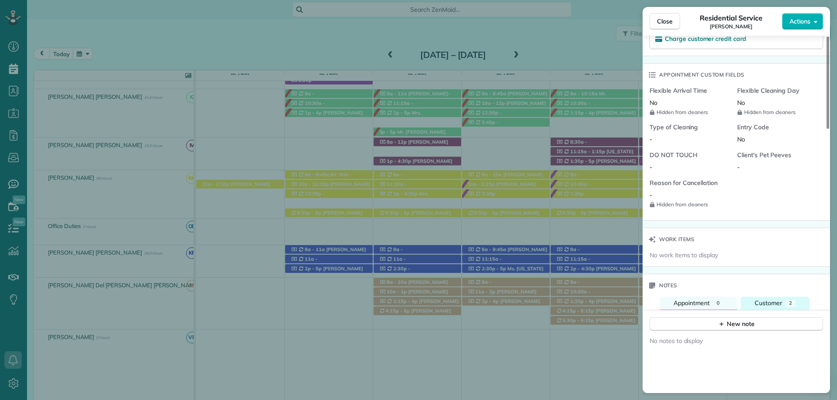
click at [764, 302] on span "Customer" at bounding box center [767, 303] width 27 height 8
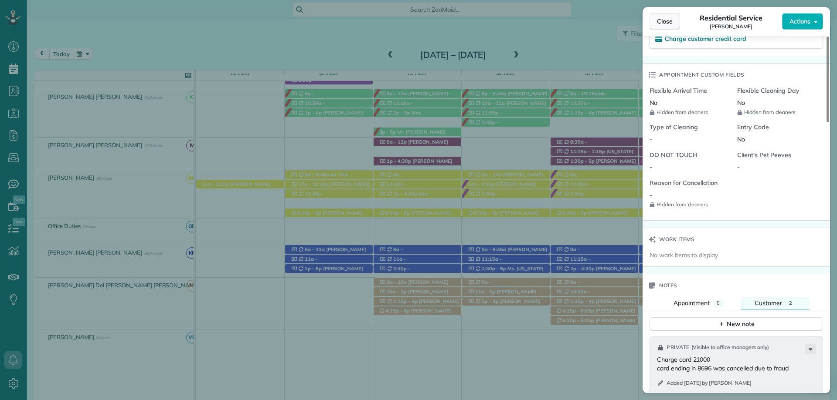
click at [672, 14] on button "Close" at bounding box center [664, 21] width 31 height 17
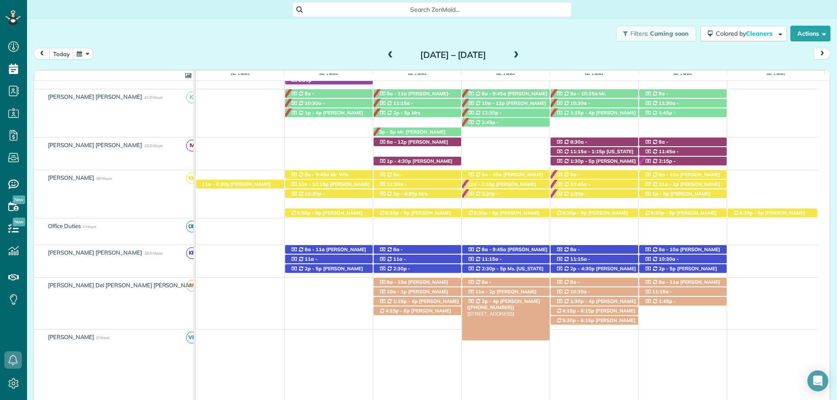
click at [497, 301] on span "Denise Breakfield (+12515914337)" at bounding box center [503, 305] width 73 height 12
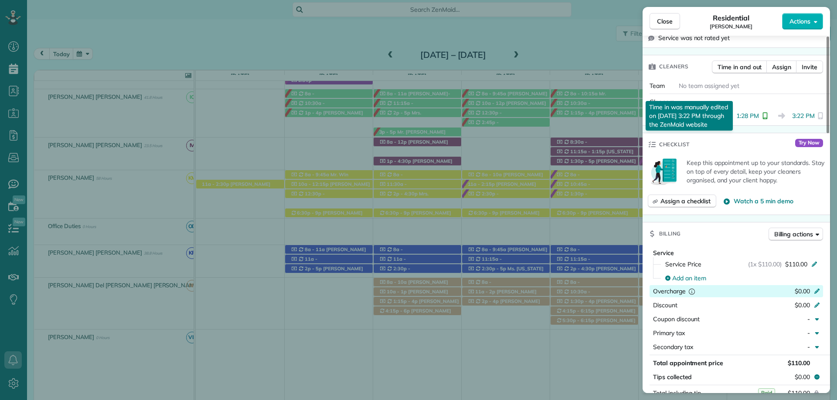
scroll to position [349, 0]
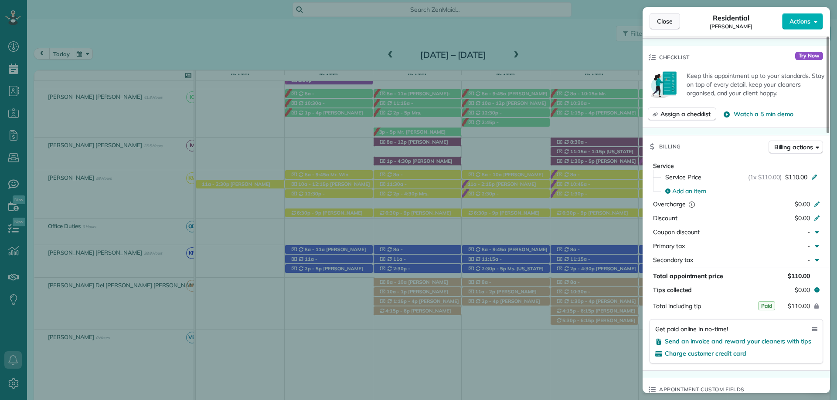
click at [664, 18] on span "Close" at bounding box center [665, 21] width 16 height 9
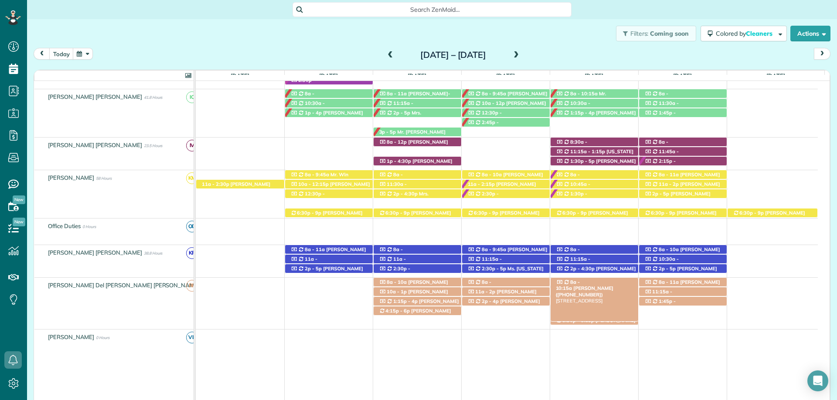
click at [611, 285] on span "Emily Steadham (+12519788445)" at bounding box center [585, 291] width 58 height 12
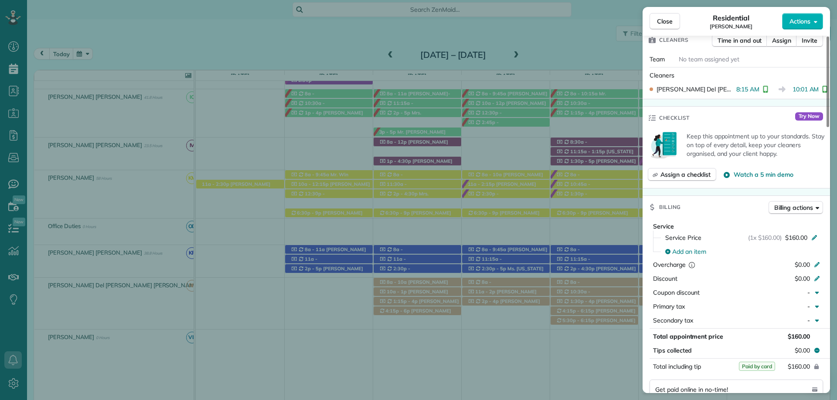
scroll to position [305, 0]
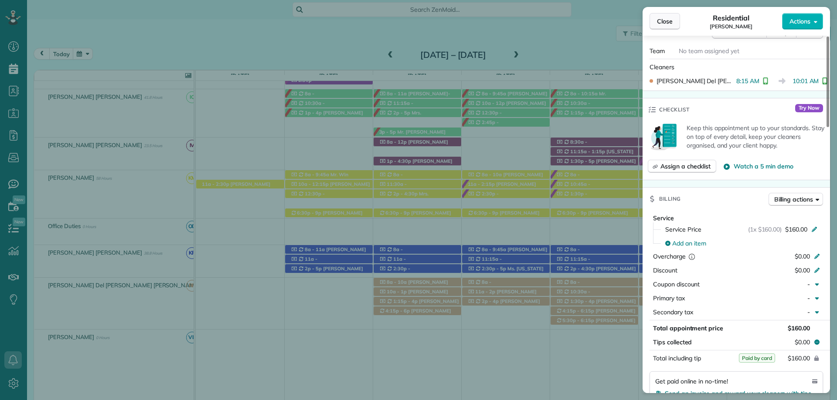
click at [666, 24] on span "Close" at bounding box center [665, 21] width 16 height 9
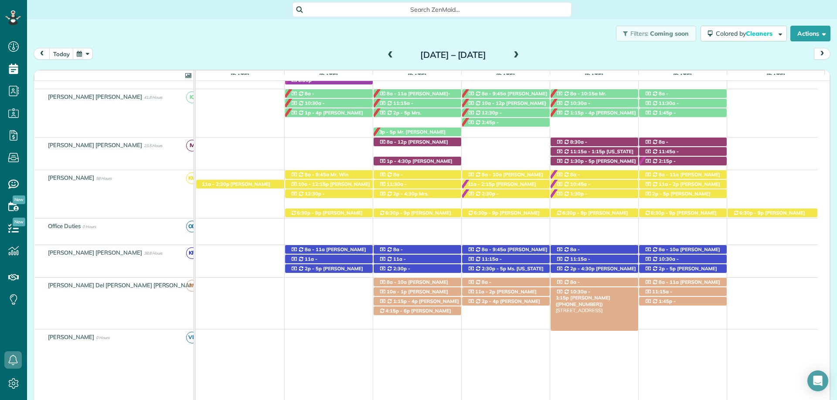
click at [610, 295] on span "[PERSON_NAME] ([PHONE_NUMBER])" at bounding box center [583, 301] width 54 height 12
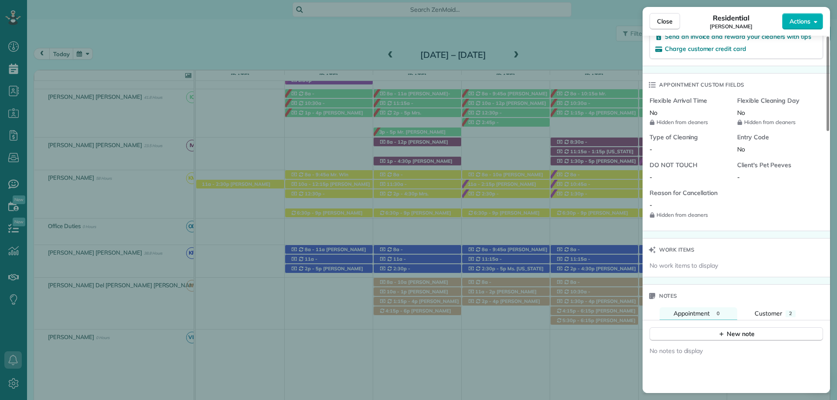
scroll to position [522, 0]
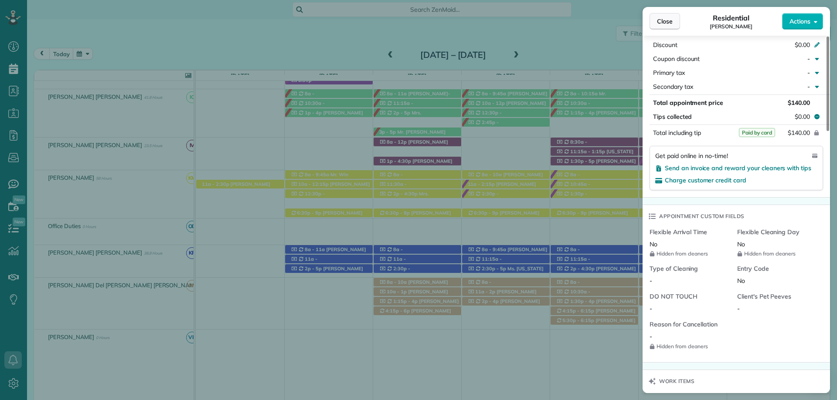
click at [658, 18] on span "Close" at bounding box center [665, 21] width 16 height 9
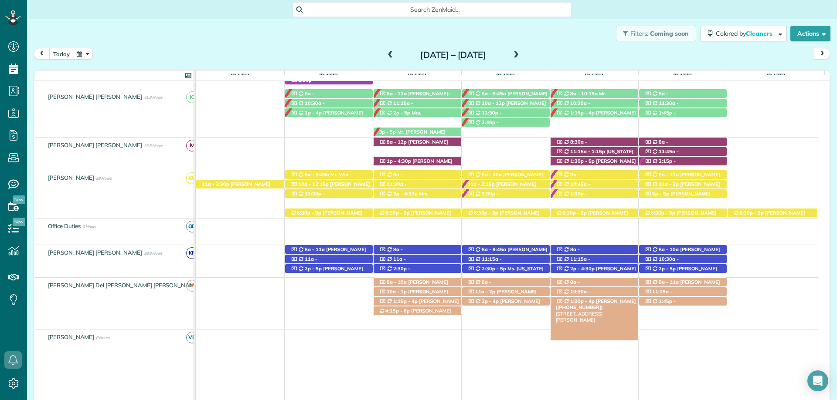
click at [606, 302] on span "Zack Chavers (+12514230264)" at bounding box center [596, 305] width 80 height 12
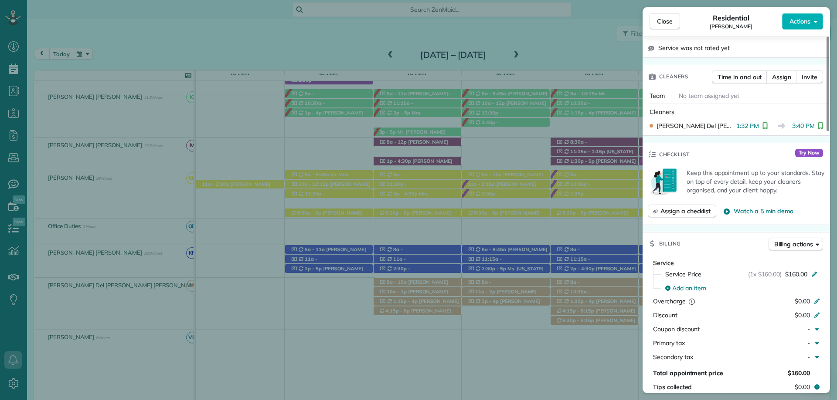
scroll to position [261, 0]
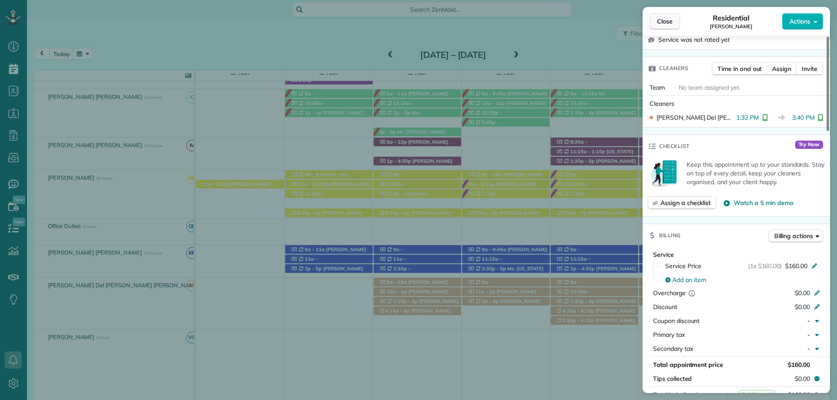
click at [668, 17] on span "Close" at bounding box center [665, 21] width 16 height 9
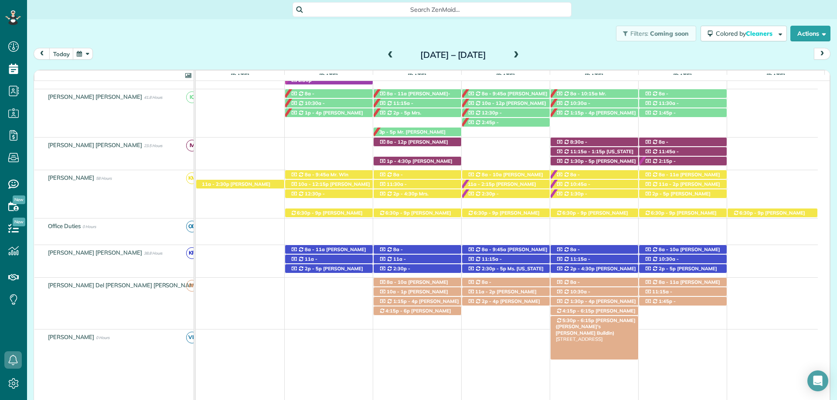
click at [605, 323] on span "[PERSON_NAME] ([PERSON_NAME]'s [PERSON_NAME] Buildin)" at bounding box center [596, 327] width 80 height 19
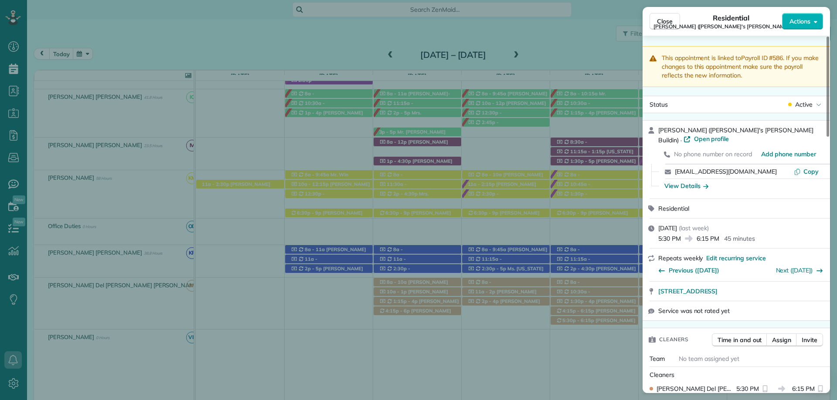
click at [662, 19] on span "Close" at bounding box center [665, 21] width 16 height 9
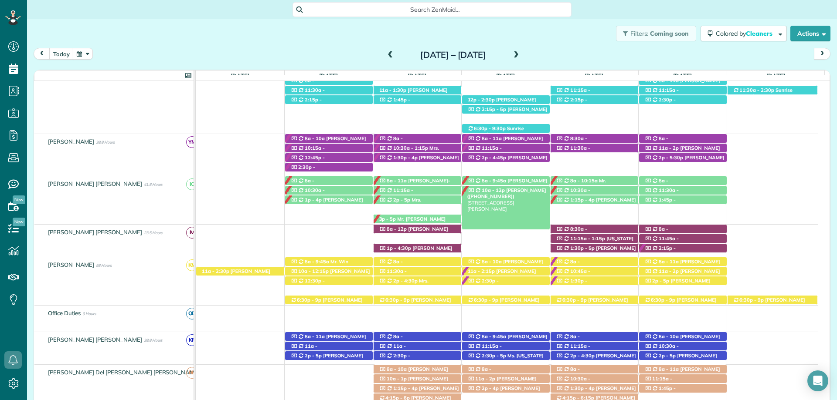
scroll to position [209, 0]
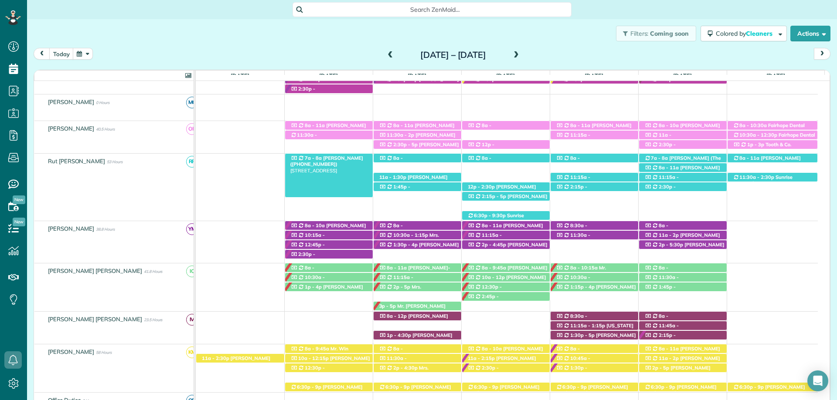
click at [352, 158] on span "[PERSON_NAME] ([PHONE_NUMBER])" at bounding box center [326, 161] width 73 height 12
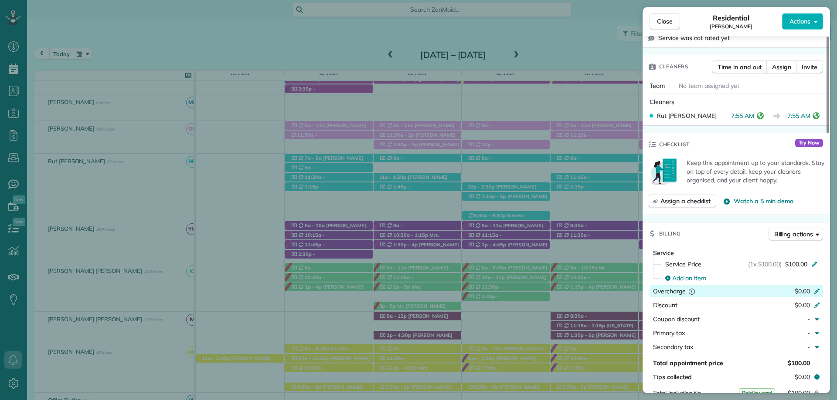
scroll to position [349, 0]
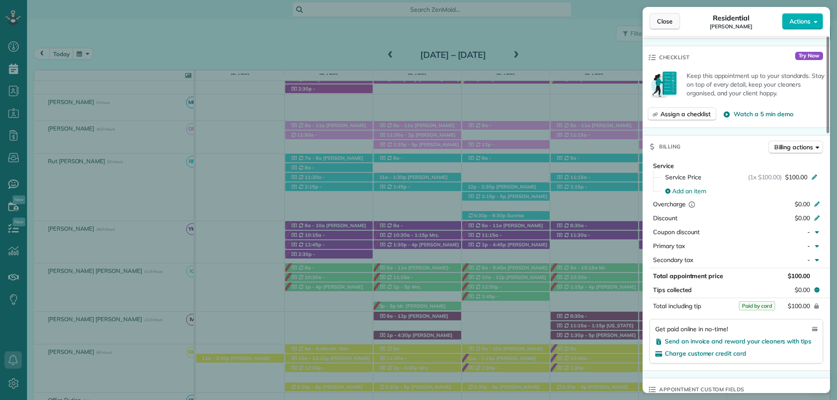
click at [658, 17] on button "Close" at bounding box center [664, 21] width 31 height 17
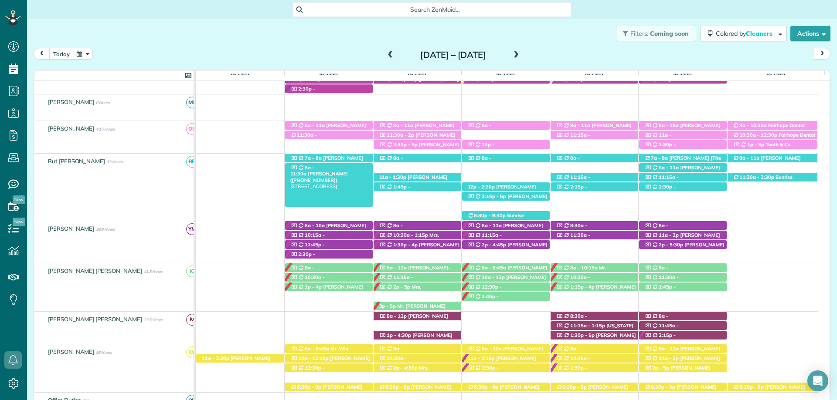
click at [348, 171] on span "[PERSON_NAME] ([PHONE_NUMBER])" at bounding box center [319, 177] width 58 height 12
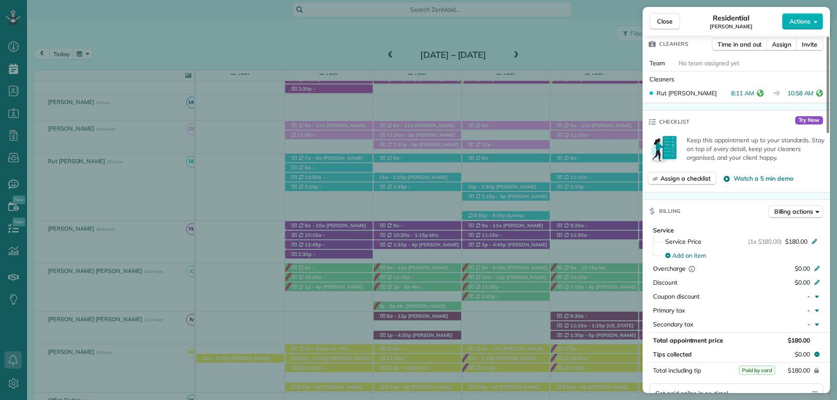
scroll to position [294, 0]
click at [665, 22] on span "Close" at bounding box center [665, 21] width 16 height 9
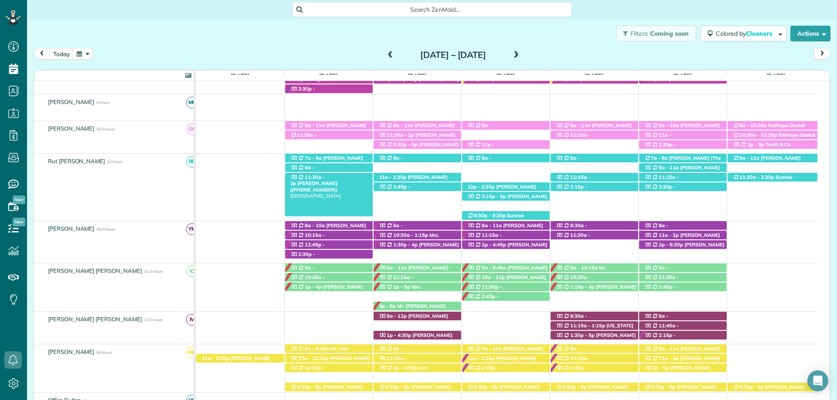
click at [328, 180] on span "Mrs. Wendy Butler (+12515102682)" at bounding box center [314, 186] width 48 height 12
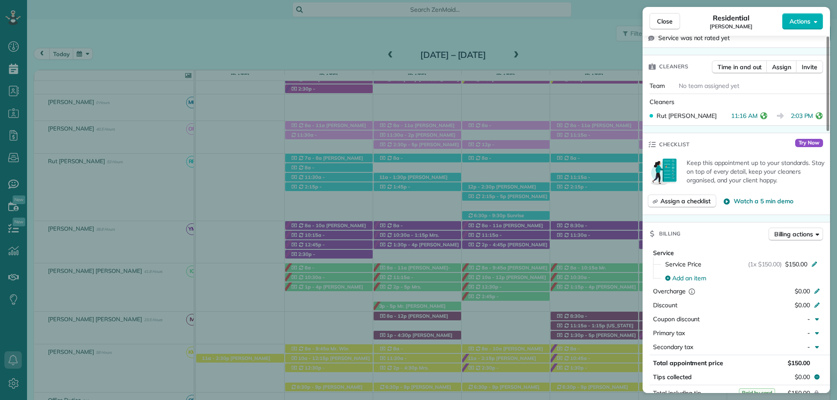
scroll to position [436, 0]
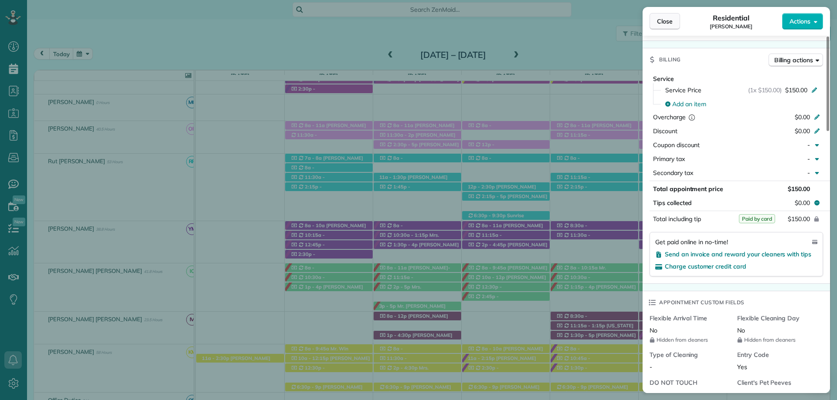
click at [657, 17] on span "Close" at bounding box center [665, 21] width 16 height 9
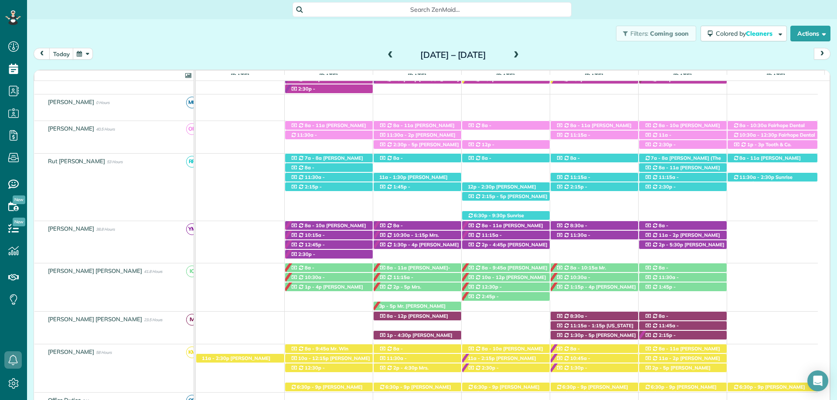
click at [345, 190] on span "Lindsay Wall (+18133952668)" at bounding box center [317, 196] width 54 height 12
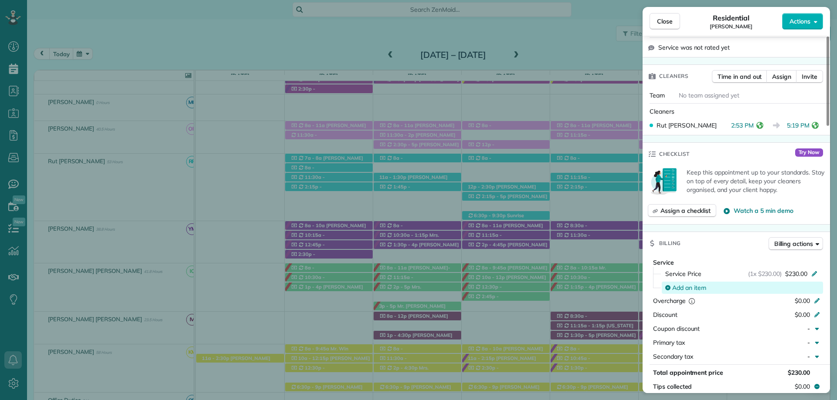
scroll to position [350, 0]
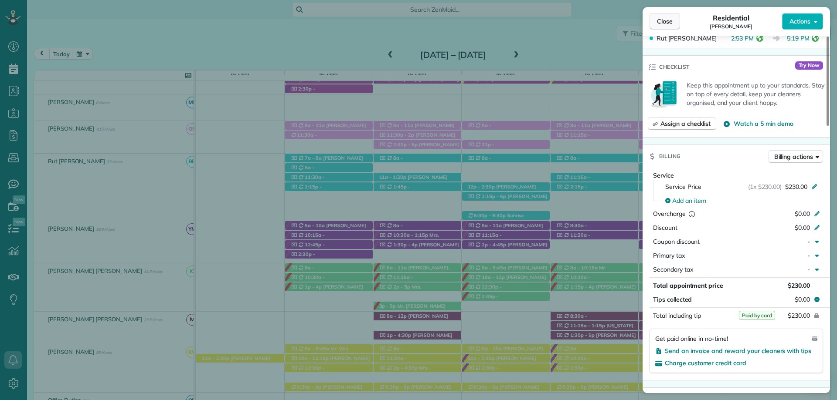
click at [665, 24] on span "Close" at bounding box center [665, 21] width 16 height 9
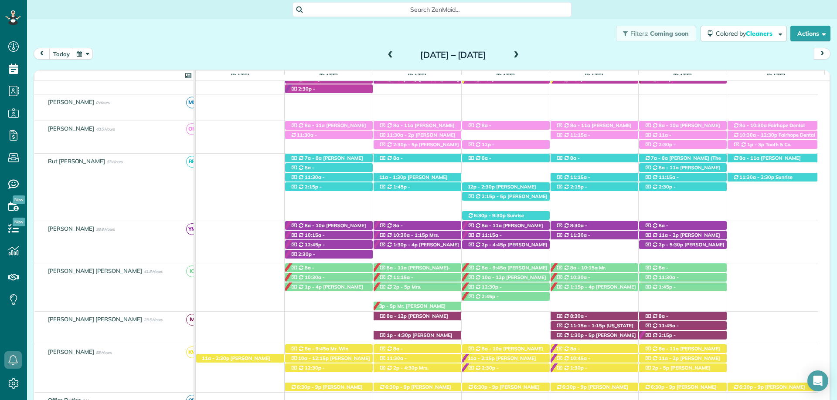
click at [435, 161] on span "[PERSON_NAME] ([PHONE_NUMBER])" at bounding box center [408, 167] width 58 height 12
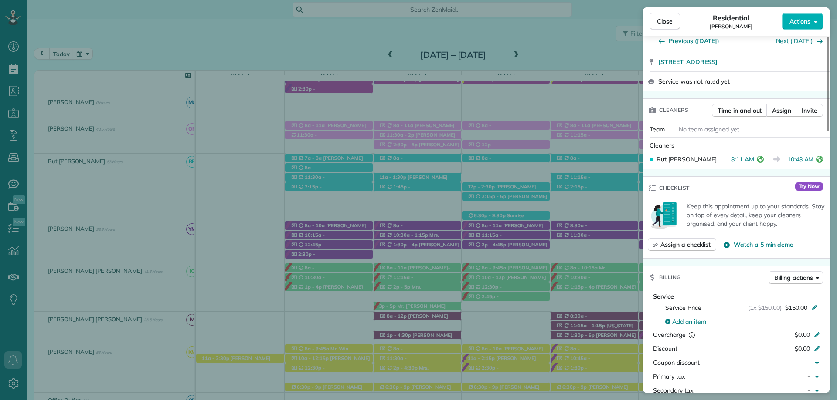
scroll to position [262, 0]
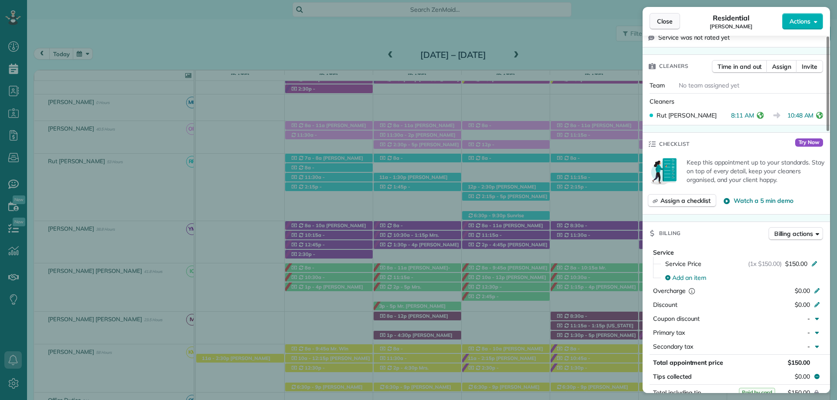
click at [664, 19] on span "Close" at bounding box center [665, 21] width 16 height 9
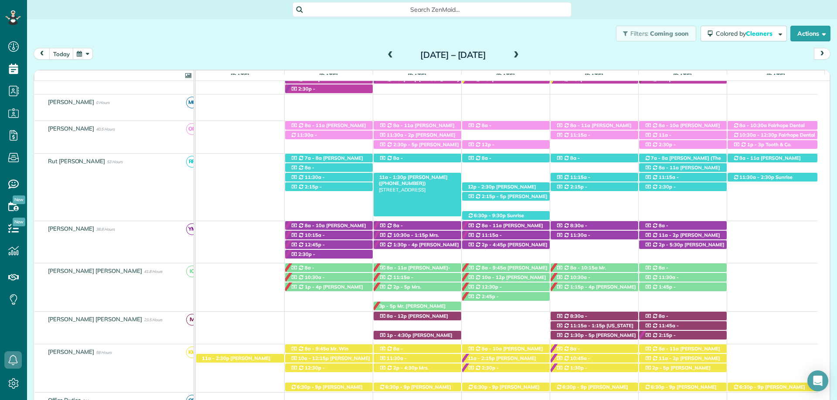
click at [425, 176] on span "[PERSON_NAME] ([PHONE_NUMBER])" at bounding box center [413, 180] width 69 height 12
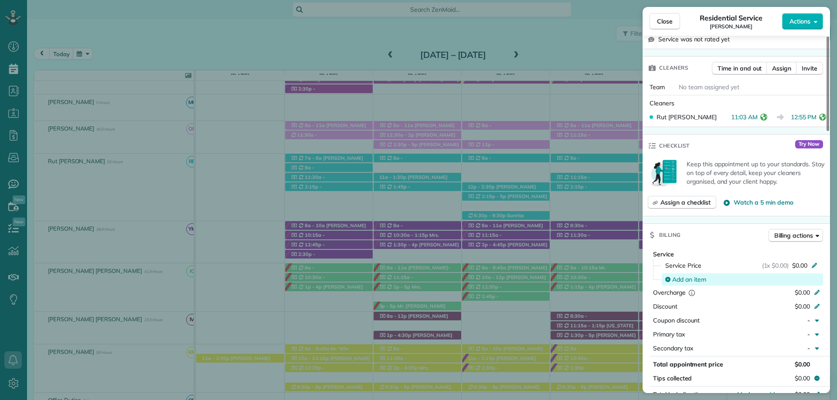
scroll to position [305, 0]
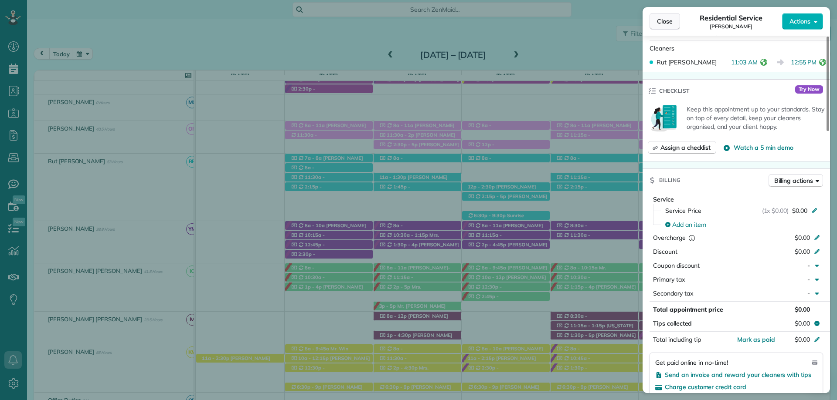
click at [658, 21] on span "Close" at bounding box center [665, 21] width 16 height 9
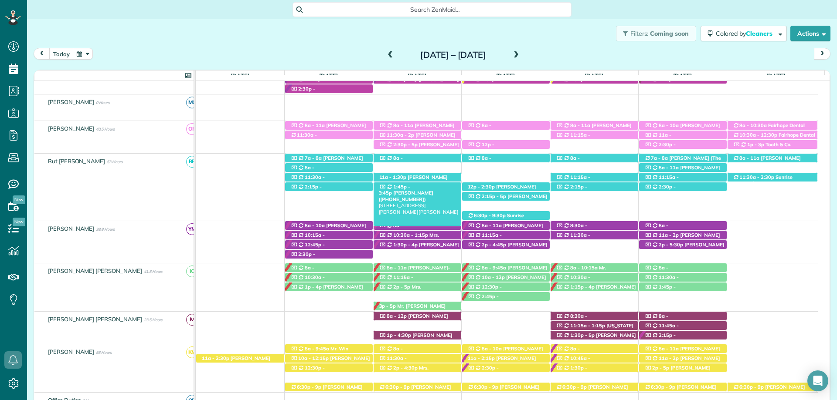
click at [411, 187] on span "1:45p - 3:45p" at bounding box center [395, 190] width 32 height 12
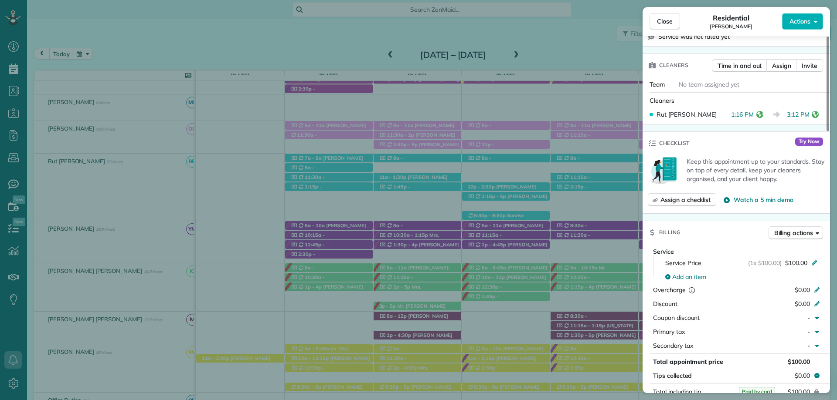
scroll to position [306, 0]
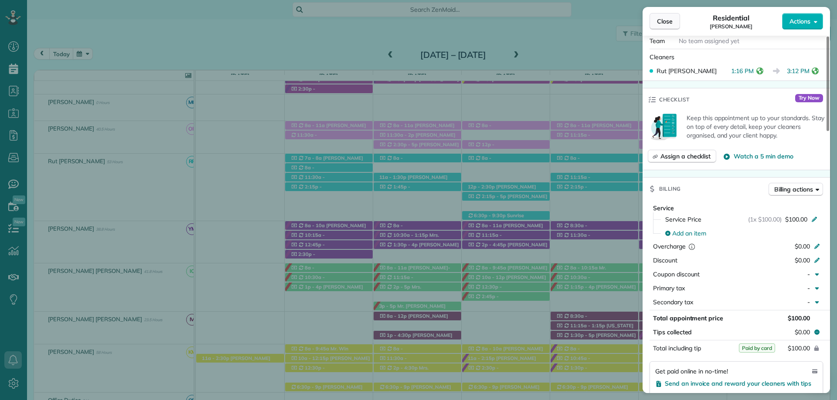
click at [656, 17] on button "Close" at bounding box center [664, 21] width 31 height 17
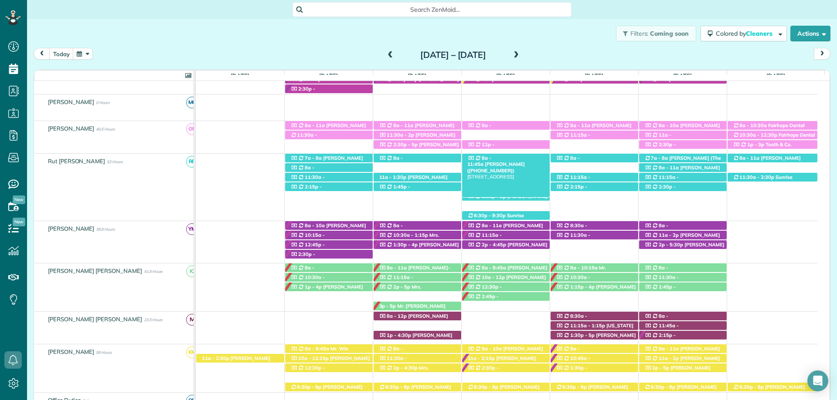
click at [524, 161] on span "Jennifer Heitman (+12512145572)" at bounding box center [496, 167] width 58 height 12
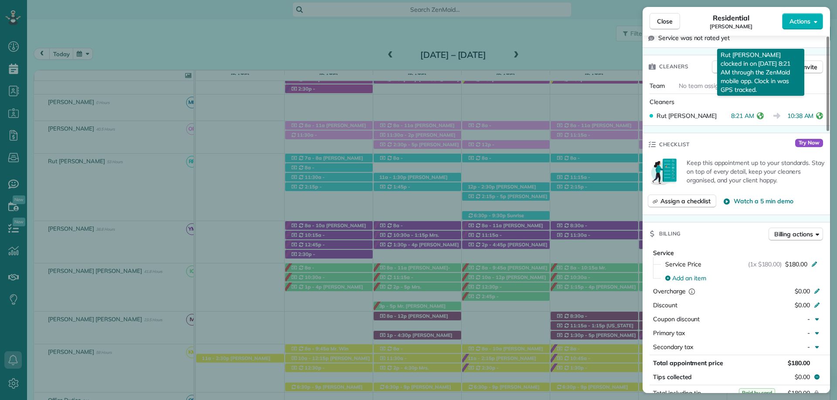
scroll to position [349, 0]
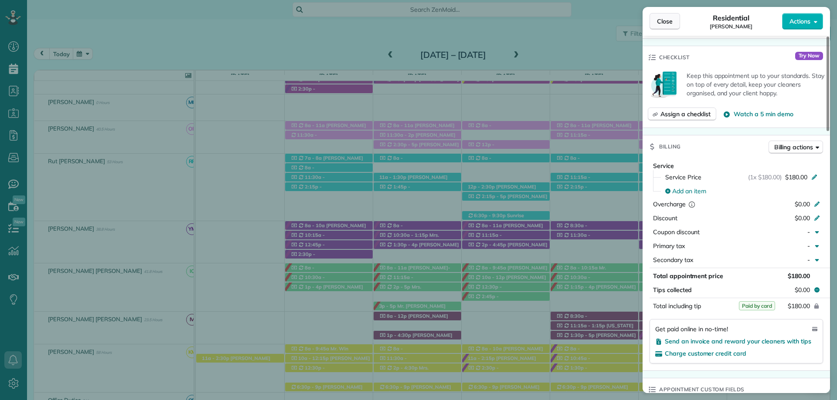
click at [661, 14] on button "Close" at bounding box center [664, 21] width 31 height 17
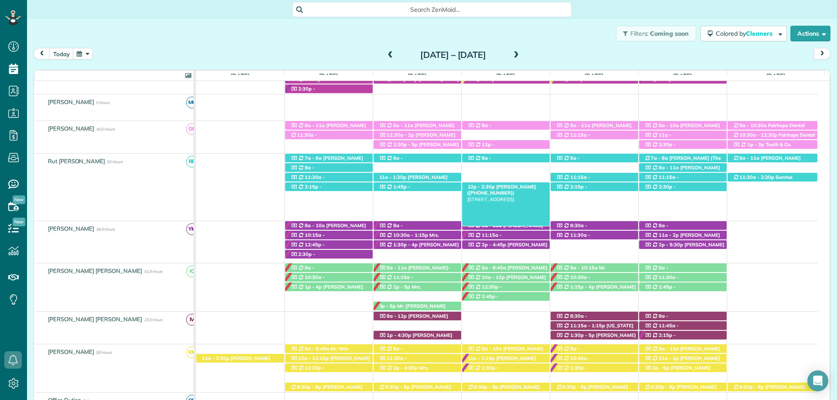
click at [515, 187] on span "[PERSON_NAME] ([PHONE_NUMBER])" at bounding box center [501, 190] width 69 height 12
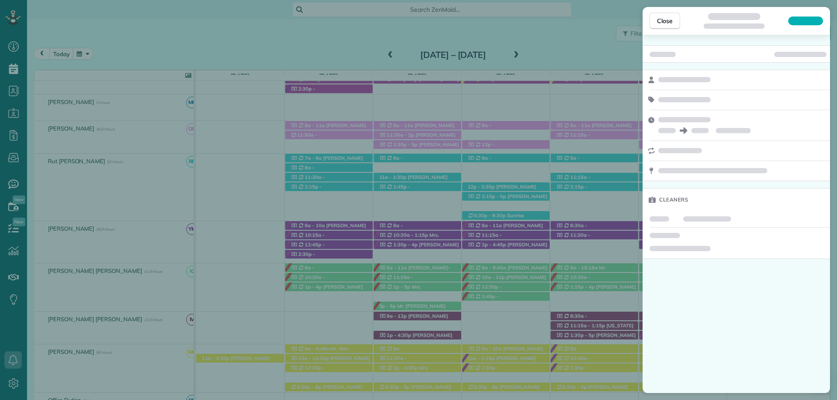
click at [665, 19] on span "Close" at bounding box center [665, 21] width 16 height 9
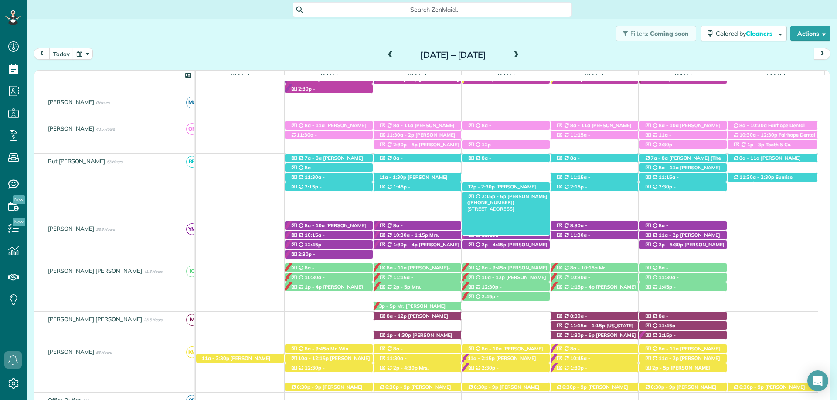
click at [506, 196] on span "Tiffany Williams (+15073202682)" at bounding box center [507, 199] width 80 height 12
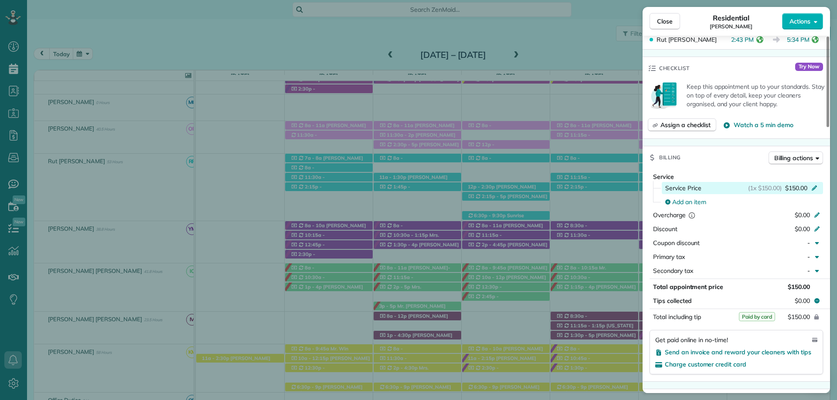
scroll to position [349, 0]
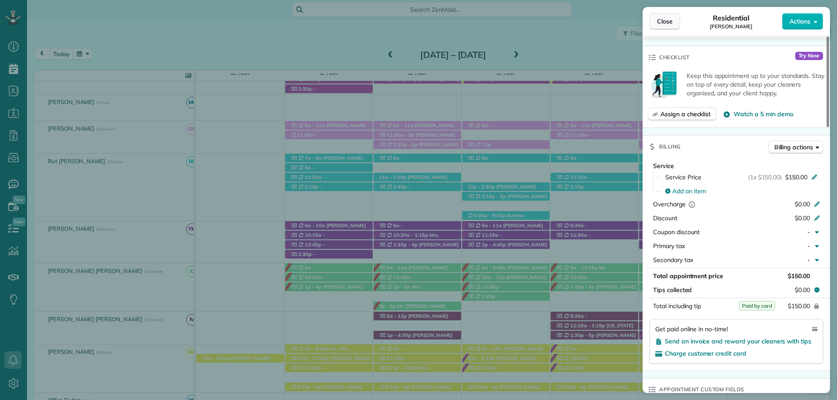
click at [667, 20] on span "Close" at bounding box center [665, 21] width 16 height 9
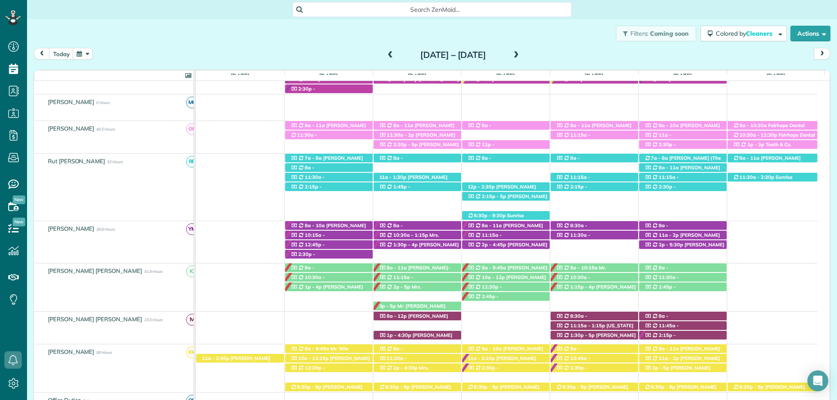
click at [514, 214] on span "Sunrise Dermatology ([PHONE_NUMBER])" at bounding box center [506, 219] width 78 height 12
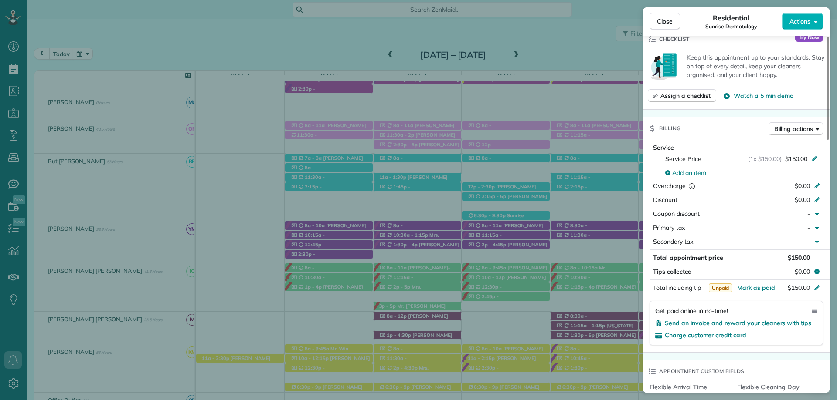
scroll to position [397, 0]
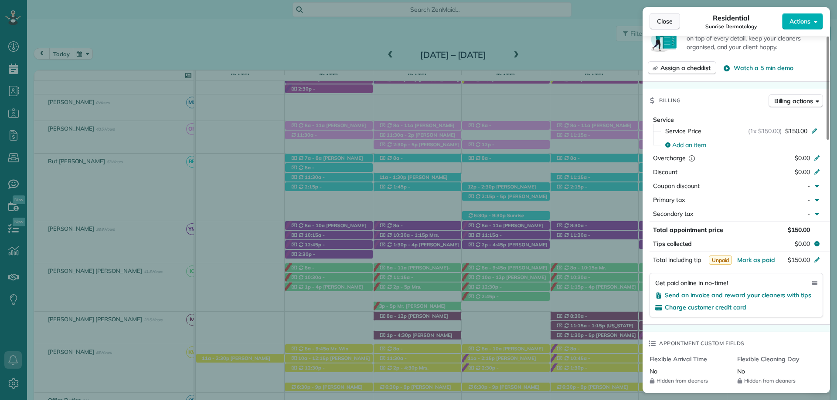
click at [664, 27] on button "Close" at bounding box center [664, 21] width 31 height 17
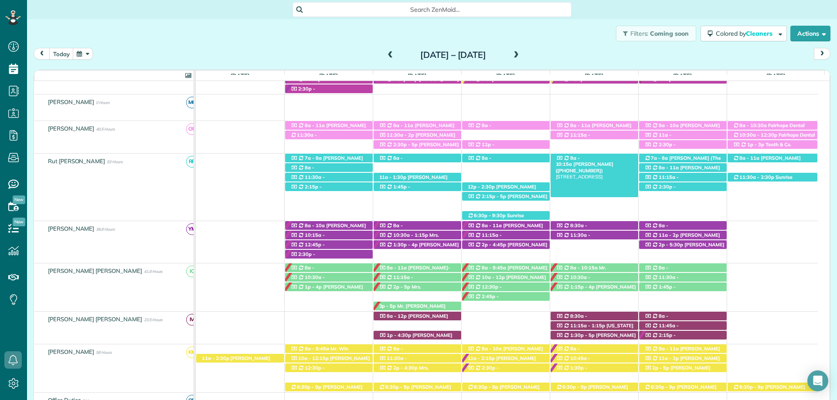
click at [599, 161] on span "Chris McClanahan (+13143721810)" at bounding box center [585, 167] width 58 height 12
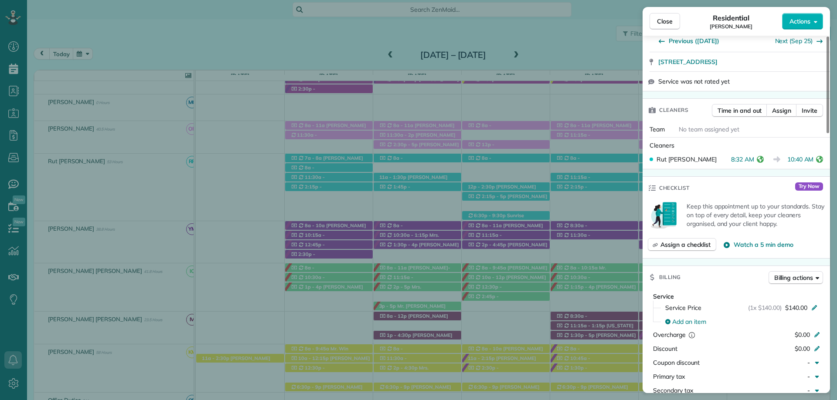
scroll to position [305, 0]
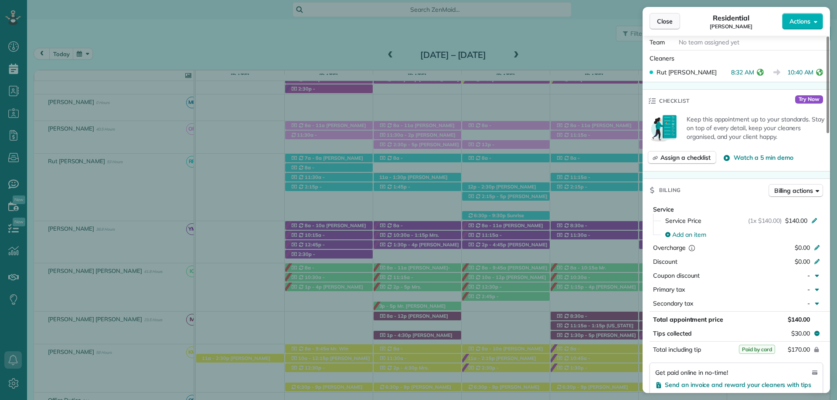
click at [664, 20] on span "Close" at bounding box center [665, 21] width 16 height 9
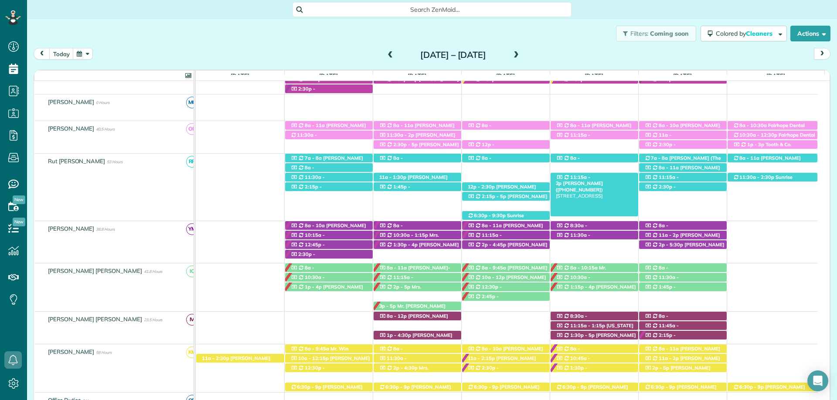
click at [603, 180] on span "[PERSON_NAME] ([PHONE_NUMBER])" at bounding box center [580, 186] width 48 height 12
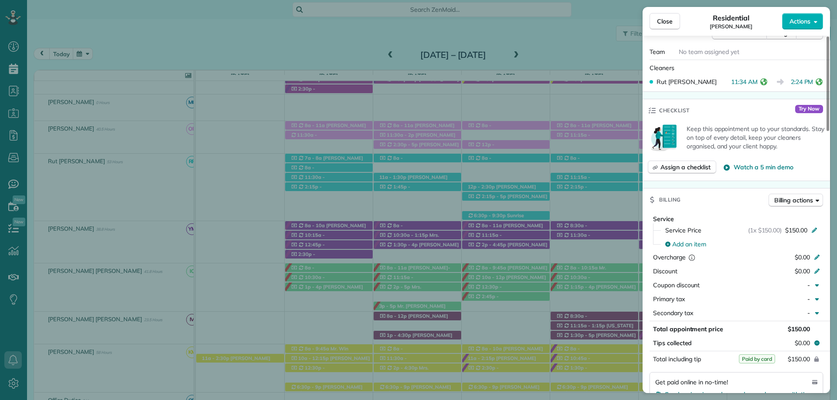
scroll to position [305, 0]
click at [663, 26] on button "Close" at bounding box center [664, 21] width 31 height 17
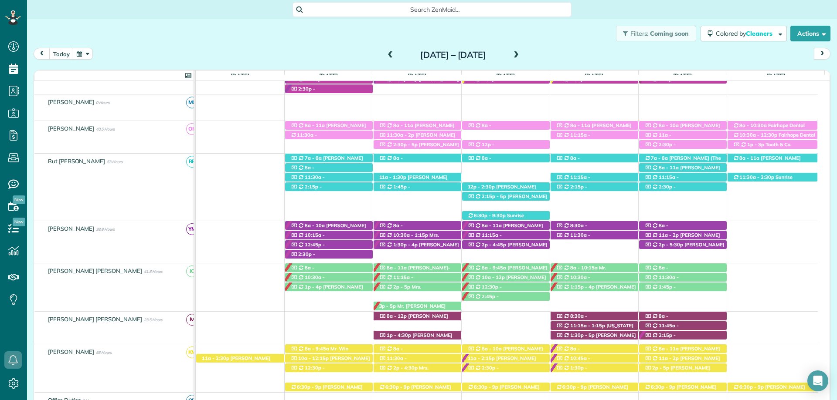
click at [610, 190] on span "Candace Jennings (+14234266770)" at bounding box center [583, 196] width 54 height 12
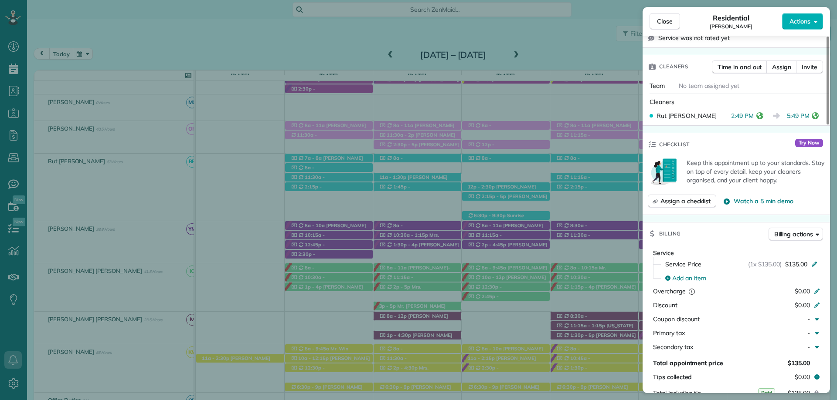
scroll to position [349, 0]
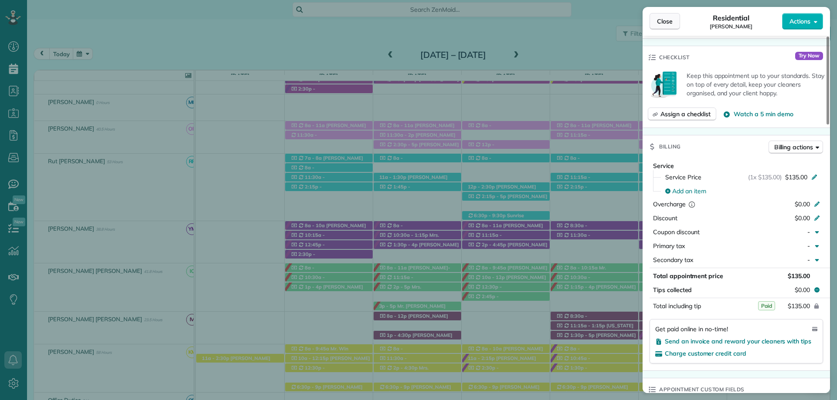
click at [665, 20] on span "Close" at bounding box center [665, 21] width 16 height 9
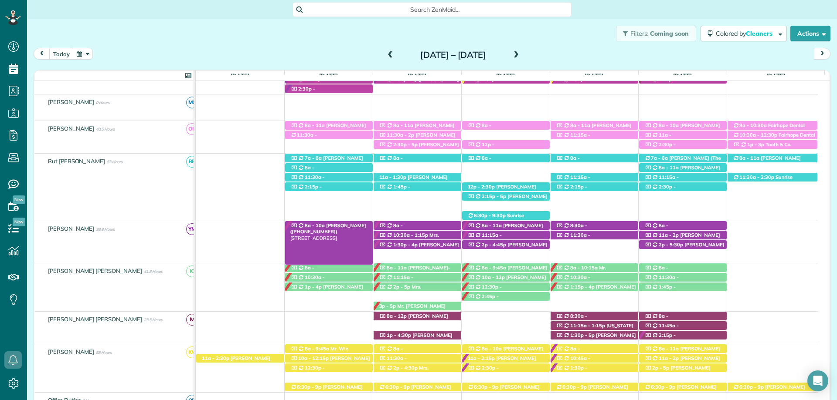
click at [327, 225] on span "Nadine Baskin (+19014879964)" at bounding box center [328, 229] width 76 height 12
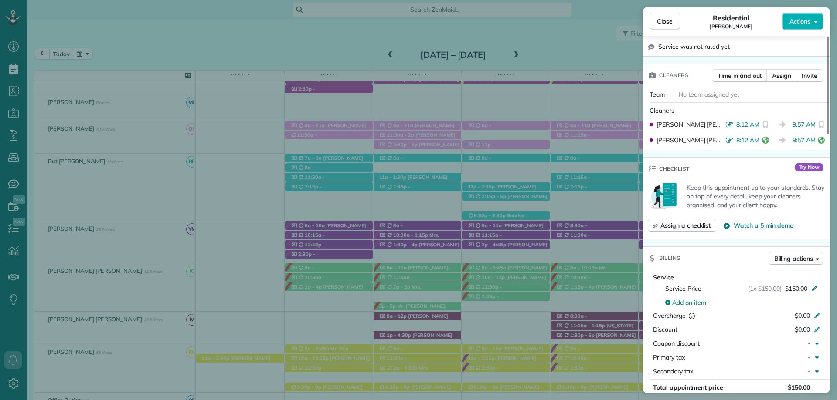
scroll to position [349, 0]
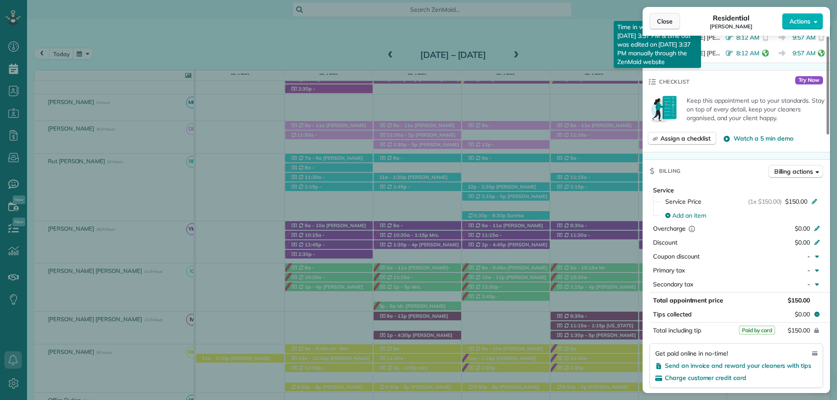
click at [670, 19] on span "Close" at bounding box center [665, 21] width 16 height 9
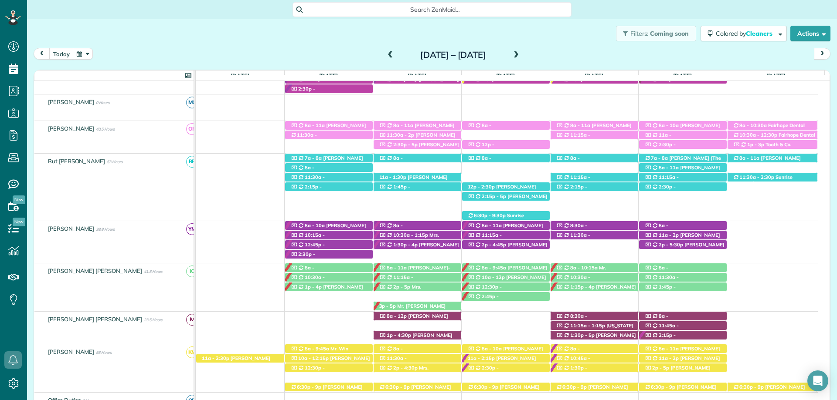
click at [348, 238] on span "Valerie Schwan (+16789105131)" at bounding box center [319, 244] width 58 height 12
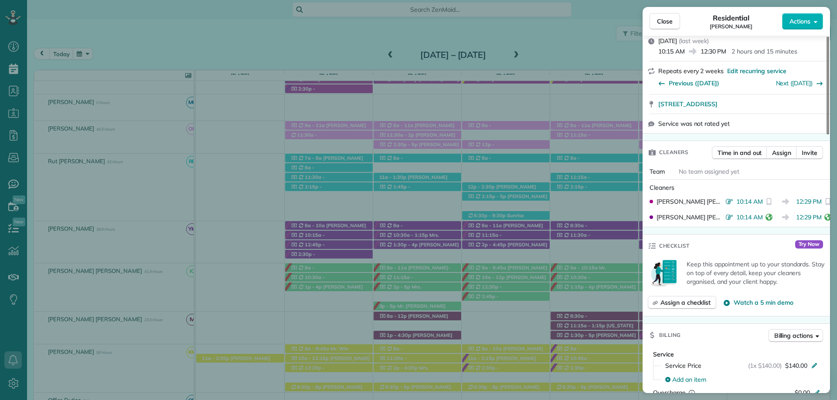
scroll to position [350, 0]
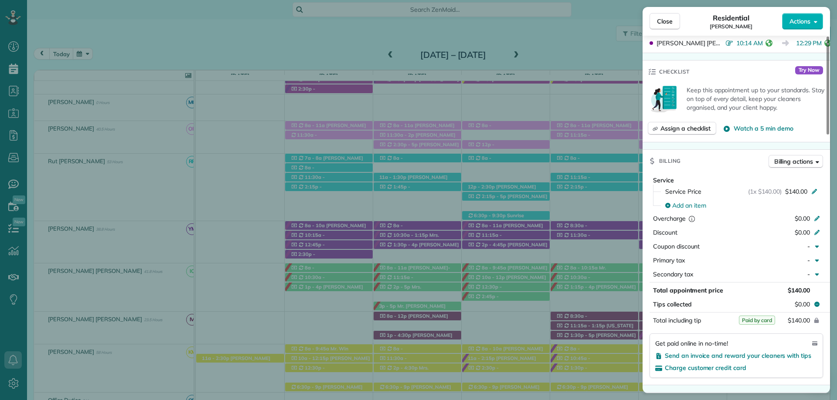
click at [671, 20] on span "Close" at bounding box center [665, 21] width 16 height 9
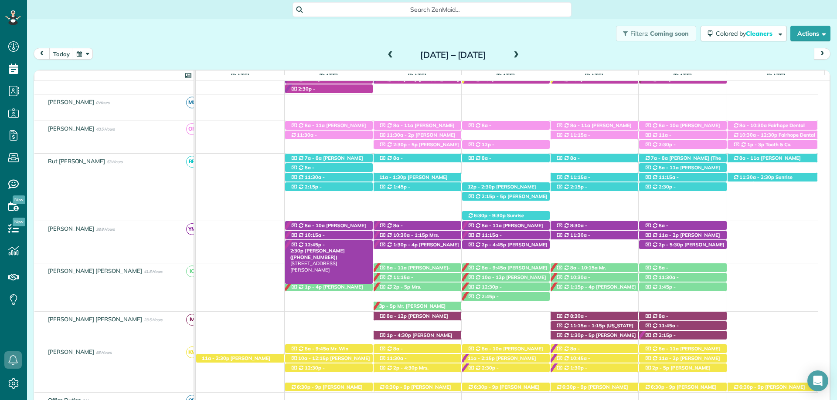
click at [345, 248] on span "Mrs. Janet Langley (+12514238195)" at bounding box center [317, 254] width 54 height 12
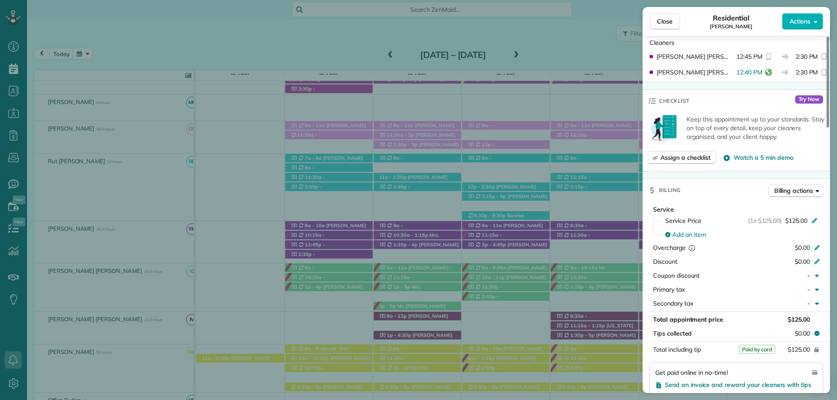
scroll to position [408, 0]
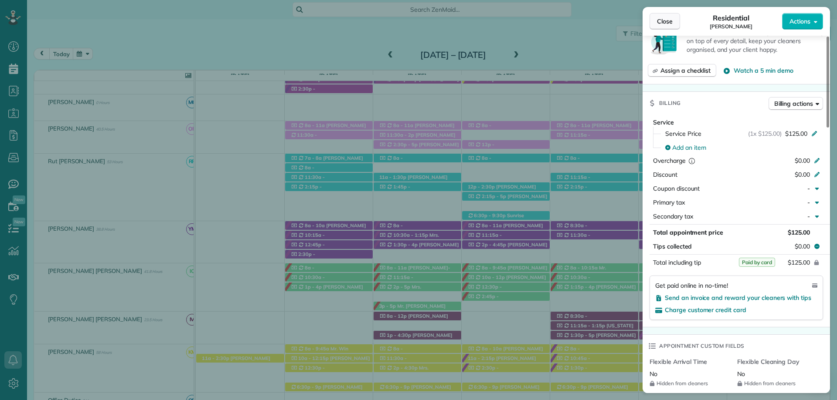
click at [670, 20] on span "Close" at bounding box center [665, 21] width 16 height 9
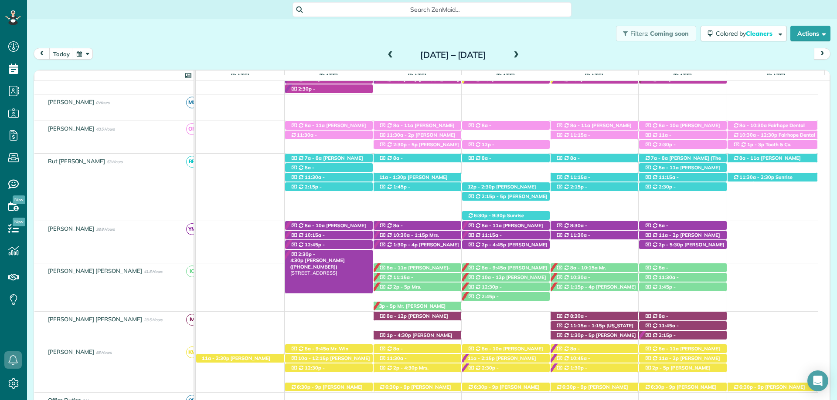
click at [345, 258] on span "[PERSON_NAME] ([PHONE_NUMBER])" at bounding box center [317, 264] width 54 height 12
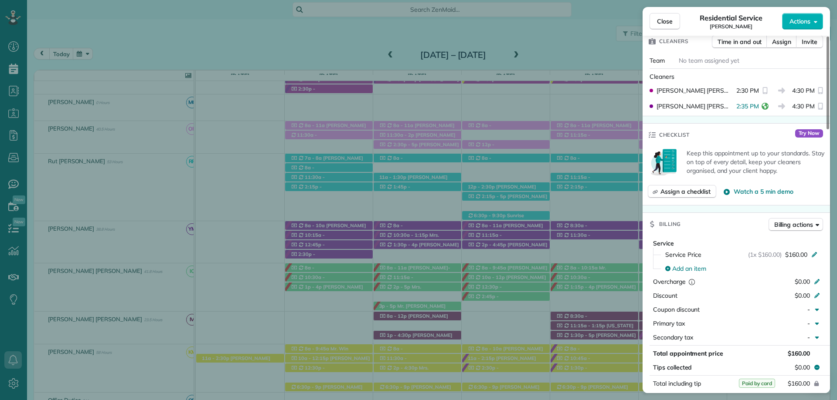
scroll to position [309, 0]
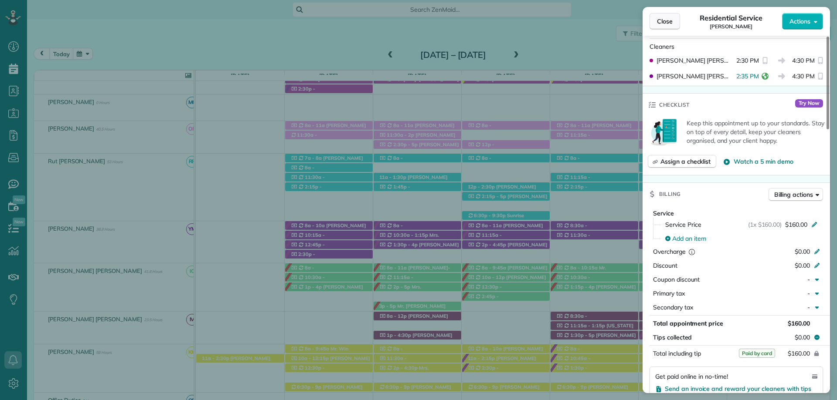
click at [665, 18] on span "Close" at bounding box center [665, 21] width 16 height 9
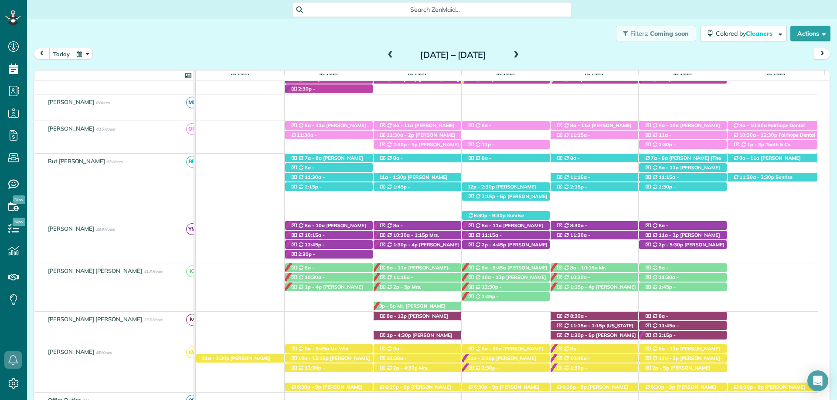
click at [426, 226] on body "Dashboard Scheduling Calendar View List View Dispatch View - Weekly scheduling …" at bounding box center [418, 200] width 837 height 400
click at [427, 229] on span "Mrs. Jennie Breslin (+12516057767)" at bounding box center [408, 235] width 58 height 12
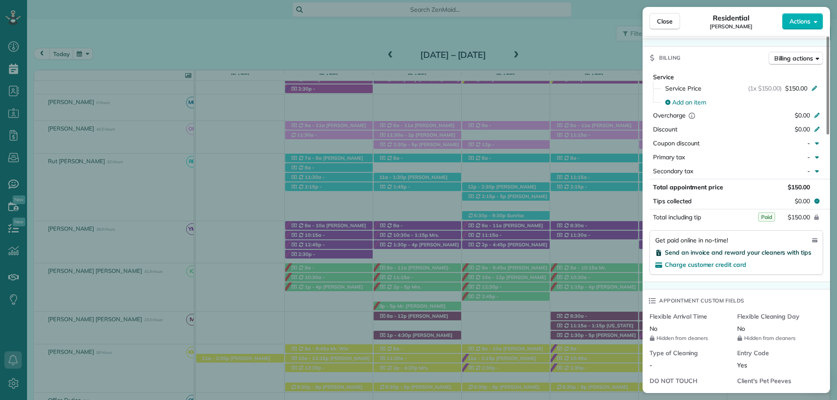
scroll to position [479, 0]
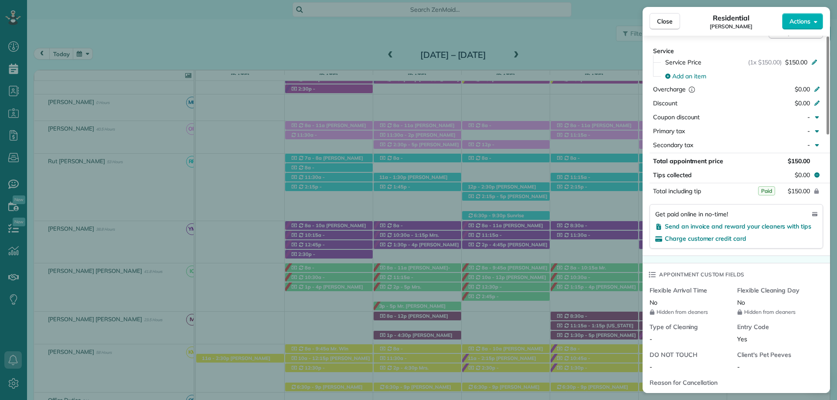
click at [665, 21] on span "Close" at bounding box center [665, 21] width 16 height 9
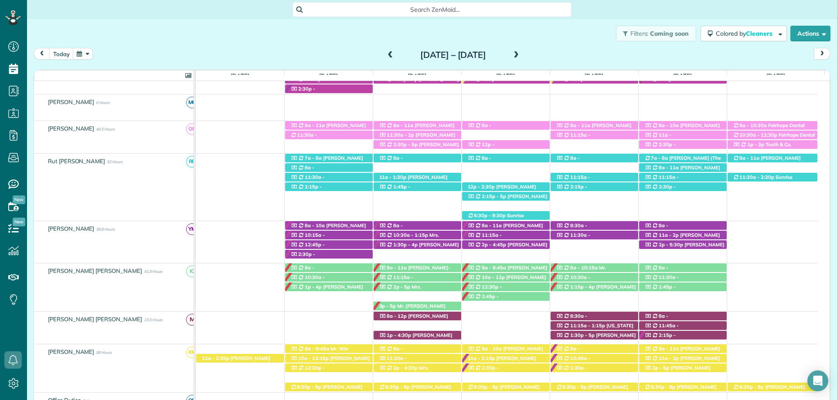
click at [436, 236] on div "Close Residential Jennie Breslin Actions This appointment is linked to Payroll …" at bounding box center [418, 200] width 837 height 400
click at [423, 236] on span "Mrs. Kayla Roof (+18587754179)" at bounding box center [409, 241] width 60 height 19
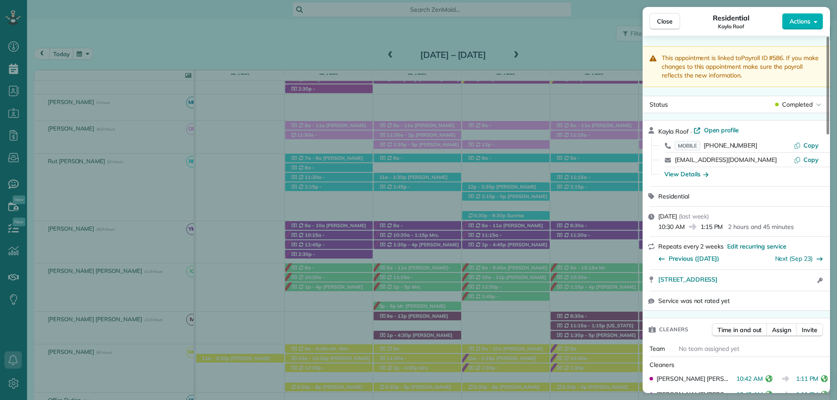
scroll to position [436, 0]
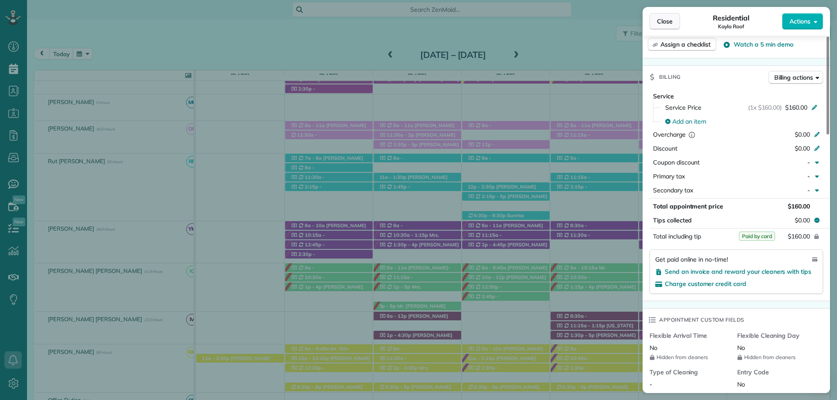
click at [665, 17] on button "Close" at bounding box center [664, 21] width 31 height 17
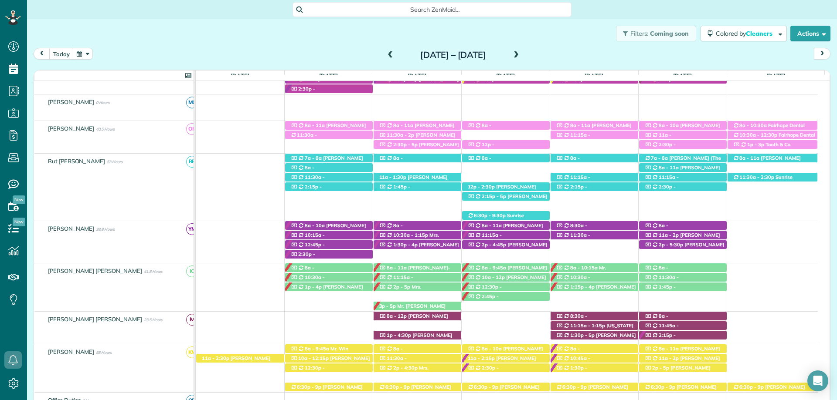
click at [426, 246] on span "Mrs. Lisa Ludwig (+15044951597)" at bounding box center [419, 248] width 80 height 12
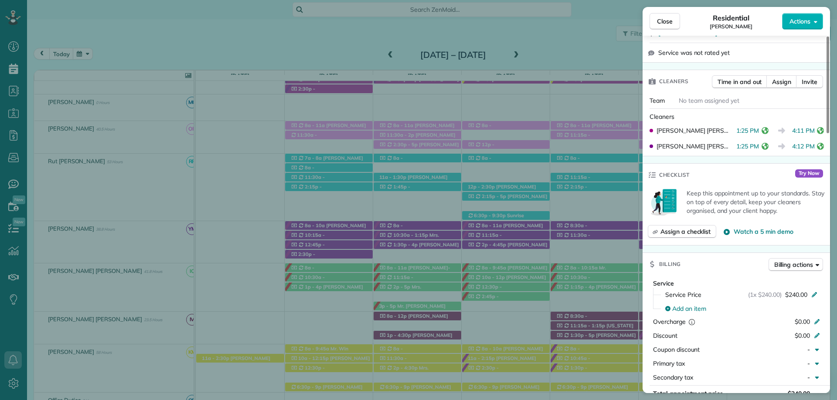
scroll to position [305, 0]
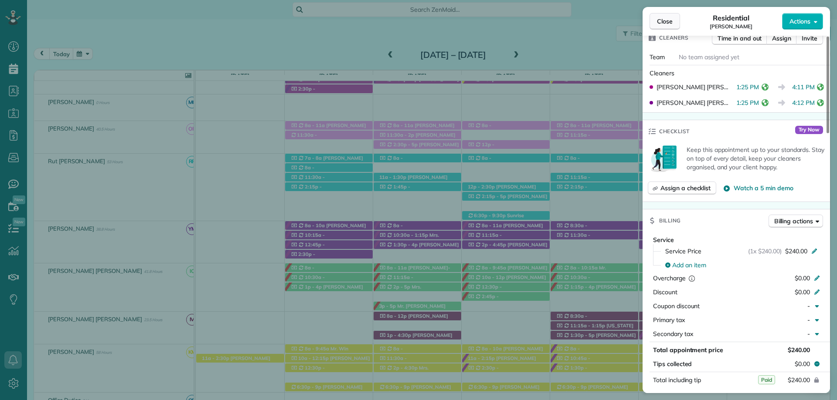
click at [655, 24] on button "Close" at bounding box center [664, 21] width 31 height 17
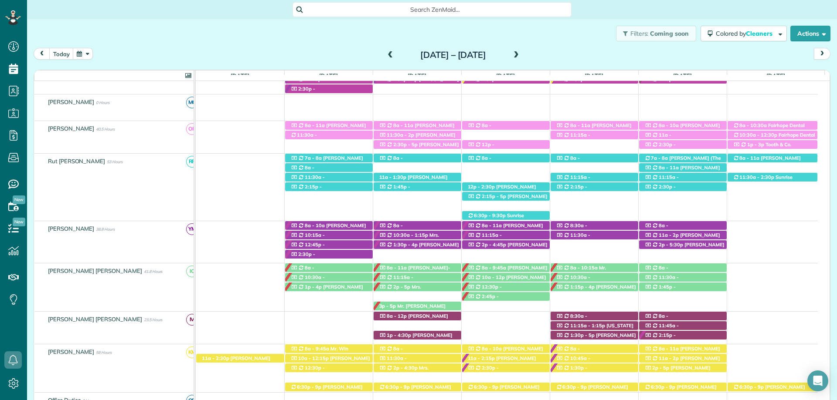
click at [509, 225] on span "Mrs. Morgen Gillis (+18609925695)" at bounding box center [505, 229] width 76 height 12
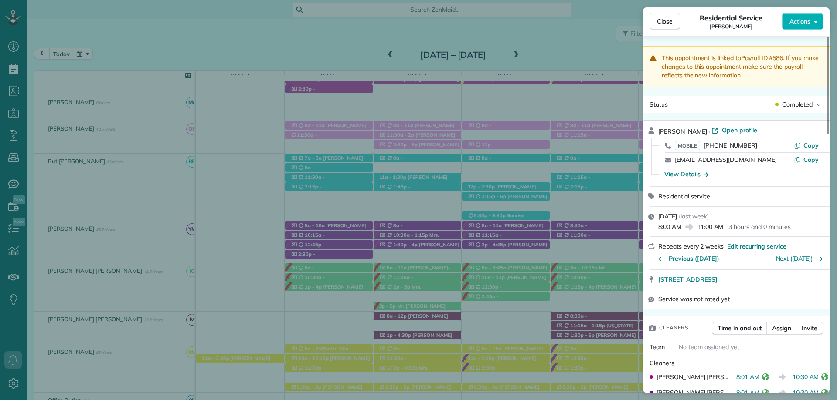
scroll to position [349, 0]
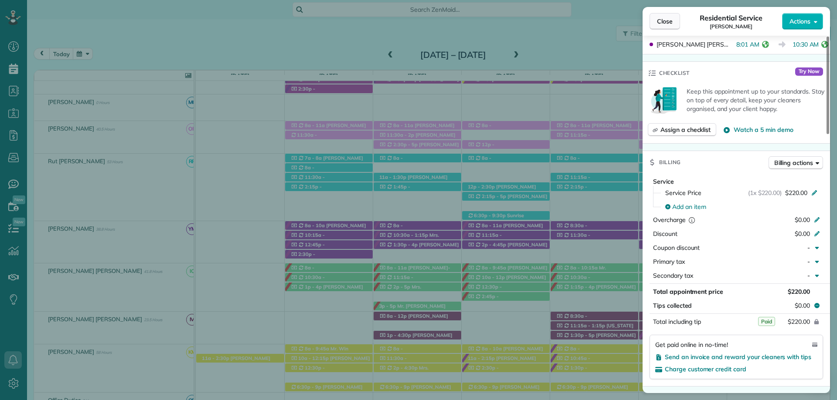
click at [667, 23] on span "Close" at bounding box center [665, 21] width 16 height 9
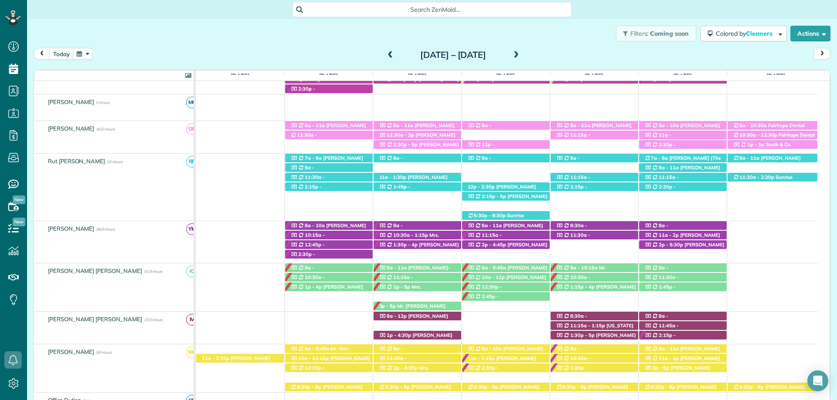
drag, startPoint x: 620, startPoint y: 9, endPoint x: 611, endPoint y: 19, distance: 13.3
click at [620, 9] on div "Search ZenMaid…" at bounding box center [432, 9] width 810 height 15
click at [516, 238] on span "Lynn Cooper (+12514231119)" at bounding box center [494, 244] width 54 height 12
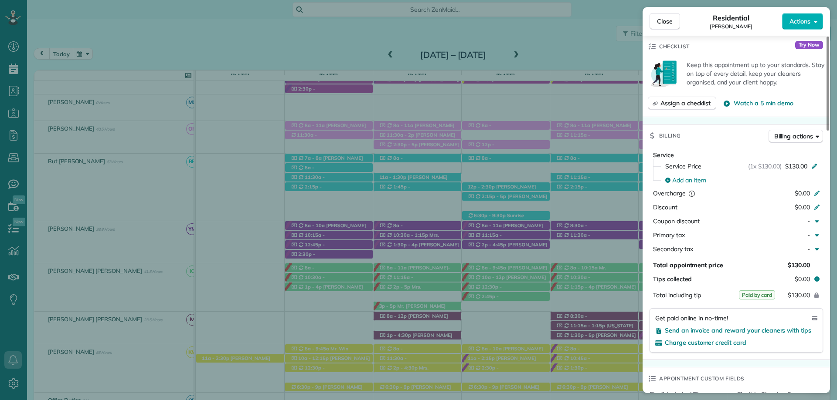
scroll to position [392, 0]
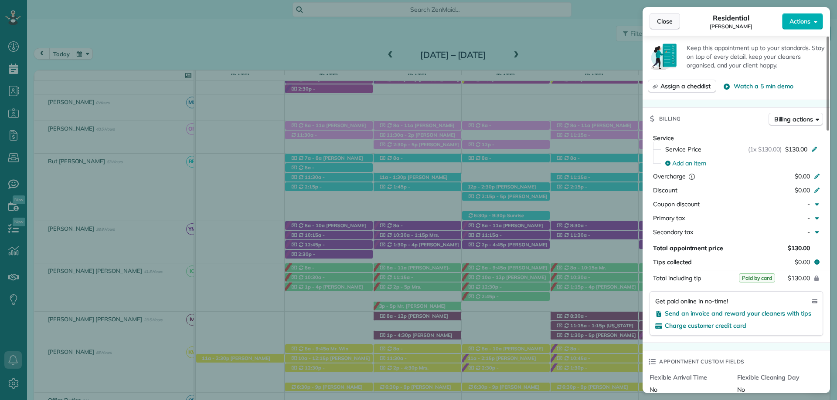
click at [667, 18] on span "Close" at bounding box center [665, 21] width 16 height 9
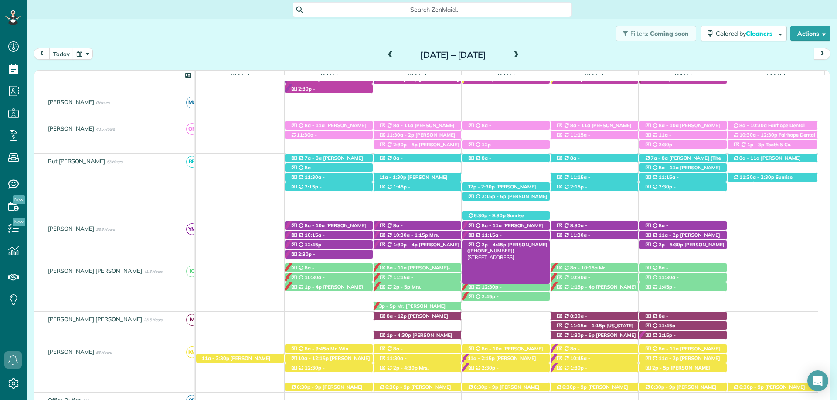
click at [515, 244] on span "Dana Pridgen (+12518025295)" at bounding box center [507, 248] width 80 height 12
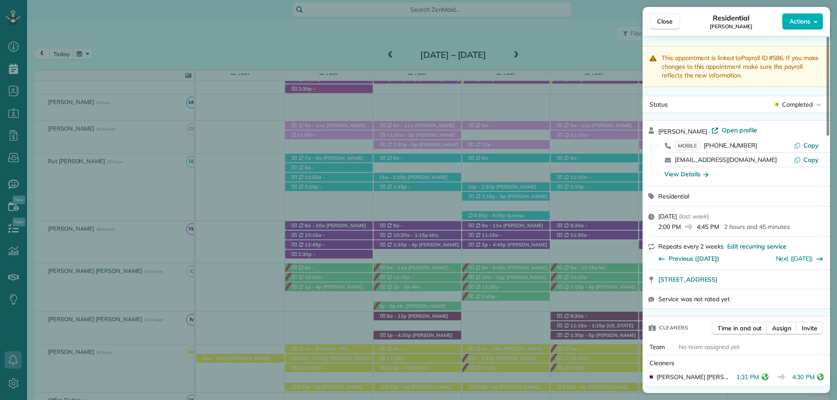
scroll to position [261, 0]
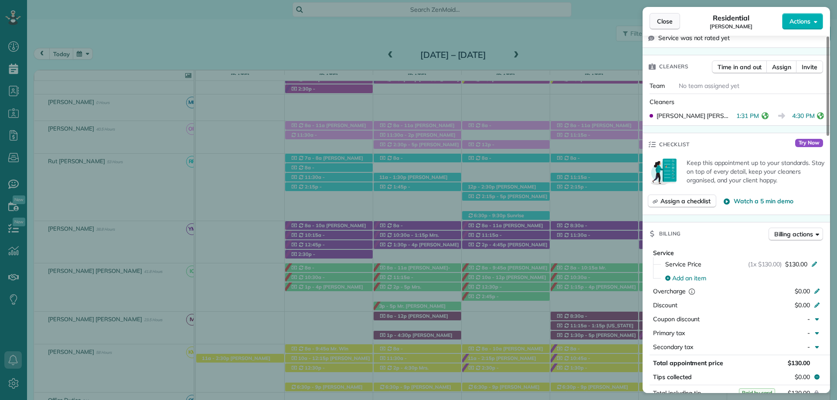
click at [669, 26] on button "Close" at bounding box center [664, 21] width 31 height 17
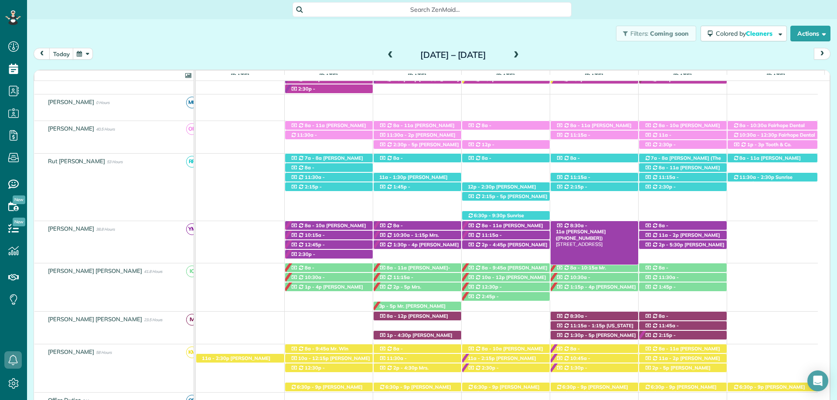
click at [600, 229] on span "[PERSON_NAME] ([PHONE_NUMBER])" at bounding box center [581, 235] width 50 height 12
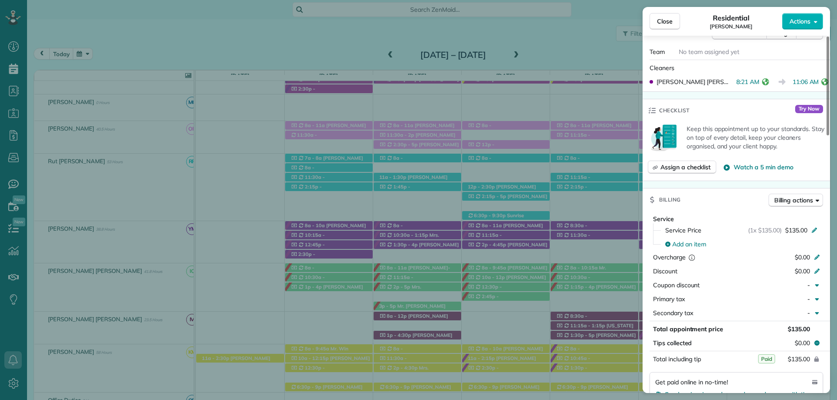
scroll to position [479, 0]
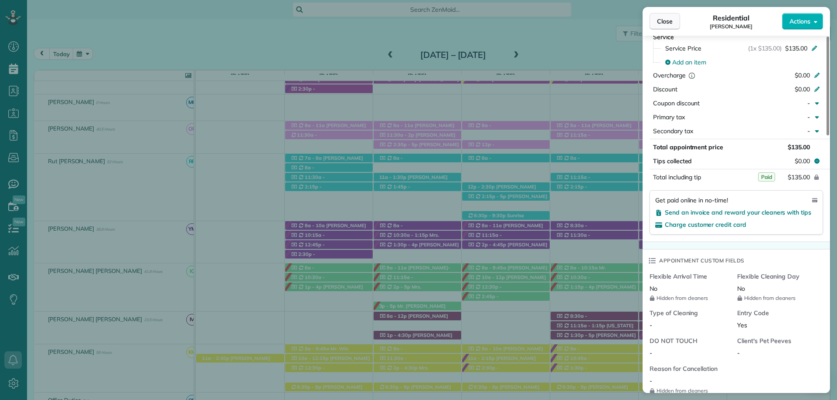
click at [667, 18] on span "Close" at bounding box center [665, 21] width 16 height 9
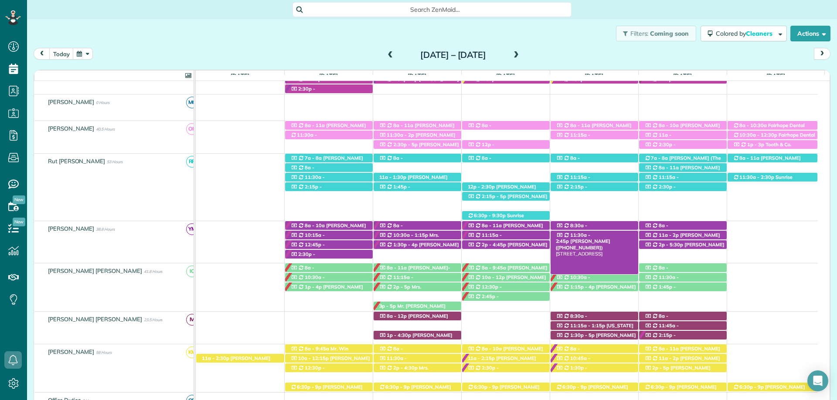
click at [610, 239] on span "[PERSON_NAME] ([PHONE_NUMBER])" at bounding box center [583, 244] width 54 height 12
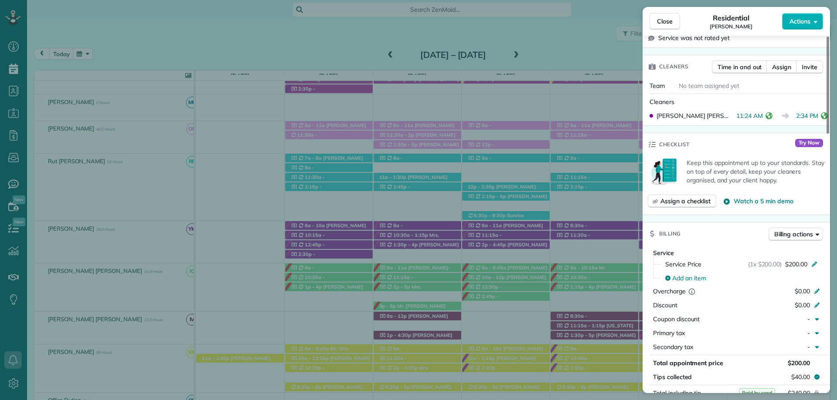
scroll to position [305, 0]
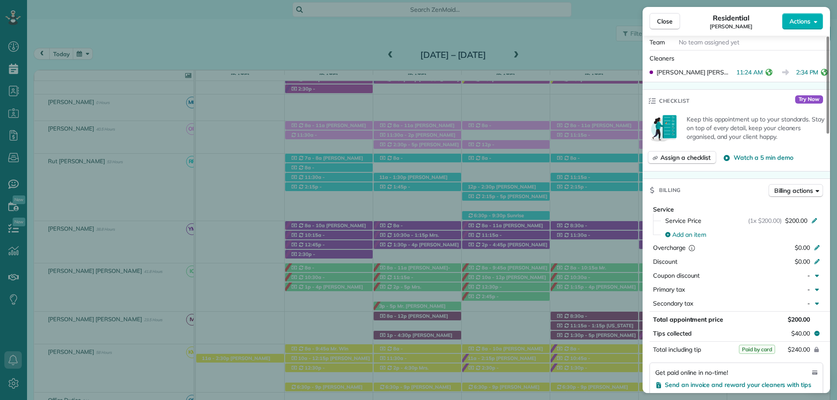
drag, startPoint x: 665, startPoint y: 20, endPoint x: 555, endPoint y: 23, distance: 110.7
click at [665, 20] on span "Close" at bounding box center [665, 21] width 16 height 9
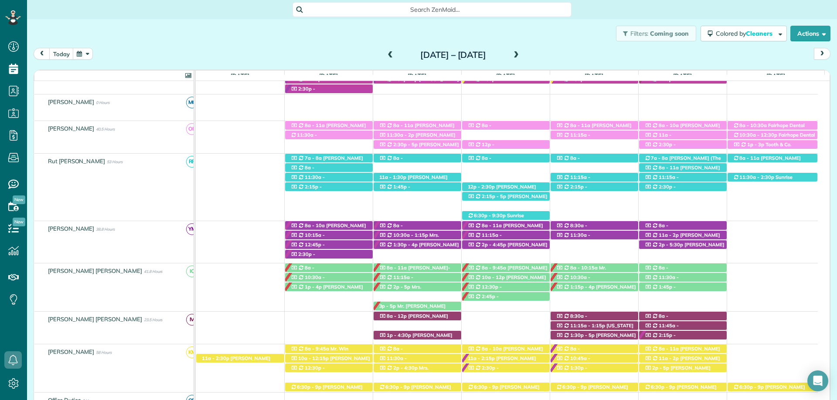
click at [523, 54] on div "Sunday Sep 7 – Saturday Sep 13, 2025" at bounding box center [453, 55] width 139 height 14
click at [521, 55] on span at bounding box center [516, 55] width 10 height 8
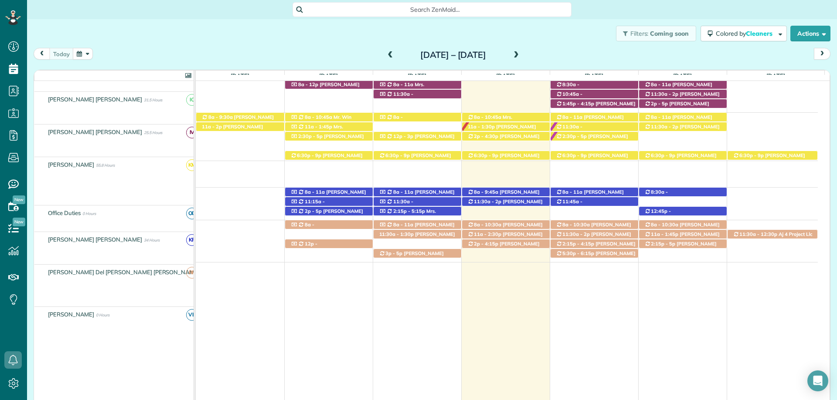
scroll to position [384, 0]
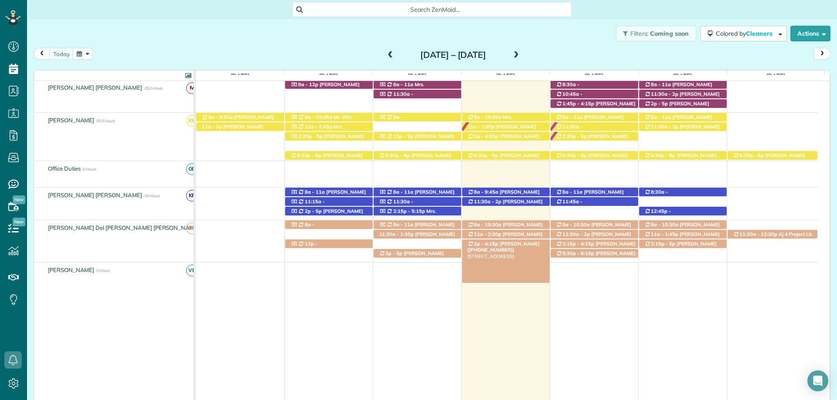
click at [504, 246] on span "[PERSON_NAME] ([PHONE_NUMBER])" at bounding box center [503, 247] width 72 height 12
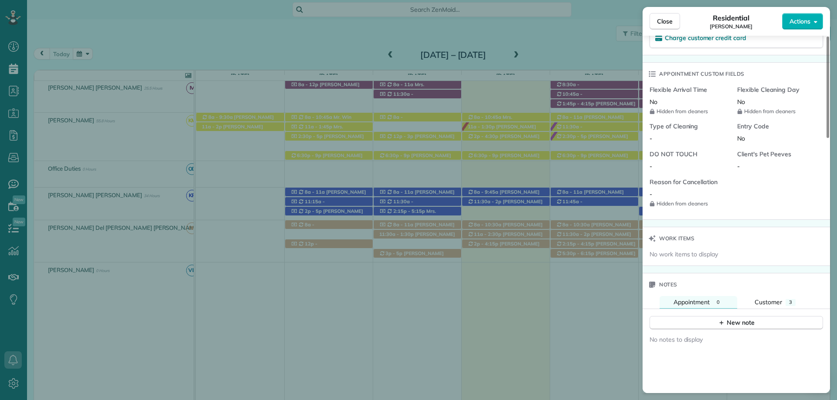
scroll to position [654, 0]
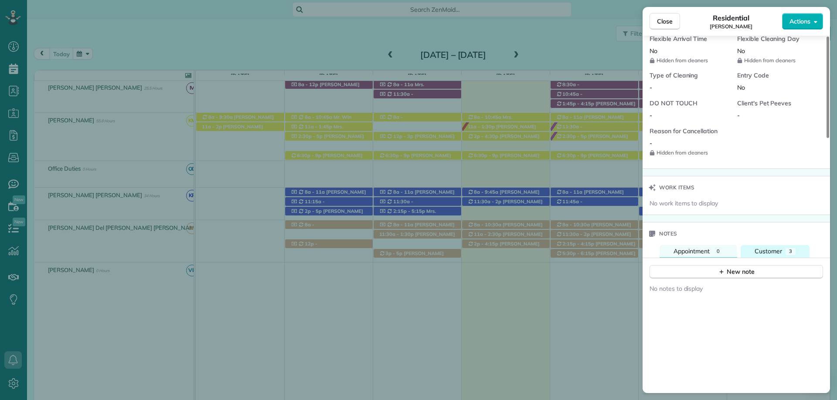
click at [775, 254] on span "Customer" at bounding box center [767, 252] width 27 height 8
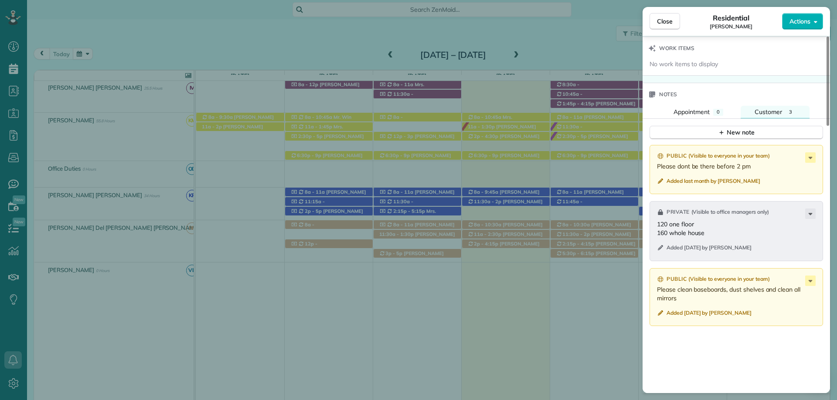
scroll to position [803, 0]
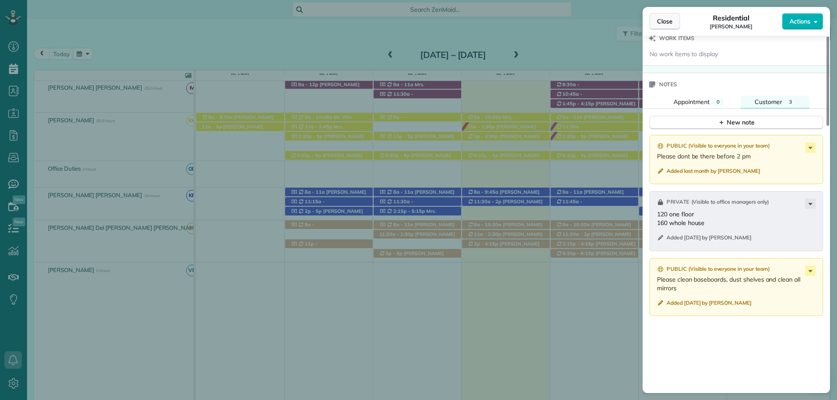
click at [658, 26] on button "Close" at bounding box center [664, 21] width 31 height 17
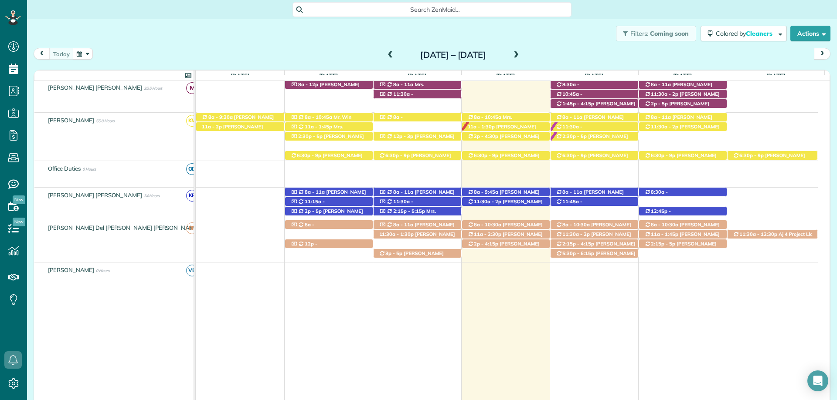
click at [528, 126] on span "[PERSON_NAME] ([PHONE_NUMBER])" at bounding box center [501, 130] width 69 height 12
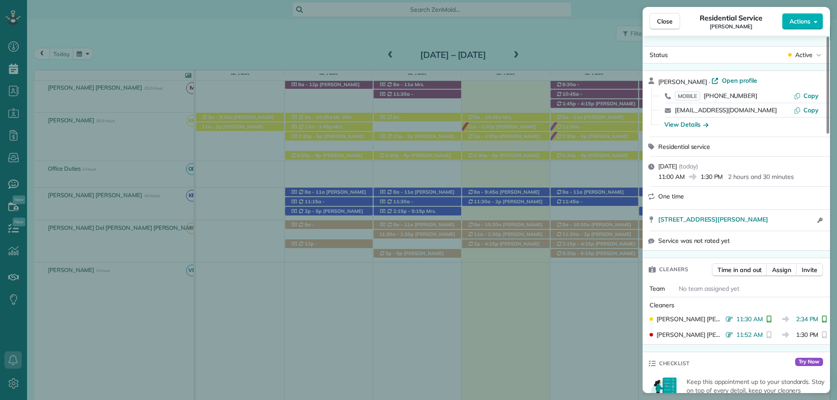
drag, startPoint x: 655, startPoint y: 18, endPoint x: 637, endPoint y: 2, distance: 24.1
click at [655, 18] on button "Close" at bounding box center [664, 21] width 31 height 17
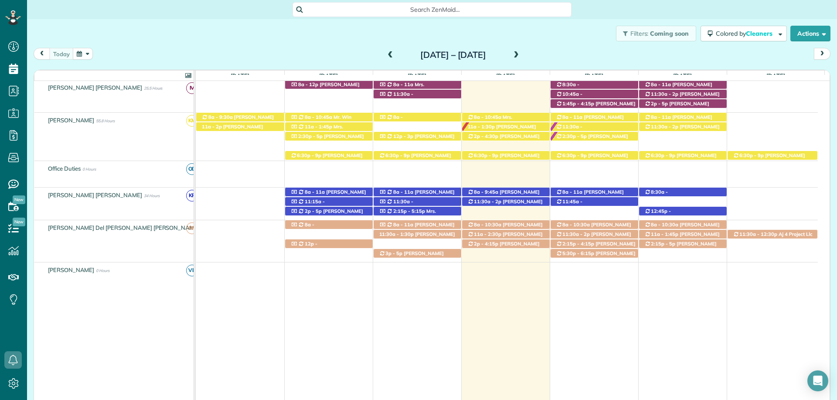
click at [521, 56] on span at bounding box center [516, 55] width 10 height 8
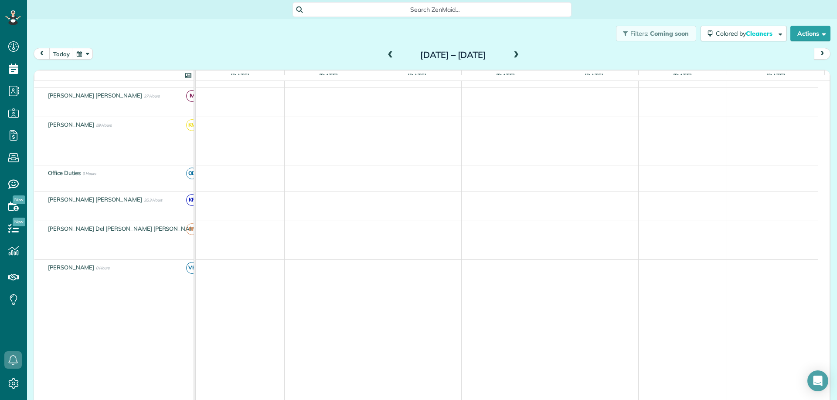
scroll to position [318, 0]
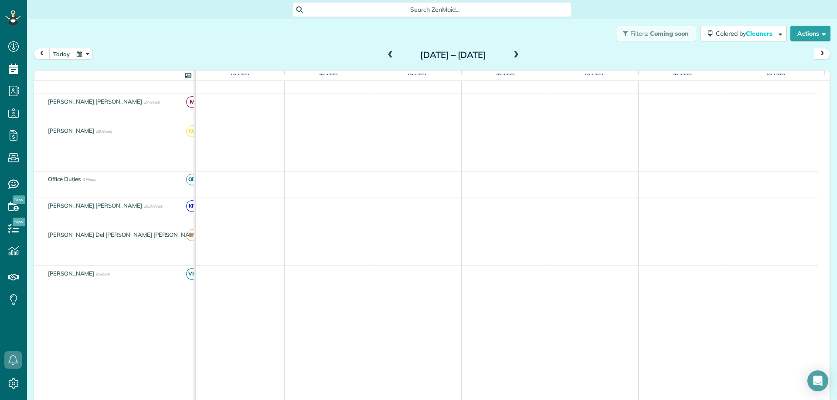
click at [521, 54] on span at bounding box center [516, 55] width 10 height 8
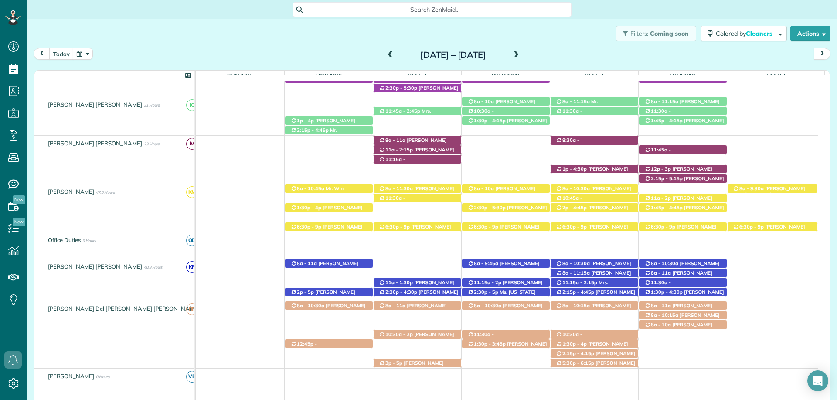
click at [386, 56] on span at bounding box center [391, 55] width 10 height 8
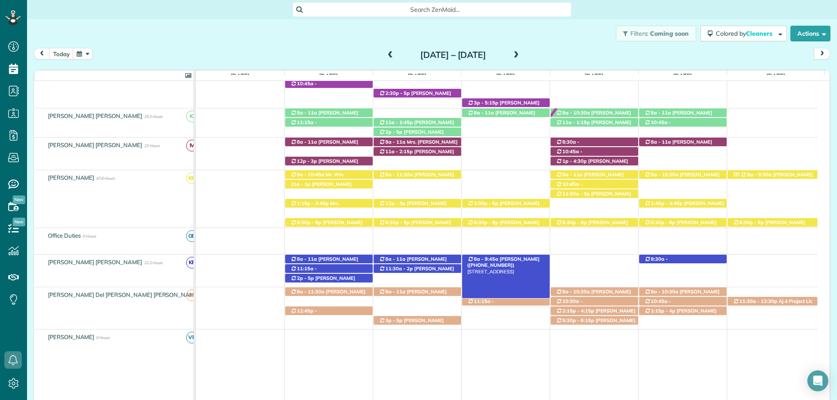
scroll to position [288, 0]
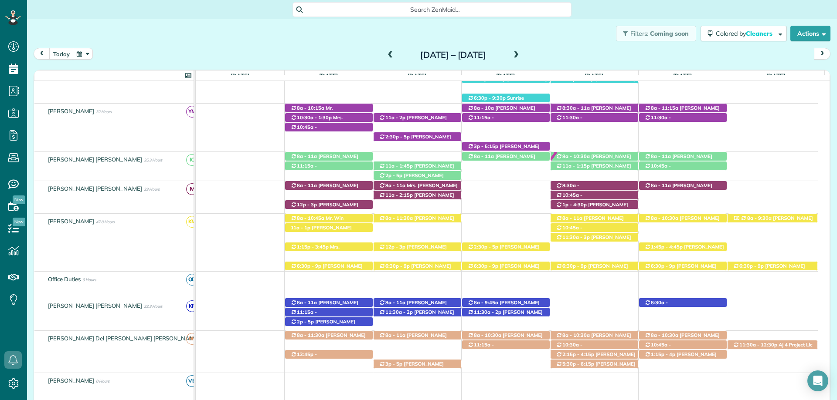
click at [369, 34] on div "Filters: Coming soon Colored by Cleaners Color by Cleaner Color by Team Color b…" at bounding box center [432, 33] width 810 height 29
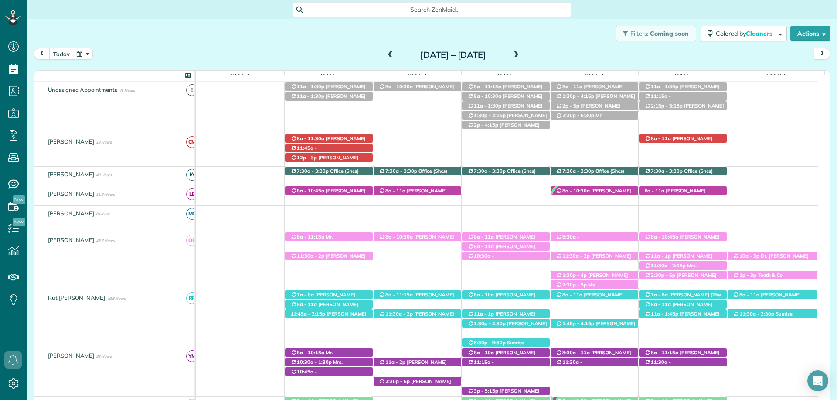
scroll to position [131, 0]
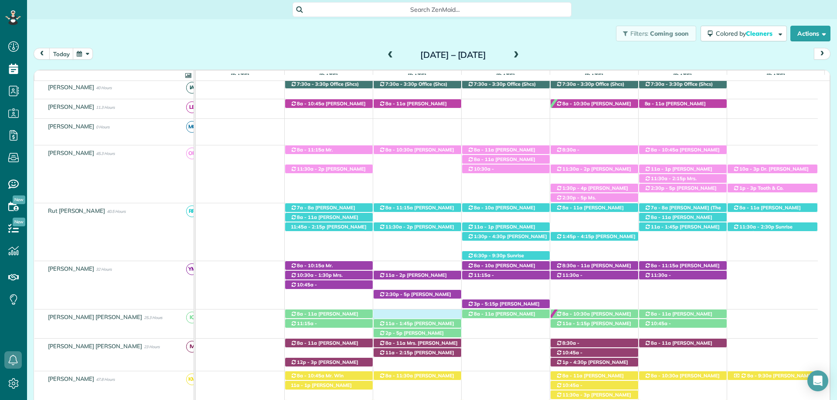
click at [425, 316] on div "11:15a - 2:15p Heather Arlen (+14022187359) 27897 Jade Ct - Daphne, AL, 36526 2…" at bounding box center [507, 321] width 622 height 23
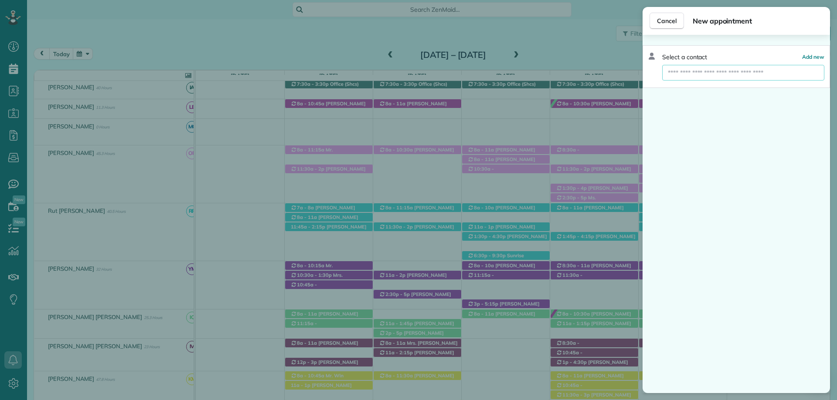
click at [719, 75] on input "text" at bounding box center [743, 73] width 162 height 16
type input "**********"
click at [699, 91] on span "Kaiser" at bounding box center [712, 89] width 49 height 8
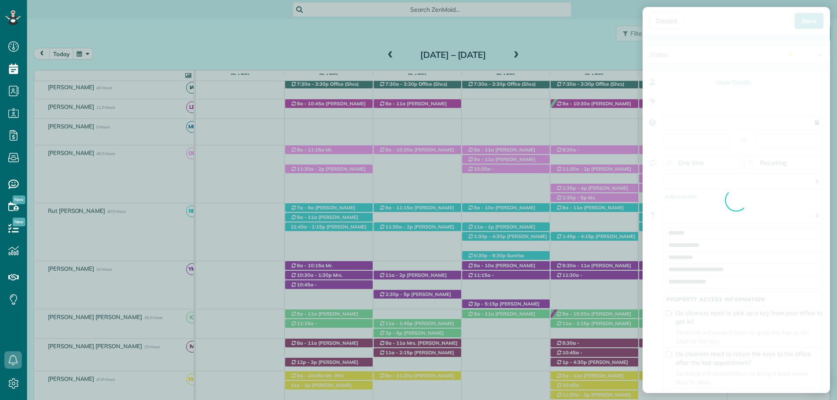
type input "**********"
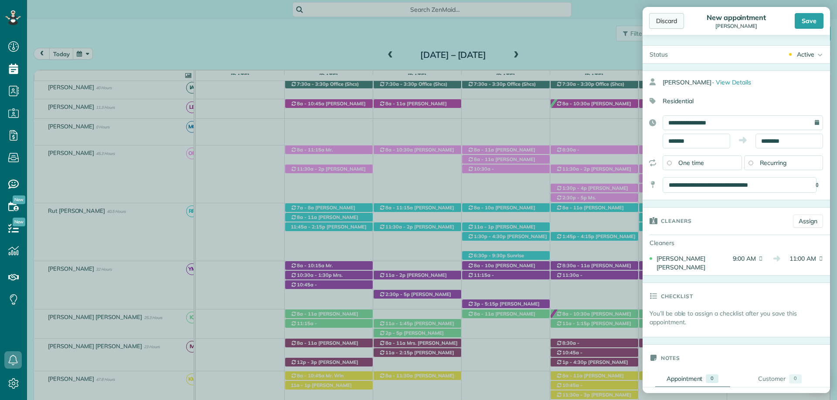
click at [674, 23] on div "Discard" at bounding box center [666, 21] width 35 height 16
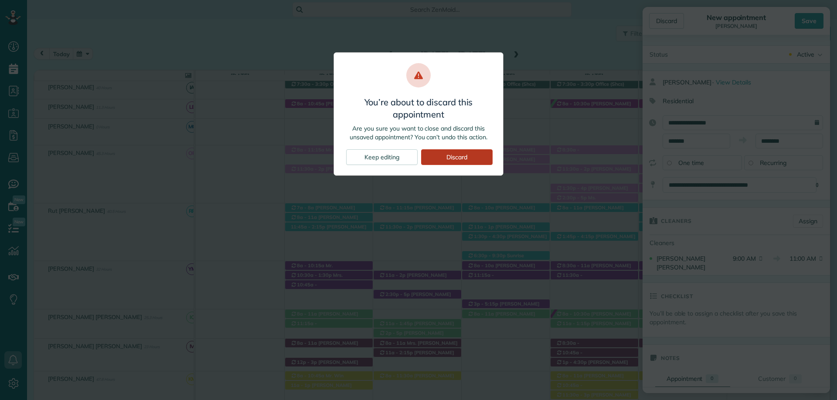
click at [459, 157] on div "Discard" at bounding box center [456, 157] width 71 height 16
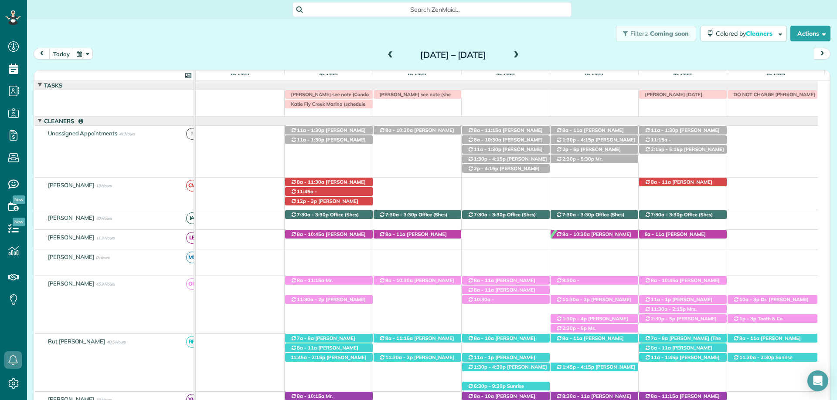
click at [386, 54] on span at bounding box center [391, 55] width 10 height 8
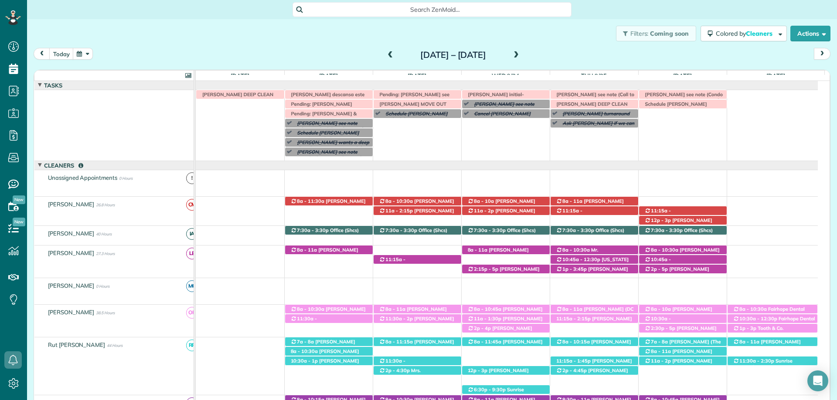
click at [521, 57] on span at bounding box center [516, 55] width 10 height 8
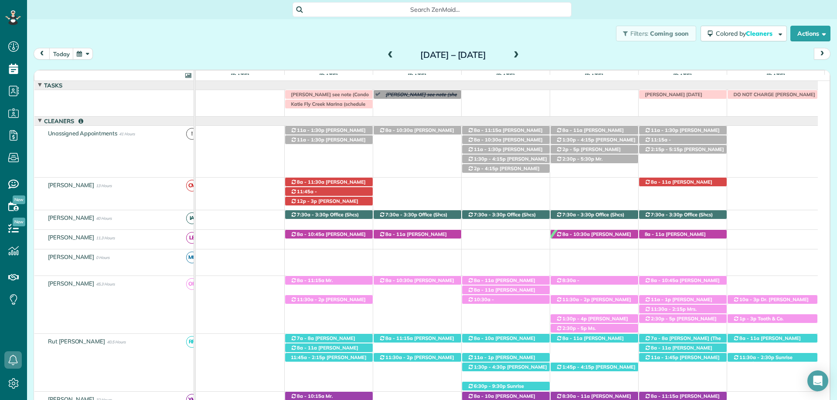
click at [521, 52] on span at bounding box center [516, 55] width 10 height 8
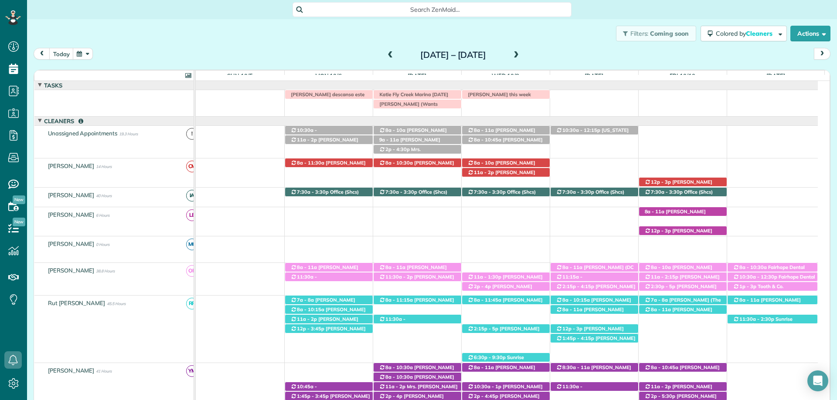
click at [521, 54] on span at bounding box center [516, 55] width 10 height 8
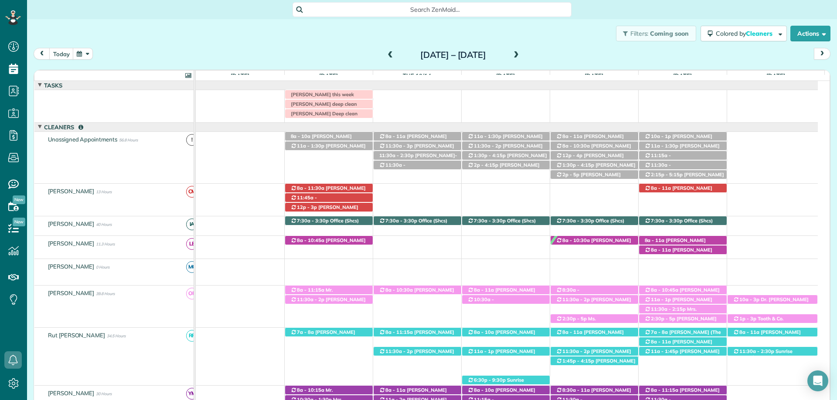
scroll to position [6, 0]
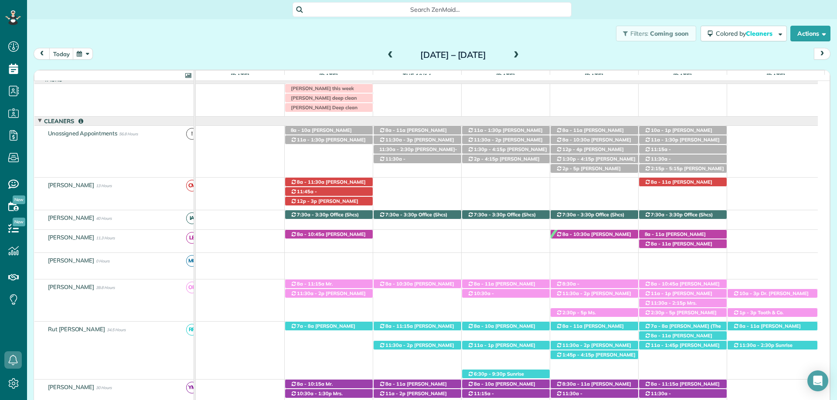
click at [386, 54] on span at bounding box center [391, 55] width 10 height 8
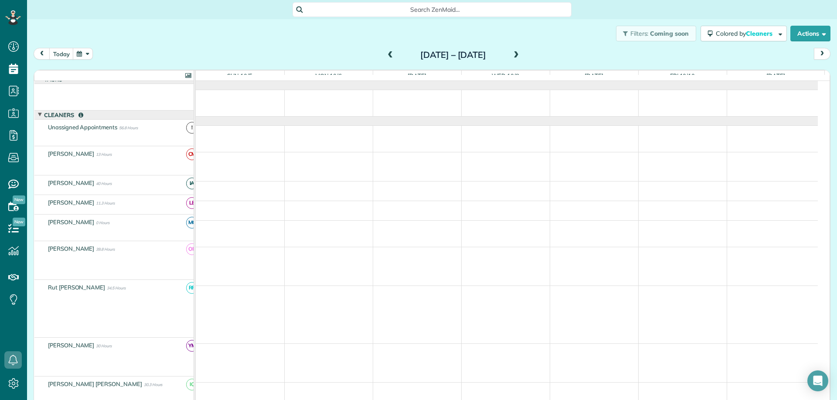
scroll to position [0, 0]
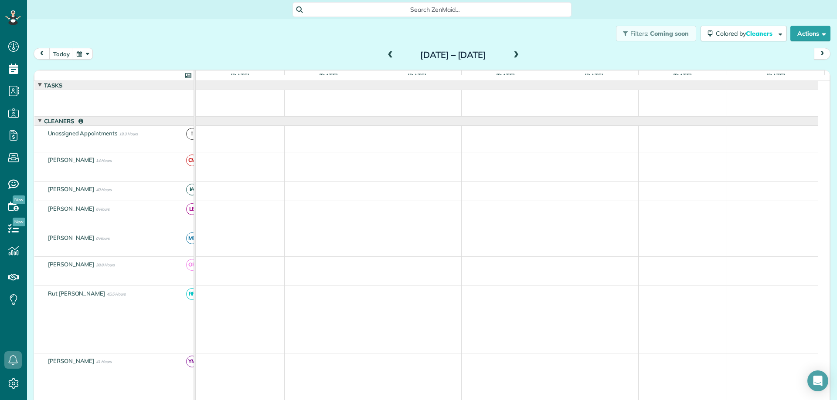
click at [386, 54] on span at bounding box center [391, 55] width 10 height 8
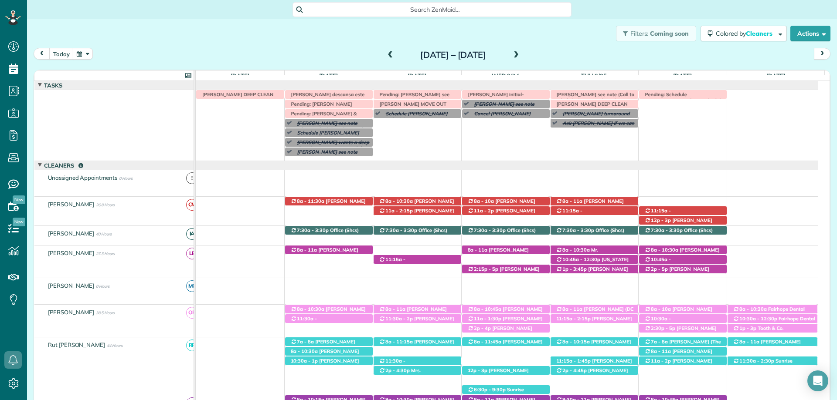
click at [521, 51] on span at bounding box center [516, 55] width 10 height 13
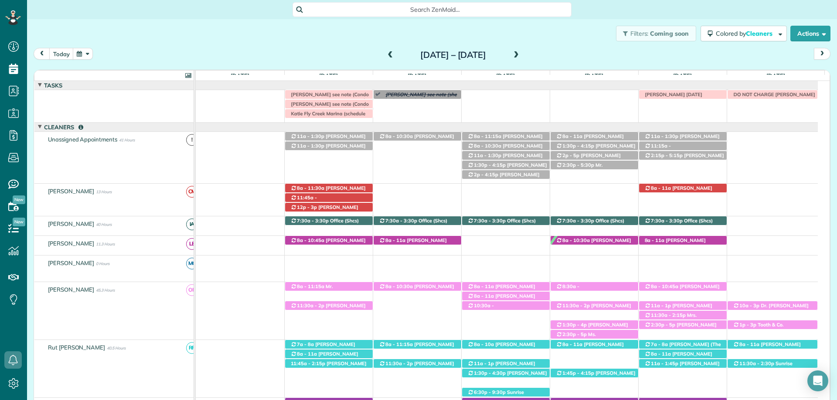
scroll to position [6, 0]
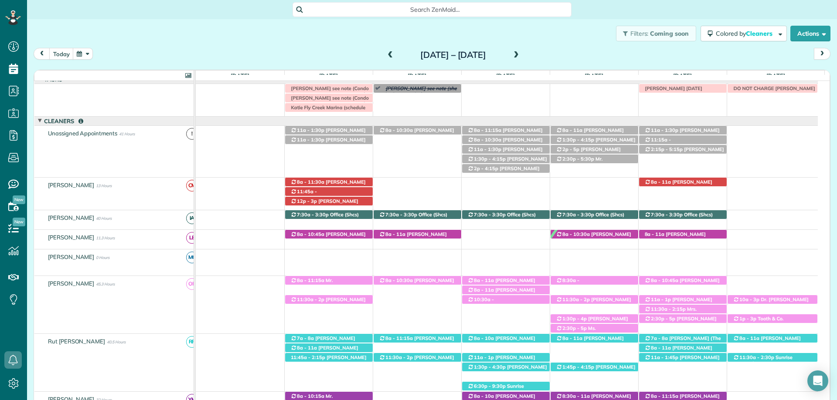
click at [410, 13] on span "Search ZenMaid…" at bounding box center [434, 9] width 265 height 9
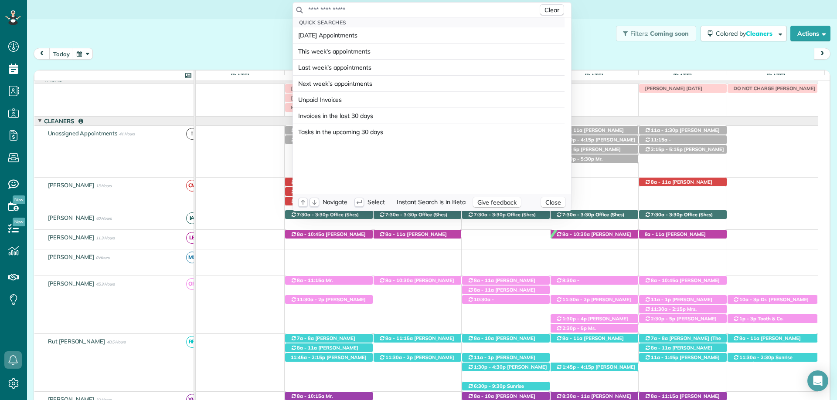
click at [419, 10] on input "text" at bounding box center [423, 9] width 230 height 9
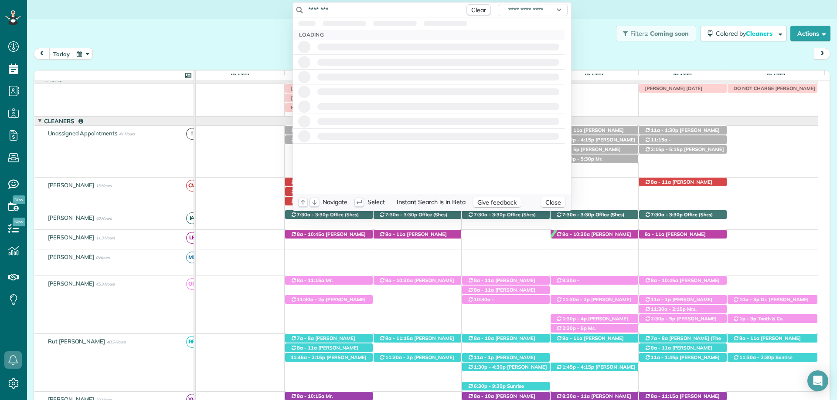
type input "*********"
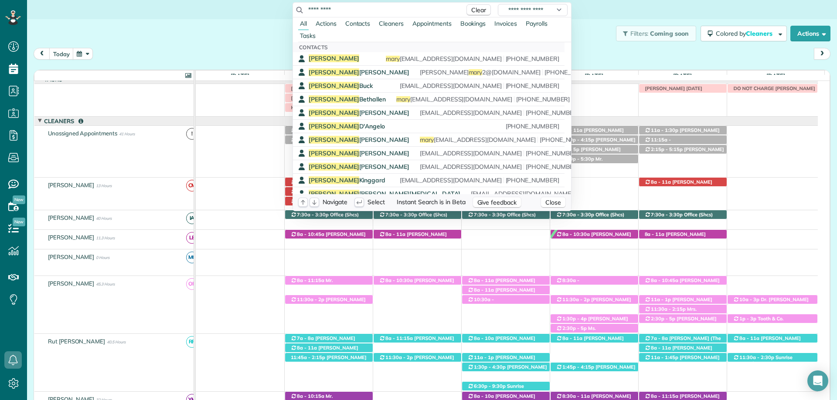
scroll to position [0, 0]
drag, startPoint x: 352, startPoint y: 6, endPoint x: 274, endPoint y: 8, distance: 78.5
click at [285, 7] on html "Dashboard Scheduling Calendar View List View Dispatch View - Weekly scheduling …" at bounding box center [418, 200] width 837 height 400
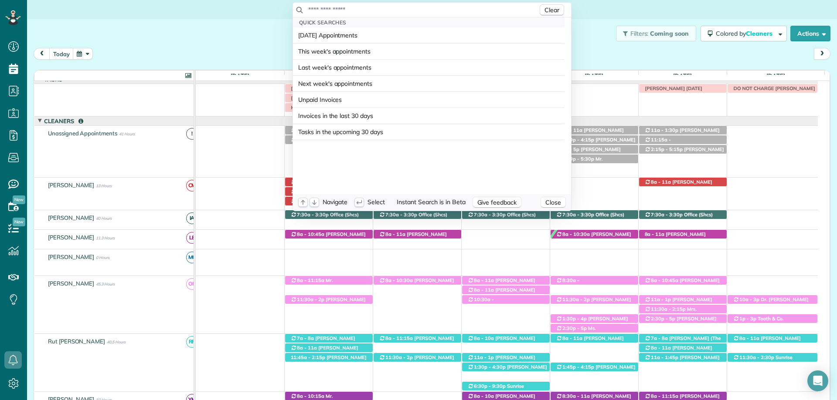
click at [231, 24] on html "Dashboard Scheduling Calendar View List View Dispatch View - Weekly scheduling …" at bounding box center [418, 200] width 837 height 400
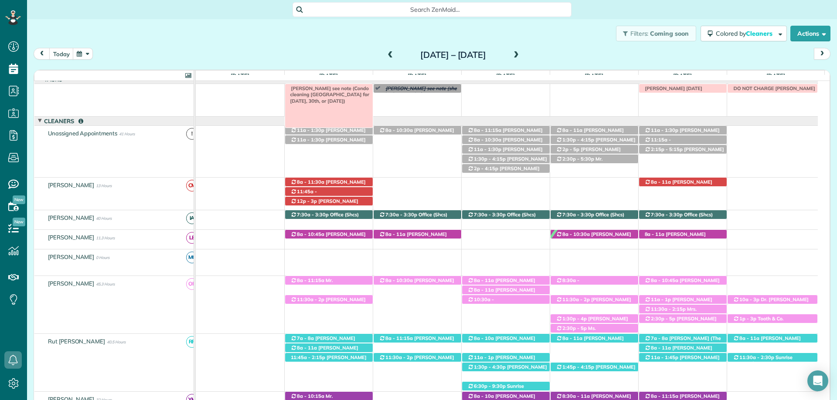
click at [352, 86] on div "Mary Bell see note (Condo cleaning Magnolia Beach for September 29th, 30th, or …" at bounding box center [329, 88] width 88 height 9
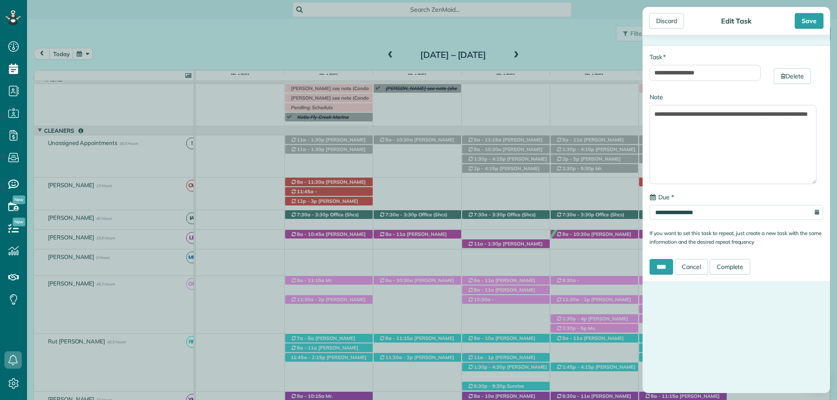
scroll to position [16, 0]
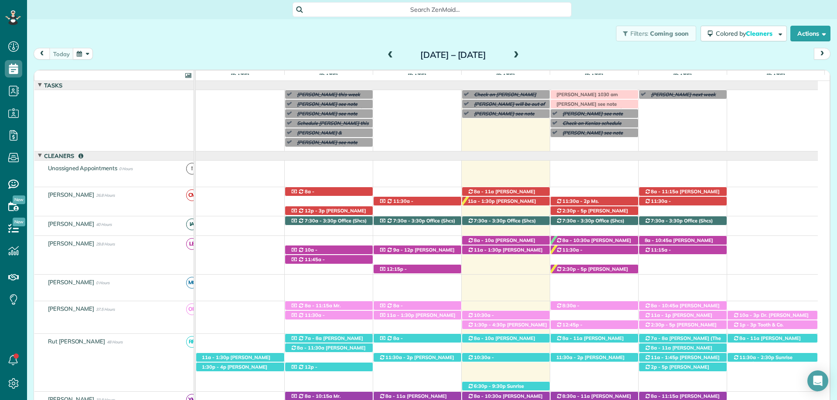
scroll to position [266, 0]
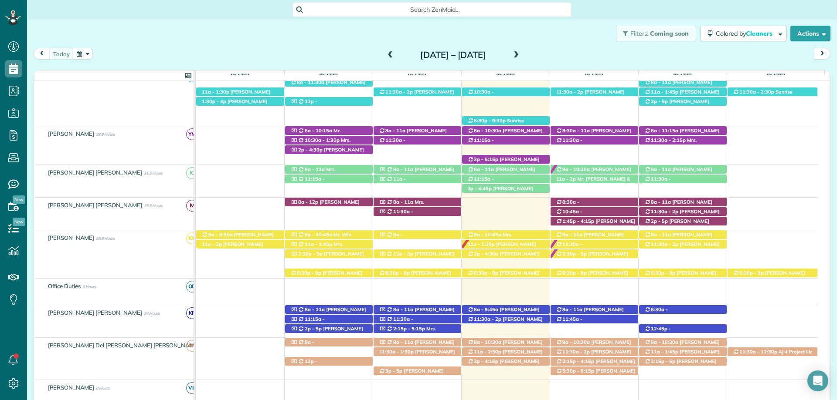
click at [531, 12] on span "Search ZenMaid…" at bounding box center [434, 9] width 265 height 9
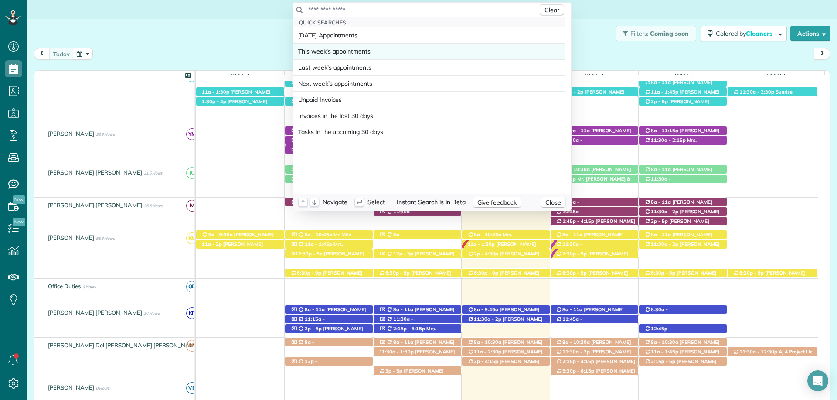
click at [541, 53] on link "This week's appointments" at bounding box center [429, 52] width 272 height 16
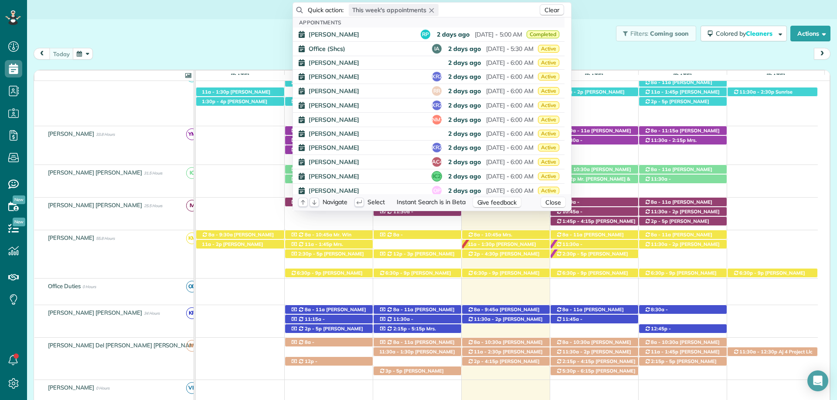
click at [428, 16] on button "This week's appointments" at bounding box center [394, 10] width 90 height 12
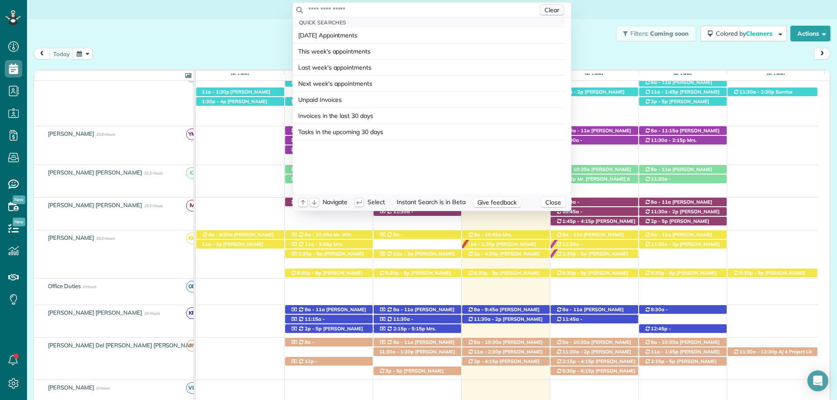
click at [556, 11] on span "Clear" at bounding box center [551, 10] width 15 height 8
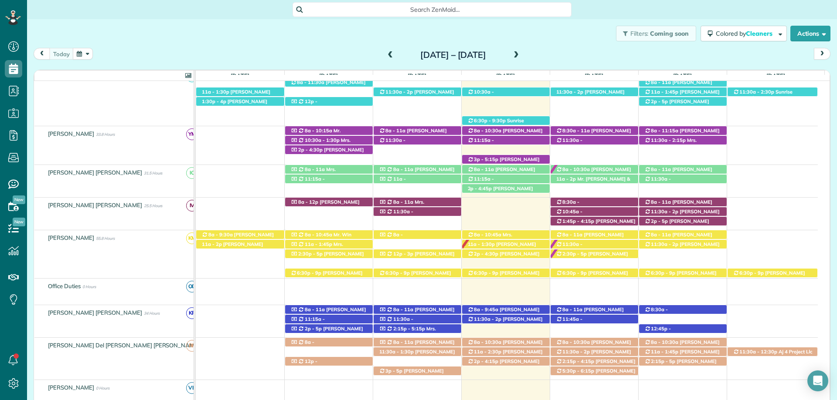
click at [576, 13] on html "Dashboard Scheduling Calendar View List View Dispatch View - Weekly scheduling …" at bounding box center [418, 200] width 837 height 400
click at [521, 53] on span at bounding box center [516, 55] width 10 height 8
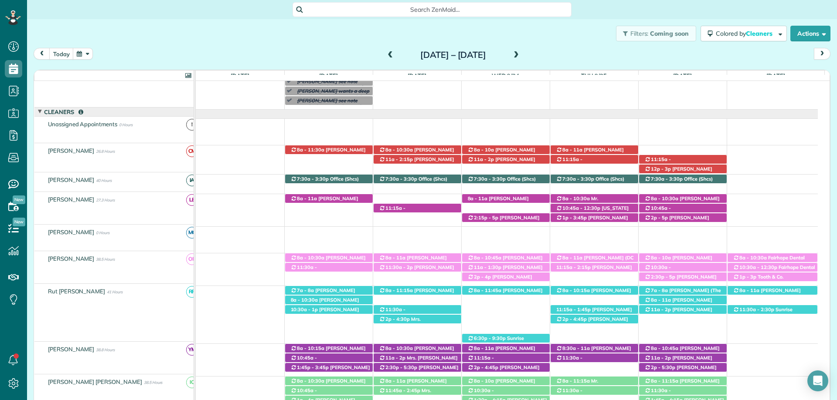
scroll to position [51, 0]
click at [400, 10] on span "Search ZenMaid…" at bounding box center [434, 9] width 265 height 9
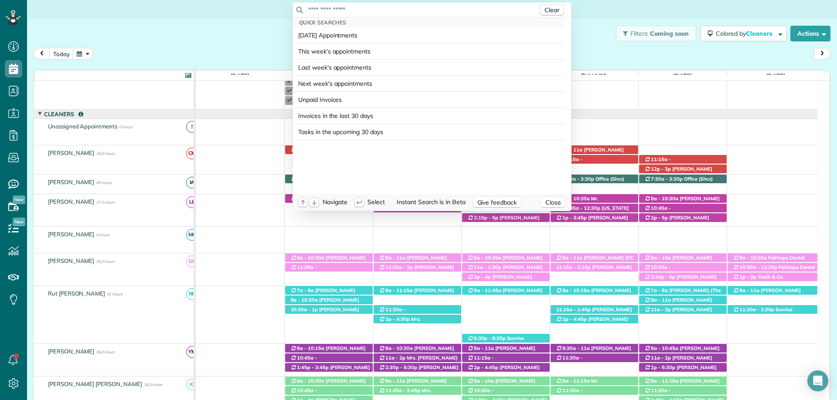
click at [412, 10] on input "text" at bounding box center [423, 9] width 230 height 9
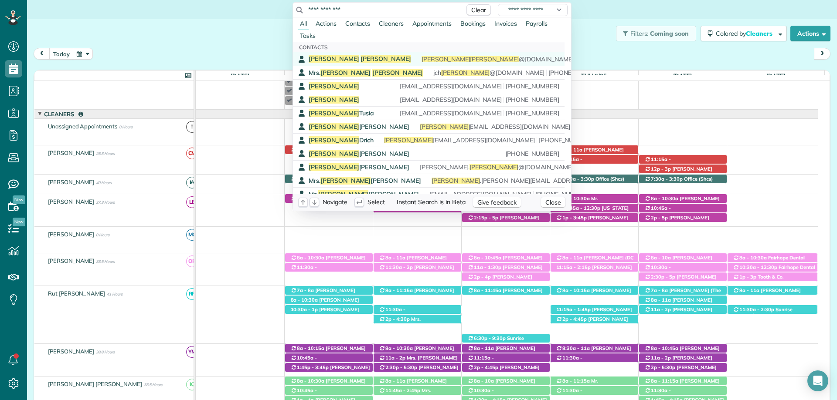
type input "**********"
click at [319, 58] on span "[PERSON_NAME]" at bounding box center [334, 59] width 51 height 8
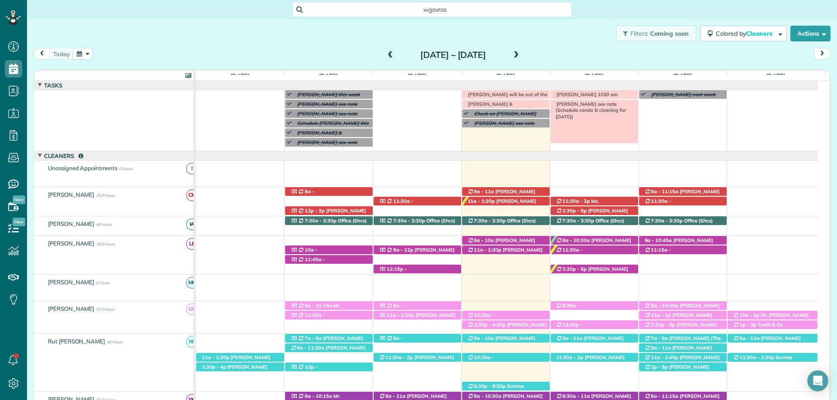
scroll to position [4, 4]
click at [521, 53] on span at bounding box center [516, 55] width 10 height 8
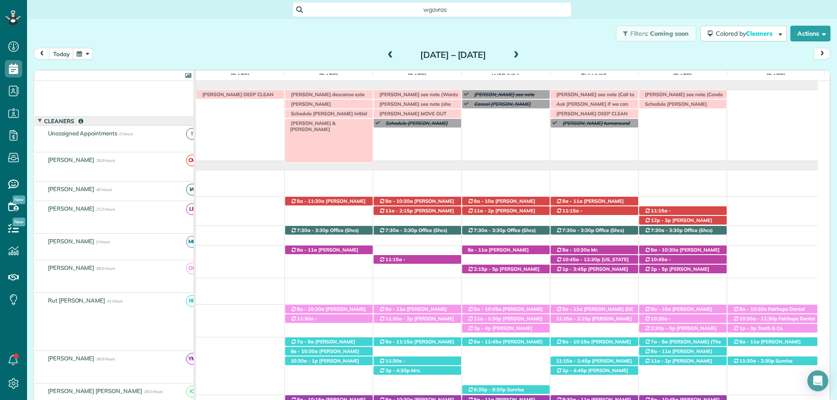
scroll to position [0, 0]
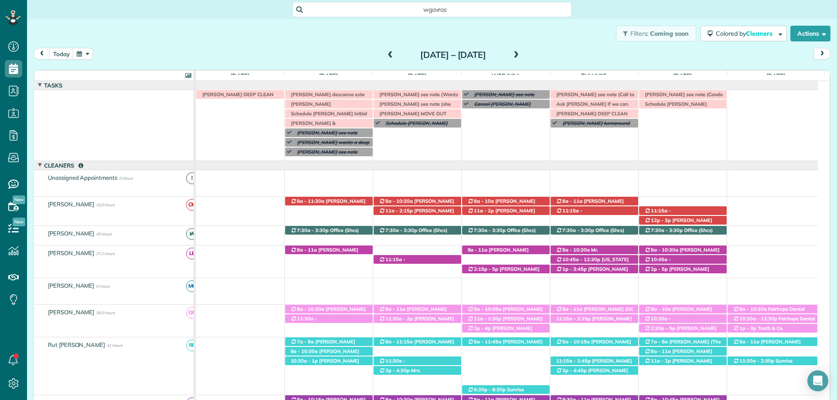
drag, startPoint x: 518, startPoint y: 31, endPoint x: 476, endPoint y: 44, distance: 43.7
click at [518, 31] on div "Filters: Coming soon Colored by Cleaners Color by Cleaner Color by Team Color b…" at bounding box center [432, 33] width 810 height 29
click at [386, 57] on span at bounding box center [391, 55] width 10 height 8
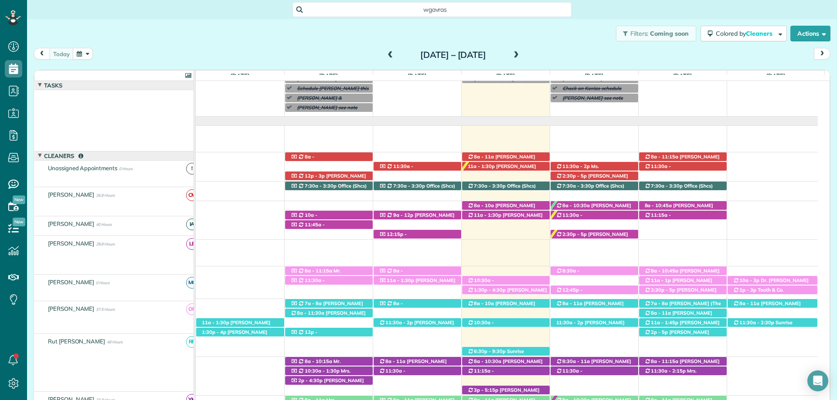
scroll to position [35, 0]
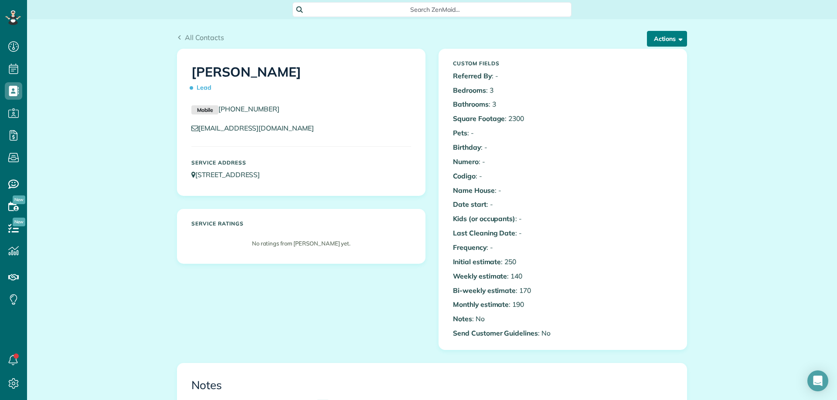
click at [653, 39] on button "Actions" at bounding box center [667, 39] width 40 height 16
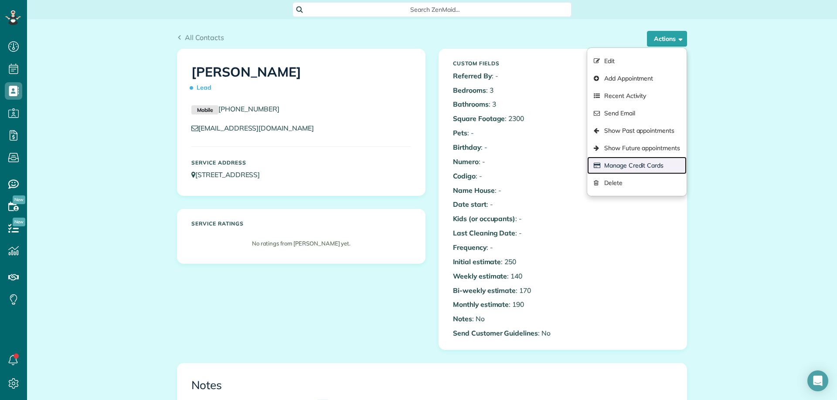
click at [645, 165] on link "Manage Credit Cards" at bounding box center [636, 165] width 99 height 17
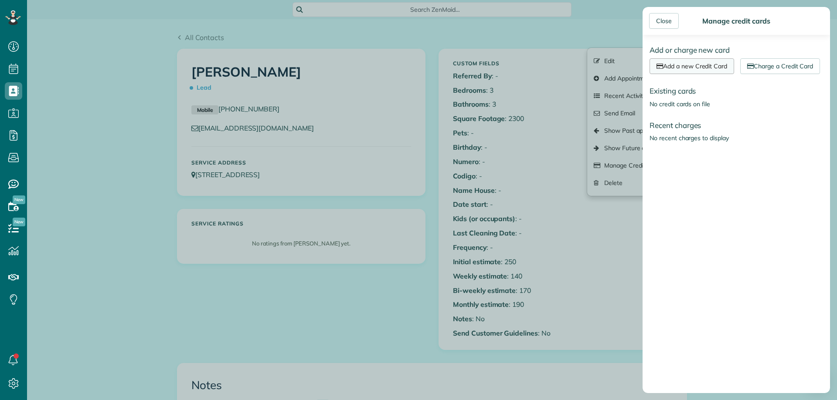
click at [709, 67] on link "Add a new Credit Card" at bounding box center [691, 66] width 85 height 16
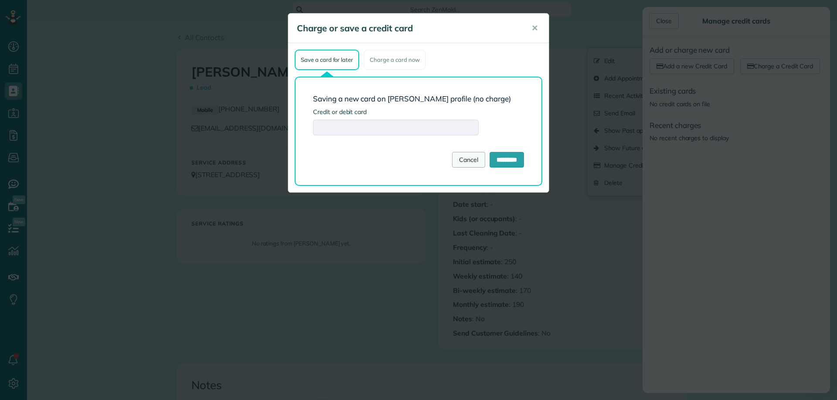
click at [464, 162] on link "Cancel" at bounding box center [468, 160] width 33 height 16
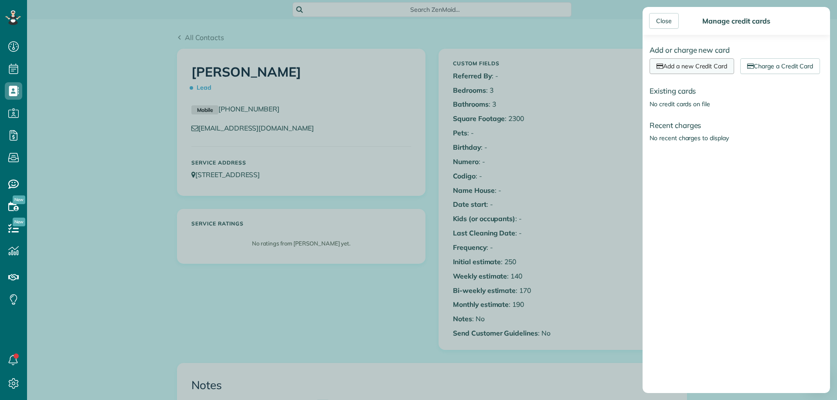
click at [721, 64] on link "Add a new Credit Card" at bounding box center [691, 66] width 85 height 16
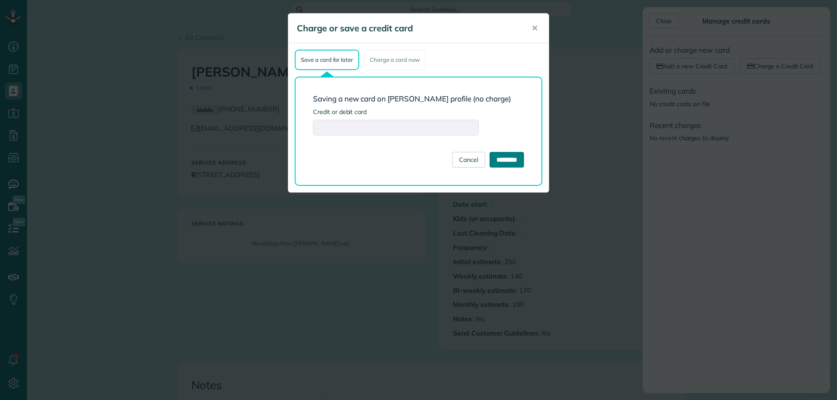
click at [504, 158] on input "*********" at bounding box center [506, 160] width 34 height 16
type input "**********"
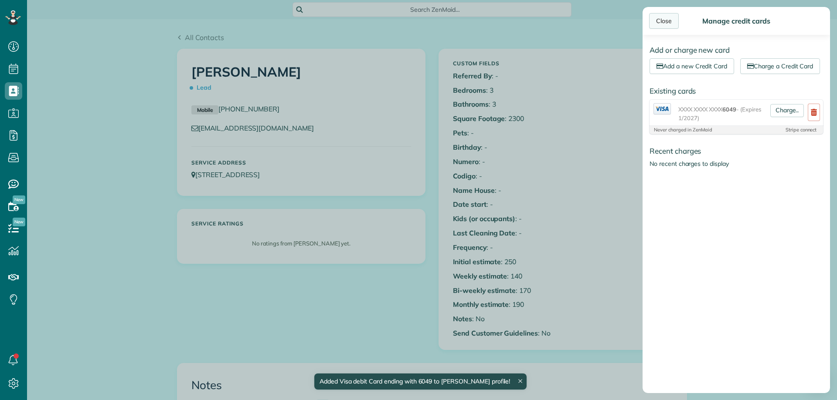
click at [669, 18] on div "Close" at bounding box center [664, 21] width 30 height 16
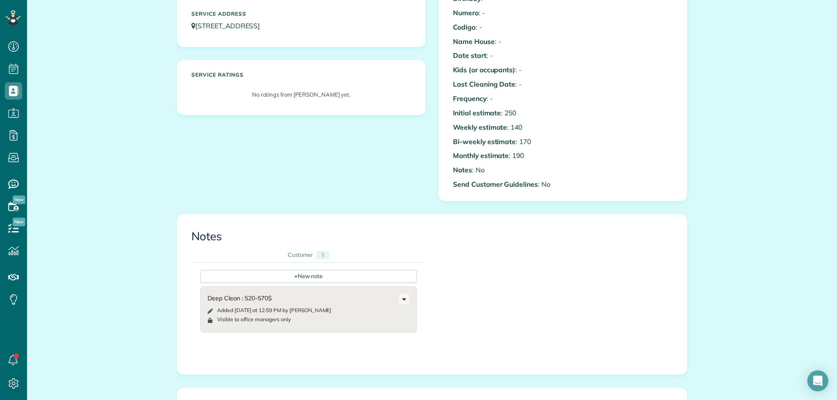
scroll to position [79, 0]
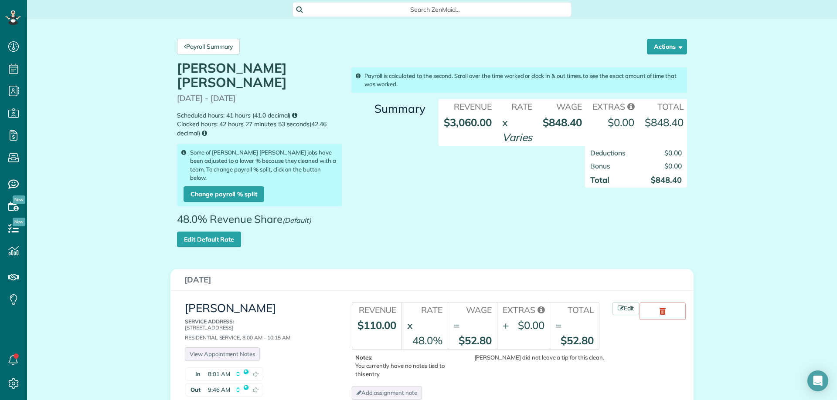
scroll to position [87, 0]
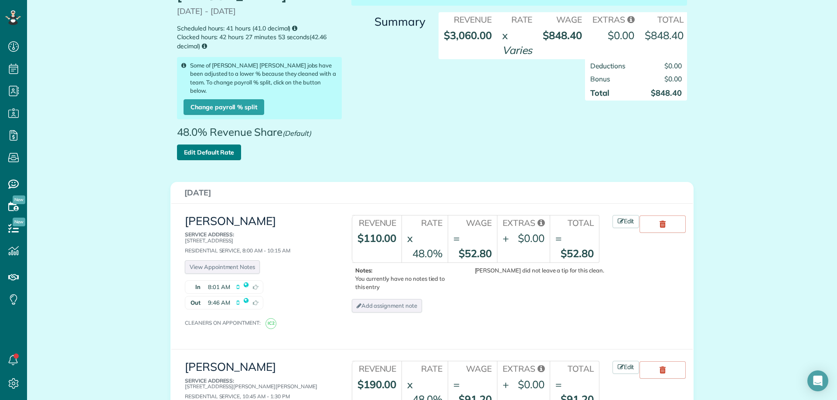
click at [227, 145] on link "Edit Default Rate" at bounding box center [209, 153] width 64 height 16
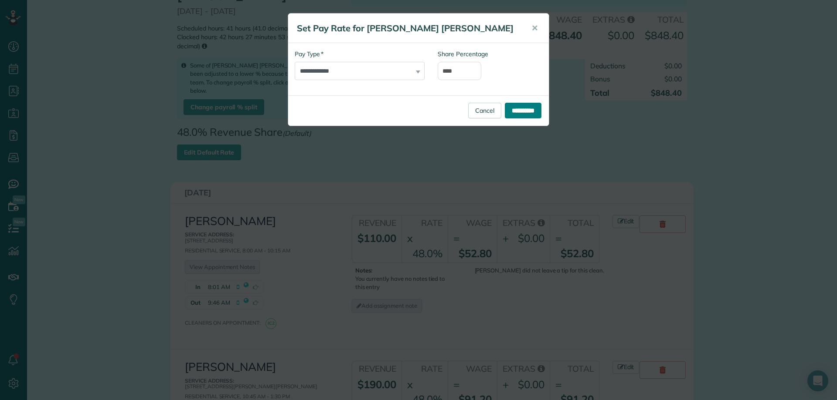
click at [523, 109] on input "**********" at bounding box center [523, 111] width 37 height 16
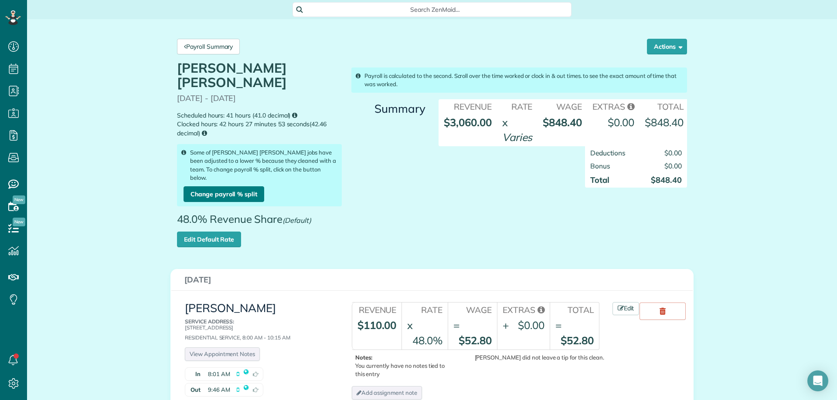
click at [235, 187] on link "Change payroll % split" at bounding box center [223, 195] width 81 height 16
click at [186, 40] on link "Payroll Summary" at bounding box center [208, 47] width 63 height 16
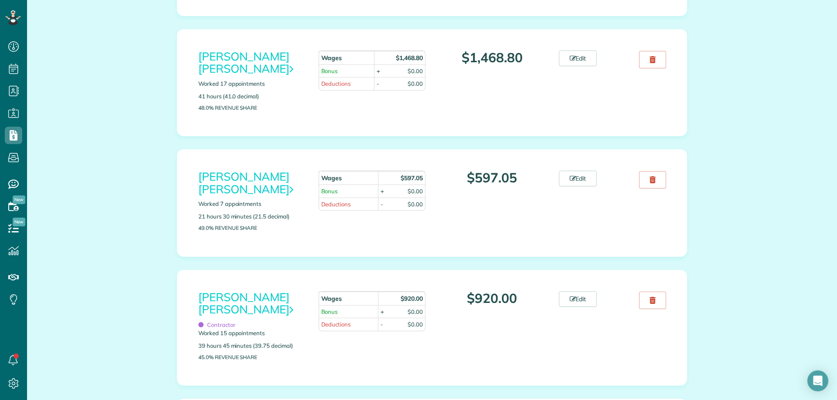
scroll to position [523, 0]
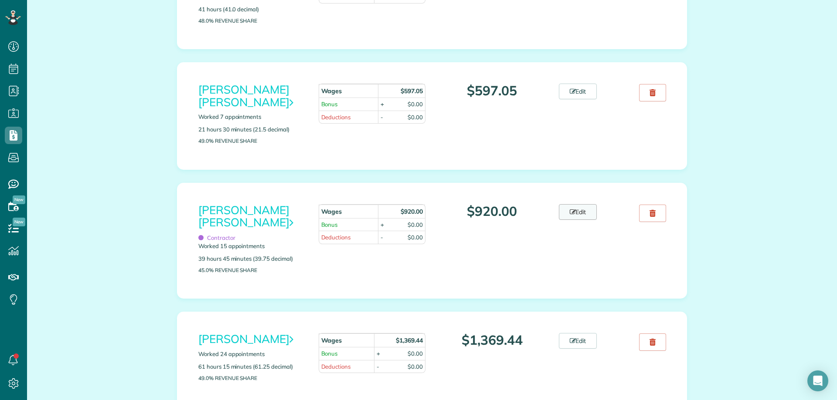
click at [580, 210] on link "Edit" at bounding box center [578, 212] width 38 height 16
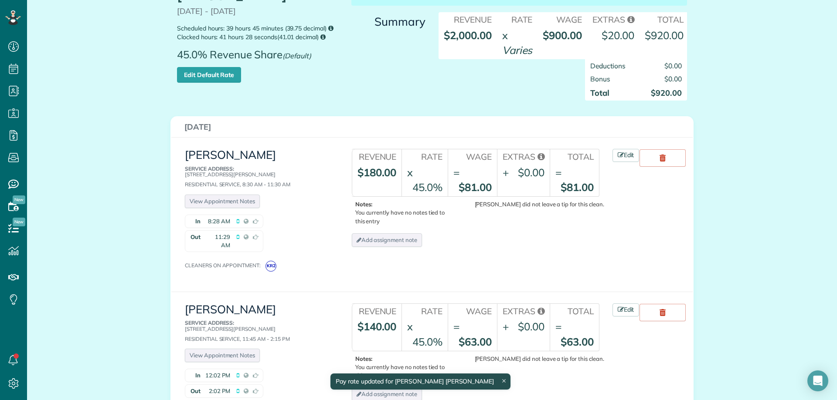
scroll to position [131, 0]
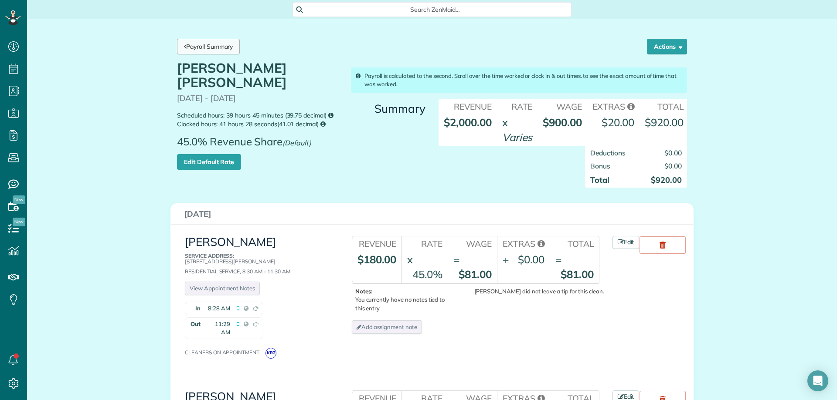
click at [229, 50] on link "Payroll Summary" at bounding box center [208, 47] width 63 height 16
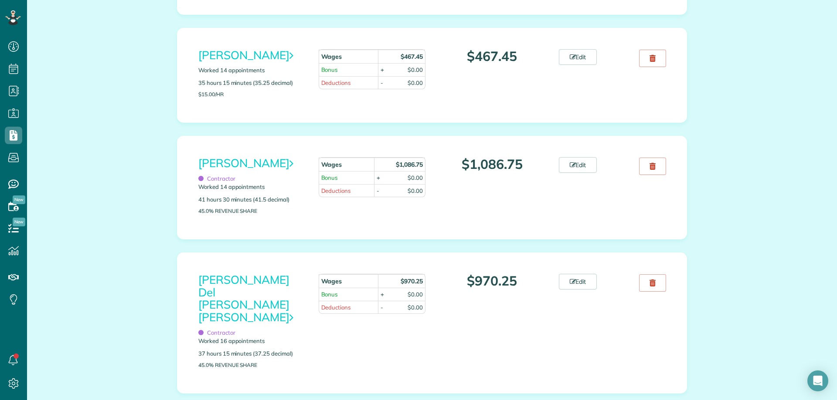
scroll to position [959, 0]
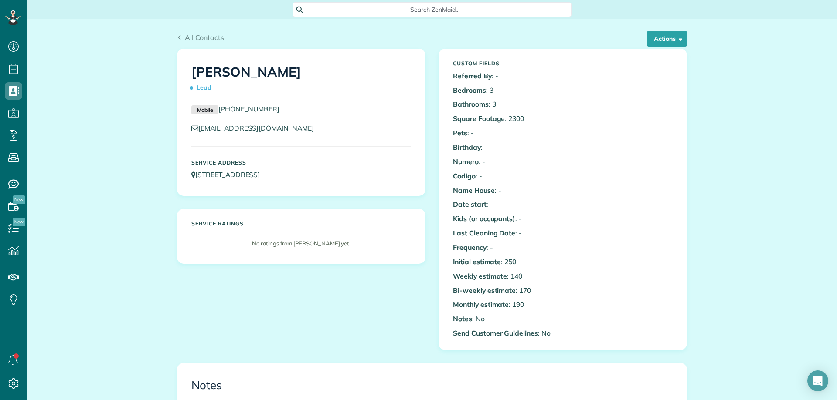
scroll to position [4, 4]
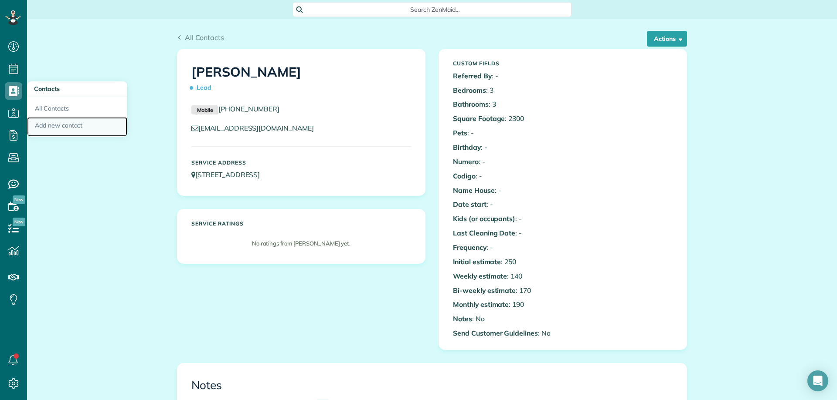
click at [80, 124] on link "Add new contact" at bounding box center [77, 127] width 100 height 20
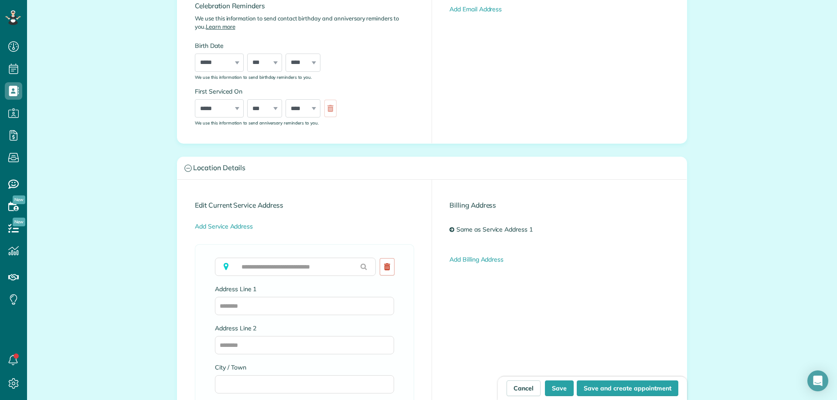
scroll to position [261, 0]
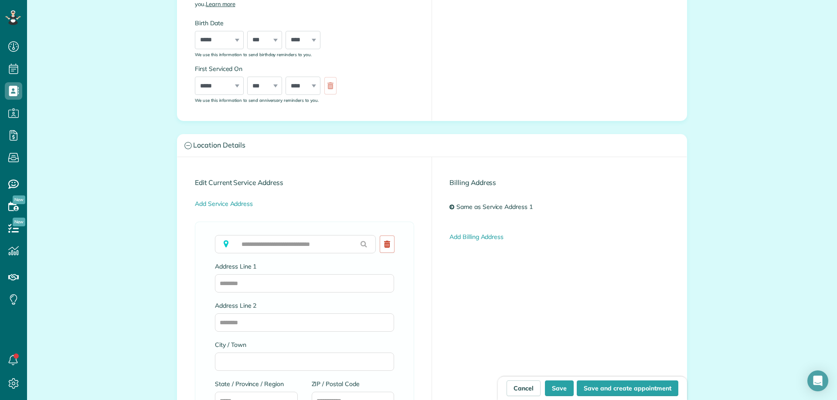
type input "**********"
click at [229, 282] on input "Address Line 1" at bounding box center [304, 284] width 179 height 18
type input "**********"
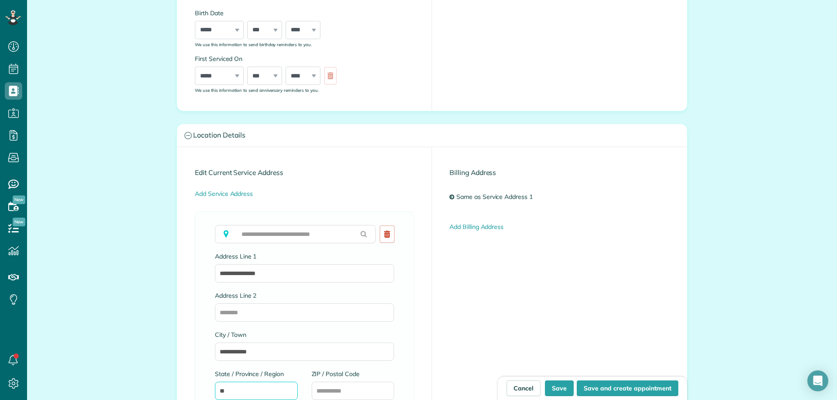
type input "**"
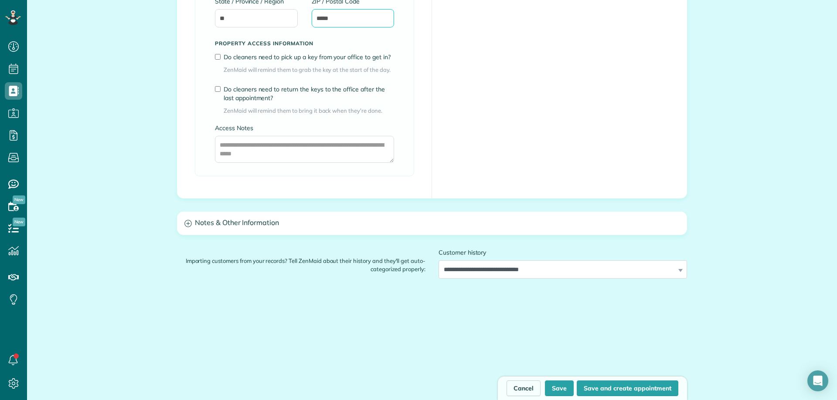
scroll to position [664, 0]
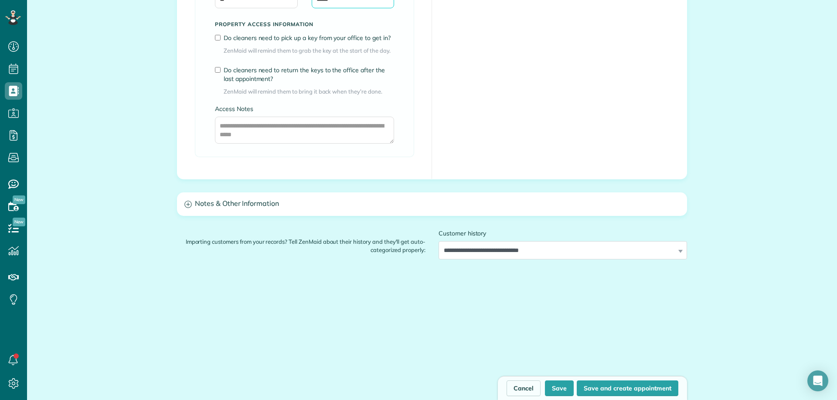
type input "*****"
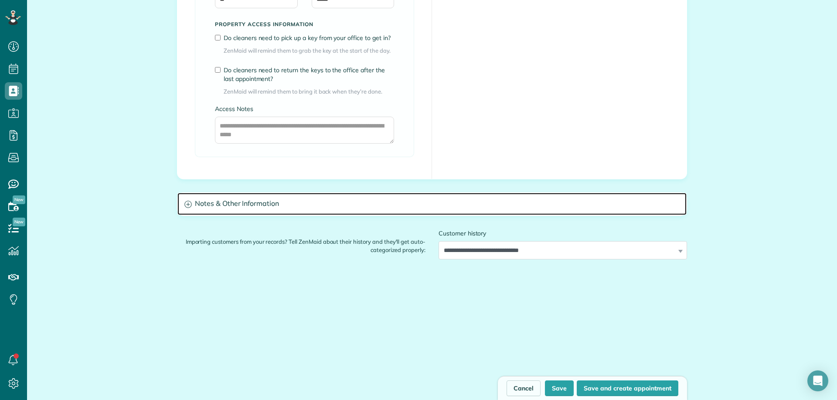
click at [236, 200] on h3 "Notes & Other Information" at bounding box center [431, 204] width 509 height 22
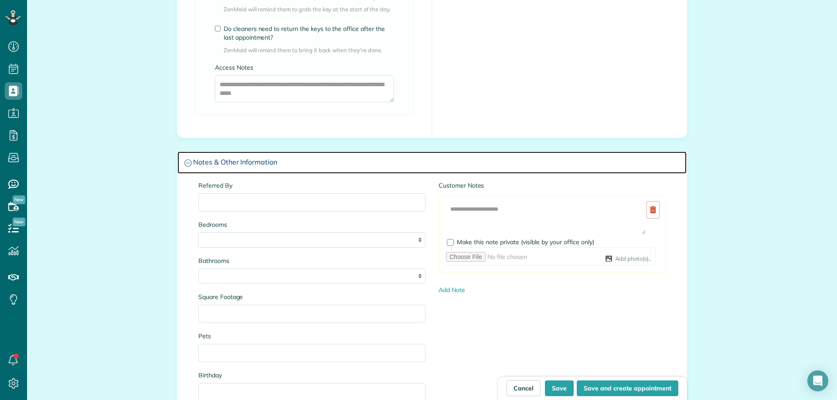
scroll to position [707, 0]
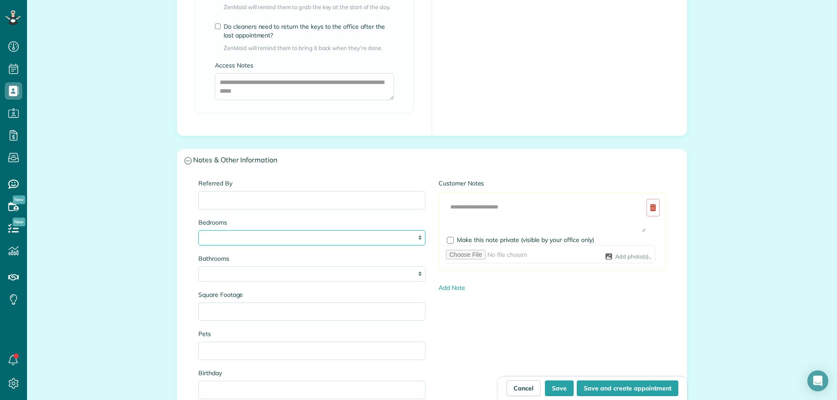
click at [221, 233] on select "* * * * **" at bounding box center [311, 238] width 227 height 15
click at [198, 231] on select "* * * * **" at bounding box center [311, 238] width 227 height 15
select select "*"
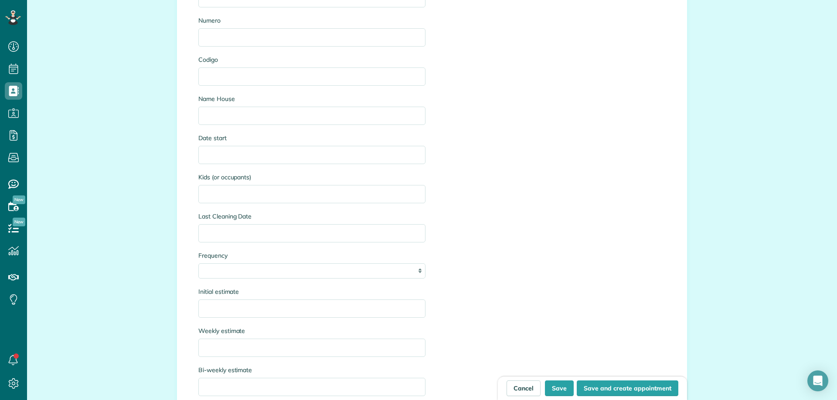
scroll to position [1143, 0]
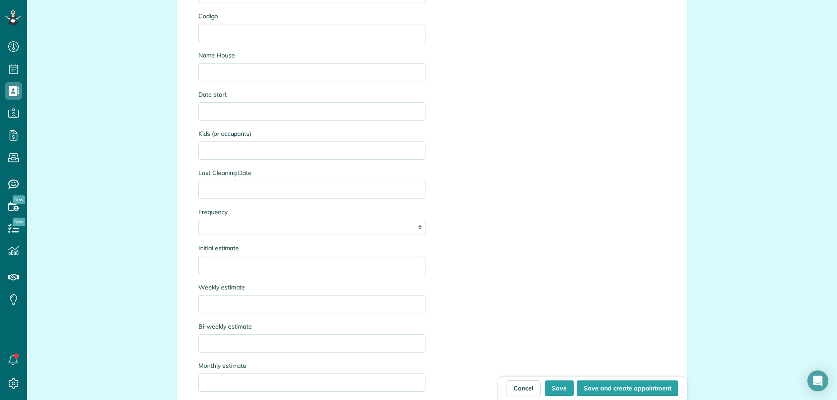
type input "****"
click at [234, 263] on input "Initial estimate" at bounding box center [311, 265] width 227 height 18
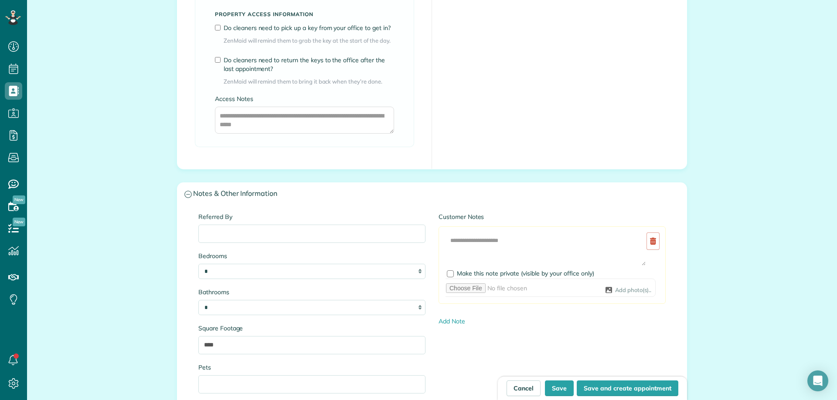
scroll to position [664, 0]
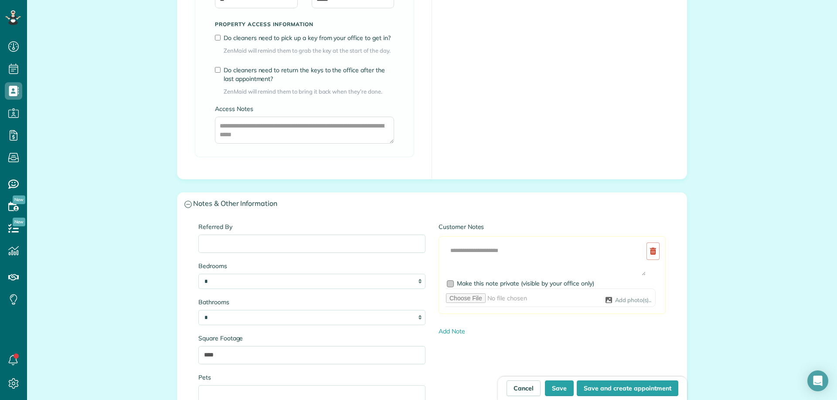
type input "**********"
click at [450, 284] on div at bounding box center [450, 284] width 7 height 7
click at [474, 252] on textarea at bounding box center [545, 259] width 200 height 34
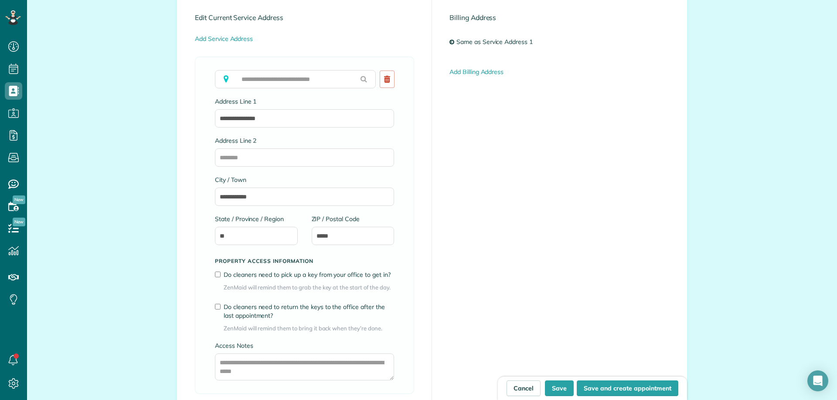
scroll to position [402, 0]
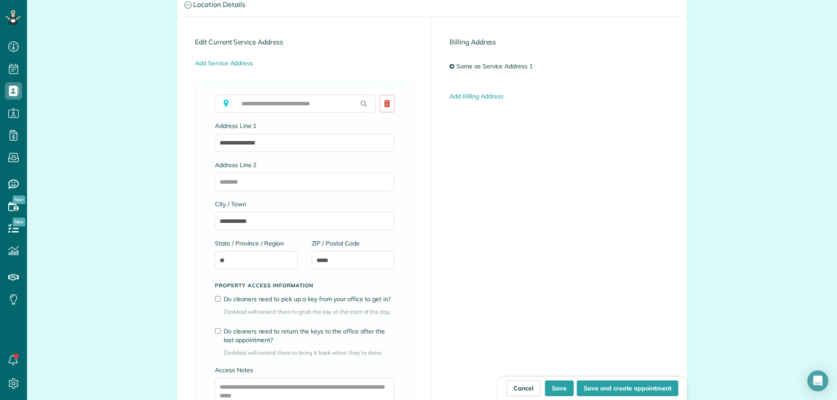
type textarea "**********"
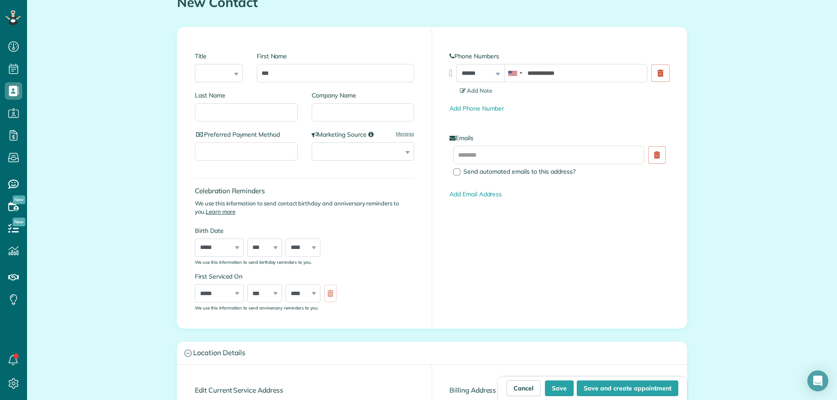
scroll to position [0, 0]
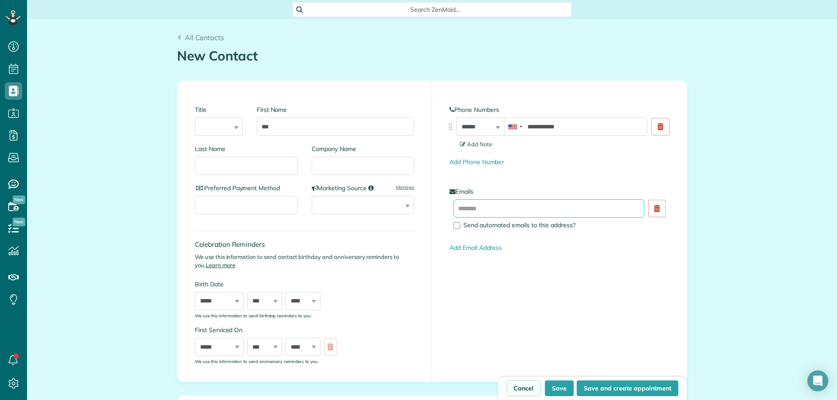
click at [502, 203] on input "text" at bounding box center [548, 209] width 191 height 18
paste input "**********"
type input "**********"
click at [263, 165] on input "Last Name" at bounding box center [246, 166] width 103 height 18
type input "*****"
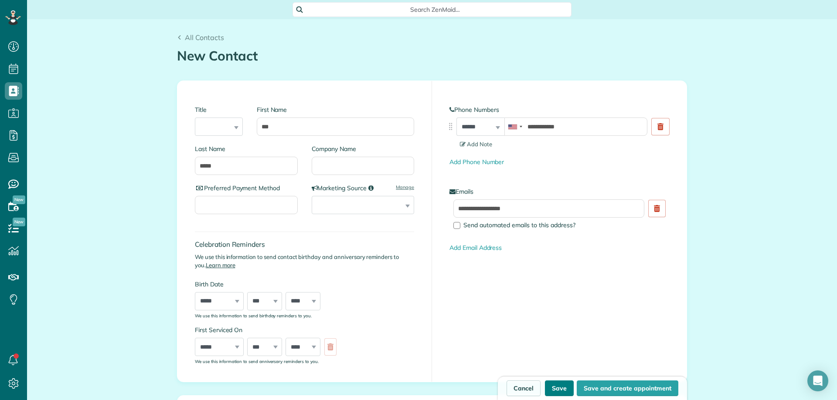
click at [553, 389] on button "Save" at bounding box center [559, 389] width 29 height 16
type input "**********"
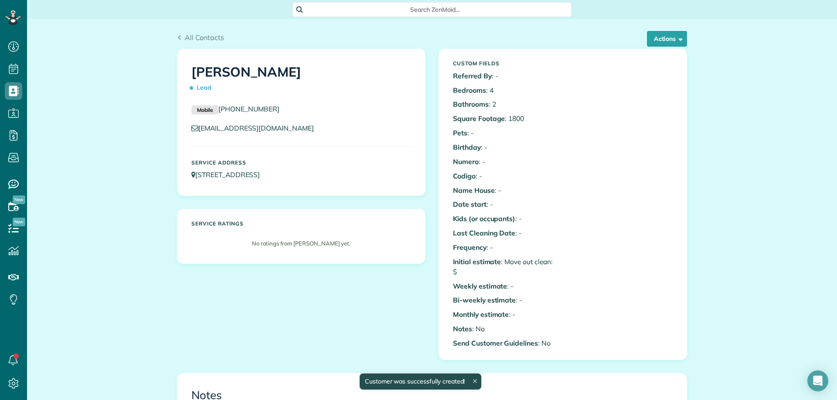
scroll to position [4, 4]
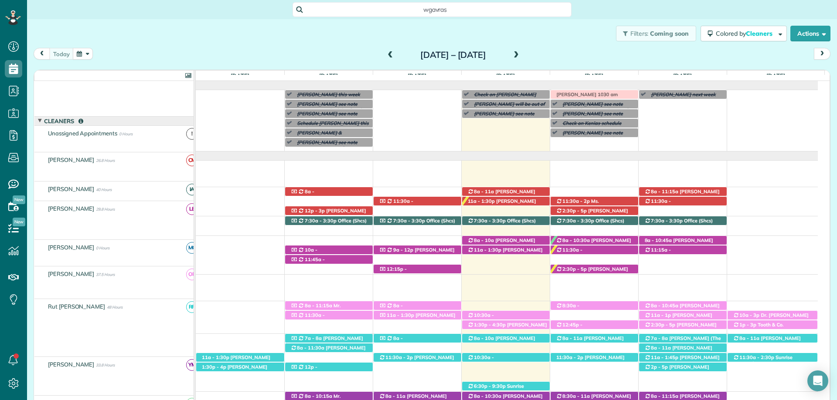
scroll to position [35, 0]
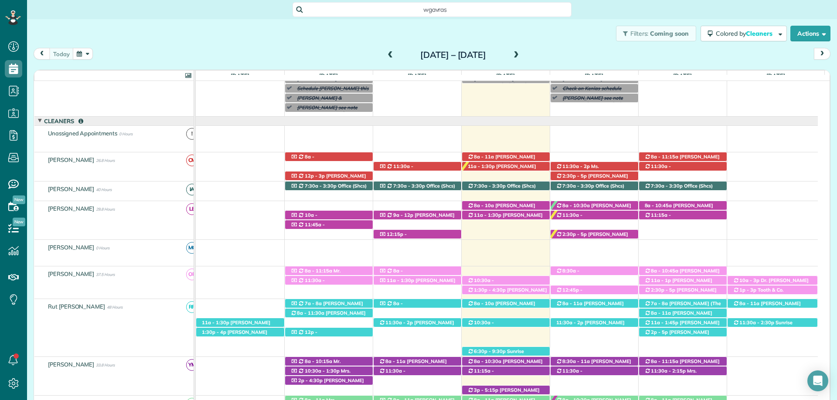
click at [441, 9] on span "wgavras" at bounding box center [434, 9] width 265 height 9
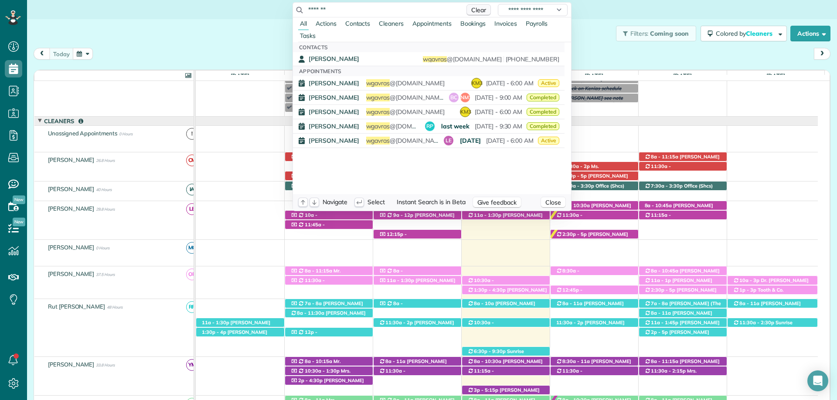
click at [471, 7] on span "Clear" at bounding box center [478, 10] width 15 height 8
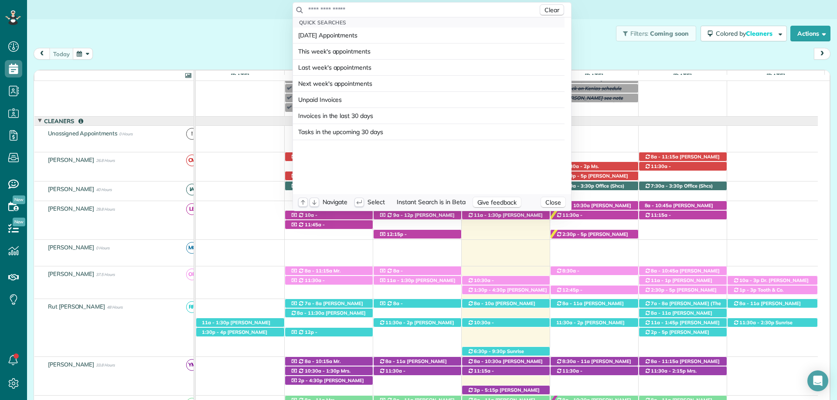
click at [377, 7] on input "text" at bounding box center [423, 9] width 230 height 9
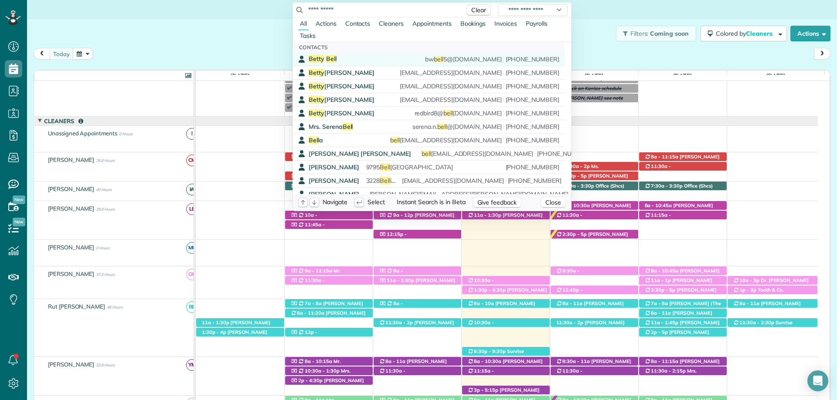
type input "**********"
click at [310, 55] on span "Betty" at bounding box center [317, 59] width 16 height 8
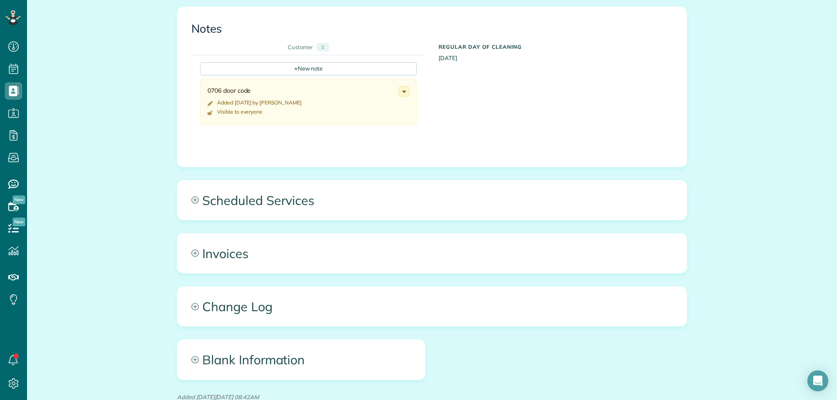
scroll to position [392, 0]
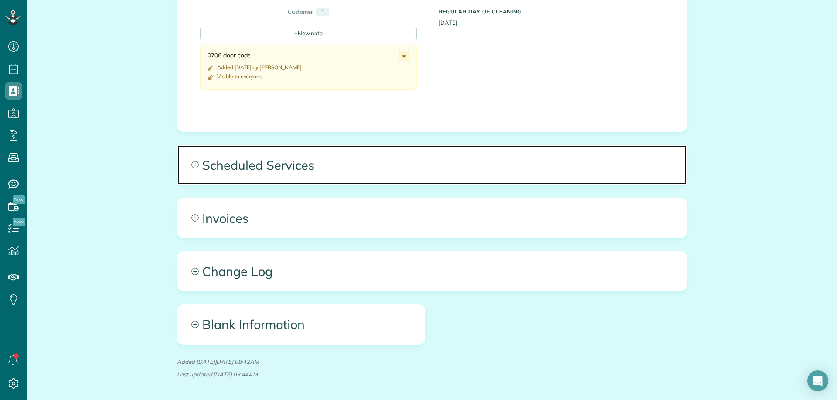
click at [308, 167] on span "Scheduled Services" at bounding box center [431, 165] width 509 height 39
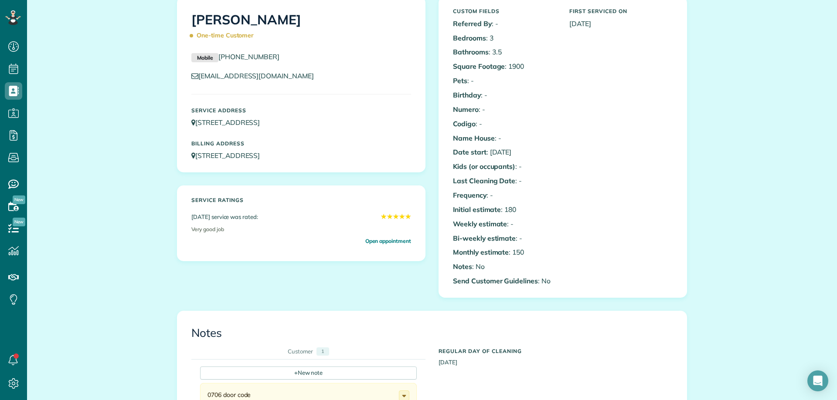
scroll to position [0, 0]
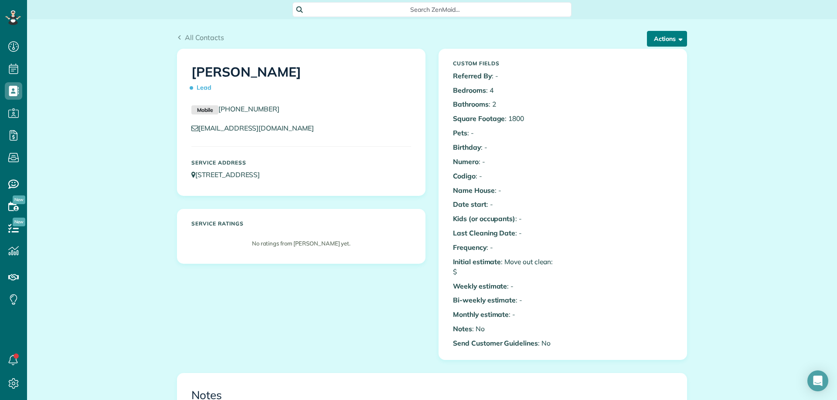
click at [656, 41] on button "Actions" at bounding box center [667, 39] width 40 height 16
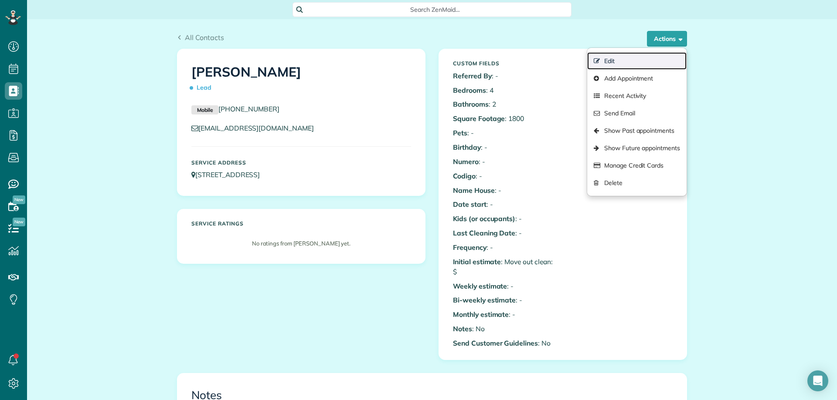
click at [629, 64] on link "Edit" at bounding box center [636, 60] width 99 height 17
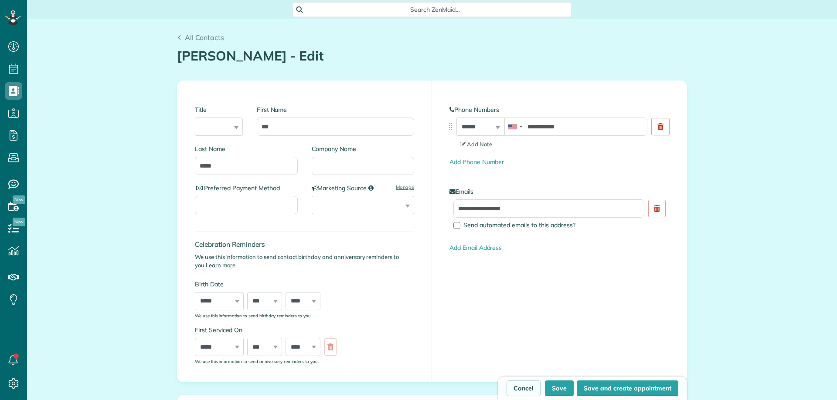
scroll to position [363, 0]
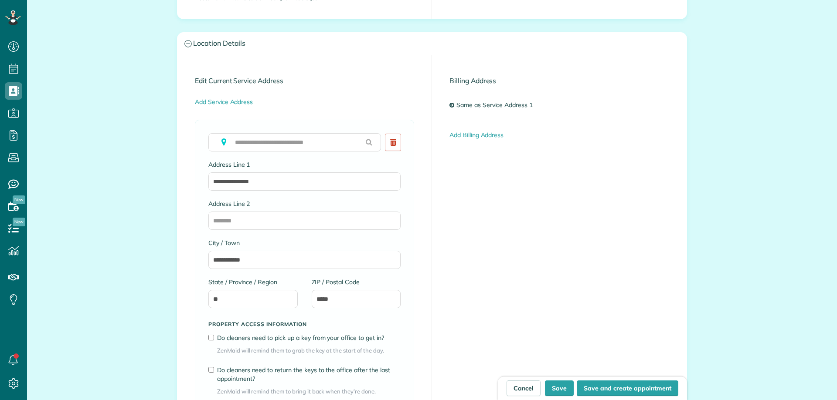
type input "**********"
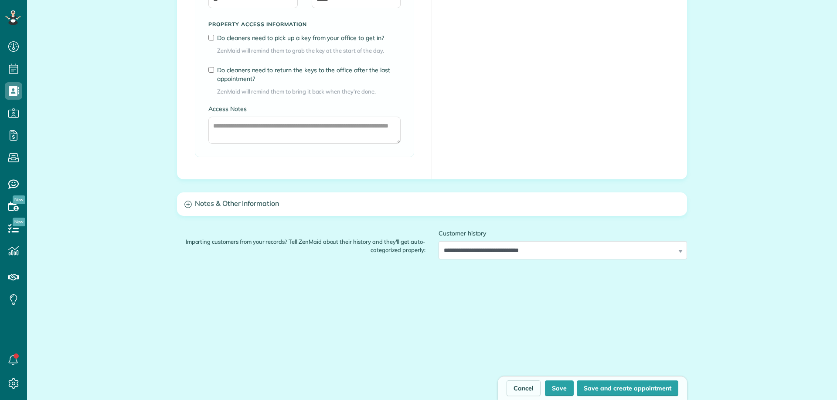
scroll to position [689, 0]
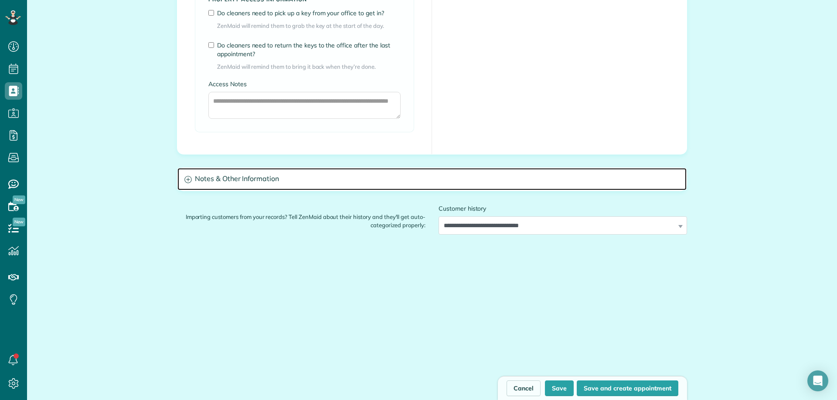
click at [283, 183] on h3 "Notes & Other Information" at bounding box center [431, 179] width 509 height 22
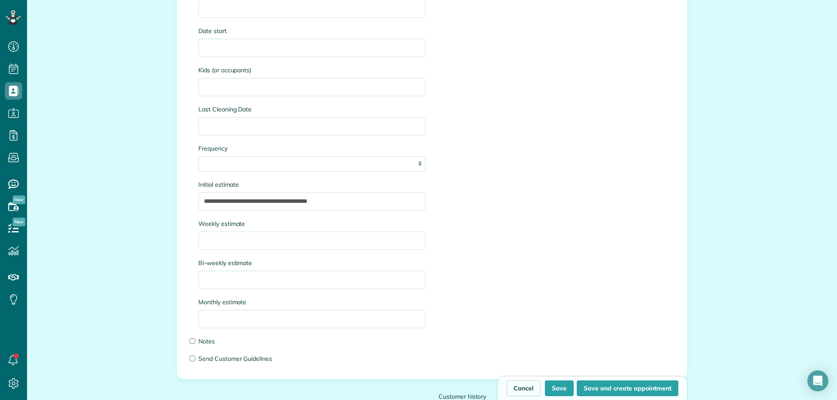
scroll to position [1212, 0]
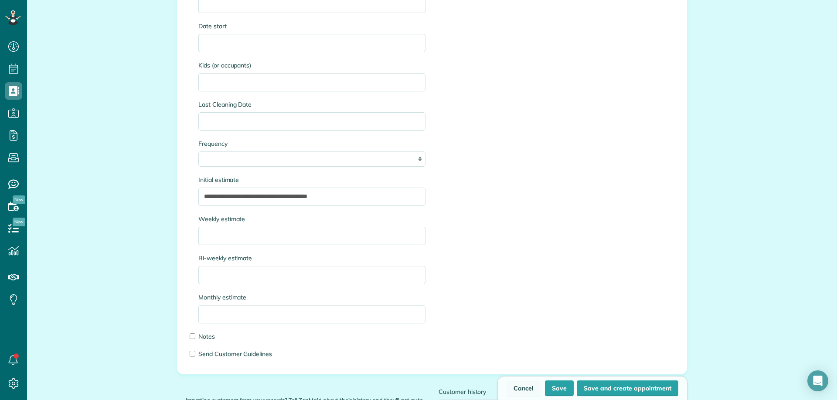
click at [525, 386] on link "Cancel" at bounding box center [523, 389] width 34 height 16
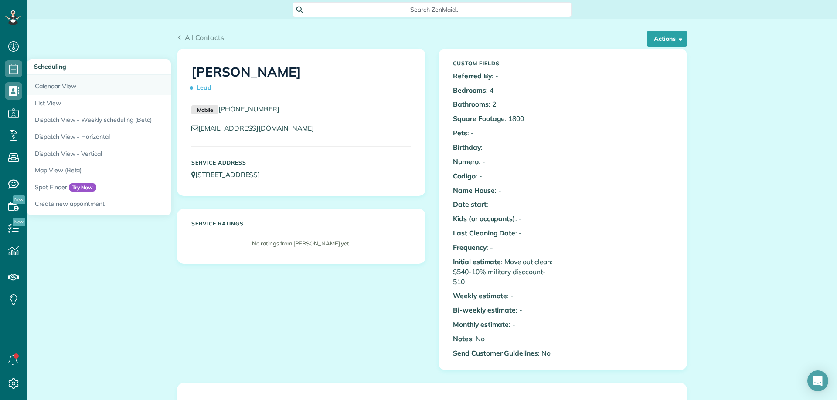
scroll to position [4, 4]
click at [134, 119] on link "Dispatch View - Weekly scheduling (Beta)" at bounding box center [136, 120] width 218 height 17
